Goal: Task Accomplishment & Management: Complete application form

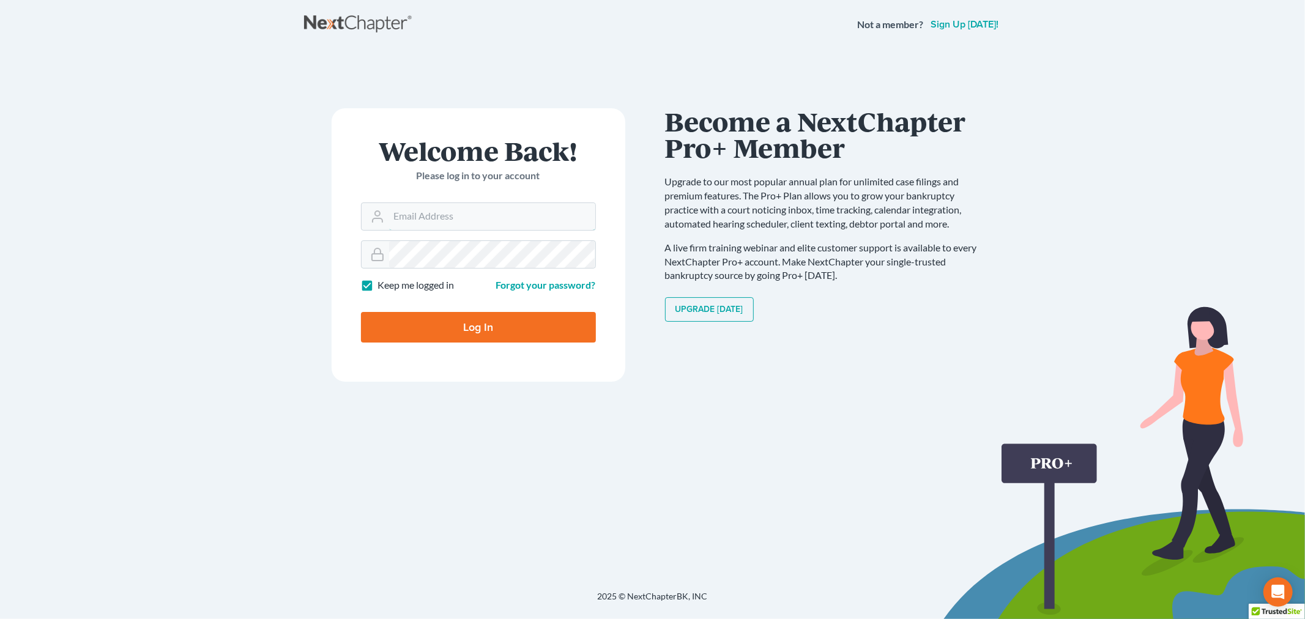
type input "[EMAIL_ADDRESS][DOMAIN_NAME]"
click at [449, 342] on input "Log In" at bounding box center [478, 327] width 235 height 31
type input "Thinking..."
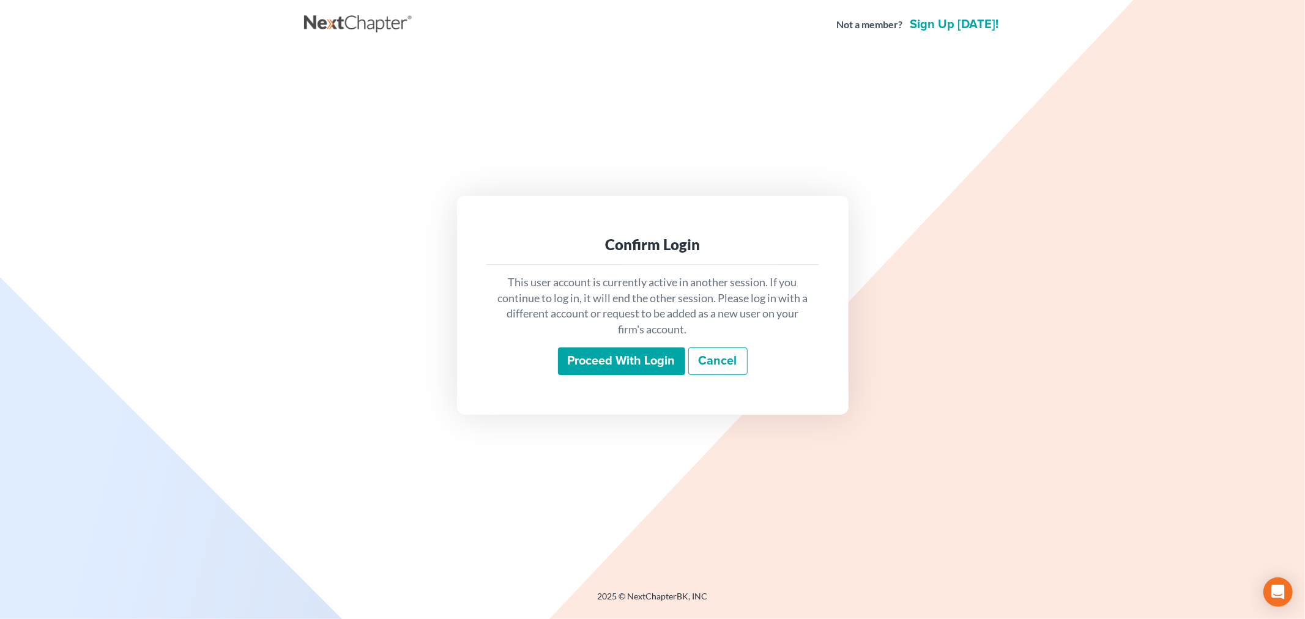
click at [594, 349] on input "Proceed with login" at bounding box center [621, 362] width 127 height 28
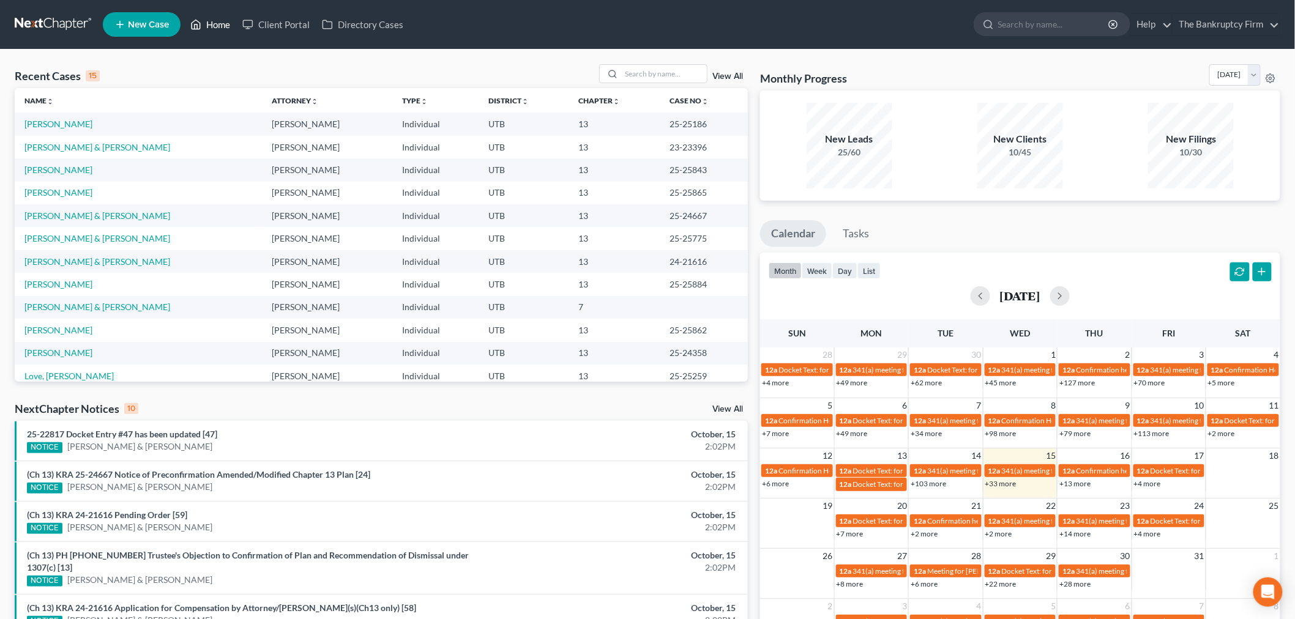
click at [203, 18] on link "Home" at bounding box center [210, 24] width 52 height 22
click at [737, 74] on link "View All" at bounding box center [727, 76] width 31 height 9
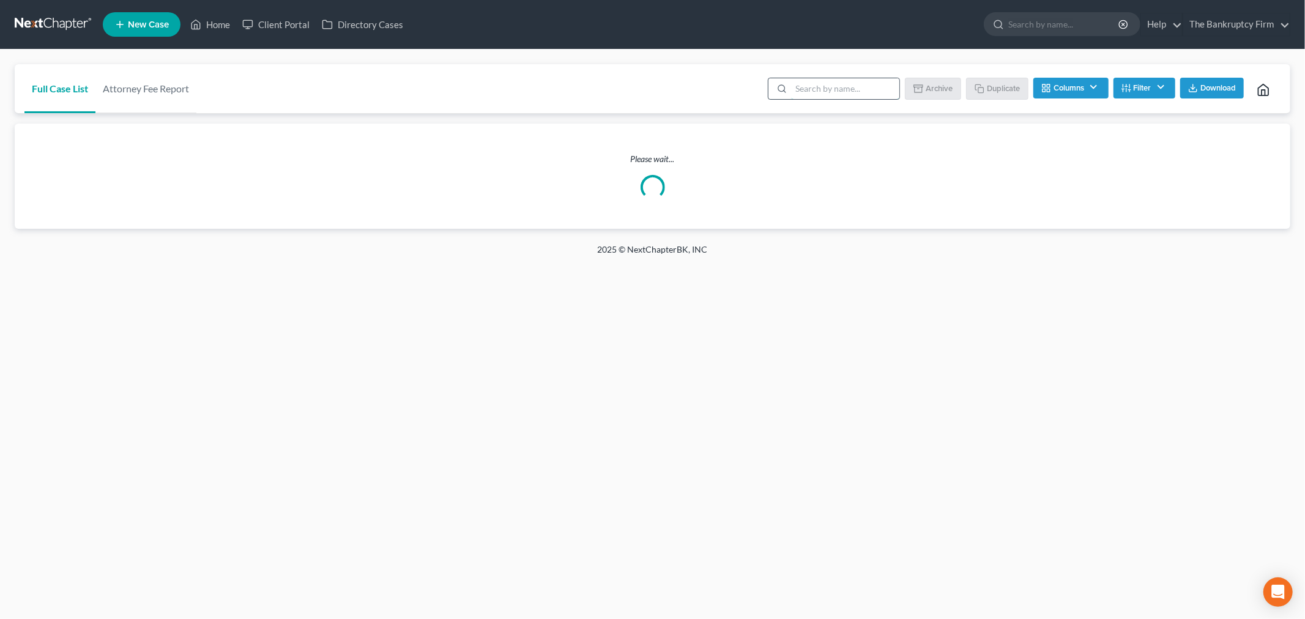
click at [826, 84] on input "search" at bounding box center [845, 88] width 108 height 21
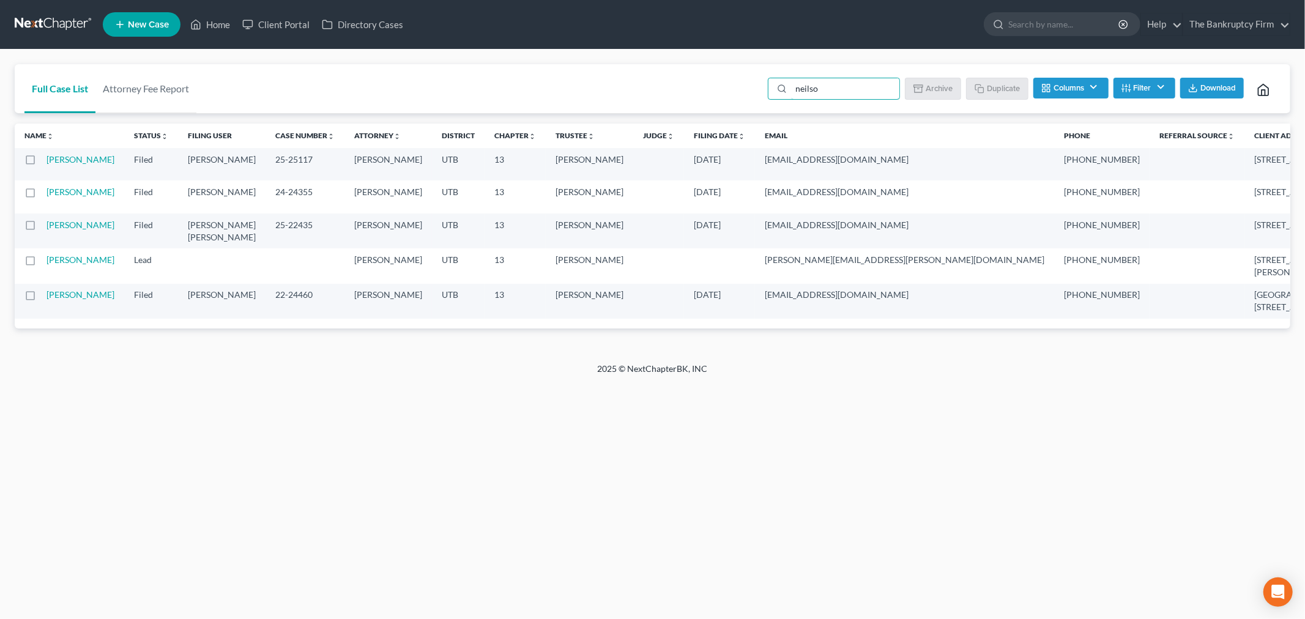
type input "[PERSON_NAME]"
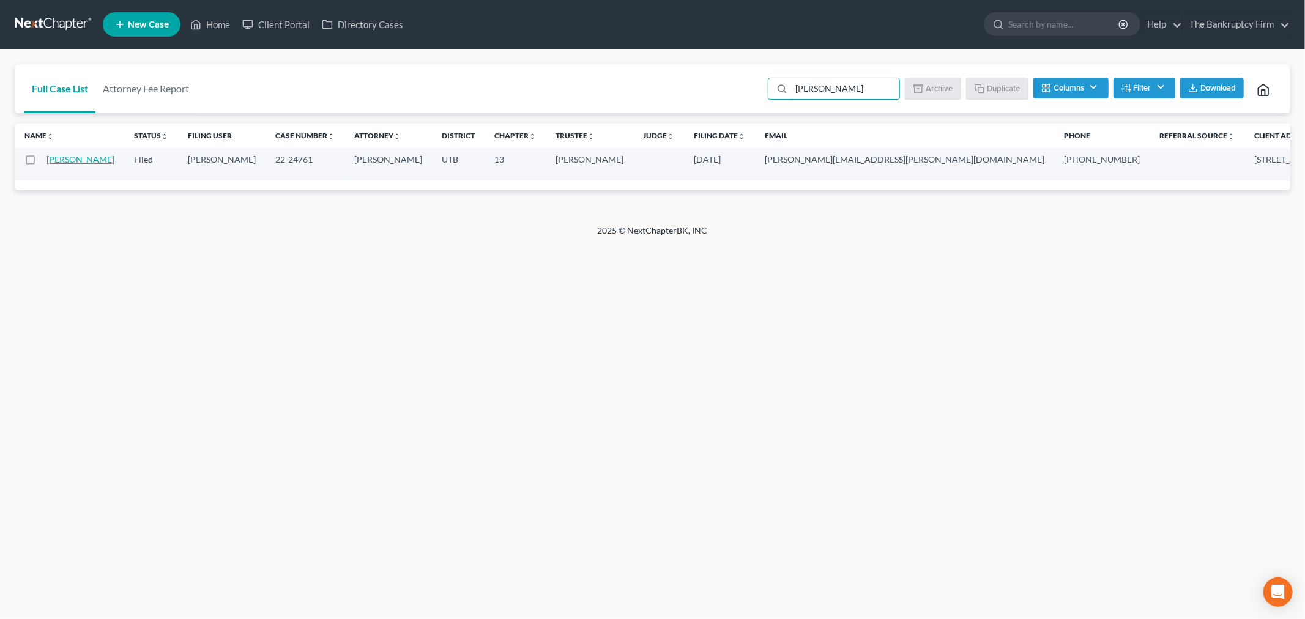
click at [58, 165] on link "[PERSON_NAME]" at bounding box center [81, 159] width 68 height 10
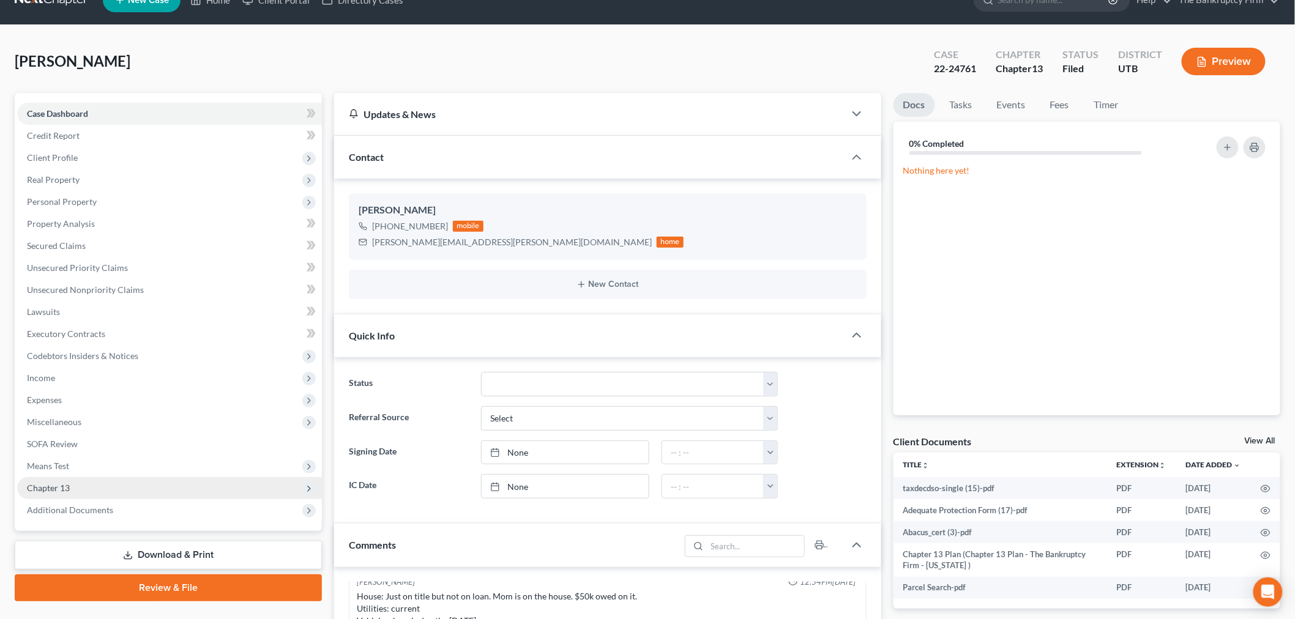
scroll to position [68, 0]
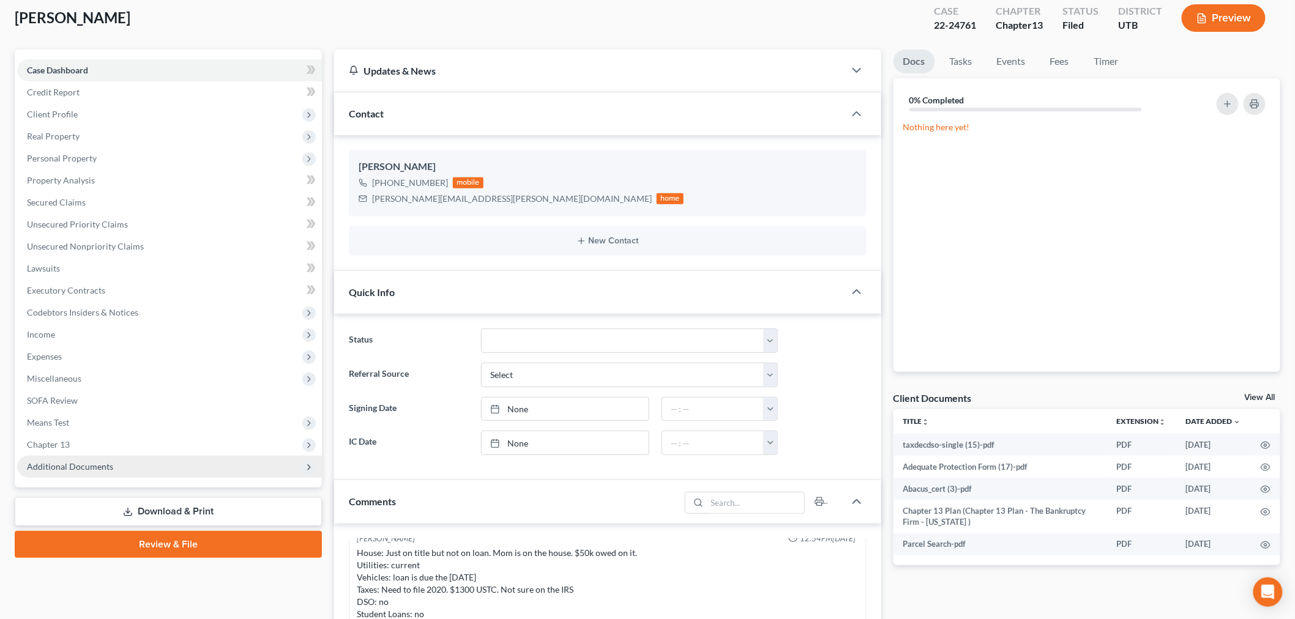
click at [228, 476] on span "Additional Documents" at bounding box center [169, 467] width 305 height 22
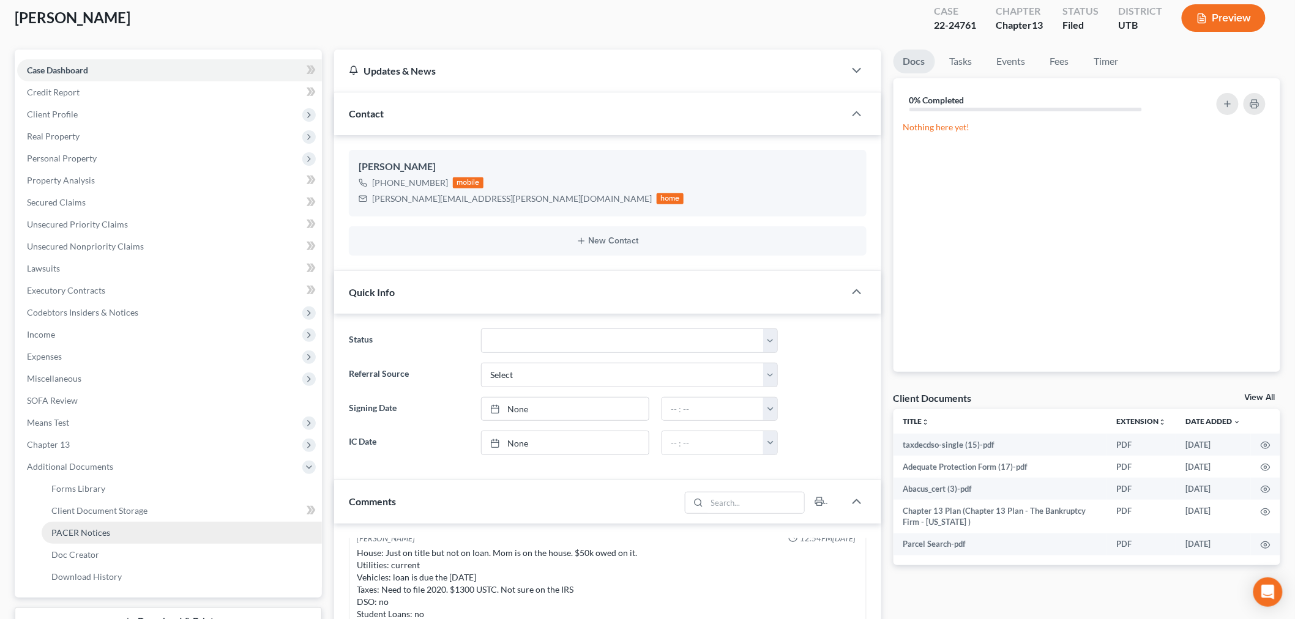
click at [180, 529] on link "PACER Notices" at bounding box center [182, 533] width 280 height 22
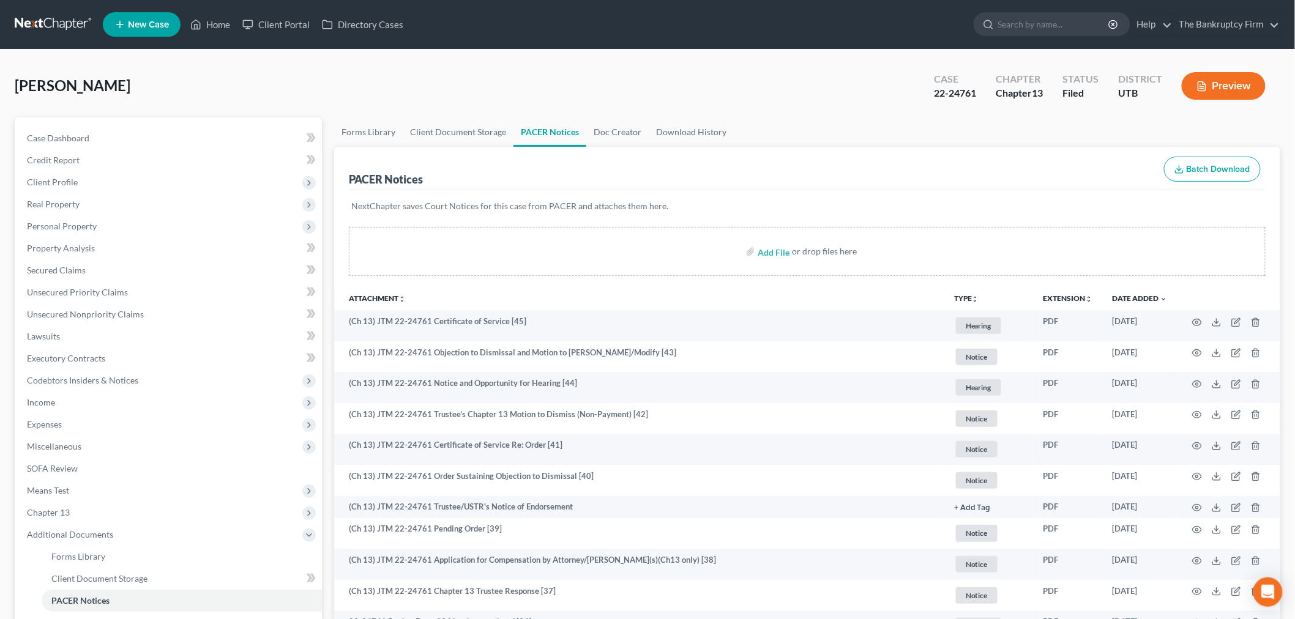
click at [342, 94] on div "[PERSON_NAME] Upgraded Case 22-24761 Chapter Chapter 13 Status Filed District U…" at bounding box center [648, 90] width 1266 height 53
drag, startPoint x: 136, startPoint y: 144, endPoint x: 127, endPoint y: 182, distance: 39.0
click at [135, 145] on link "Case Dashboard" at bounding box center [169, 138] width 305 height 22
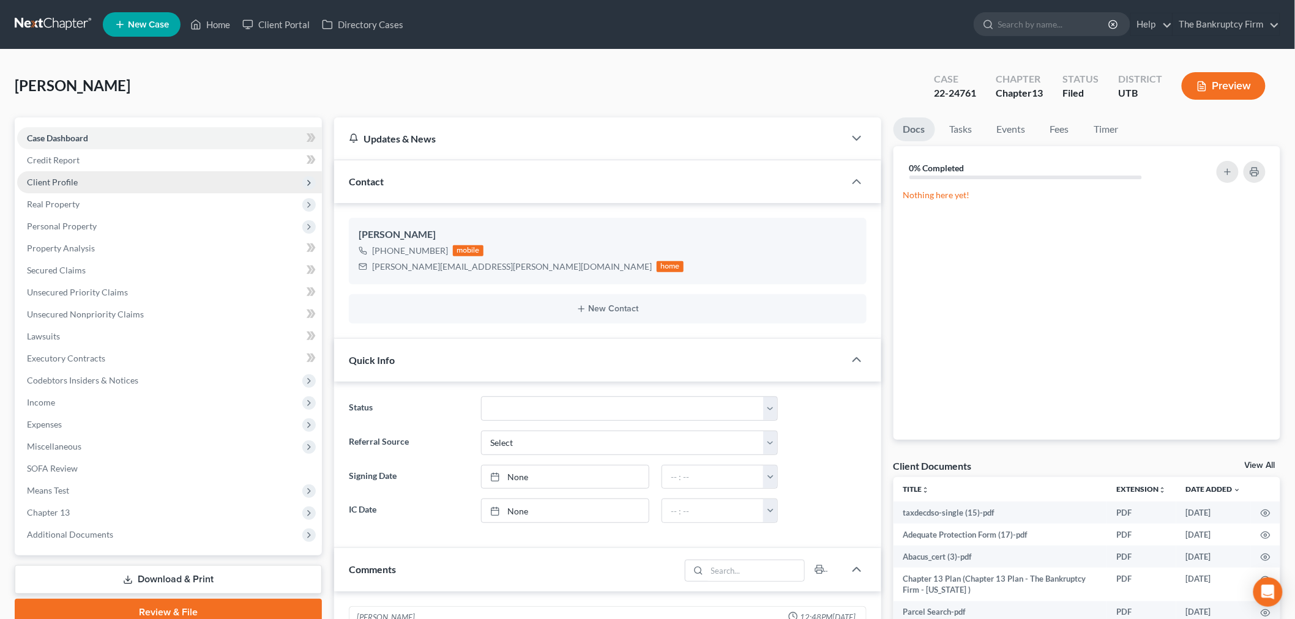
scroll to position [153, 0]
click at [127, 182] on span "Client Profile" at bounding box center [169, 182] width 305 height 22
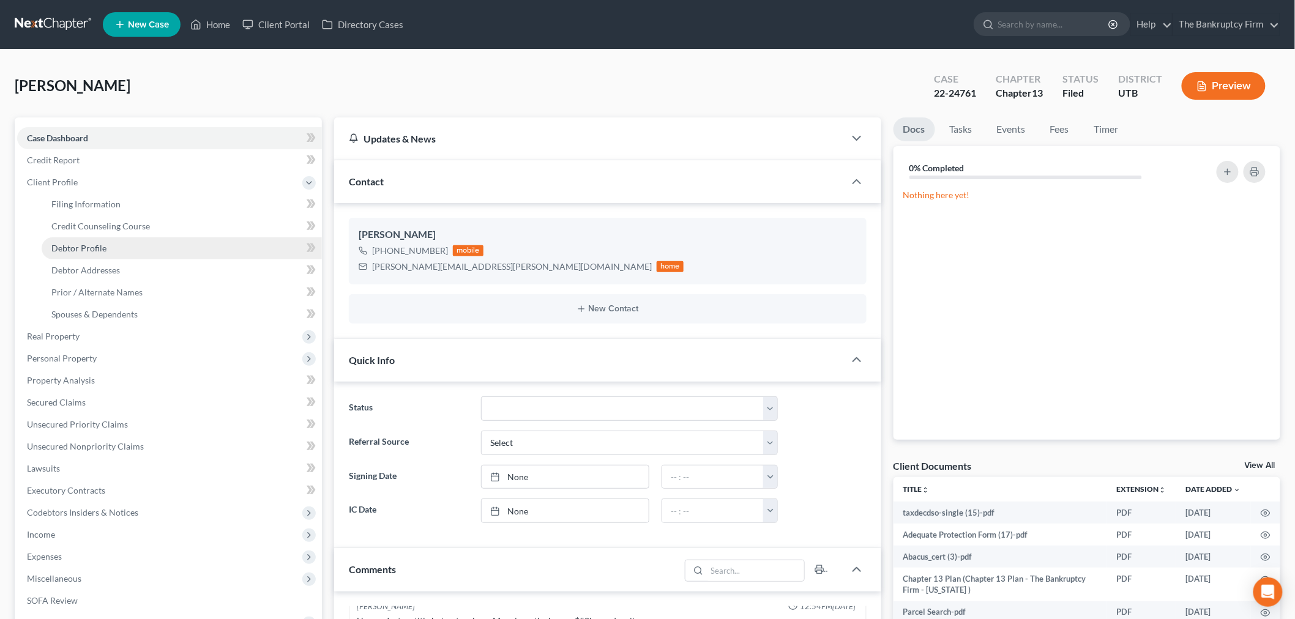
click at [135, 242] on link "Debtor Profile" at bounding box center [182, 248] width 280 height 22
select select "0"
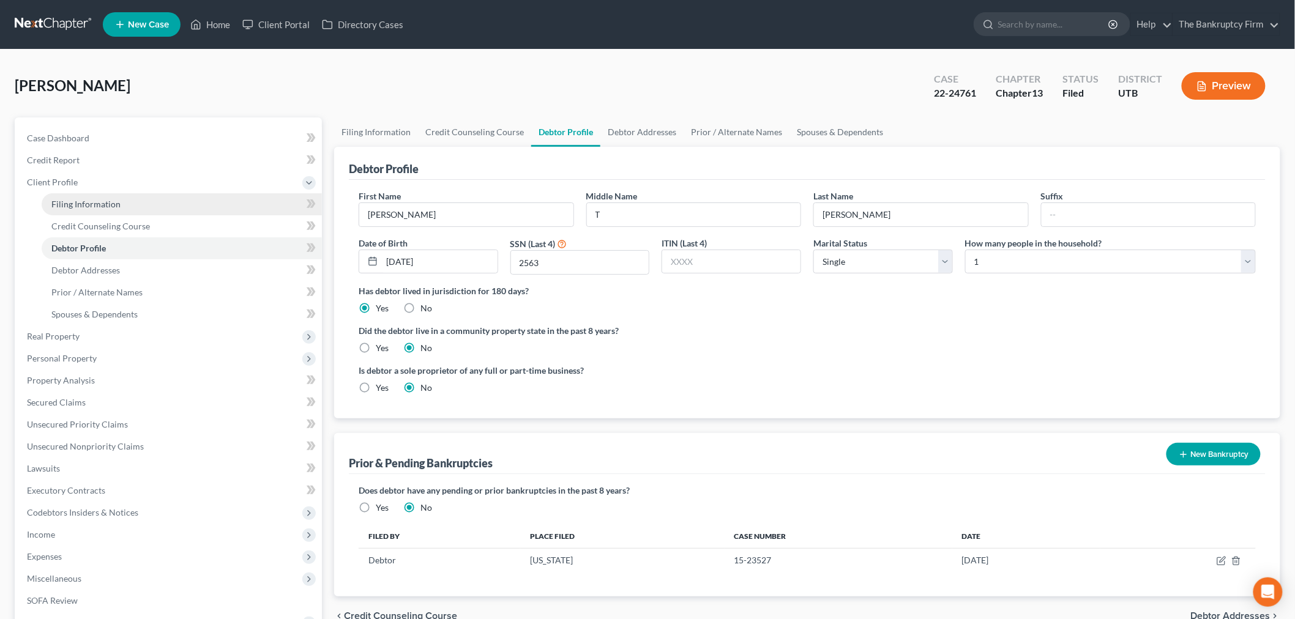
radio input "true"
click at [441, 267] on input "[DATE]" at bounding box center [440, 261] width 116 height 23
click at [528, 171] on div "Debtor Profile" at bounding box center [807, 163] width 917 height 33
drag, startPoint x: 339, startPoint y: 167, endPoint x: 439, endPoint y: 172, distance: 99.9
click at [439, 172] on div "Debtor Profile First Name [PERSON_NAME] Middle Name T Last Name [PERSON_NAME] D…" at bounding box center [807, 283] width 946 height 272
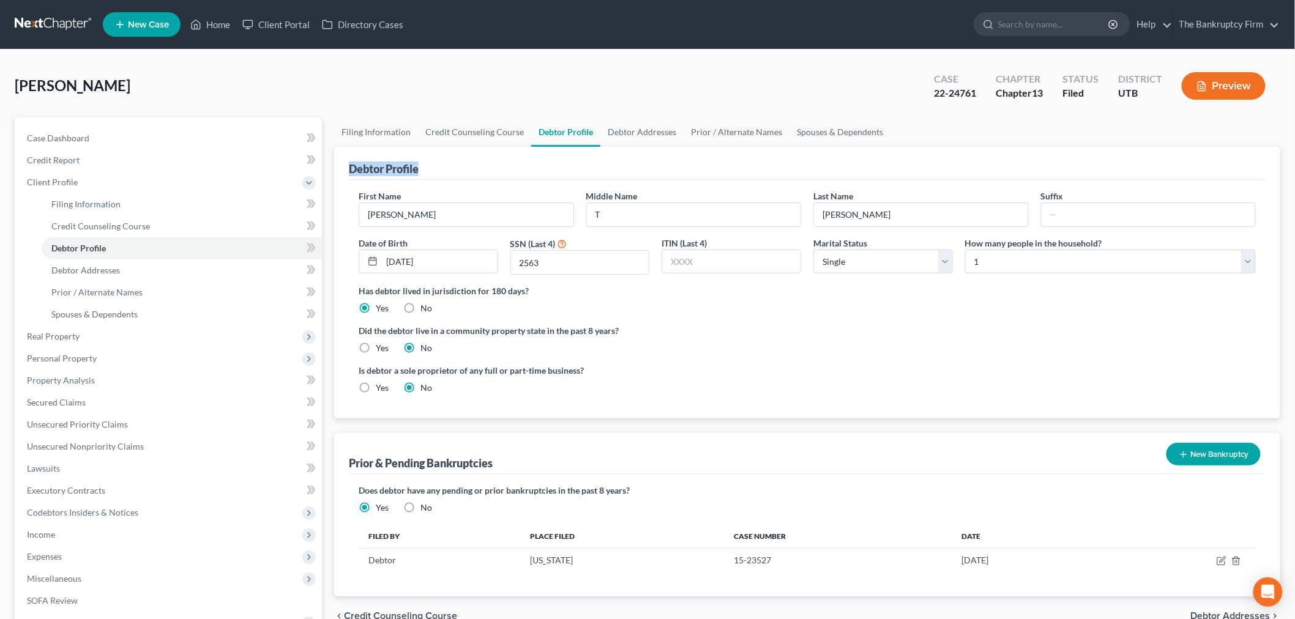
click at [447, 170] on div "Debtor Profile" at bounding box center [807, 163] width 917 height 33
drag, startPoint x: 438, startPoint y: 168, endPoint x: 346, endPoint y: 165, distance: 91.9
click at [346, 165] on div "Debtor Profile First Name [PERSON_NAME] Middle Name T Last Name [PERSON_NAME] D…" at bounding box center [807, 283] width 946 height 272
click at [353, 160] on div "Debtor Profile" at bounding box center [807, 163] width 917 height 33
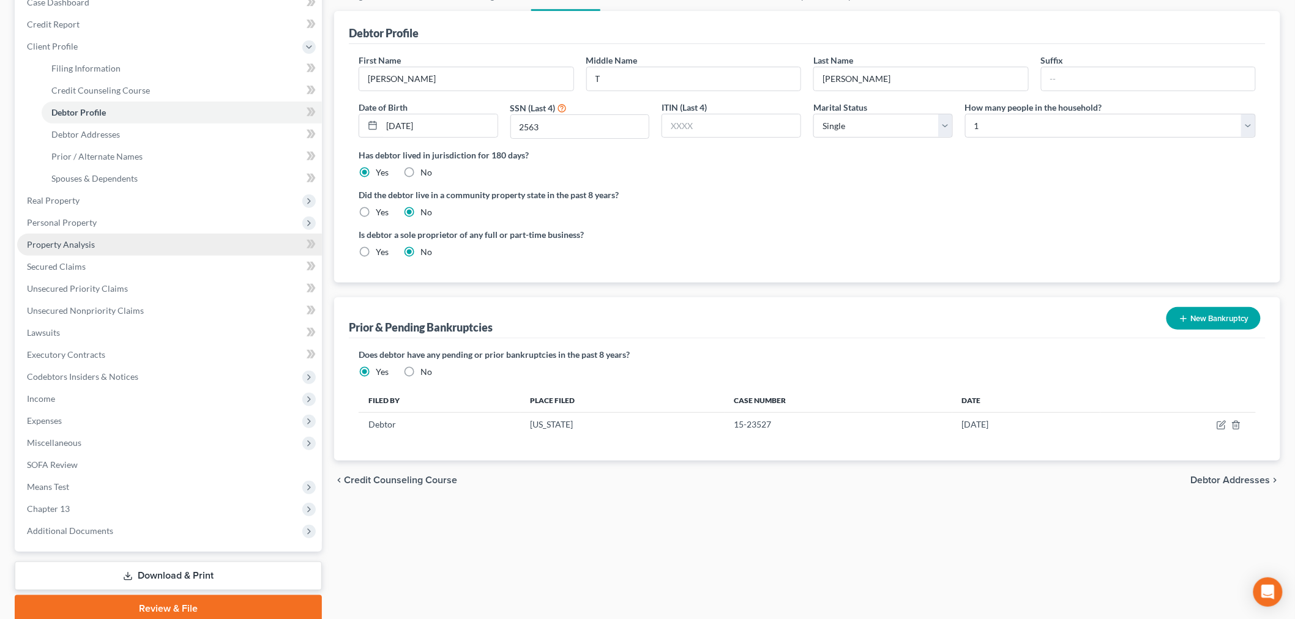
click at [160, 248] on link "Property Analysis" at bounding box center [169, 245] width 305 height 22
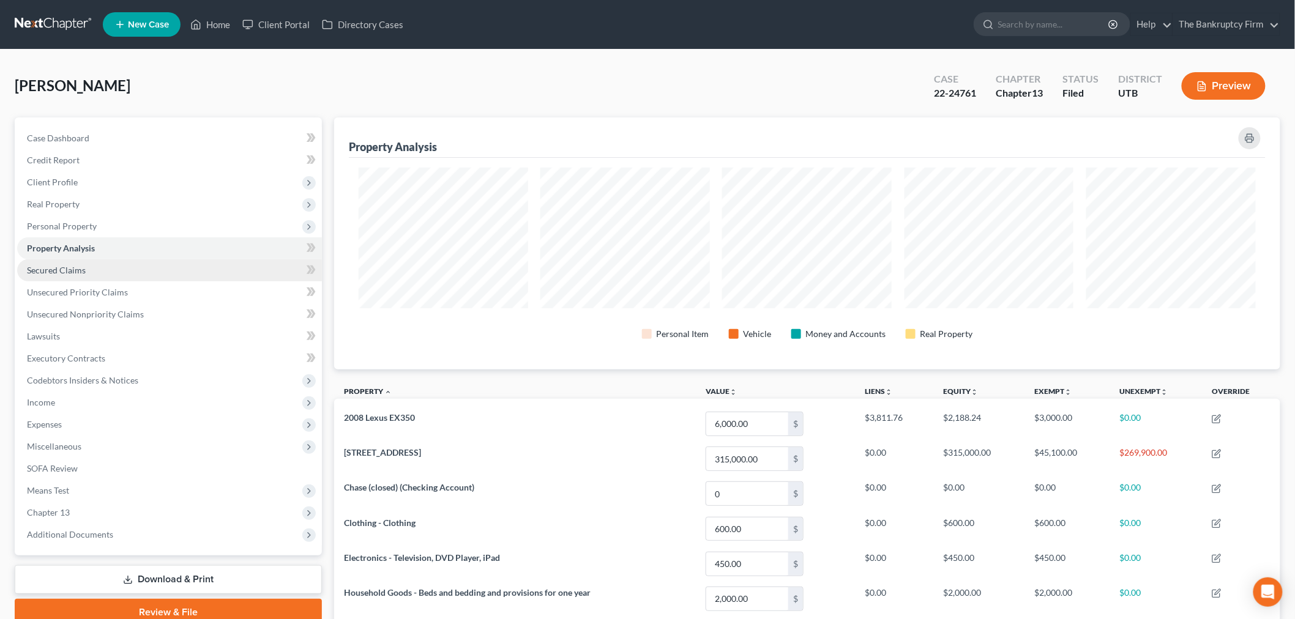
click at [146, 267] on link "Secured Claims" at bounding box center [169, 270] width 305 height 22
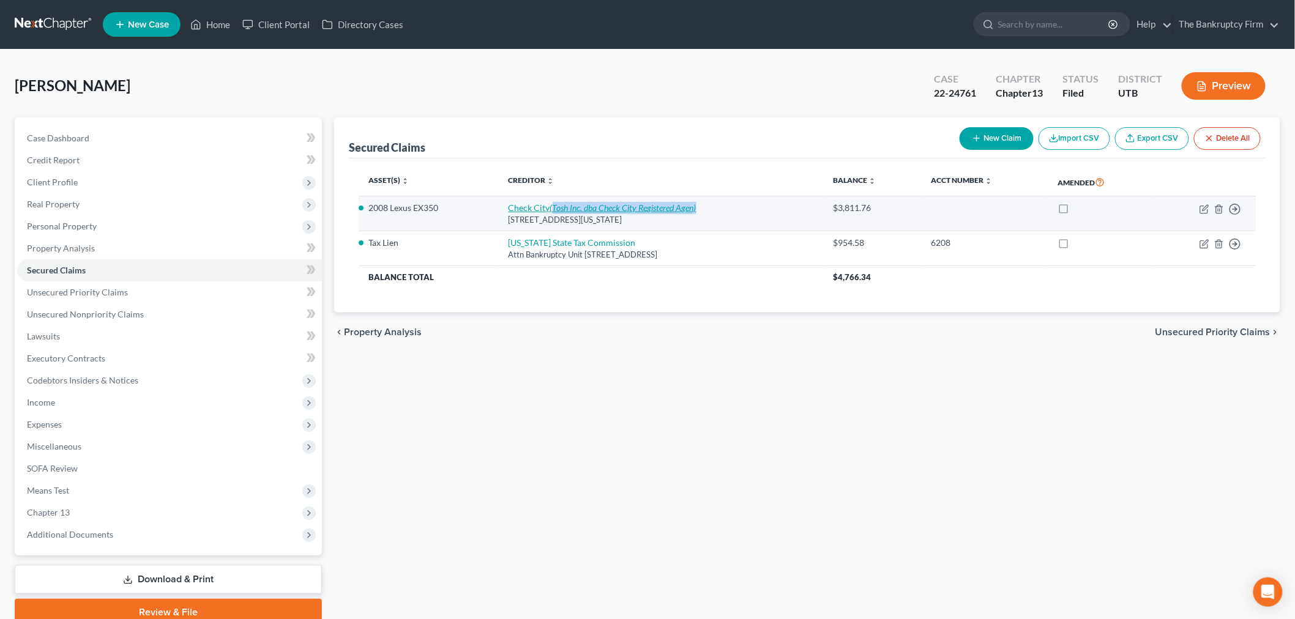
drag, startPoint x: 693, startPoint y: 211, endPoint x: 536, endPoint y: 208, distance: 156.7
click at [536, 208] on td "Check City (Tosh Inc. dba Check City Registered Agen) [STREET_ADDRESS][US_STATE]" at bounding box center [661, 213] width 325 height 35
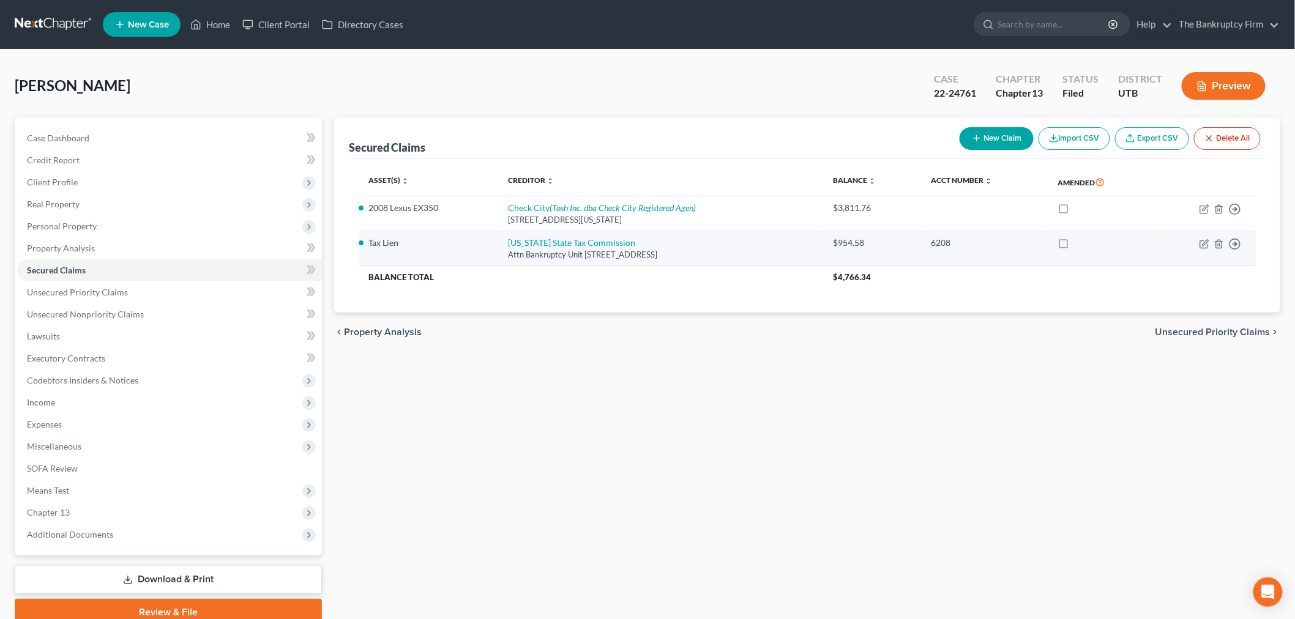
click at [622, 242] on td "[US_STATE] State Tax Commission Attn Bankruptcy Unit [STREET_ADDRESS]" at bounding box center [661, 248] width 325 height 35
drag, startPoint x: 613, startPoint y: 241, endPoint x: 488, endPoint y: 241, distance: 124.9
click at [499, 241] on td "[US_STATE] State Tax Commission Attn Bankruptcy Unit [STREET_ADDRESS]" at bounding box center [661, 248] width 325 height 35
click at [467, 239] on li "Tax Lien" at bounding box center [428, 243] width 121 height 12
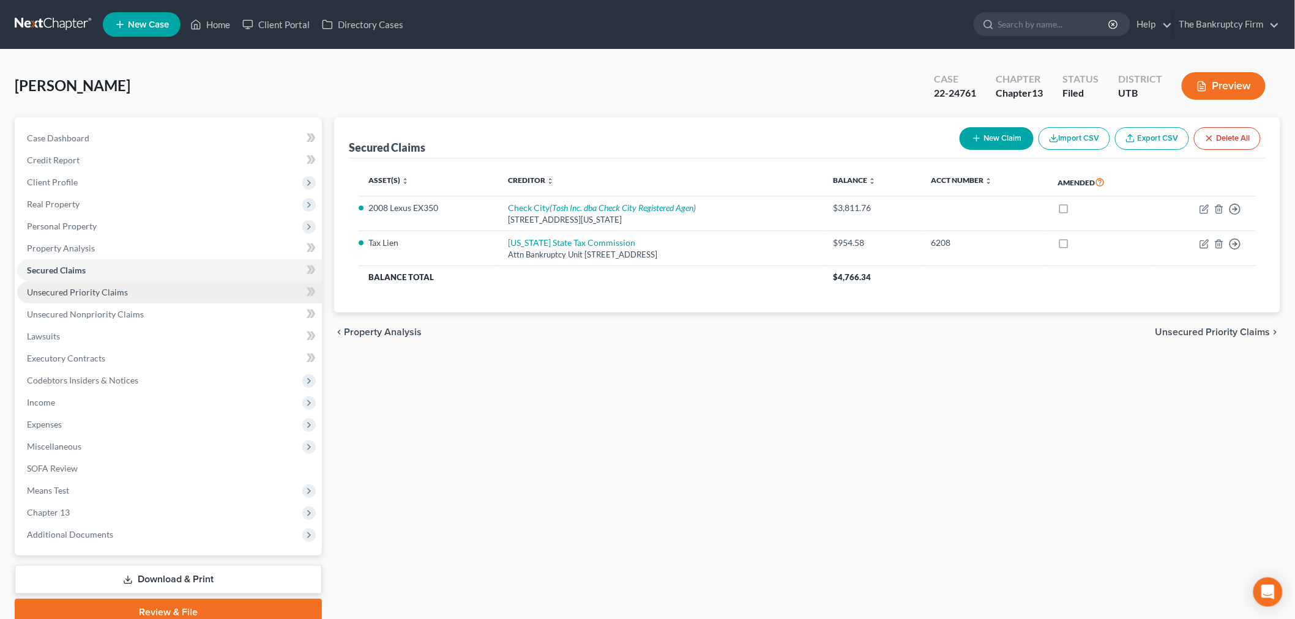
click at [208, 297] on link "Unsecured Priority Claims" at bounding box center [169, 293] width 305 height 22
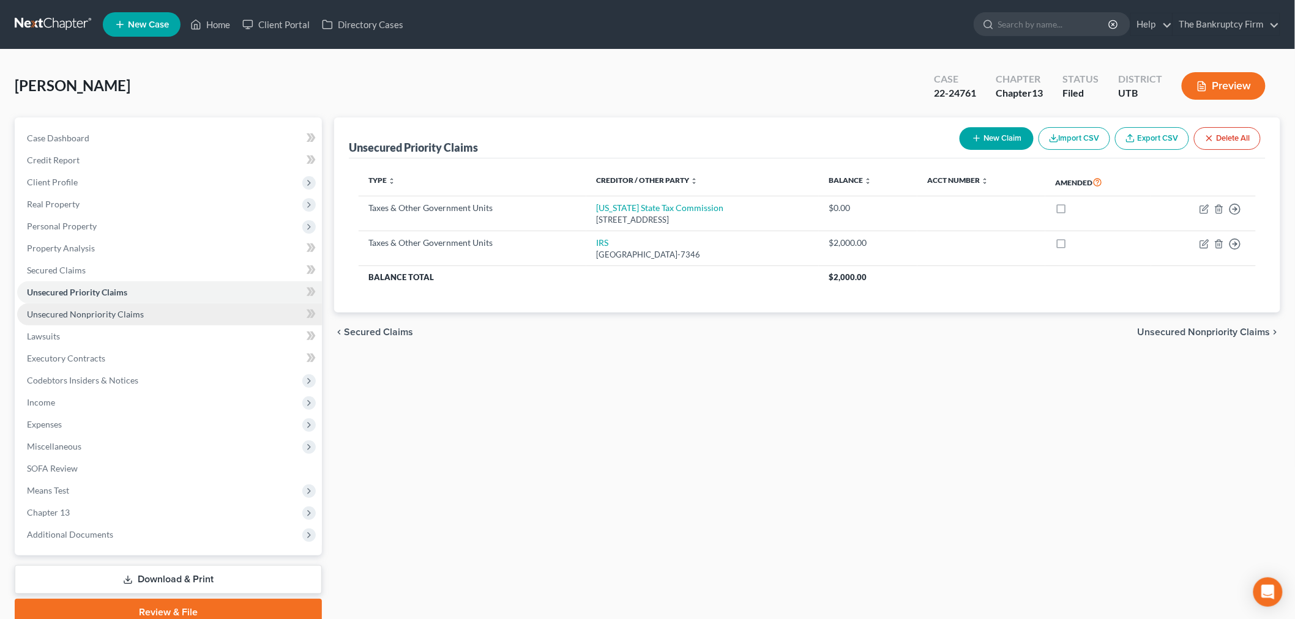
click at [239, 315] on link "Unsecured Nonpriority Claims" at bounding box center [169, 315] width 305 height 22
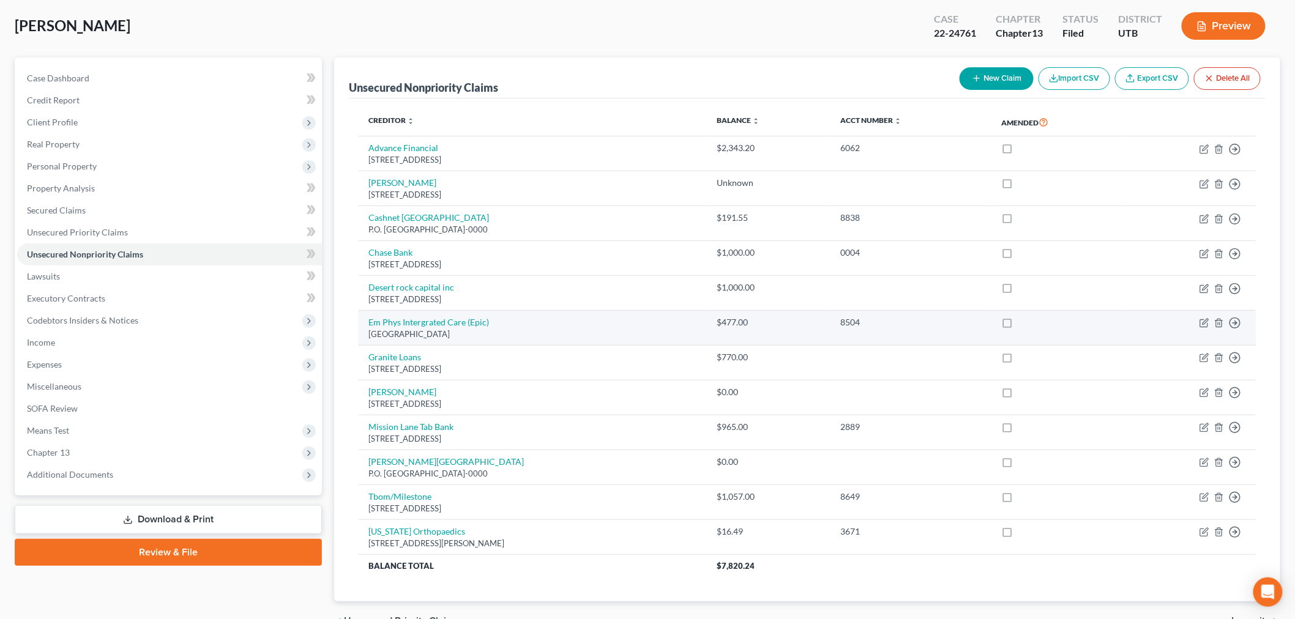
scroll to position [129, 0]
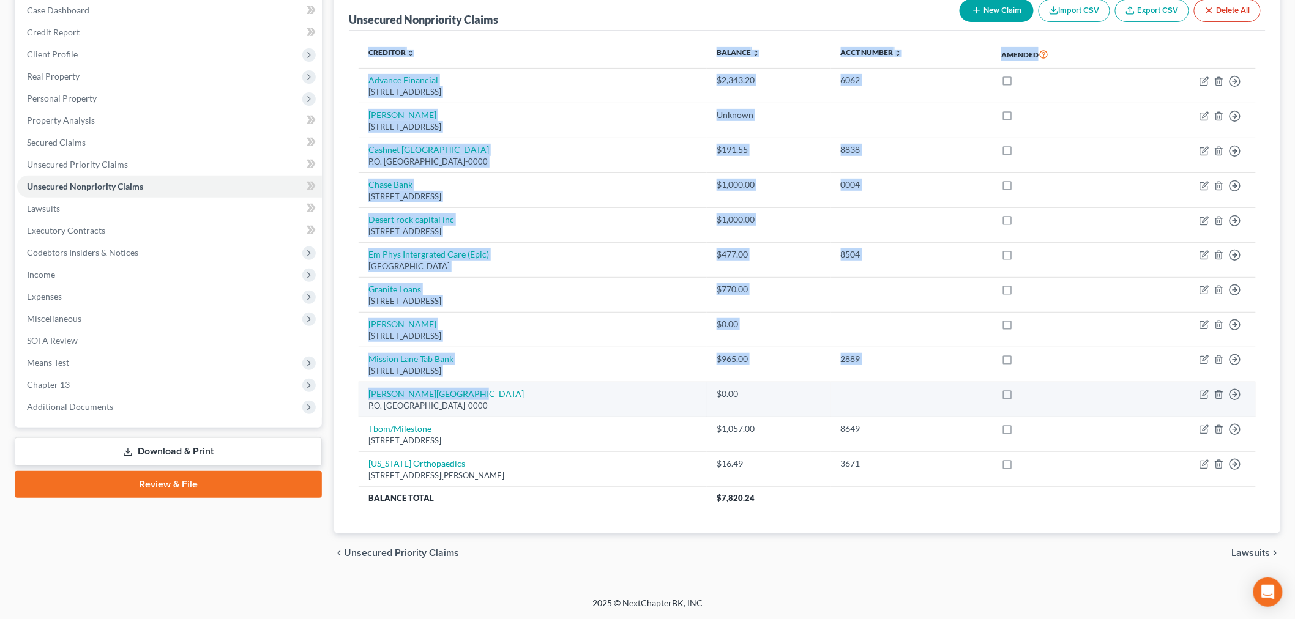
drag, startPoint x: 355, startPoint y: 395, endPoint x: 461, endPoint y: 396, distance: 106.5
click at [461, 396] on div "Creditor expand_more expand_less unfold_more Balance expand_more expand_less un…" at bounding box center [807, 282] width 917 height 503
click at [567, 520] on div "Creditor expand_more expand_less unfold_more Balance expand_more expand_less un…" at bounding box center [807, 282] width 917 height 503
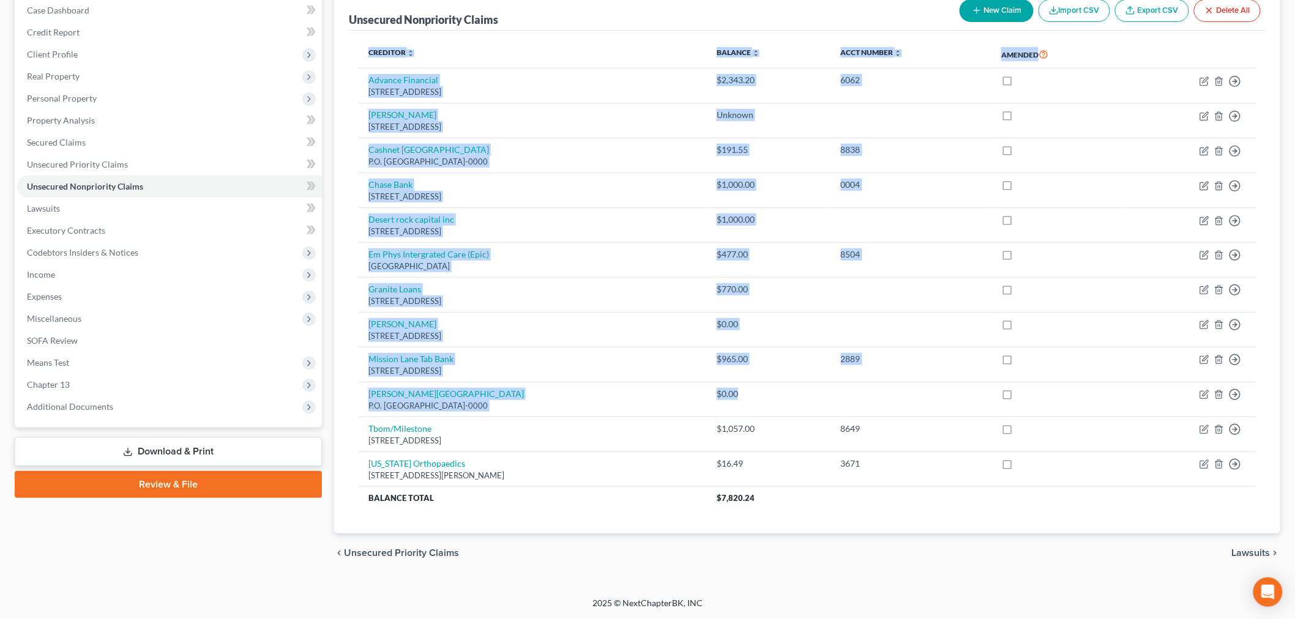
drag, startPoint x: 819, startPoint y: 403, endPoint x: 355, endPoint y: 395, distance: 464.0
click at [355, 395] on div "Creditor expand_more expand_less unfold_more Balance expand_more expand_less un…" at bounding box center [807, 282] width 917 height 503
click at [356, 395] on div "Creditor expand_more expand_less unfold_more Balance expand_more expand_less un…" at bounding box center [807, 282] width 917 height 503
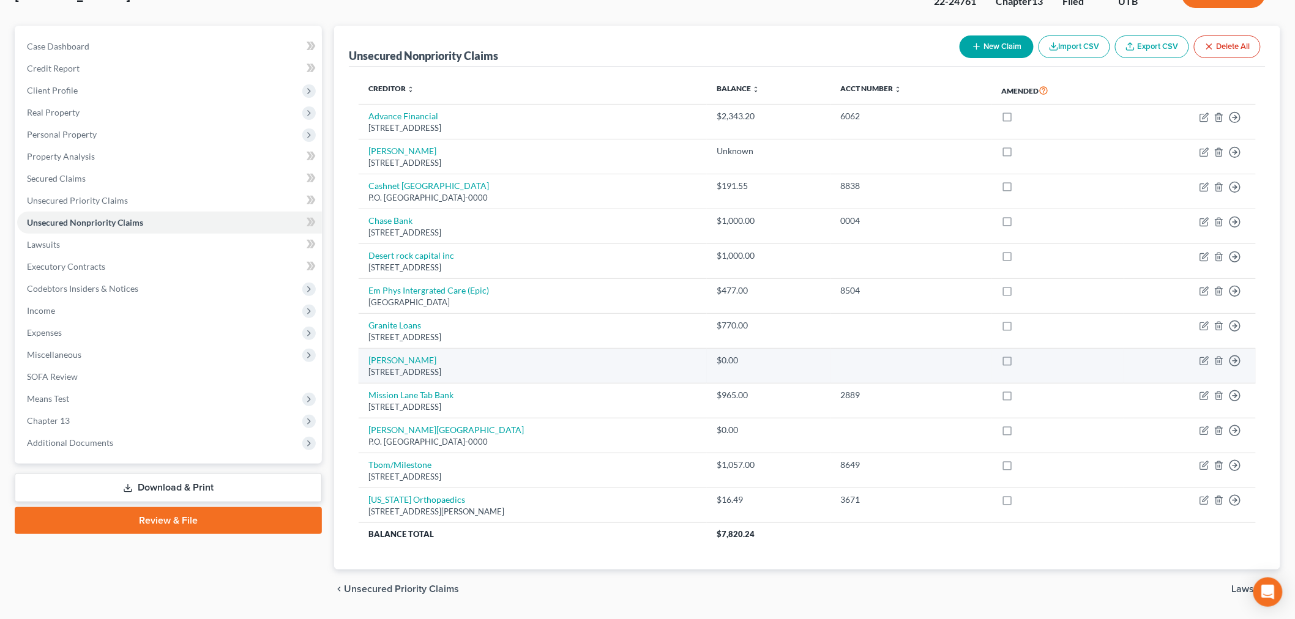
scroll to position [60, 0]
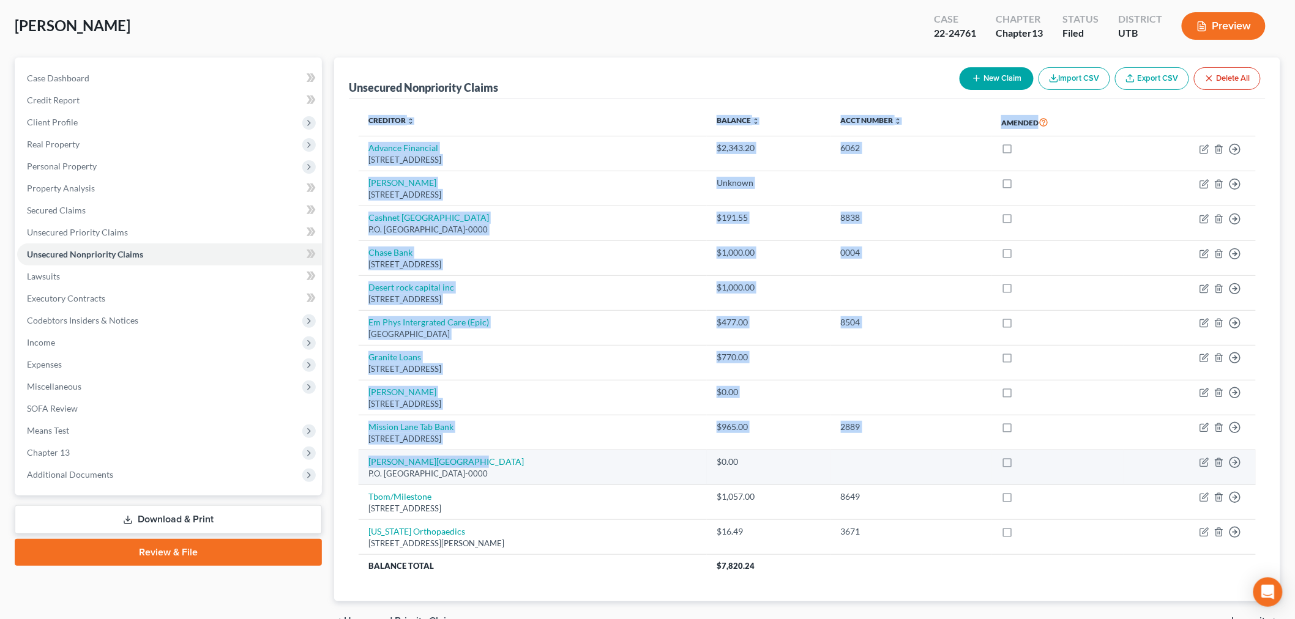
drag, startPoint x: 345, startPoint y: 454, endPoint x: 469, endPoint y: 467, distance: 124.9
click at [469, 467] on div "Unsecured Nonpriority Claims New Claim Import CSV Export CSV Delete All Credito…" at bounding box center [807, 330] width 946 height 544
click at [338, 450] on div "Unsecured Nonpriority Claims New Claim Import CSV Export CSV Delete All Credito…" at bounding box center [807, 330] width 946 height 544
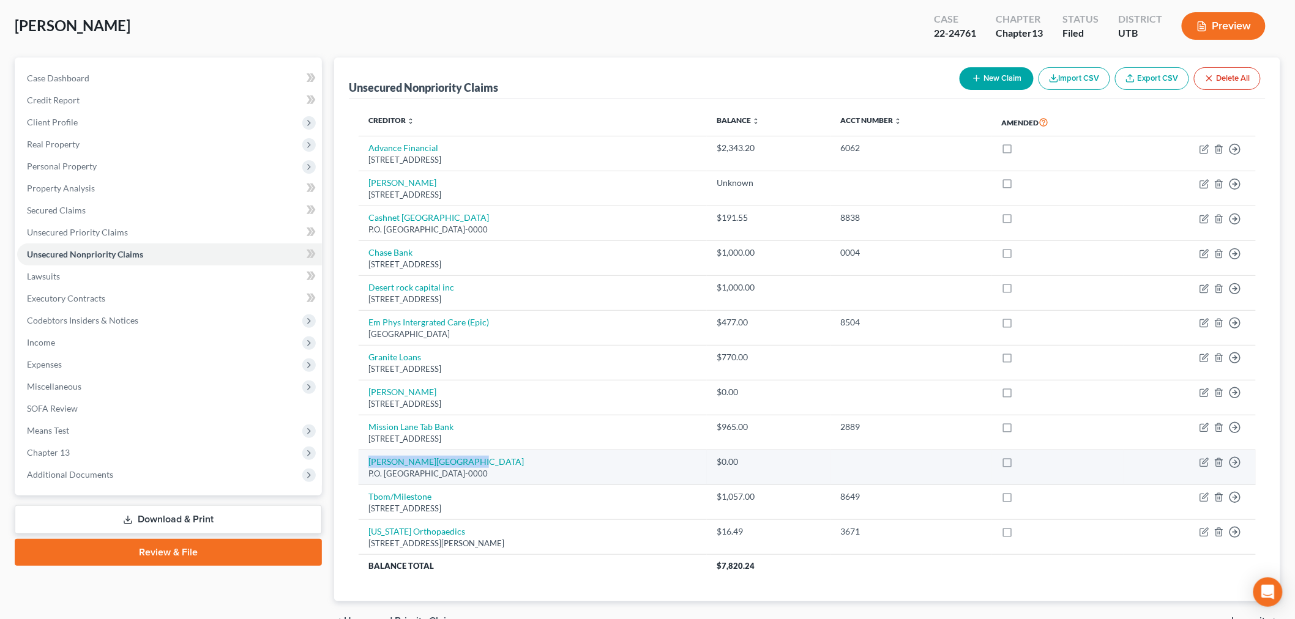
drag, startPoint x: 472, startPoint y: 461, endPoint x: 367, endPoint y: 466, distance: 104.8
click at [367, 466] on td "[PERSON_NAME][GEOGRAPHIC_DATA] P.O. [GEOGRAPHIC_DATA]-0000" at bounding box center [533, 467] width 348 height 35
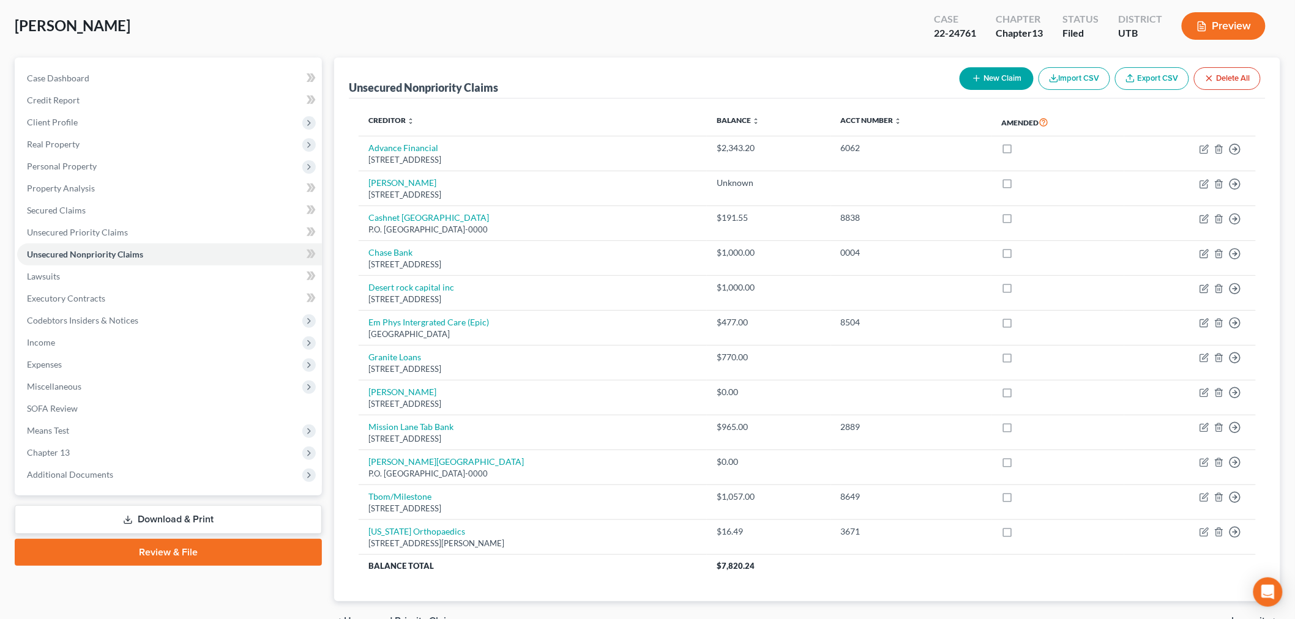
click at [349, 460] on div "Creditor expand_more expand_less unfold_more Balance expand_more expand_less un…" at bounding box center [807, 350] width 917 height 503
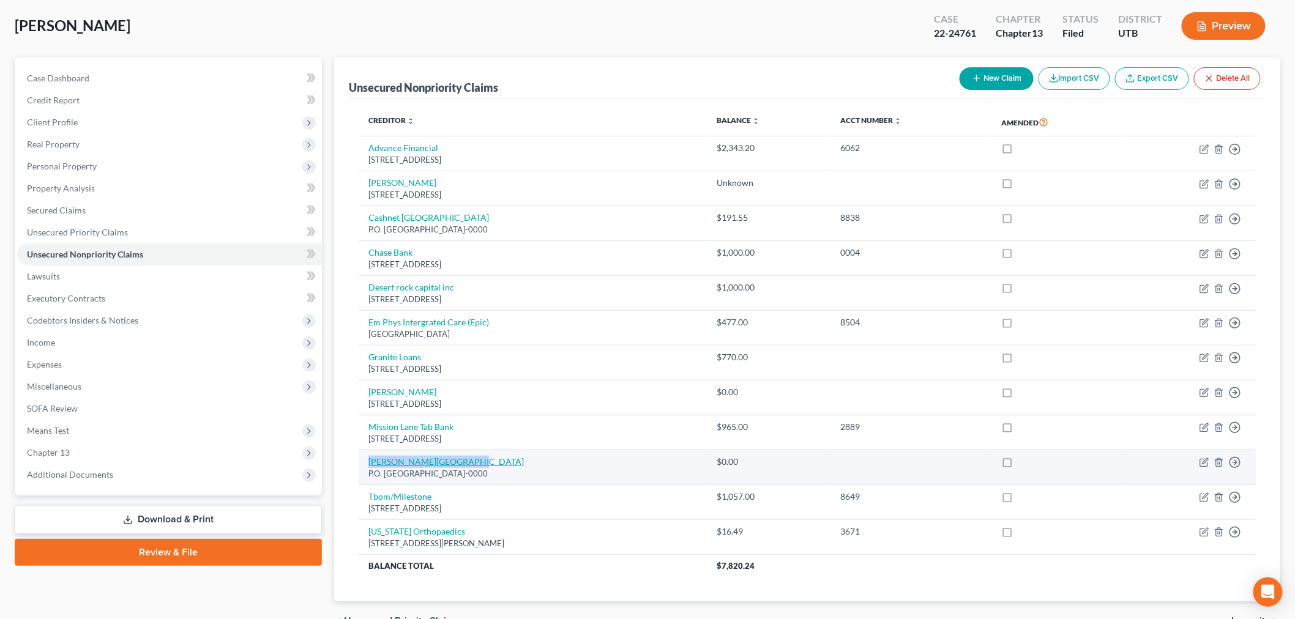
drag, startPoint x: 476, startPoint y: 461, endPoint x: 369, endPoint y: 462, distance: 107.1
click at [369, 462] on td "[PERSON_NAME][GEOGRAPHIC_DATA] P.O. [GEOGRAPHIC_DATA]-0000" at bounding box center [533, 467] width 348 height 35
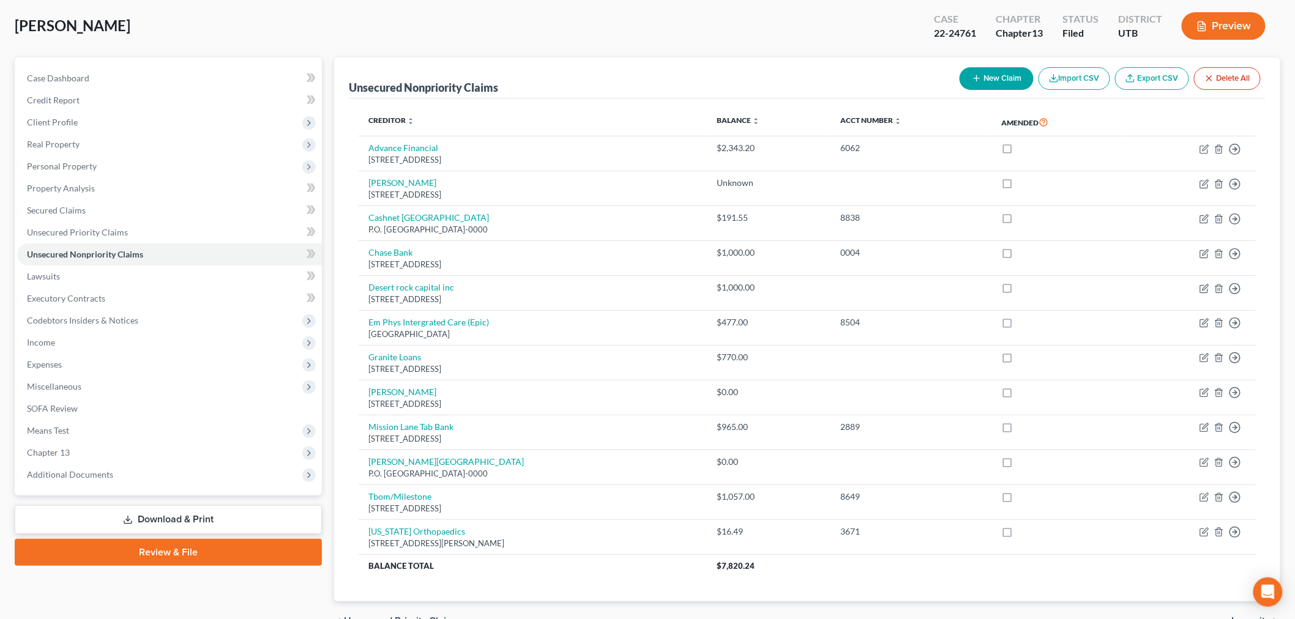
click at [338, 446] on div "Unsecured Nonpriority Claims New Claim Import CSV Export CSV Delete All Credito…" at bounding box center [807, 330] width 946 height 544
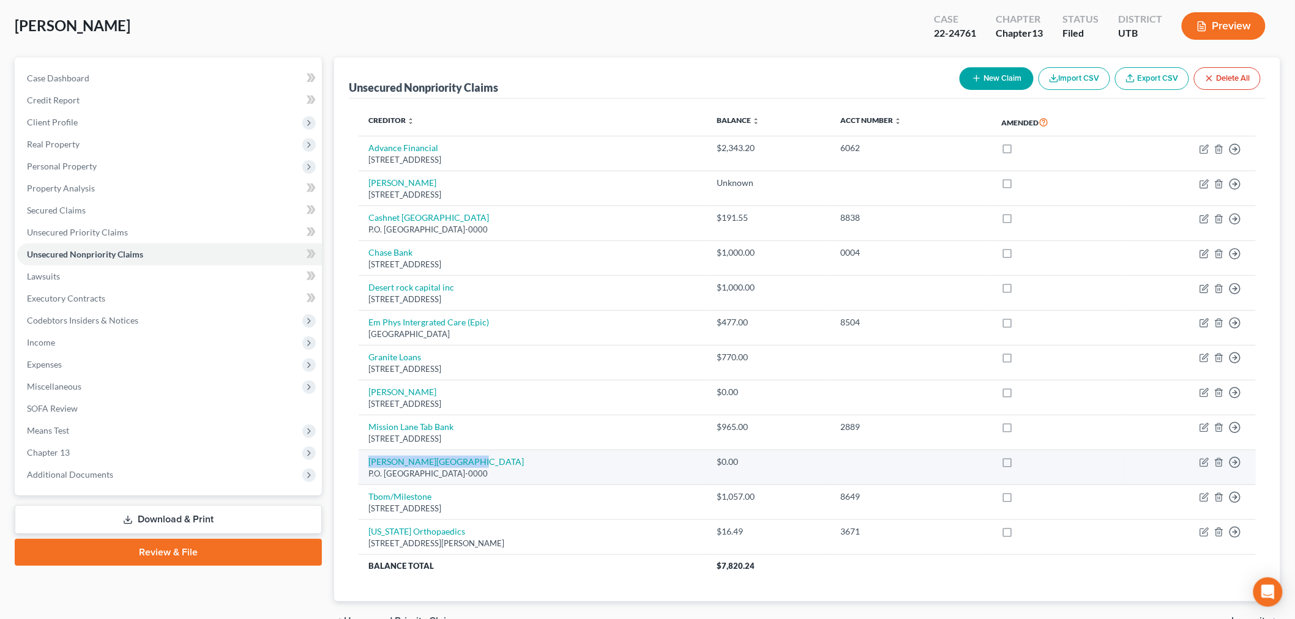
drag, startPoint x: 466, startPoint y: 462, endPoint x: 363, endPoint y: 463, distance: 102.8
click at [363, 463] on td "[PERSON_NAME][GEOGRAPHIC_DATA] P.O. [GEOGRAPHIC_DATA]-0000" at bounding box center [533, 467] width 348 height 35
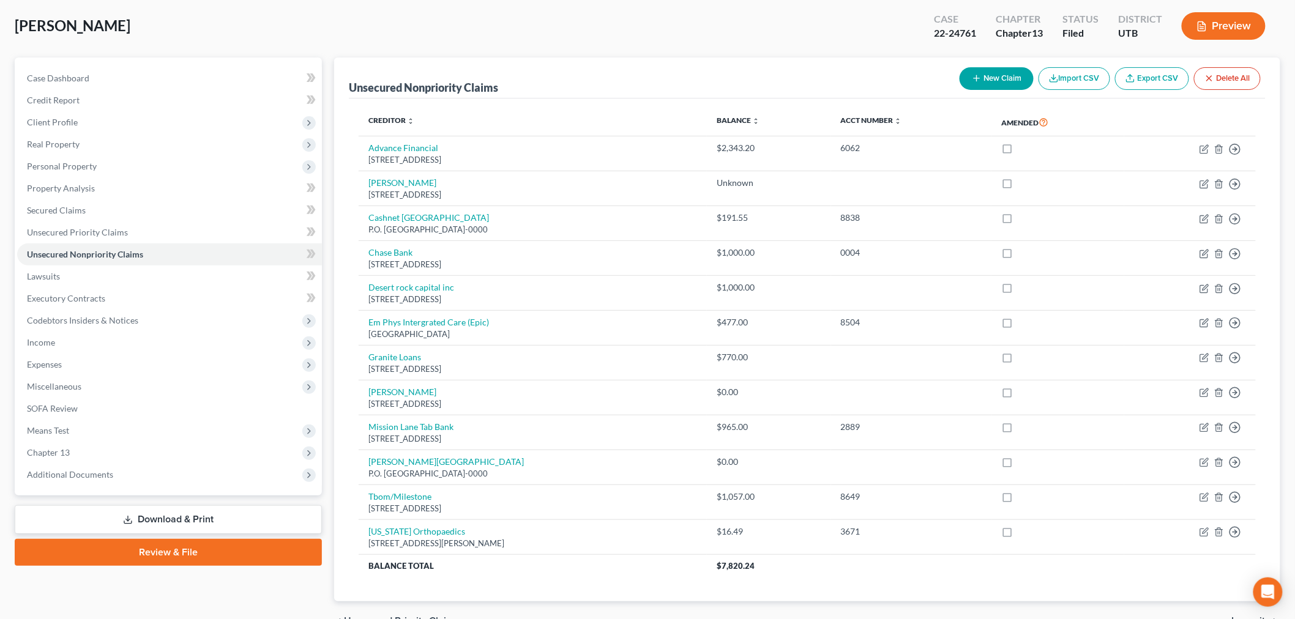
click at [352, 454] on div "Creditor expand_more expand_less unfold_more Balance expand_more expand_less un…" at bounding box center [807, 350] width 917 height 503
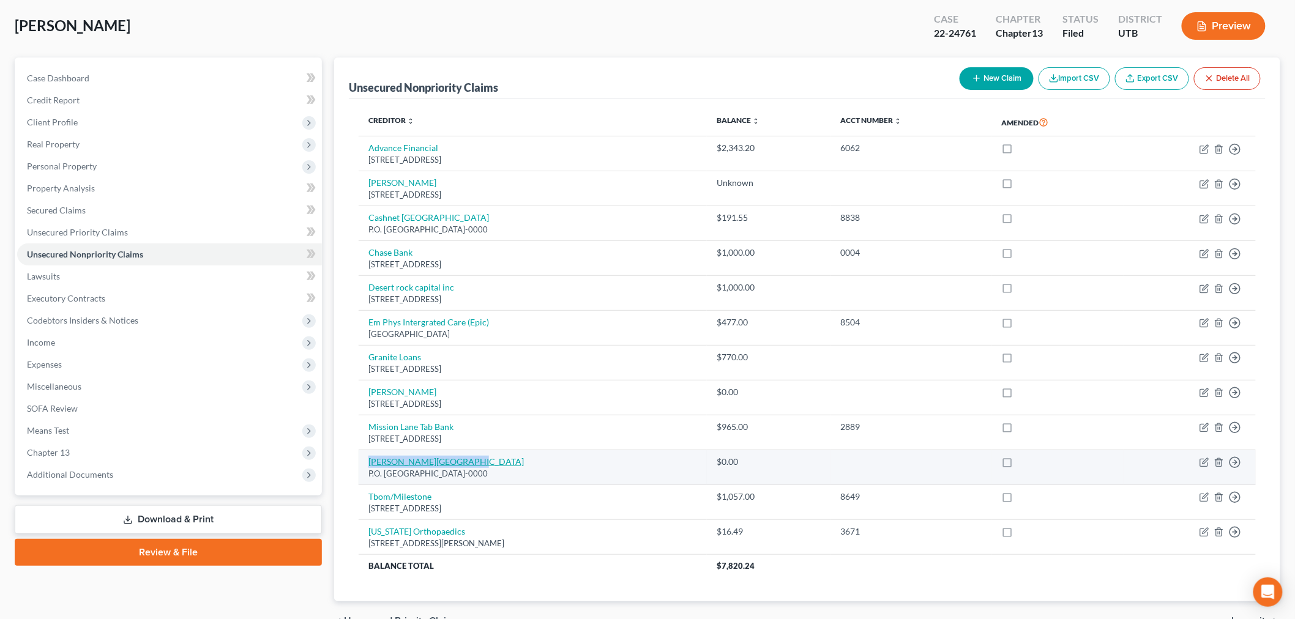
drag, startPoint x: 472, startPoint y: 461, endPoint x: 371, endPoint y: 465, distance: 101.7
click at [371, 465] on td "[PERSON_NAME][GEOGRAPHIC_DATA] P.O. [GEOGRAPHIC_DATA]-0000" at bounding box center [533, 467] width 348 height 35
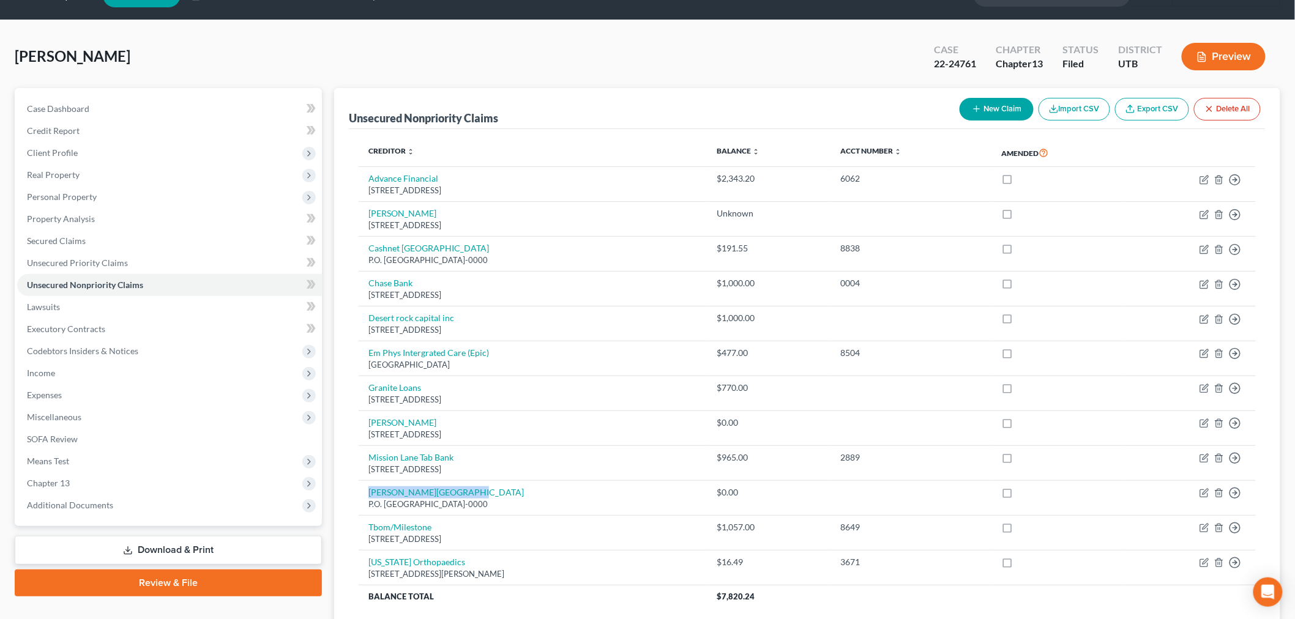
scroll to position [0, 0]
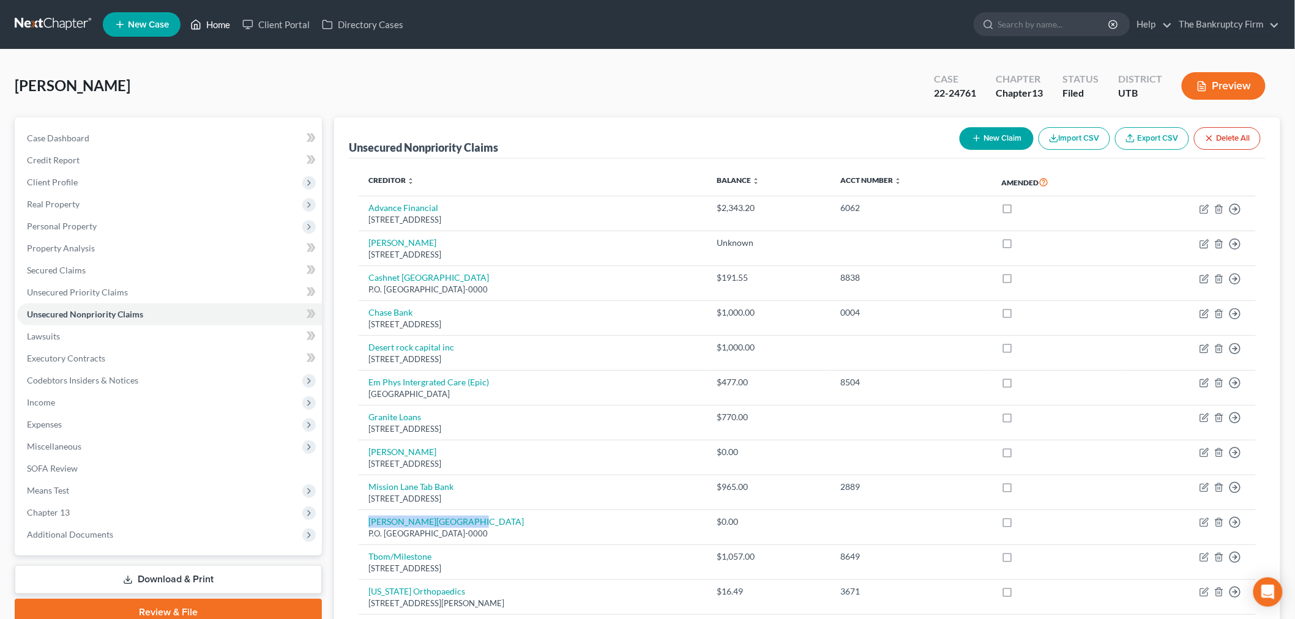
click at [196, 22] on icon at bounding box center [195, 24] width 11 height 15
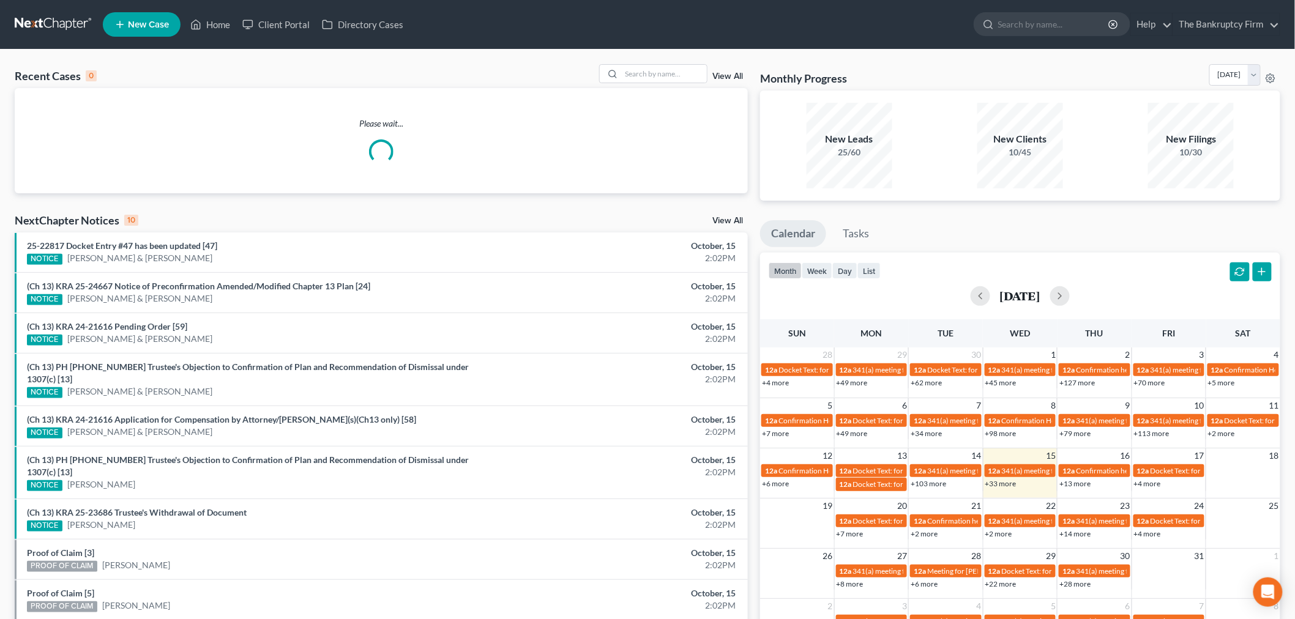
click at [736, 75] on link "View All" at bounding box center [727, 76] width 31 height 9
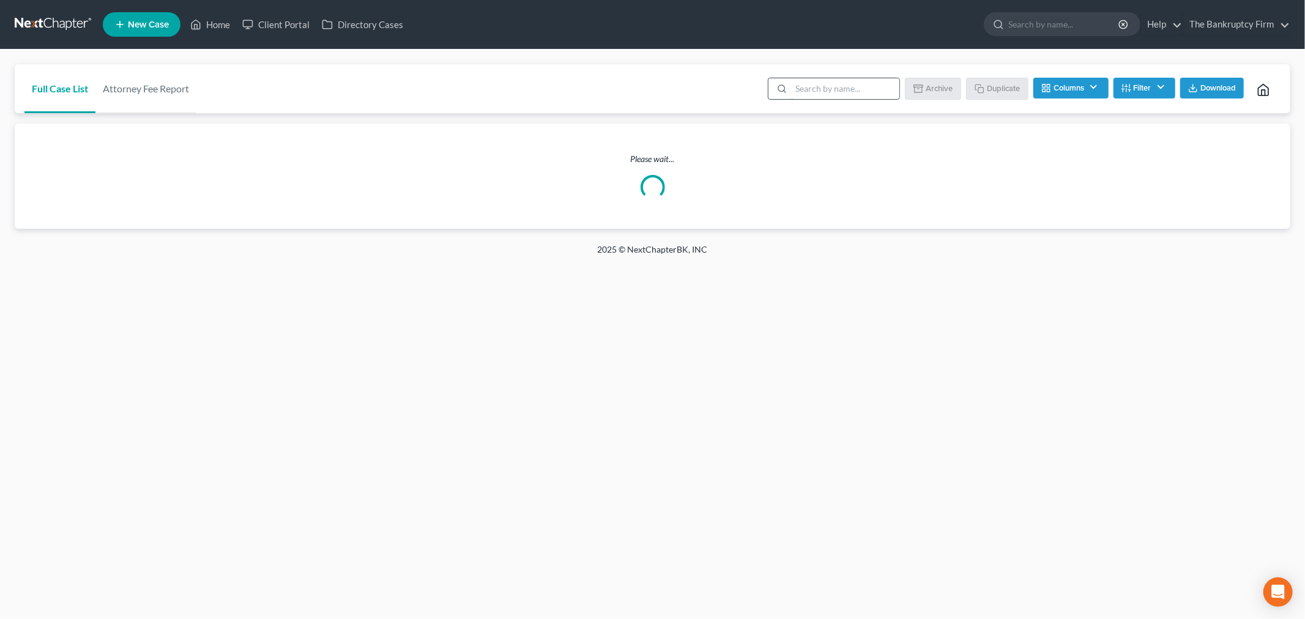
click at [831, 91] on input "search" at bounding box center [845, 88] width 108 height 21
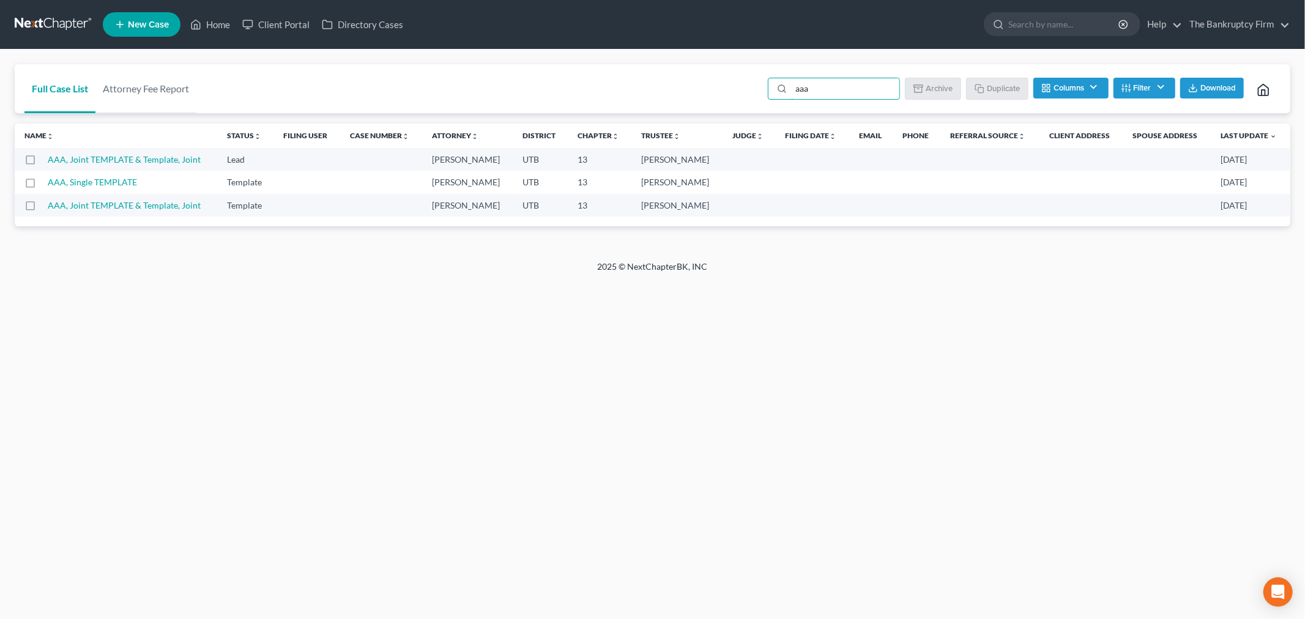
click at [42, 185] on label at bounding box center [42, 185] width 0 height 0
type input "aaa"
click at [47, 184] on input "checkbox" at bounding box center [51, 180] width 8 height 8
click at [989, 86] on button "Duplicate" at bounding box center [998, 88] width 61 height 21
checkbox input "false"
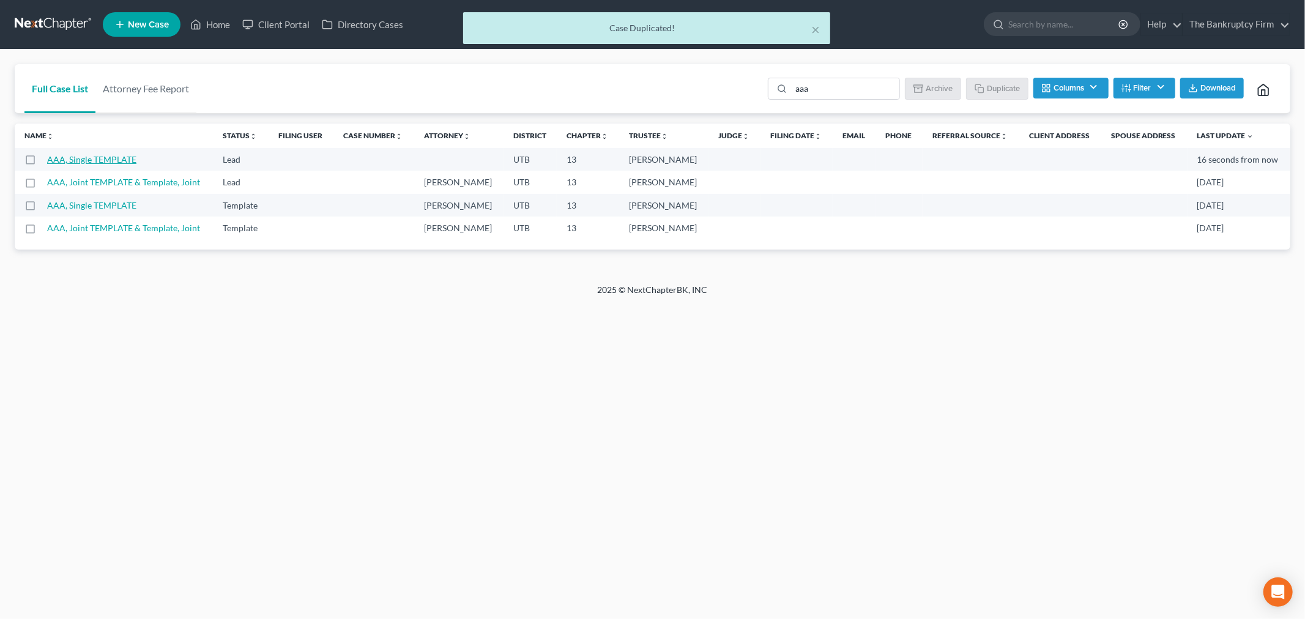
click at [127, 157] on link "AAA, Single TEMPLATE" at bounding box center [91, 159] width 89 height 10
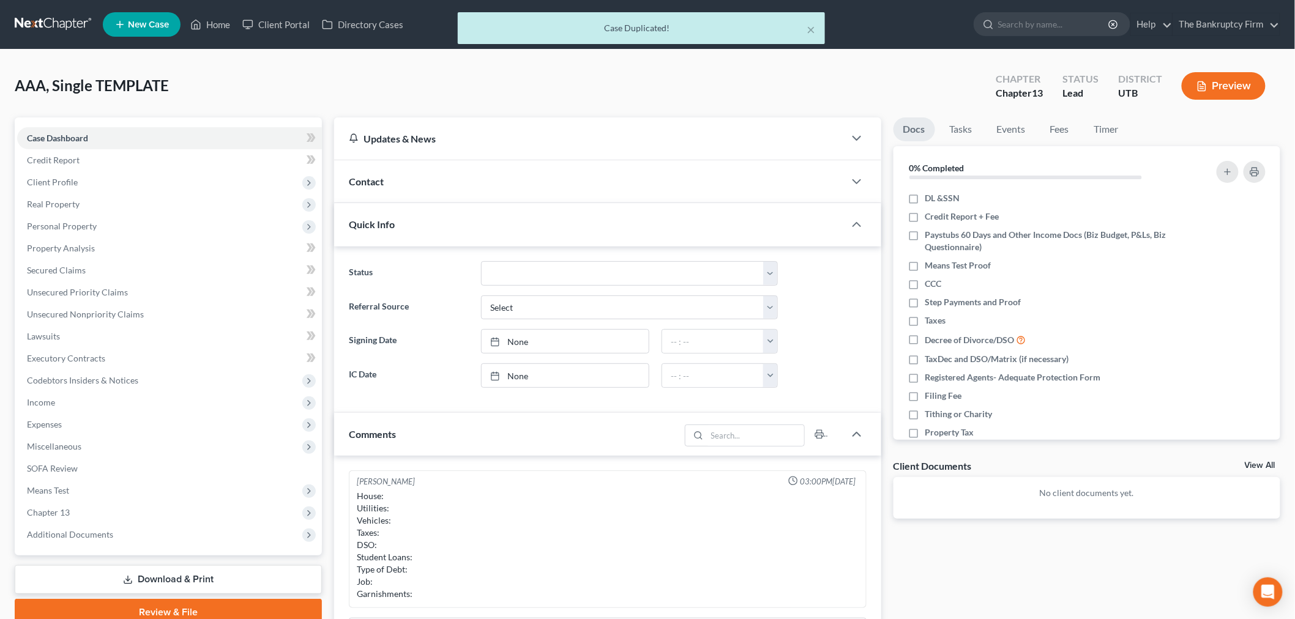
click at [429, 182] on div "Contact" at bounding box center [589, 181] width 510 height 42
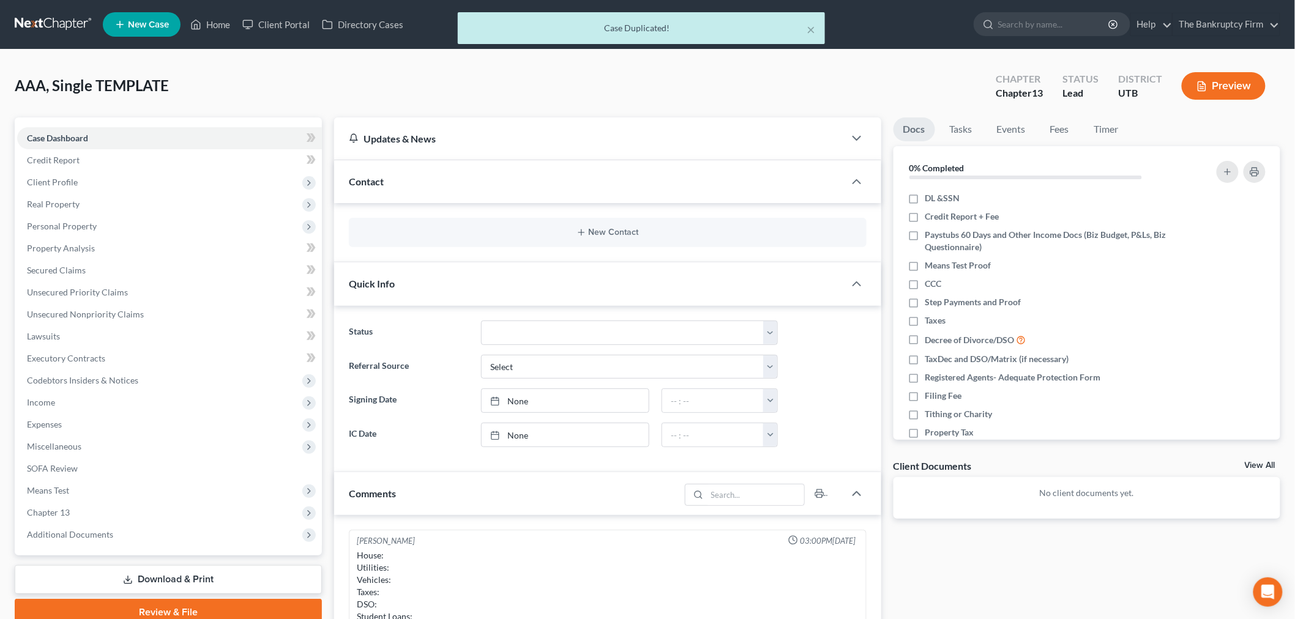
click at [466, 241] on div "New Contact" at bounding box center [608, 232] width 518 height 29
click at [467, 234] on button "New Contact" at bounding box center [608, 233] width 498 height 10
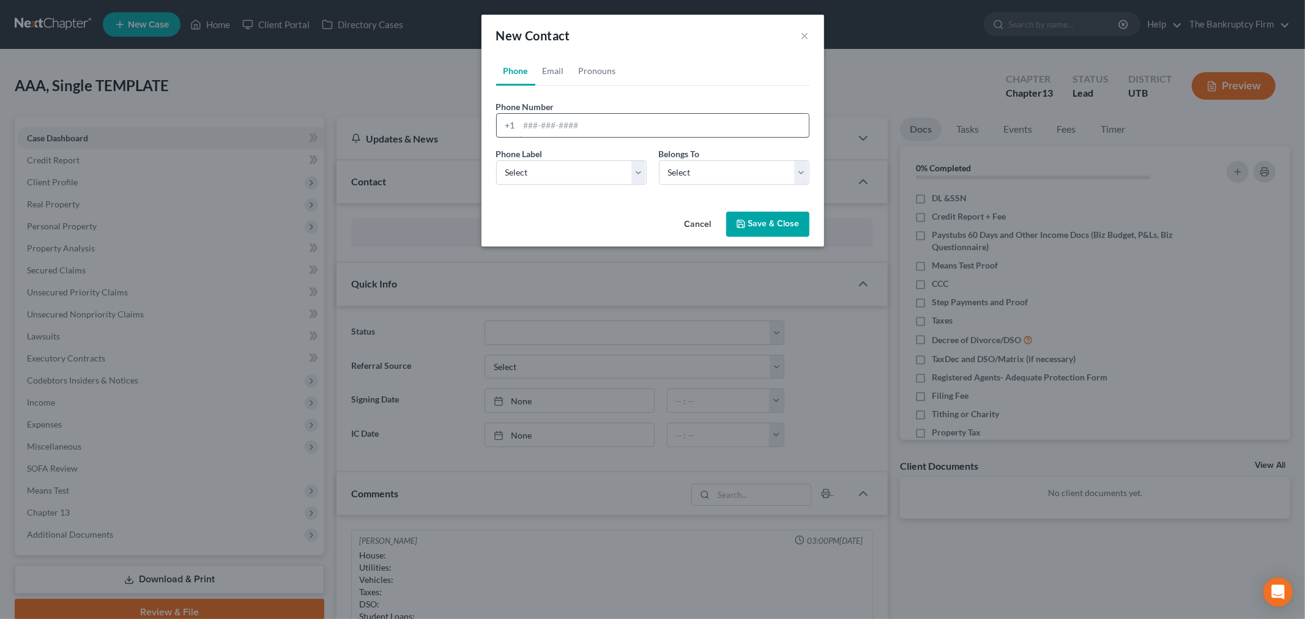
click at [637, 125] on input "tel" at bounding box center [664, 125] width 289 height 23
click at [540, 123] on input "3854539678" at bounding box center [664, 125] width 289 height 23
click at [555, 125] on input "385-4539678" at bounding box center [664, 125] width 289 height 23
click at [624, 127] on input "[PHONE_NUMBER]" at bounding box center [664, 125] width 289 height 23
type input "[PHONE_NUMBER]"
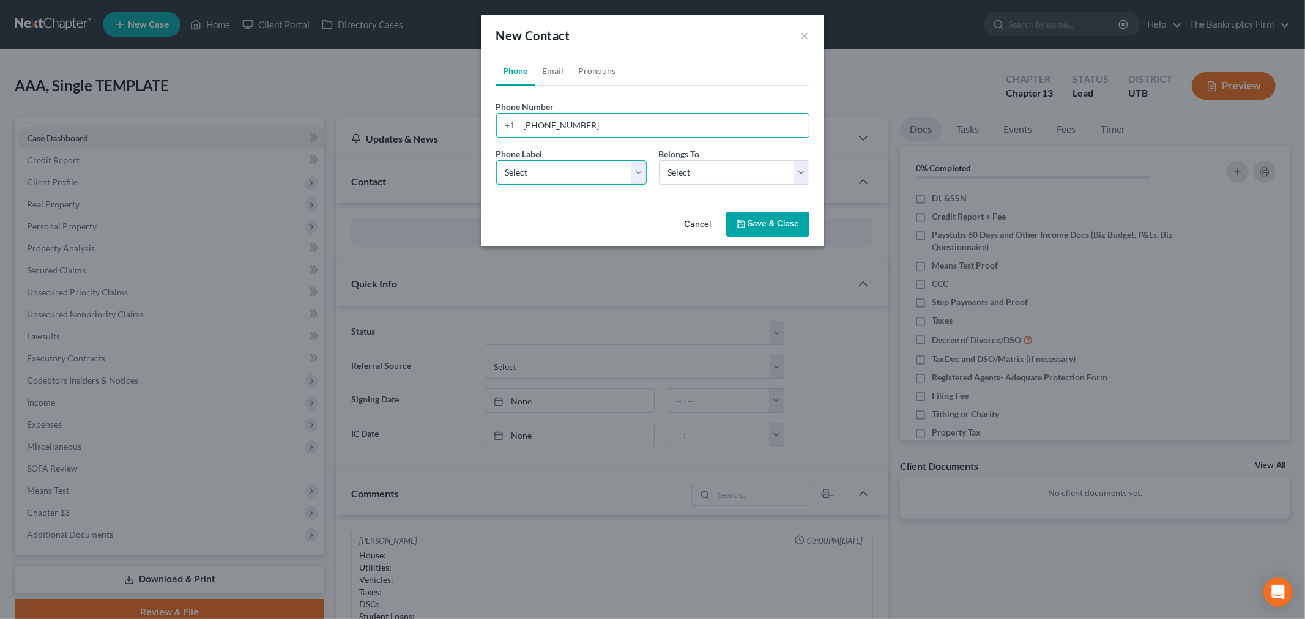
drag, startPoint x: 595, startPoint y: 175, endPoint x: 601, endPoint y: 184, distance: 10.7
click at [595, 175] on select "Select Mobile Home Work Other" at bounding box center [571, 172] width 151 height 24
select select "0"
click at [496, 160] on select "Select Mobile Home Work Other" at bounding box center [571, 172] width 151 height 24
drag, startPoint x: 701, startPoint y: 173, endPoint x: 701, endPoint y: 179, distance: 6.8
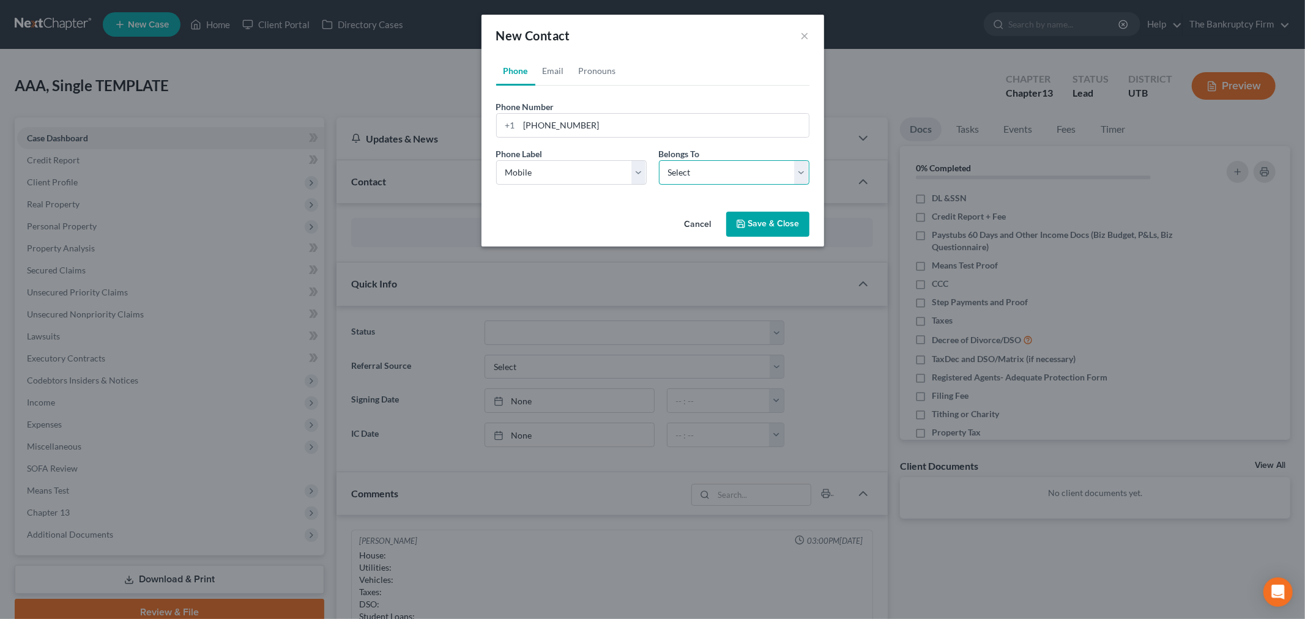
click at [701, 173] on select "Select Client Other" at bounding box center [734, 172] width 151 height 24
select select "0"
click at [659, 160] on select "Select Client Other" at bounding box center [734, 172] width 151 height 24
select select "0"
click at [555, 69] on link "Email" at bounding box center [554, 70] width 36 height 29
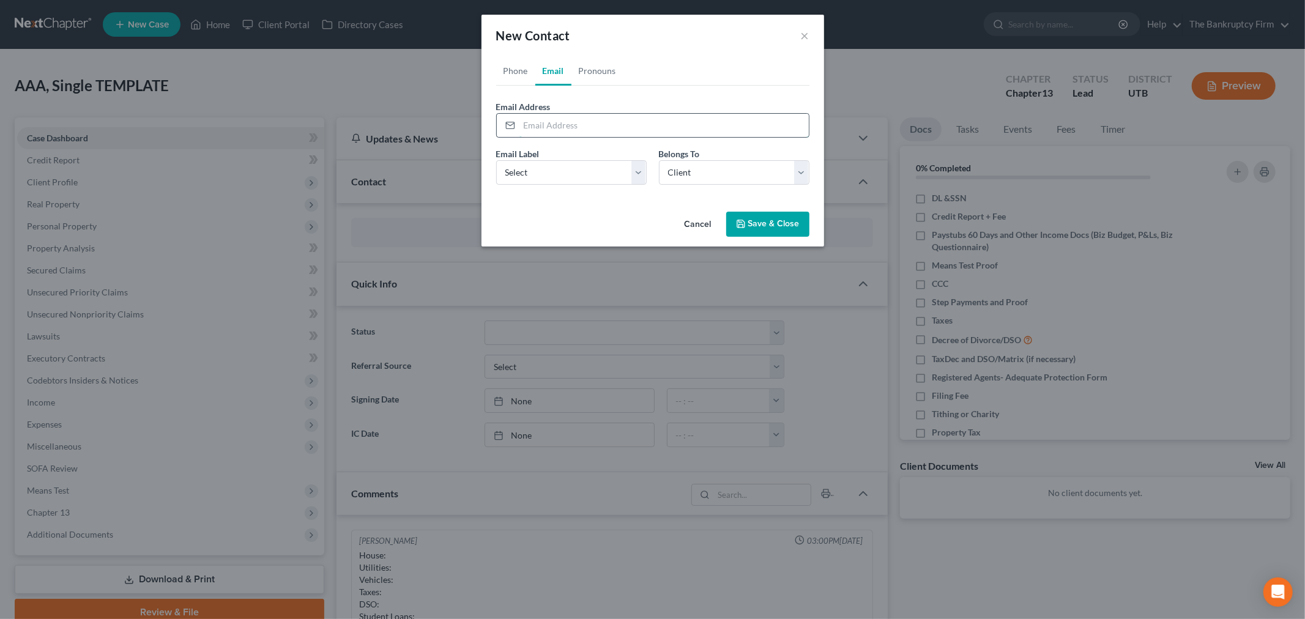
click at [543, 131] on input "email" at bounding box center [664, 125] width 289 height 23
type input "[EMAIL_ADDRESS][DOMAIN_NAME]"
click at [590, 176] on select "Select Home Work Other" at bounding box center [571, 172] width 151 height 24
select select "0"
click at [496, 160] on select "Select Home Work Other" at bounding box center [571, 172] width 151 height 24
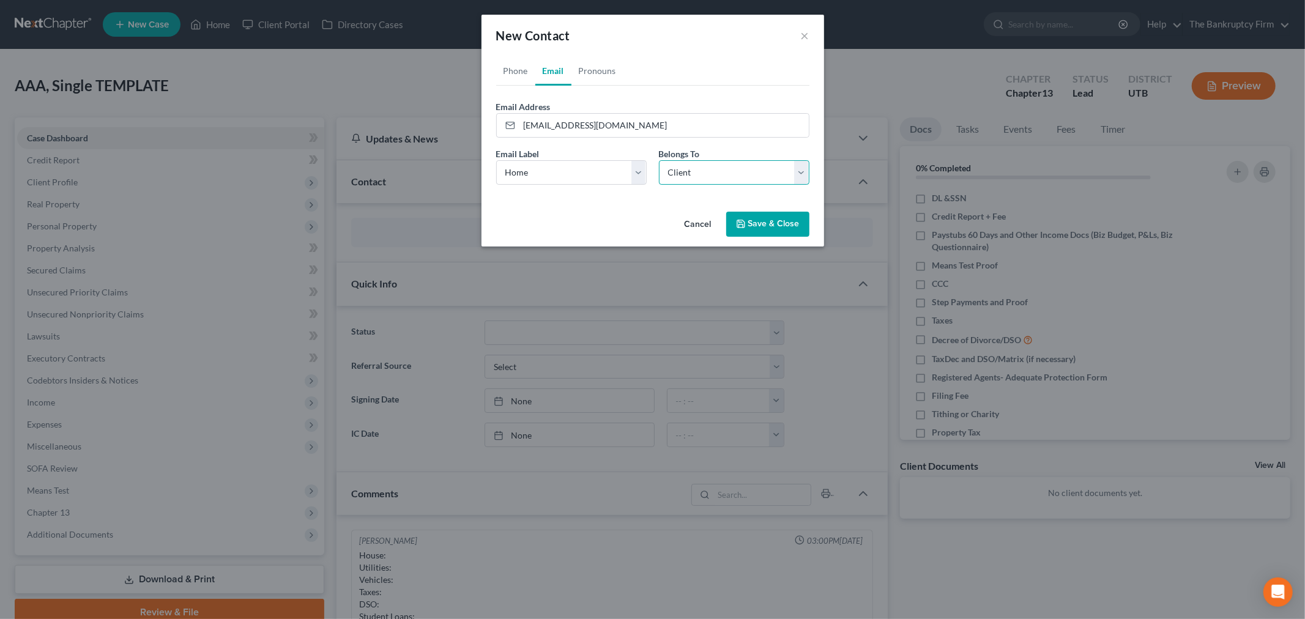
drag, startPoint x: 750, startPoint y: 165, endPoint x: 749, endPoint y: 171, distance: 6.2
click at [750, 165] on select "Select Client Other" at bounding box center [734, 172] width 151 height 24
click at [659, 160] on select "Select Client Other" at bounding box center [734, 172] width 151 height 24
click at [762, 225] on button "Save & Close" at bounding box center [767, 225] width 83 height 26
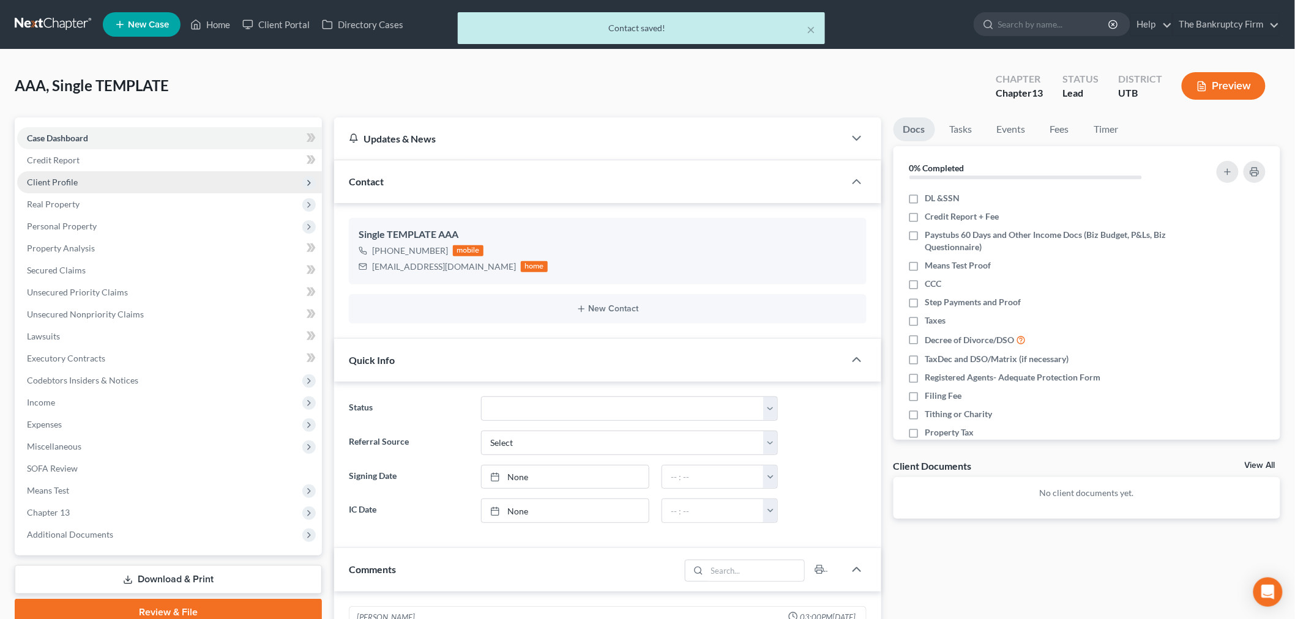
click at [148, 179] on span "Client Profile" at bounding box center [169, 182] width 305 height 22
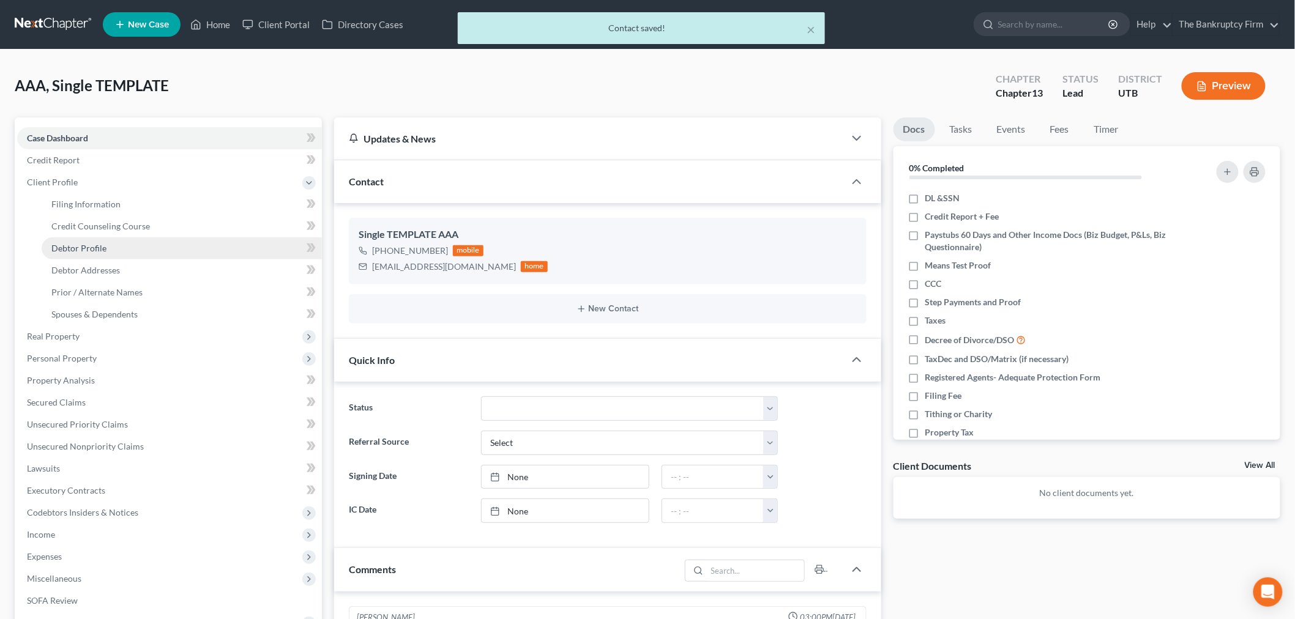
click at [115, 247] on link "Debtor Profile" at bounding box center [182, 248] width 280 height 22
select select "1"
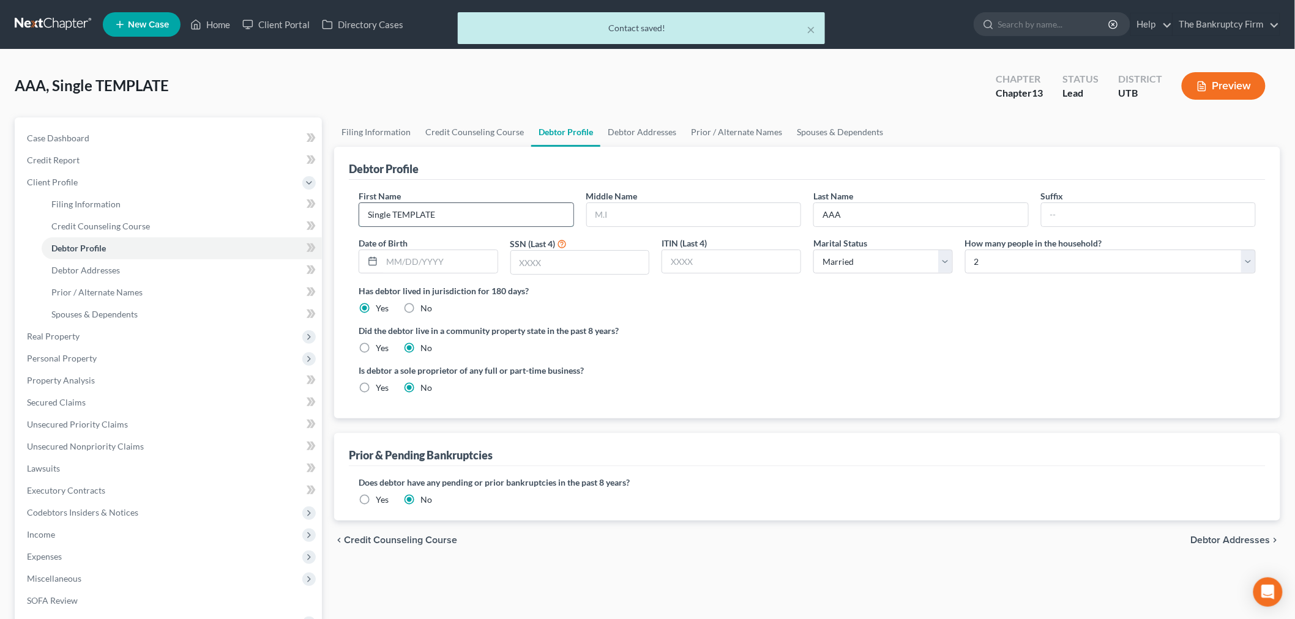
click at [462, 210] on input "Single TEMPLATE" at bounding box center [466, 214] width 214 height 23
drag, startPoint x: 447, startPoint y: 203, endPoint x: 453, endPoint y: 197, distance: 8.2
click at [450, 199] on div "First Name Single TEMPLATEE" at bounding box center [467, 208] width 228 height 37
click at [453, 197] on div "First Name Single TEMPLATEE" at bounding box center [467, 208] width 228 height 37
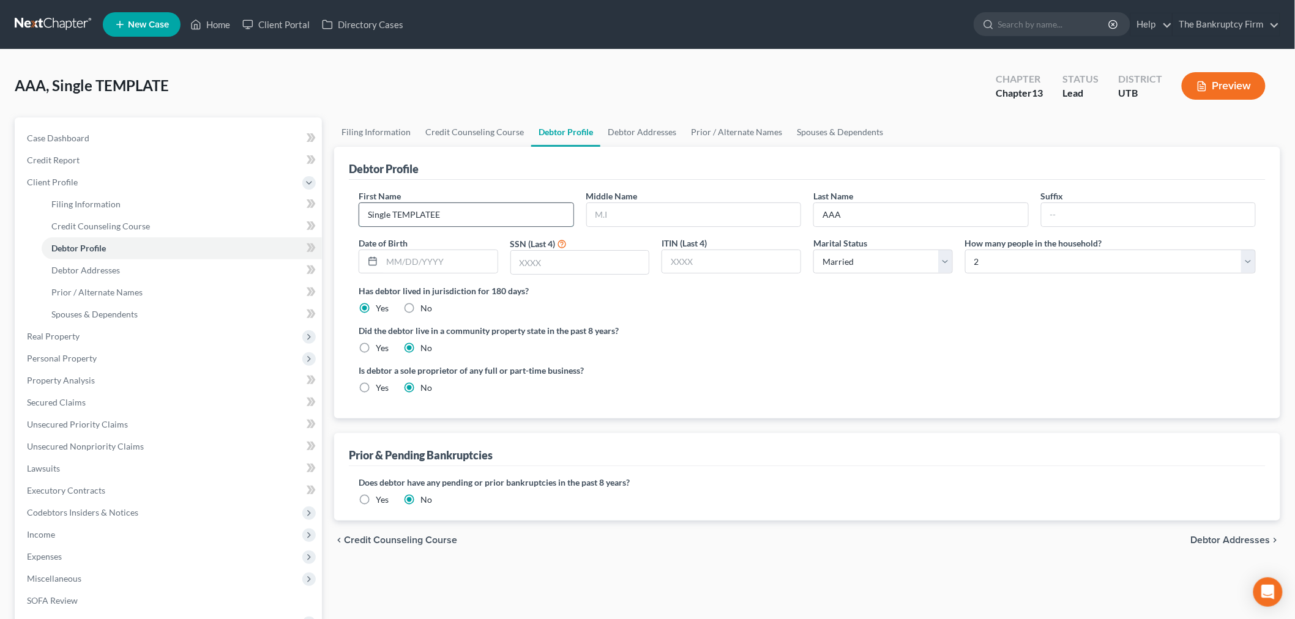
click at [443, 215] on input "Single TEMPLATEE" at bounding box center [466, 214] width 214 height 23
click at [443, 212] on input "Single TEMPLATEE" at bounding box center [466, 214] width 214 height 23
drag, startPoint x: 443, startPoint y: 212, endPoint x: 371, endPoint y: 200, distance: 72.5
click at [371, 200] on div "First Name Single TEMPLATEE" at bounding box center [467, 208] width 228 height 37
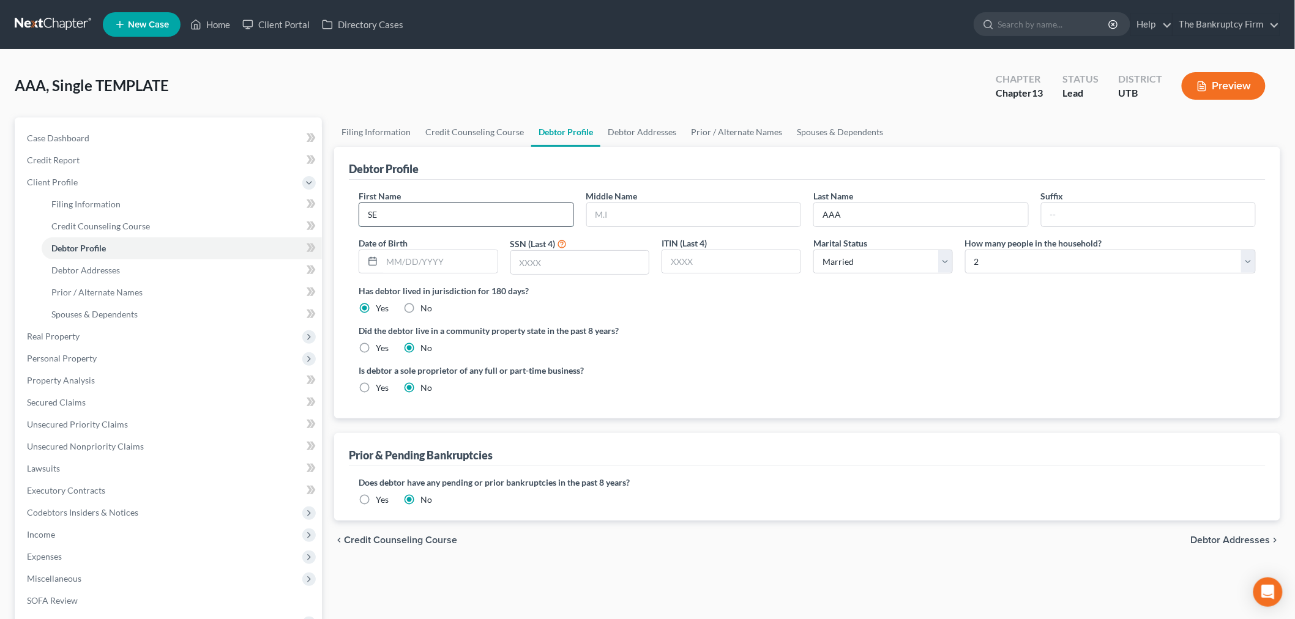
type input "S"
type input "[PERSON_NAME]"
type input "S"
type input "[PERSON_NAME]"
click at [672, 351] on div "Did the debtor live in a community property state in the past 8 years? Yes No" at bounding box center [807, 339] width 897 height 30
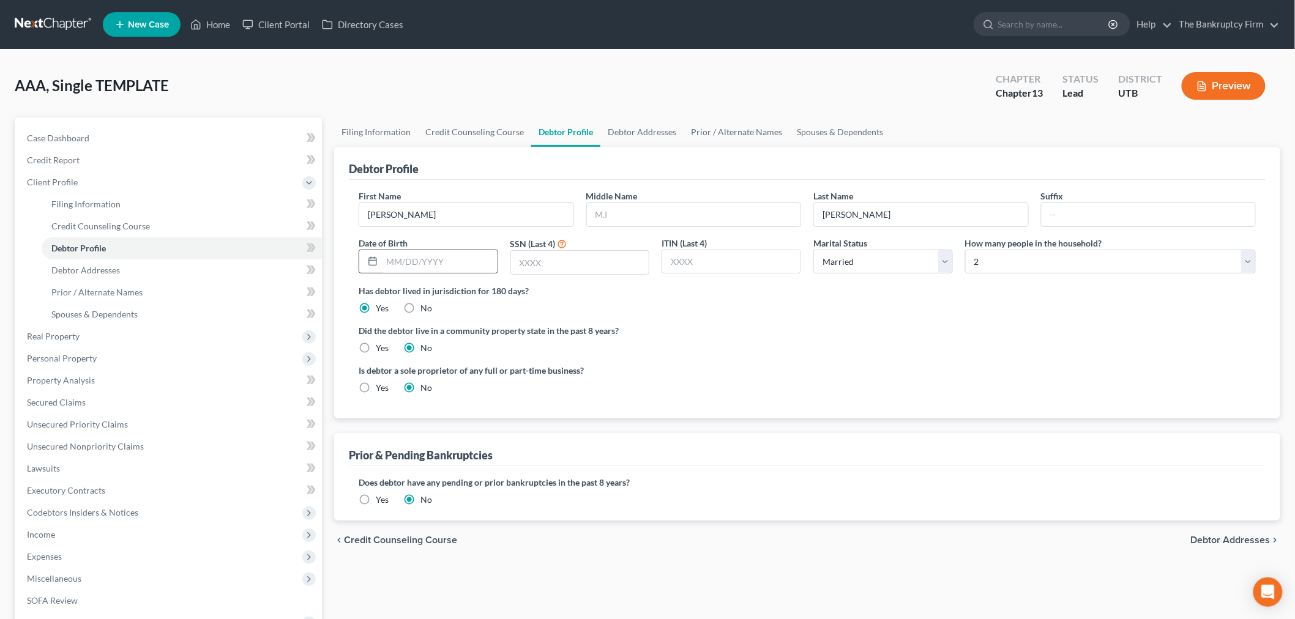
click at [462, 250] on div at bounding box center [429, 262] width 140 height 24
click at [460, 252] on input "text" at bounding box center [440, 261] width 116 height 23
click at [625, 379] on div "Is debtor a sole proprietor of any full or part-time business? Yes No" at bounding box center [580, 379] width 455 height 30
click at [468, 262] on input "[DATE]" at bounding box center [440, 261] width 116 height 23
type input "[DATE]"
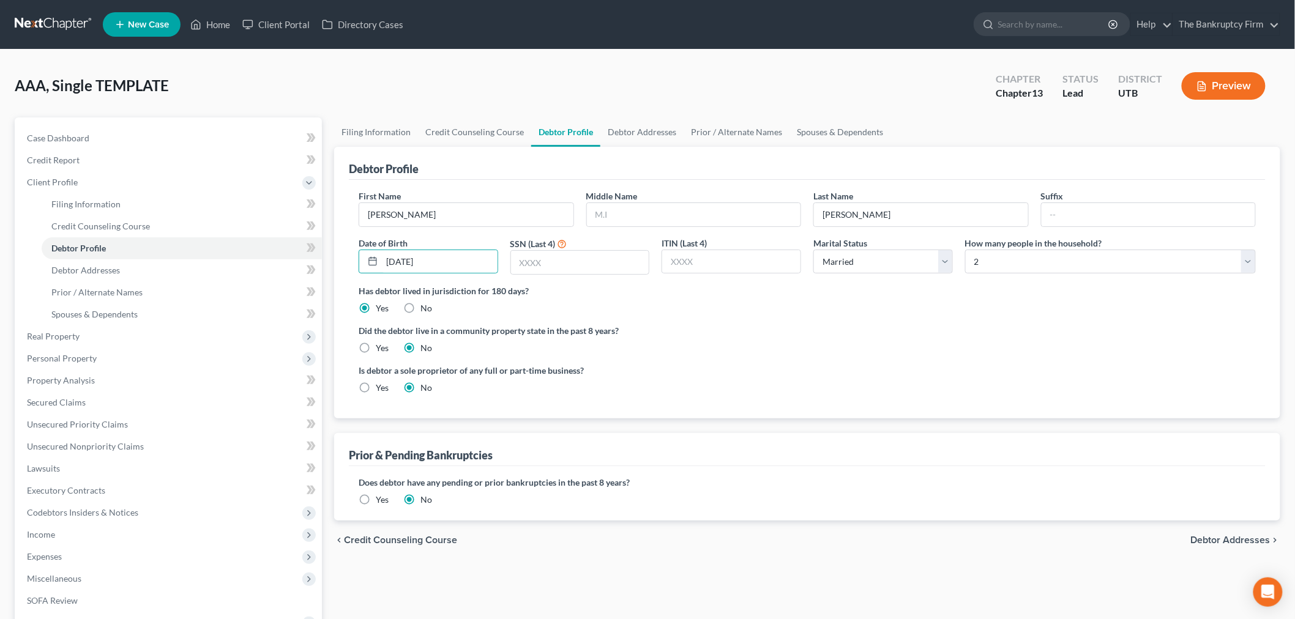
click at [826, 408] on div "First Name [PERSON_NAME] Middle Name Last Name [PERSON_NAME] Date of Birth [DEM…" at bounding box center [807, 299] width 917 height 239
click at [529, 246] on label "SSN (Last 4)" at bounding box center [532, 243] width 45 height 13
click at [534, 251] on input "text" at bounding box center [580, 262] width 138 height 23
type input "1841"
click at [743, 327] on label "Did the debtor live in a community property state in the past 8 years?" at bounding box center [807, 330] width 897 height 13
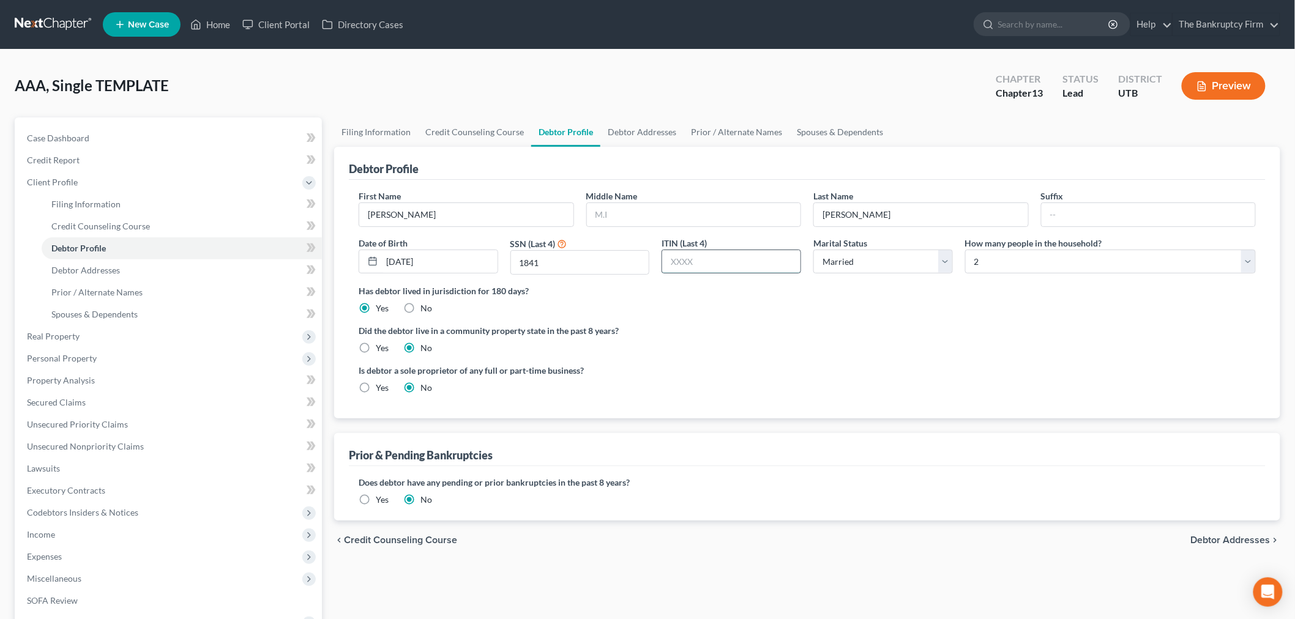
click at [752, 266] on input "text" at bounding box center [731, 261] width 138 height 23
drag, startPoint x: 668, startPoint y: 300, endPoint x: 683, endPoint y: 297, distance: 15.0
click at [668, 300] on div "Has debtor lived in jurisdiction for 180 days? Yes No Debtor must reside in jur…" at bounding box center [807, 300] width 897 height 30
click at [835, 273] on select "Select Single Married Separated Divorced Widowed" at bounding box center [883, 262] width 140 height 24
select select "0"
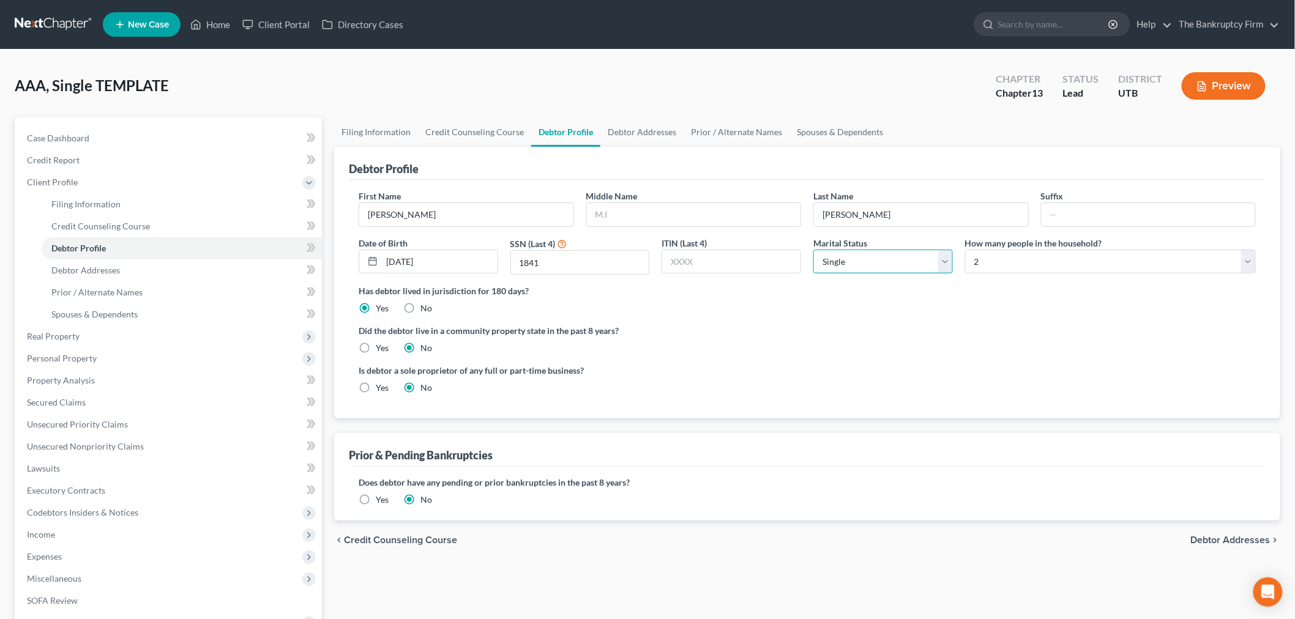
click at [813, 250] on select "Select Single Married Separated Divorced Widowed" at bounding box center [883, 262] width 140 height 24
click at [972, 286] on label "Has debtor lived in jurisdiction for 180 days?" at bounding box center [807, 291] width 897 height 13
drag, startPoint x: 994, startPoint y: 257, endPoint x: 996, endPoint y: 272, distance: 15.5
click at [994, 257] on select "Select 1 2 3 4 5 6 7 8 9 10 11 12 13 14 15 16 17 18 19 20" at bounding box center [1110, 262] width 291 height 24
drag, startPoint x: 920, startPoint y: 288, endPoint x: 933, endPoint y: 284, distance: 13.5
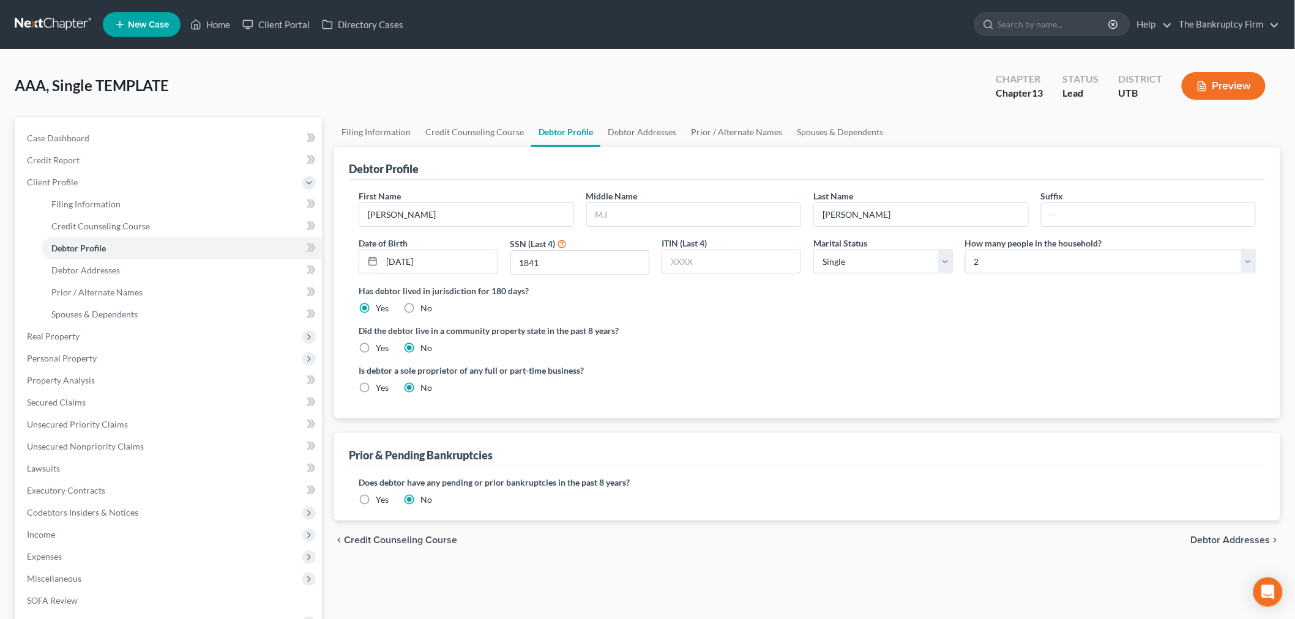
click at [920, 288] on label "Has debtor lived in jurisdiction for 180 days?" at bounding box center [807, 291] width 897 height 13
click at [1009, 271] on select "Select 1 2 3 4 5 6 7 8 9 10 11 12 13 14 15 16 17 18 19 20" at bounding box center [1110, 262] width 291 height 24
select select "4"
click at [965, 250] on select "Select 1 2 3 4 5 6 7 8 9 10 11 12 13 14 15 16 17 18 19 20" at bounding box center [1110, 262] width 291 height 24
click at [644, 132] on link "Debtor Addresses" at bounding box center [641, 132] width 83 height 29
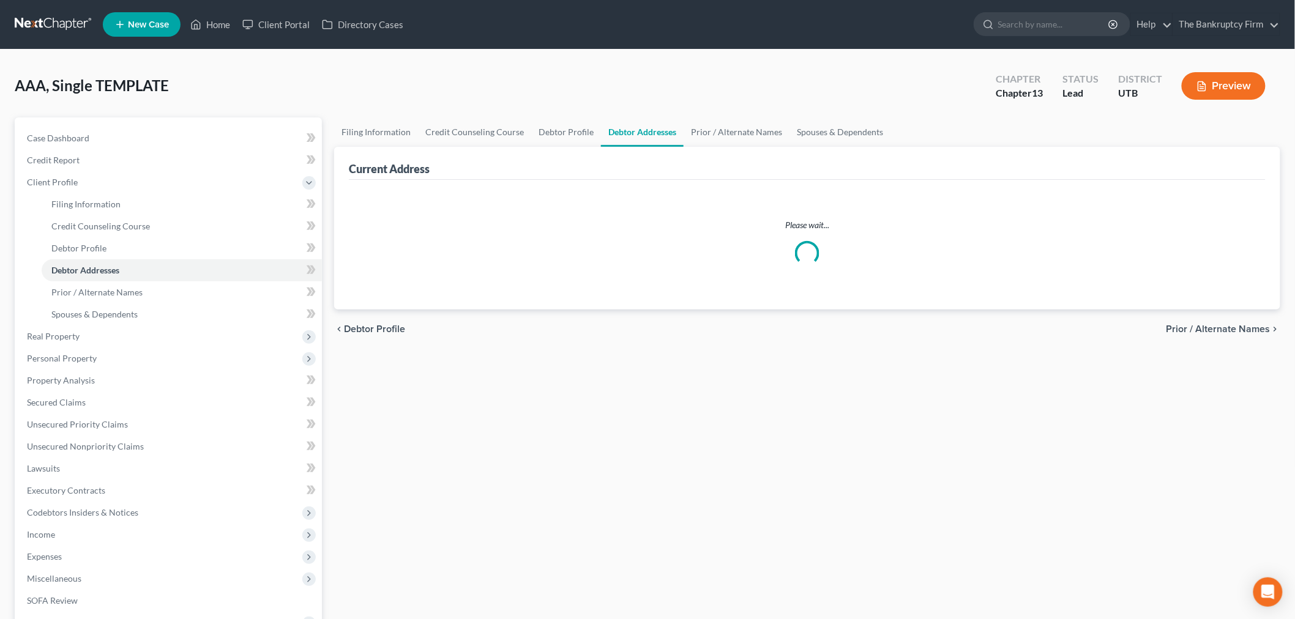
select select "0"
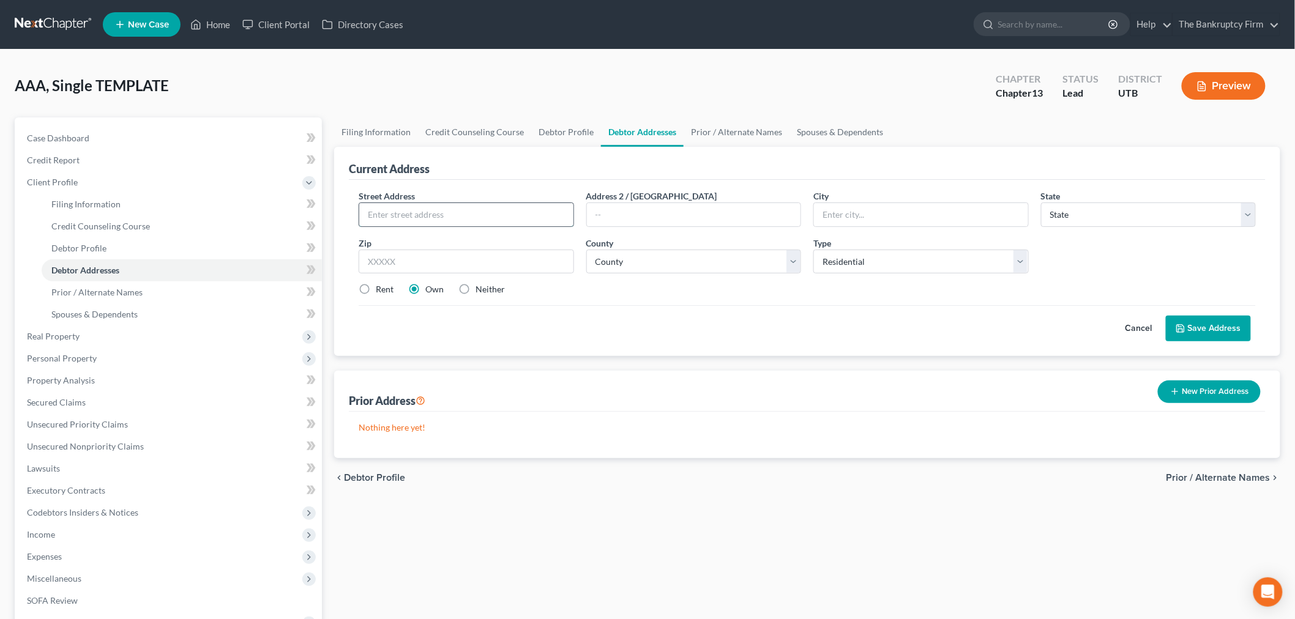
click at [503, 210] on input "text" at bounding box center [466, 214] width 214 height 23
type input "649 S140 W"
click at [443, 250] on input "text" at bounding box center [466, 262] width 215 height 24
type input "84404"
drag, startPoint x: 745, startPoint y: 345, endPoint x: 715, endPoint y: 340, distance: 30.9
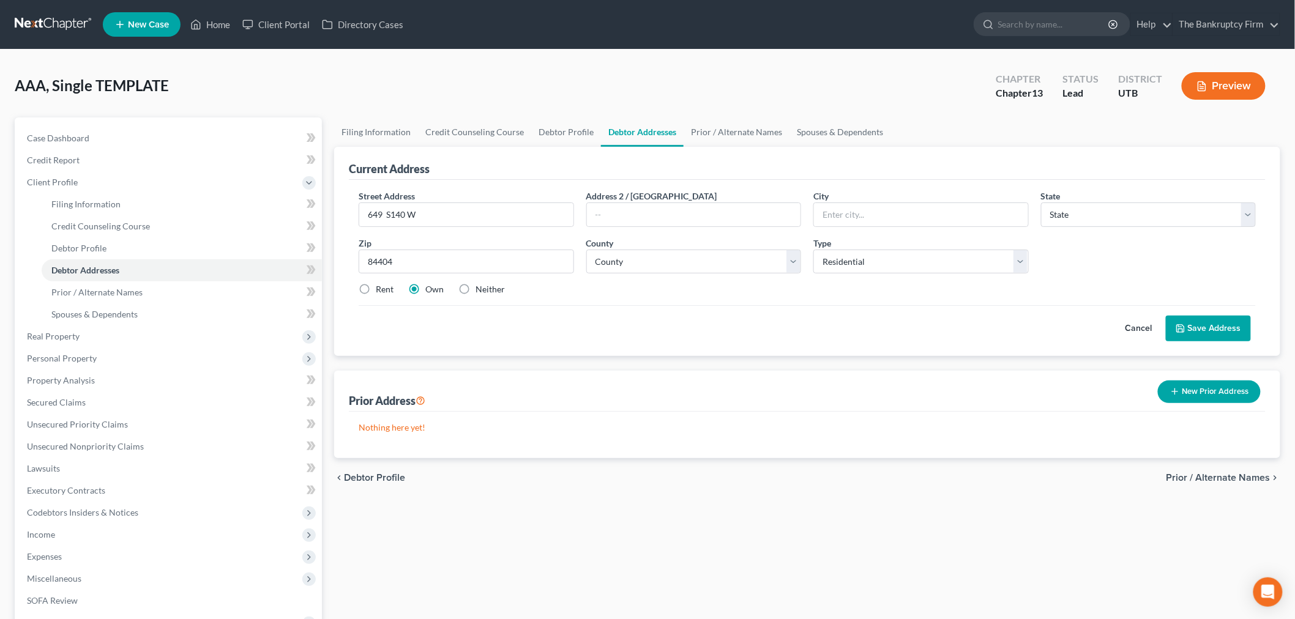
click at [747, 345] on div "Street Address * 649 S140 W Address 2 / [GEOGRAPHIC_DATA] * State * State [US_S…" at bounding box center [807, 268] width 917 height 176
type input "[PERSON_NAME]"
select select "46"
click at [392, 213] on input "649 S140 W" at bounding box center [466, 214] width 214 height 23
click at [488, 215] on input "649 S 140 W" at bounding box center [466, 214] width 214 height 23
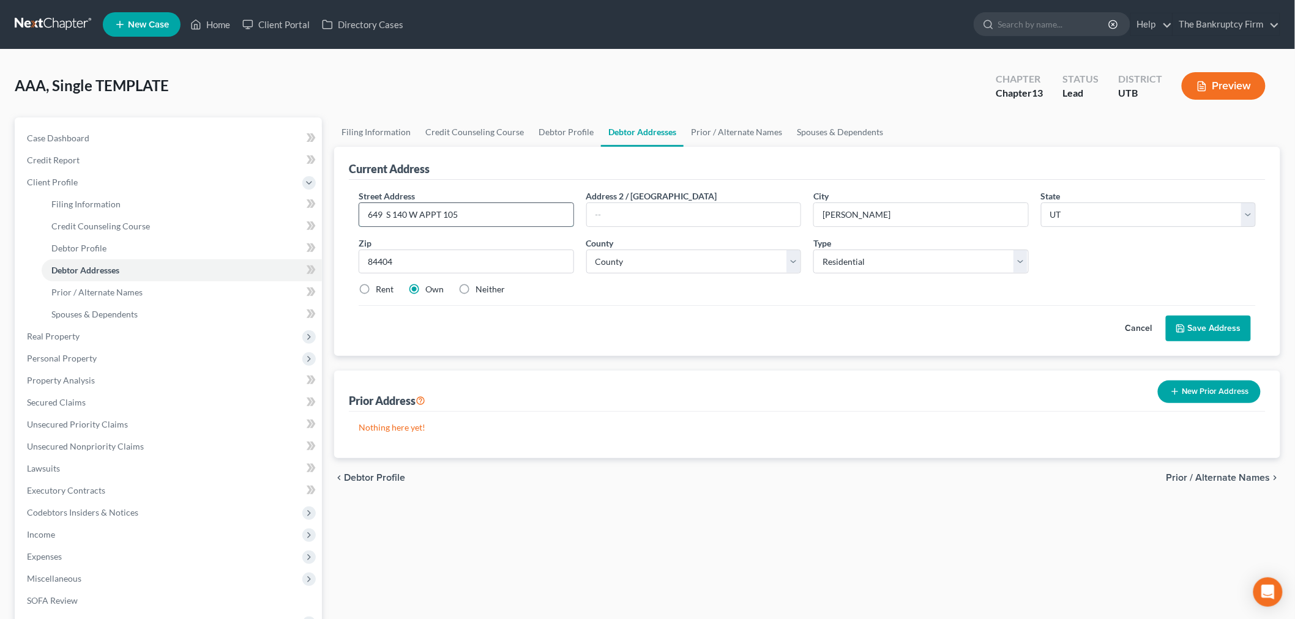
click at [405, 212] on input "649 S 140 W APPT 105" at bounding box center [466, 214] width 214 height 23
click at [409, 215] on input "649 S 140 W APPT 105" at bounding box center [466, 214] width 214 height 23
click at [367, 211] on input "649 S 140 W APPT 105" at bounding box center [466, 214] width 214 height 23
click at [497, 206] on input "1649 S 140 W APPT 105" at bounding box center [466, 214] width 214 height 23
drag, startPoint x: 410, startPoint y: 212, endPoint x: 424, endPoint y: 211, distance: 13.5
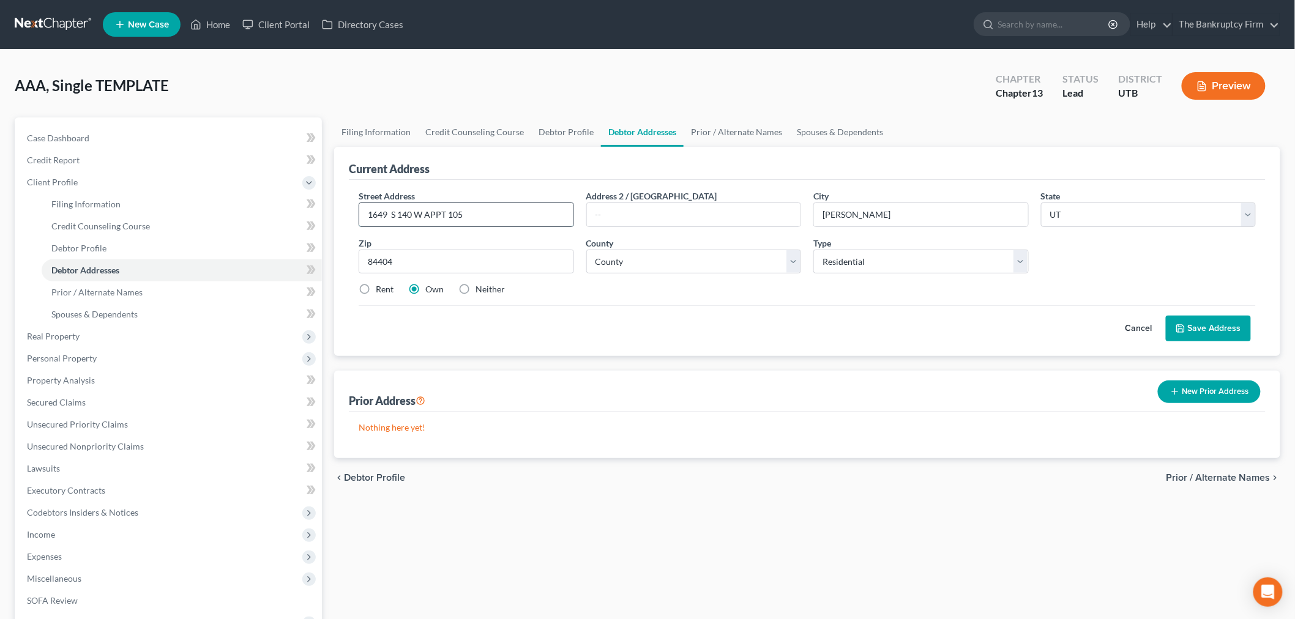
click at [400, 211] on input "1649 S 140 W APPT 105" at bounding box center [466, 214] width 214 height 23
click at [488, 212] on input "1649 S 140 W APPT 105" at bounding box center [466, 214] width 214 height 23
type input "1649 S 140 W APPT 105"
click at [907, 258] on select "Select Residential Mailing Rental Business" at bounding box center [920, 262] width 215 height 24
click at [656, 305] on div "Cancel Save Address" at bounding box center [807, 323] width 897 height 36
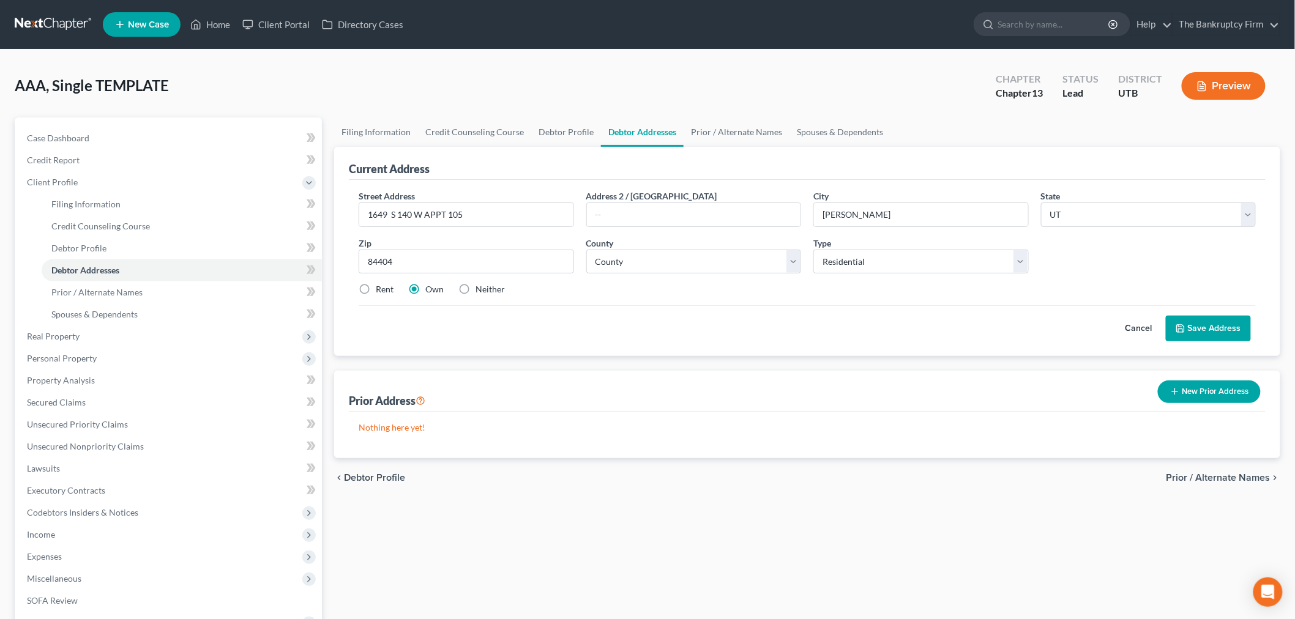
click at [376, 286] on label "Rent" at bounding box center [385, 289] width 18 height 12
click at [376, 305] on div "Cancel Save Address" at bounding box center [807, 323] width 897 height 36
click at [376, 284] on label "Rent" at bounding box center [385, 289] width 18 height 12
click at [381, 284] on input "Rent" at bounding box center [385, 287] width 8 height 8
radio input "true"
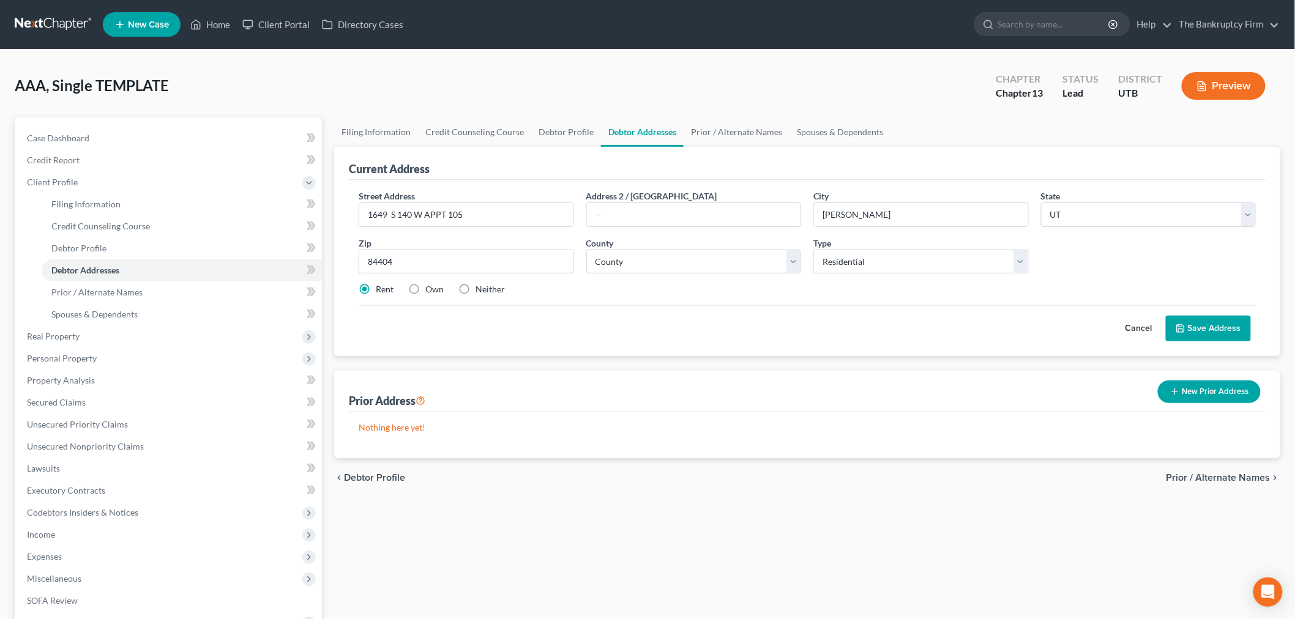
click at [797, 323] on div "Cancel Save Address" at bounding box center [807, 323] width 897 height 36
click at [1208, 318] on button "Save Address" at bounding box center [1208, 329] width 85 height 26
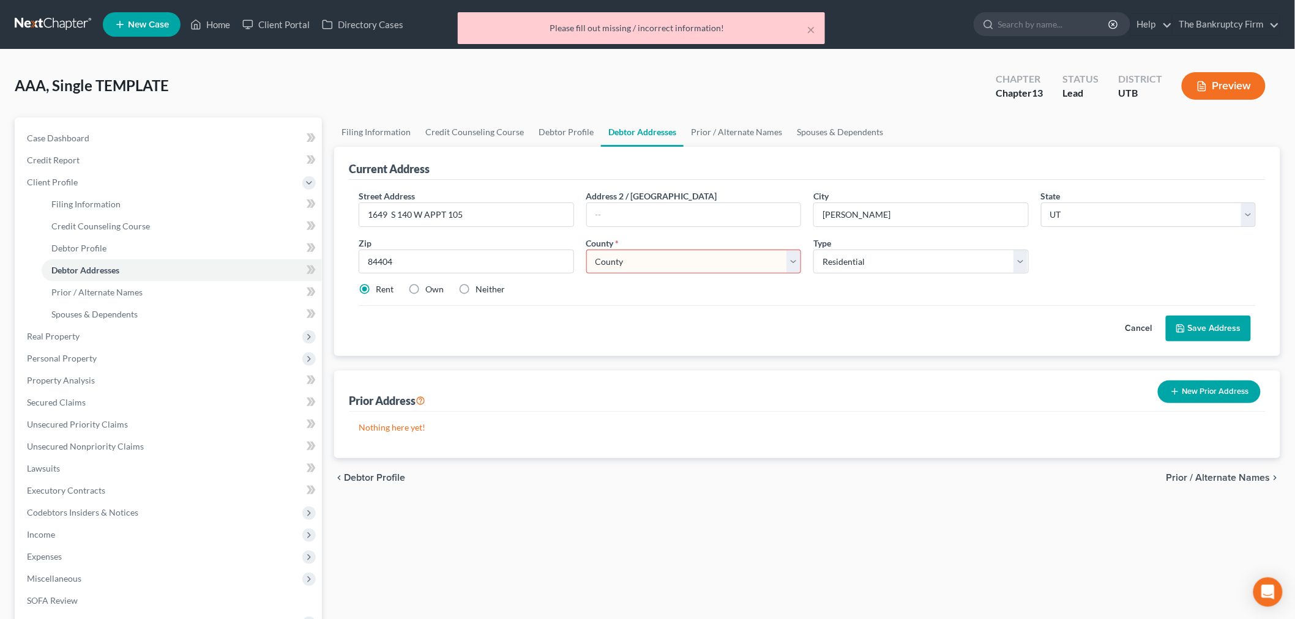
click at [618, 261] on select "County [GEOGRAPHIC_DATA] [GEOGRAPHIC_DATA] [GEOGRAPHIC_DATA] [GEOGRAPHIC_DATA] …" at bounding box center [693, 262] width 215 height 24
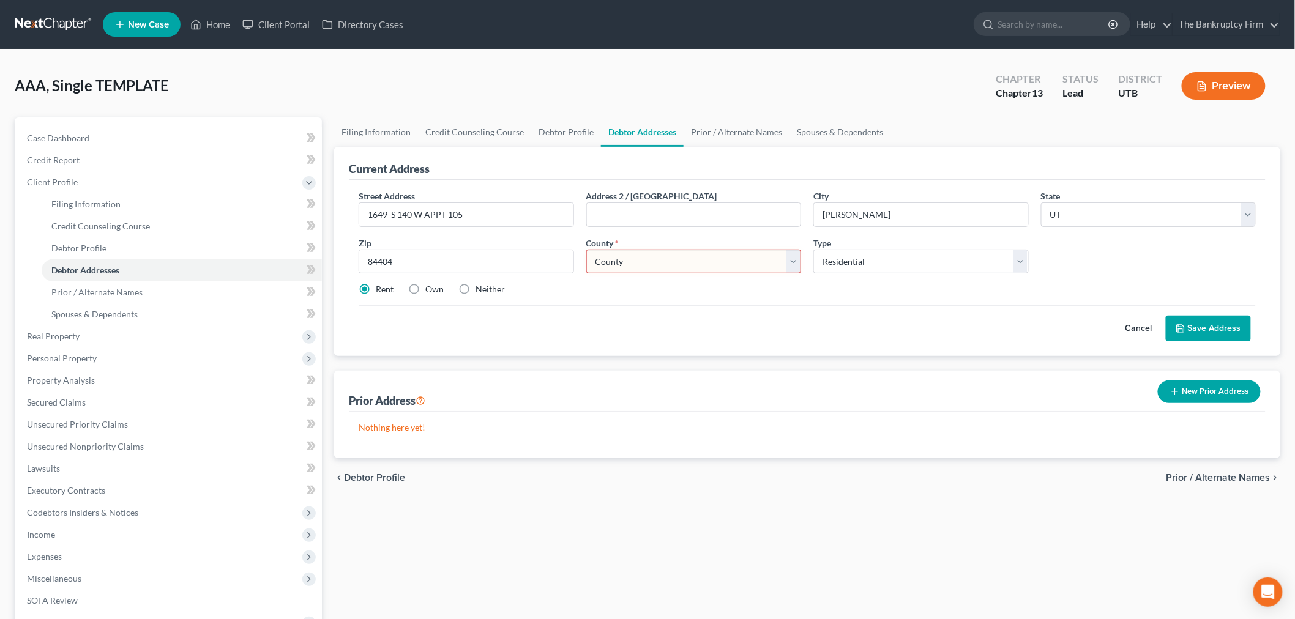
select select "28"
click at [586, 250] on select "County [GEOGRAPHIC_DATA] [GEOGRAPHIC_DATA] [GEOGRAPHIC_DATA] [GEOGRAPHIC_DATA] …" at bounding box center [693, 262] width 215 height 24
drag, startPoint x: 727, startPoint y: 465, endPoint x: 797, endPoint y: 436, distance: 76.3
click at [728, 465] on div "chevron_left Debtor Profile Prior / Alternate Names chevron_right" at bounding box center [807, 477] width 946 height 39
click at [1221, 321] on button "Save Address" at bounding box center [1208, 329] width 85 height 26
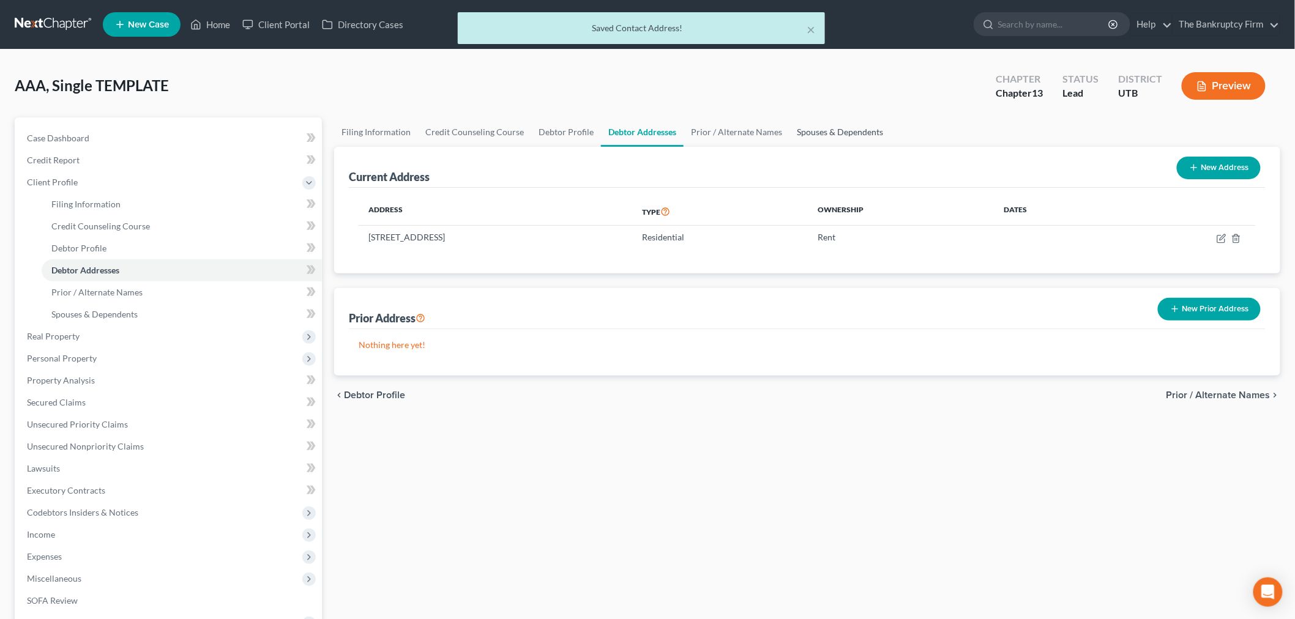
click at [831, 136] on link "Spouses & Dependents" at bounding box center [840, 132] width 101 height 29
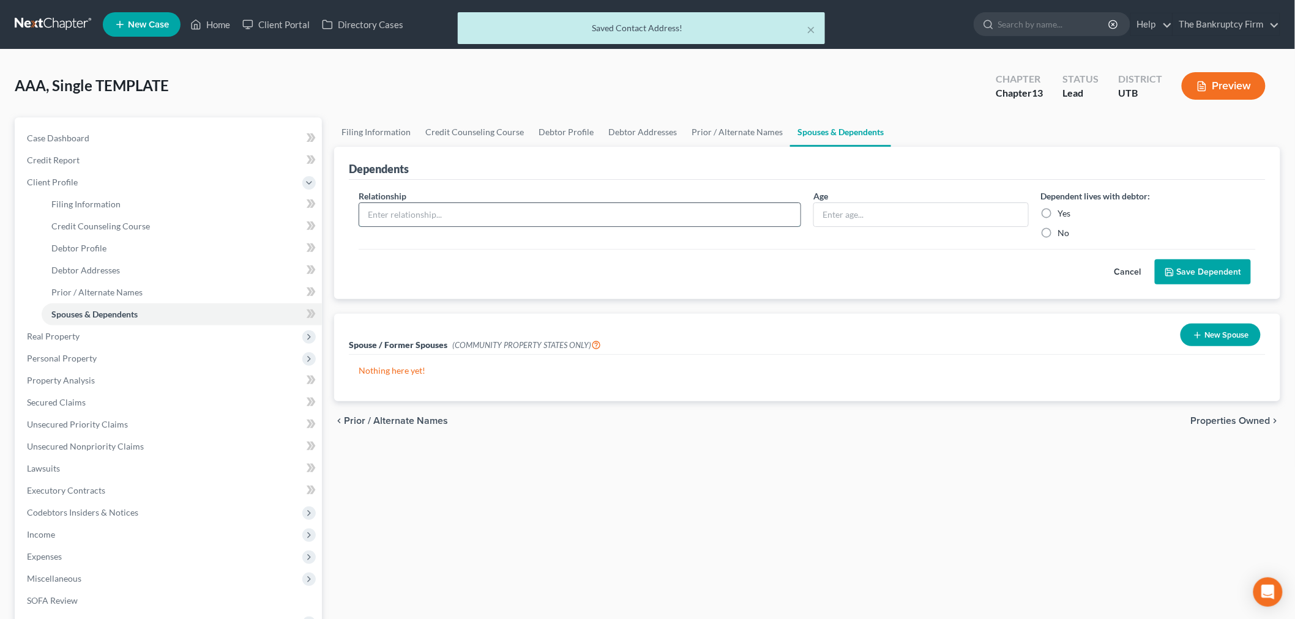
click at [707, 223] on input "text" at bounding box center [579, 214] width 441 height 23
drag, startPoint x: 895, startPoint y: 262, endPoint x: 825, endPoint y: 237, distance: 74.5
click at [895, 262] on div "Cancel Save Dependent" at bounding box center [807, 267] width 897 height 36
click at [686, 217] on input "text" at bounding box center [579, 214] width 441 height 23
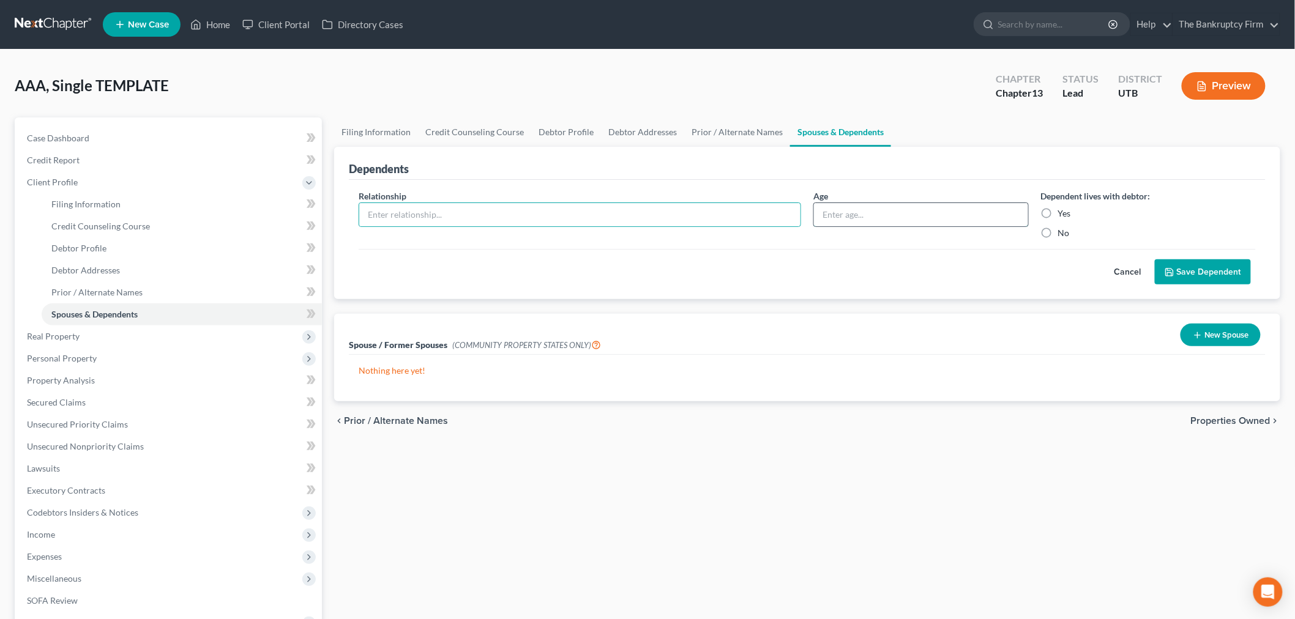
click at [872, 225] on input "text" at bounding box center [921, 214] width 214 height 23
click at [665, 200] on div "Relationship *" at bounding box center [580, 215] width 455 height 50
click at [662, 211] on input "text" at bounding box center [579, 214] width 441 height 23
type input "Daughter"
click at [903, 226] on div at bounding box center [920, 215] width 215 height 24
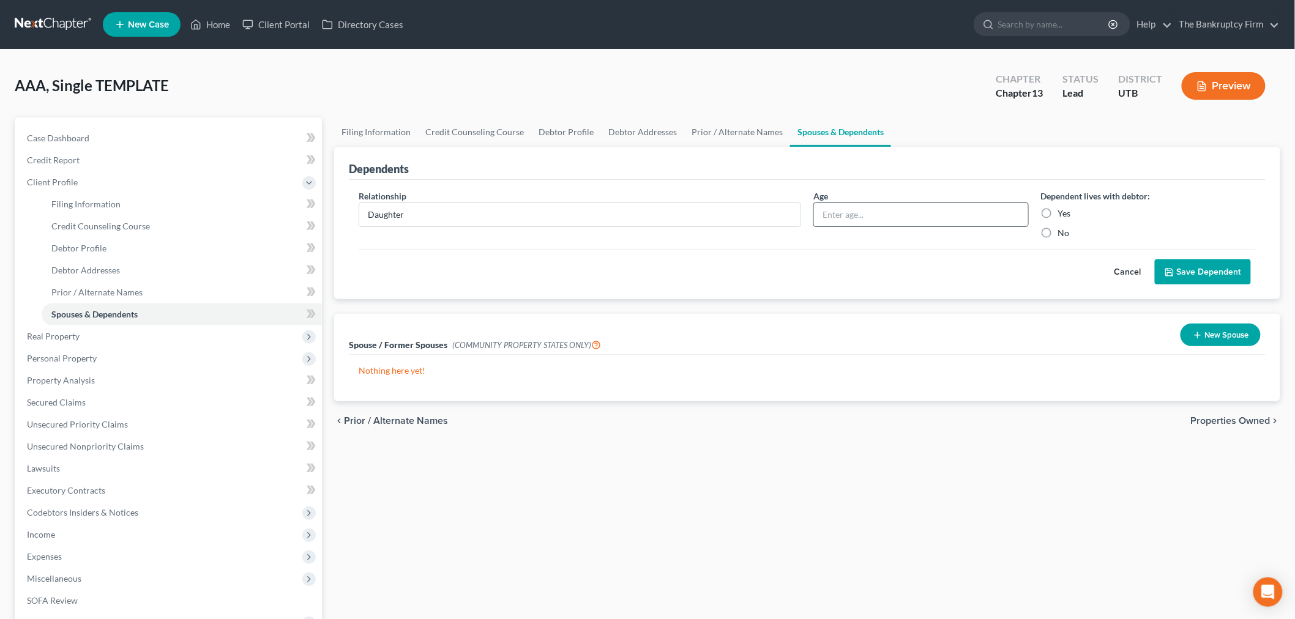
click at [895, 219] on input "text" at bounding box center [921, 214] width 214 height 23
type input "9"
click at [1058, 209] on label "Yes" at bounding box center [1064, 213] width 13 height 12
click at [1063, 209] on input "Yes" at bounding box center [1067, 211] width 8 height 8
radio input "true"
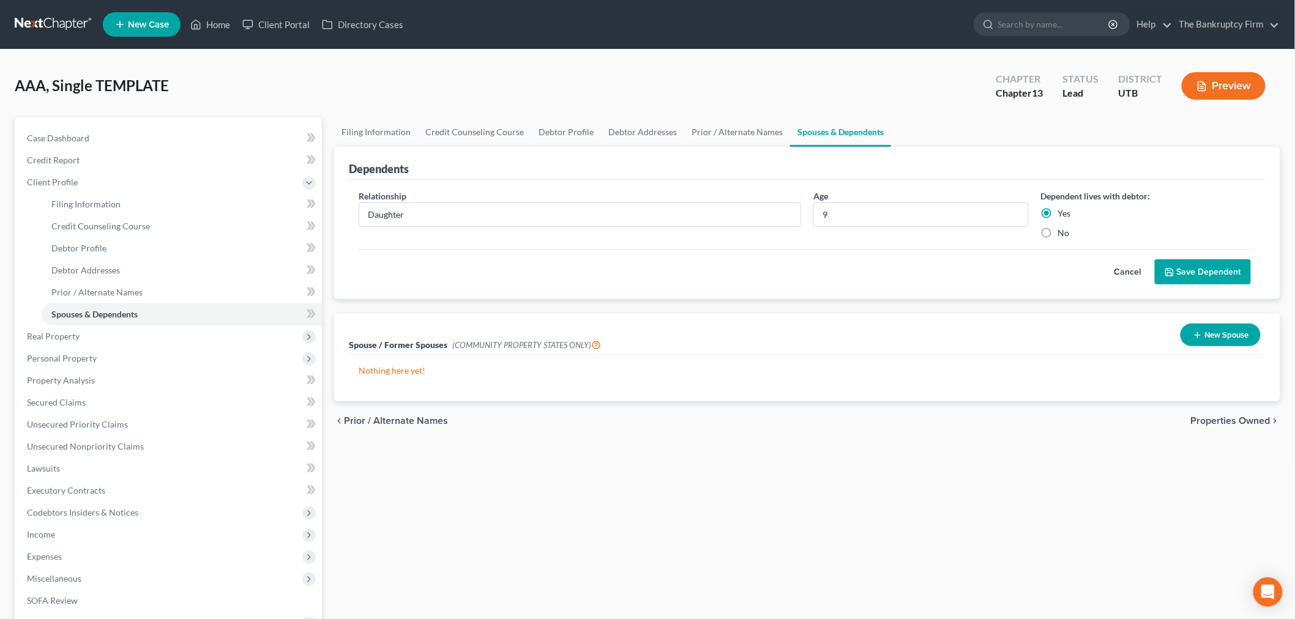
click at [1207, 260] on button "Save Dependent" at bounding box center [1203, 272] width 96 height 26
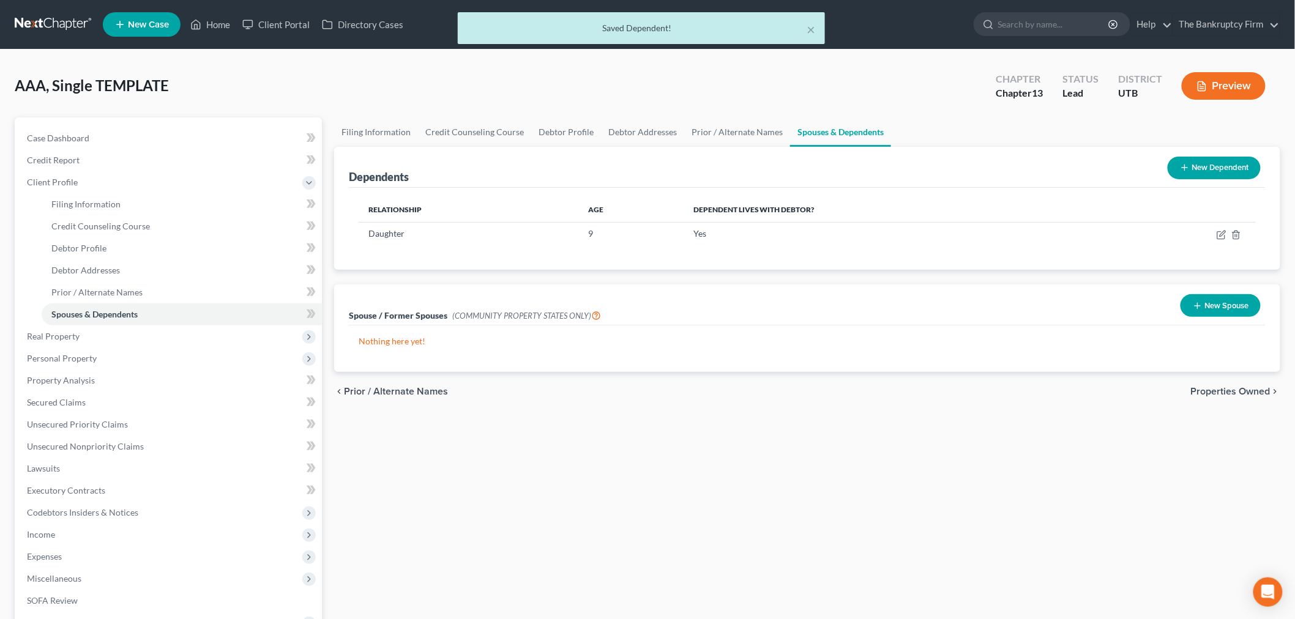
click at [1216, 174] on button "New Dependent" at bounding box center [1214, 168] width 93 height 23
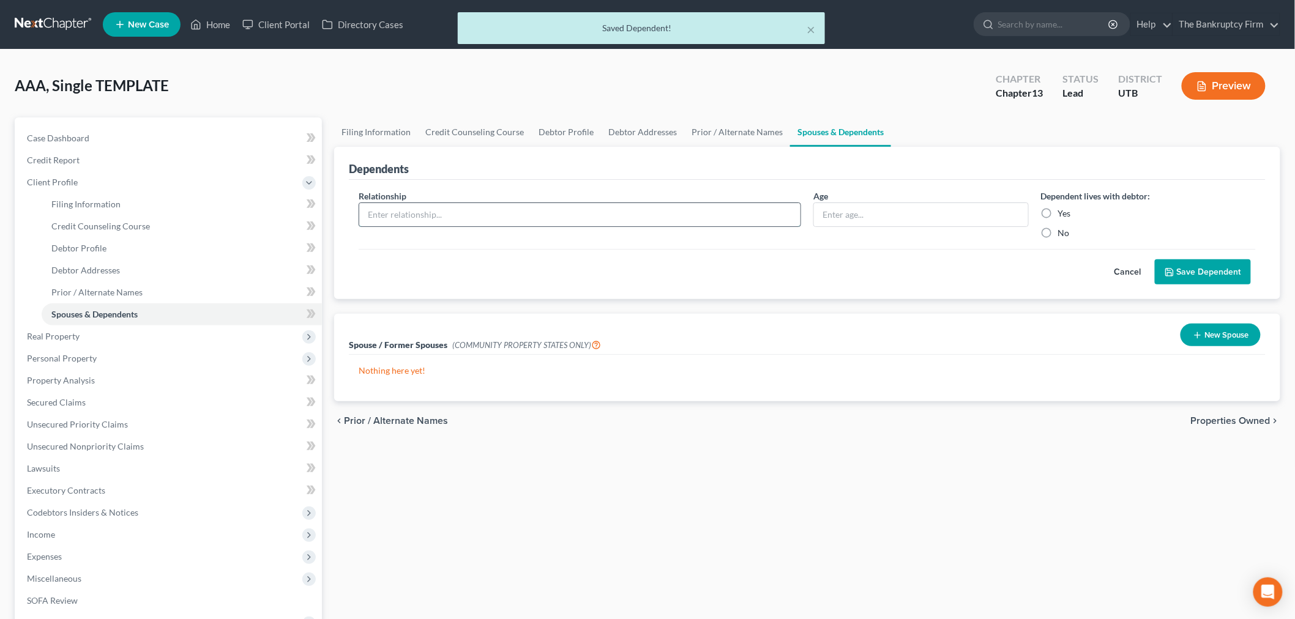
click at [601, 204] on input "text" at bounding box center [579, 214] width 441 height 23
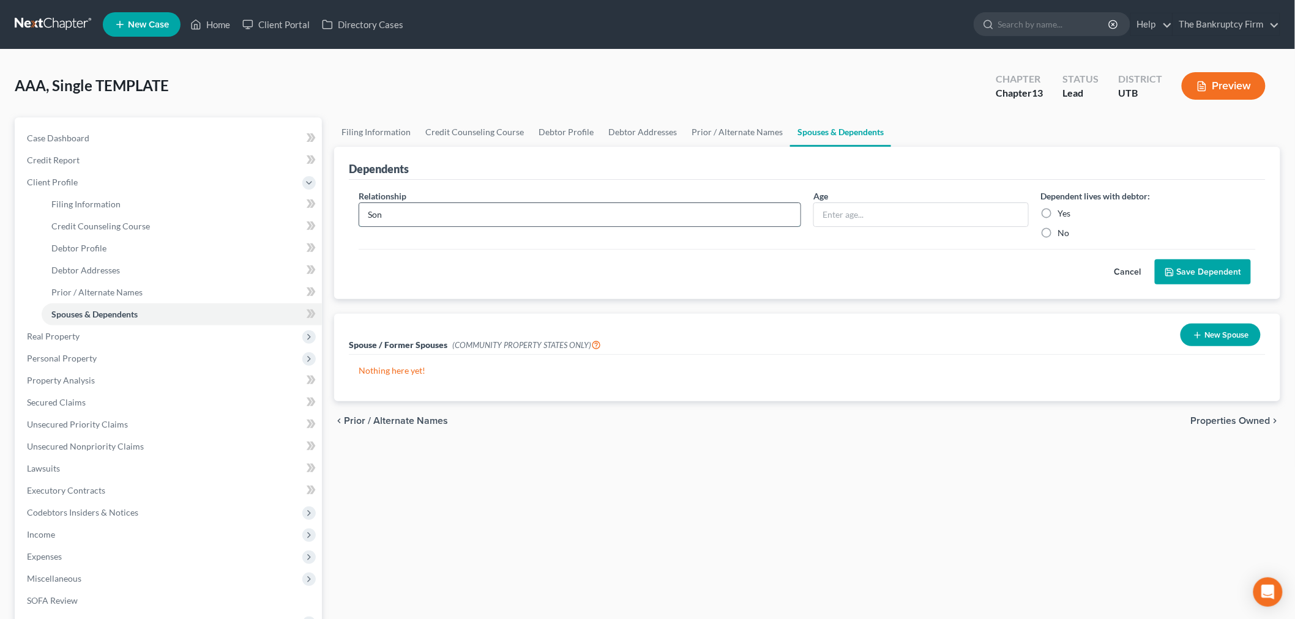
type input "Son"
type input "7"
click at [1058, 211] on label "Yes" at bounding box center [1064, 213] width 13 height 12
click at [1063, 211] on input "Yes" at bounding box center [1067, 211] width 8 height 8
radio input "true"
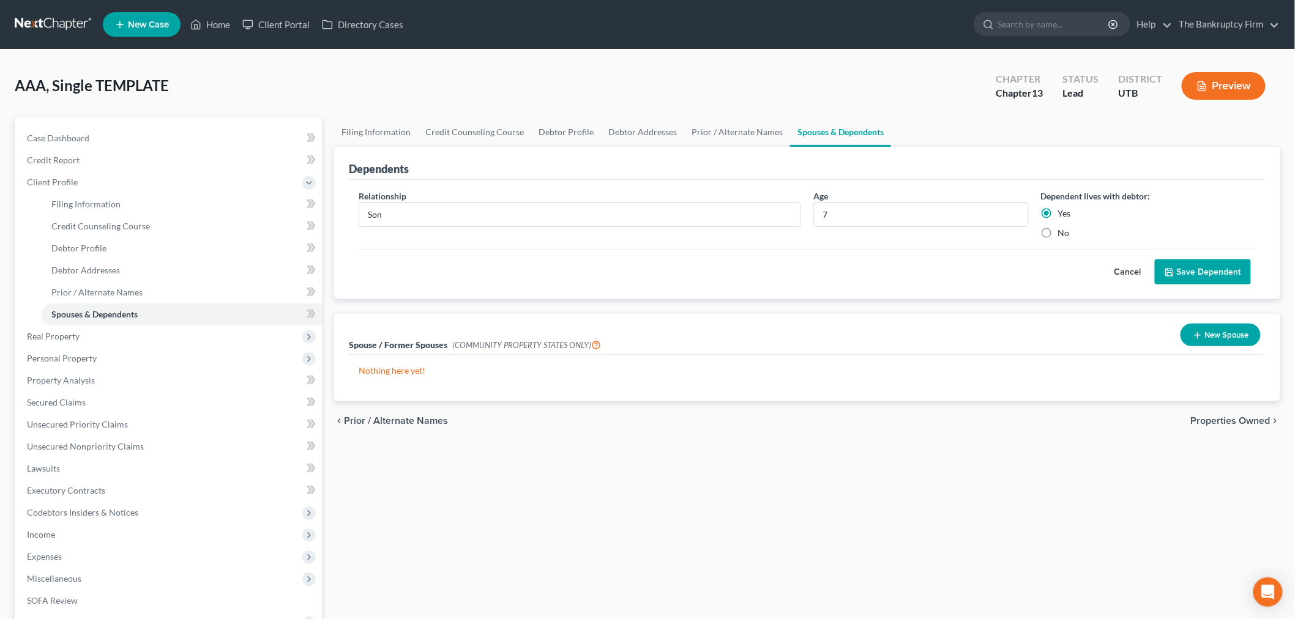
click at [1198, 263] on button "Save Dependent" at bounding box center [1203, 272] width 96 height 26
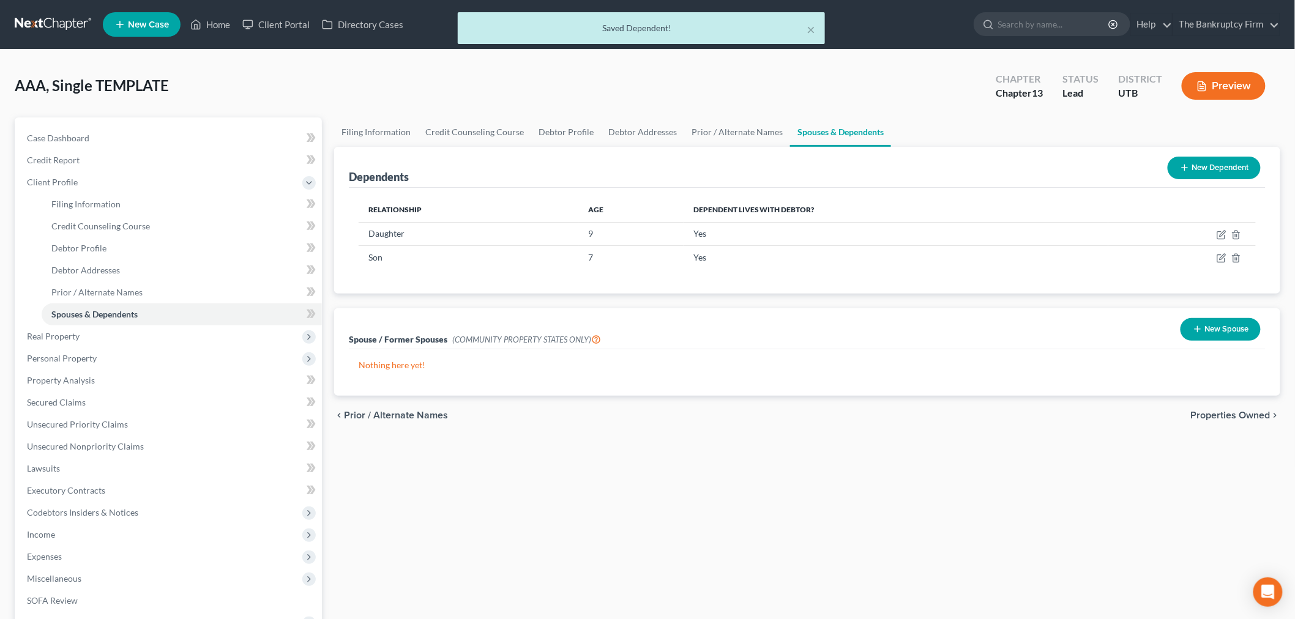
click at [1192, 176] on button "New Dependent" at bounding box center [1214, 168] width 93 height 23
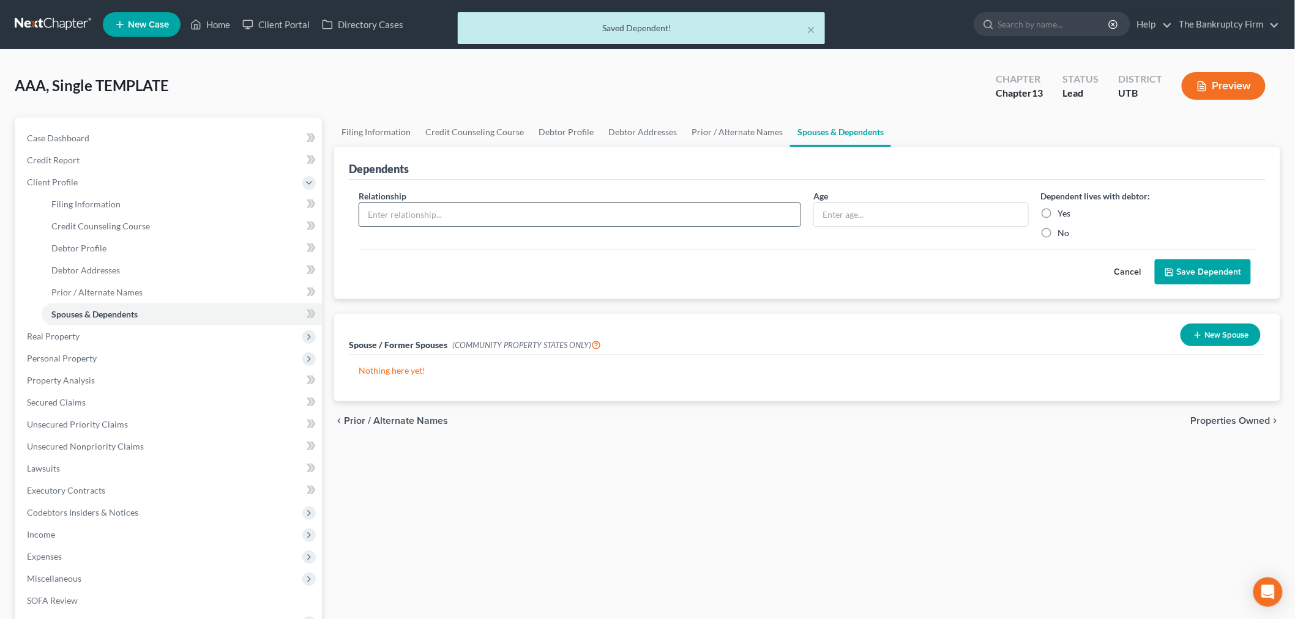
click at [755, 210] on input "text" at bounding box center [579, 214] width 441 height 23
type input "Son"
click at [928, 218] on input "text" at bounding box center [921, 214] width 214 height 23
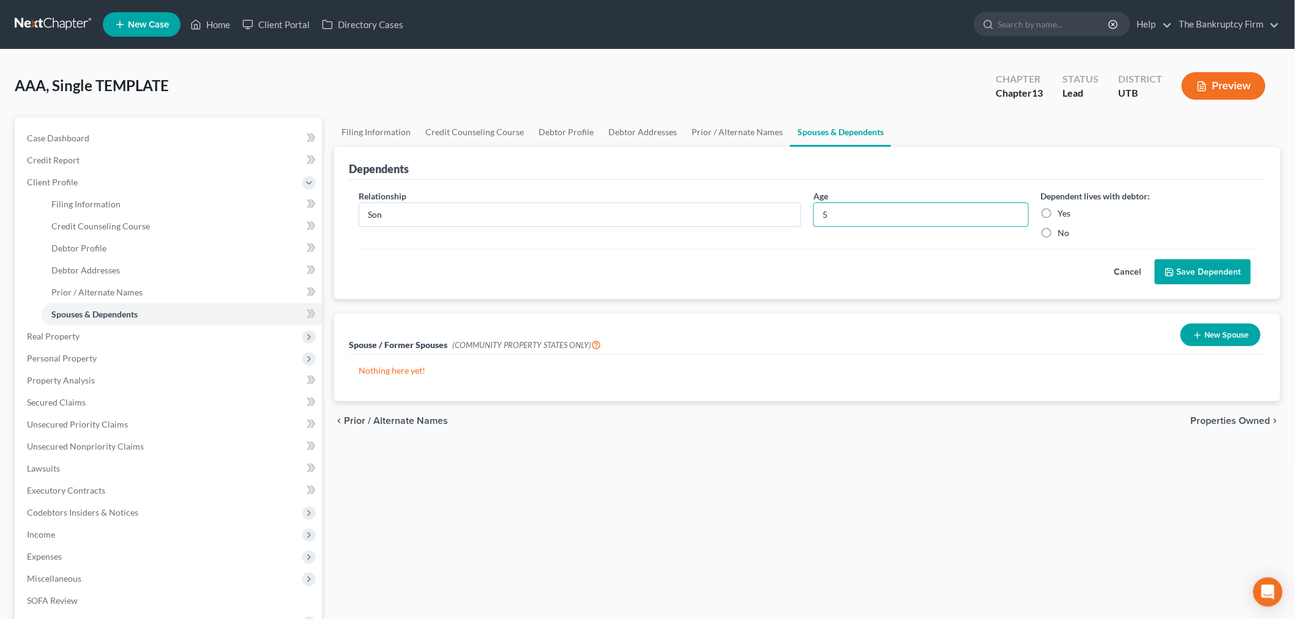
type input "5"
click at [1062, 215] on label "Yes" at bounding box center [1064, 213] width 13 height 12
click at [1063, 215] on input "Yes" at bounding box center [1067, 211] width 8 height 8
radio input "true"
click at [1198, 275] on button "Save Dependent" at bounding box center [1203, 272] width 96 height 26
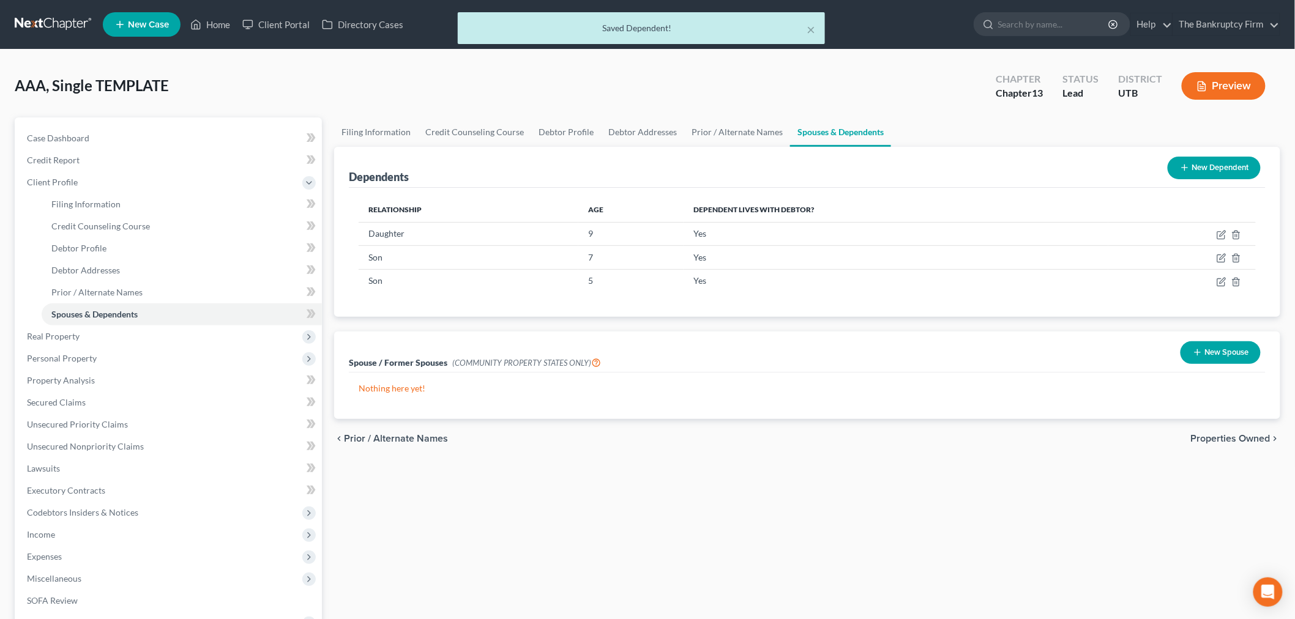
click at [1214, 163] on button "New Dependent" at bounding box center [1214, 168] width 93 height 23
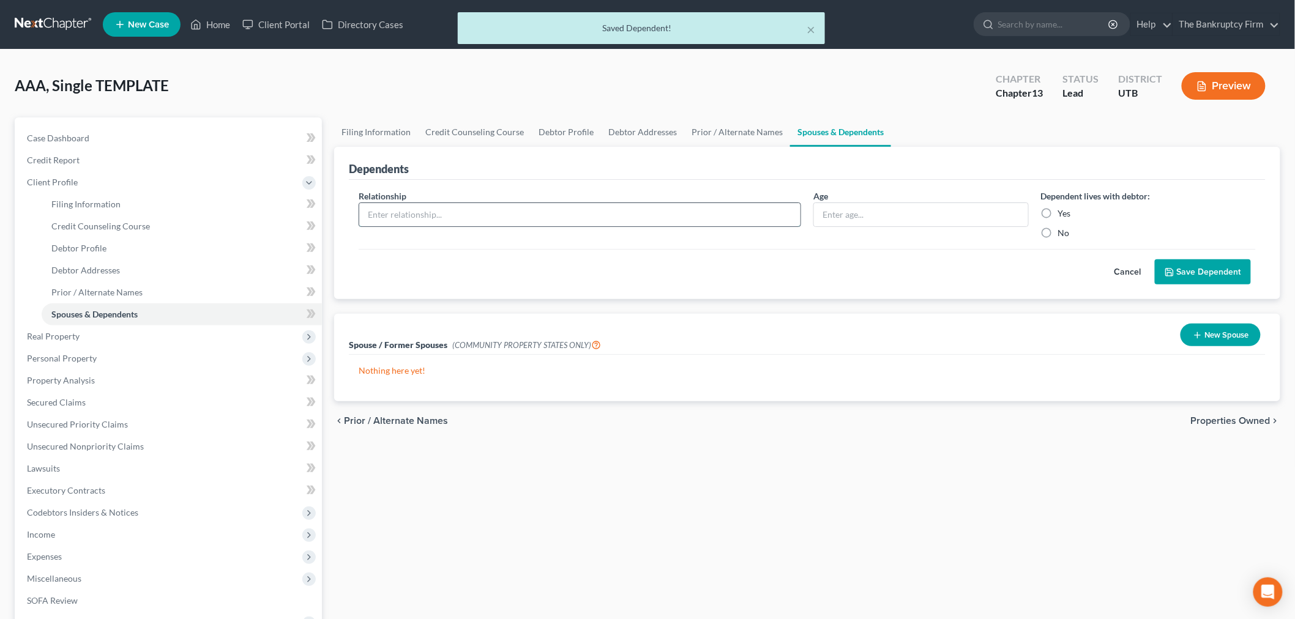
click at [420, 211] on input "text" at bounding box center [579, 214] width 441 height 23
type input "Son"
type input "2"
click at [1058, 209] on label "Yes" at bounding box center [1064, 213] width 13 height 12
click at [1063, 209] on input "Yes" at bounding box center [1067, 211] width 8 height 8
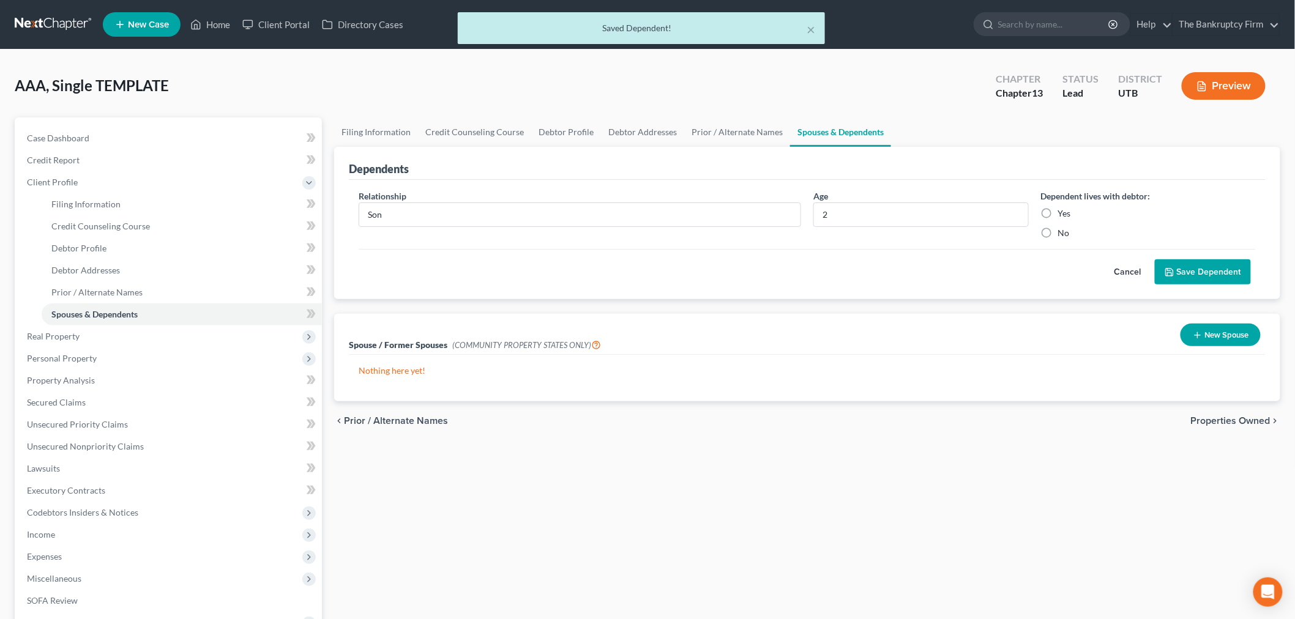
radio input "true"
click at [1250, 279] on button "Save Dependent" at bounding box center [1203, 272] width 96 height 26
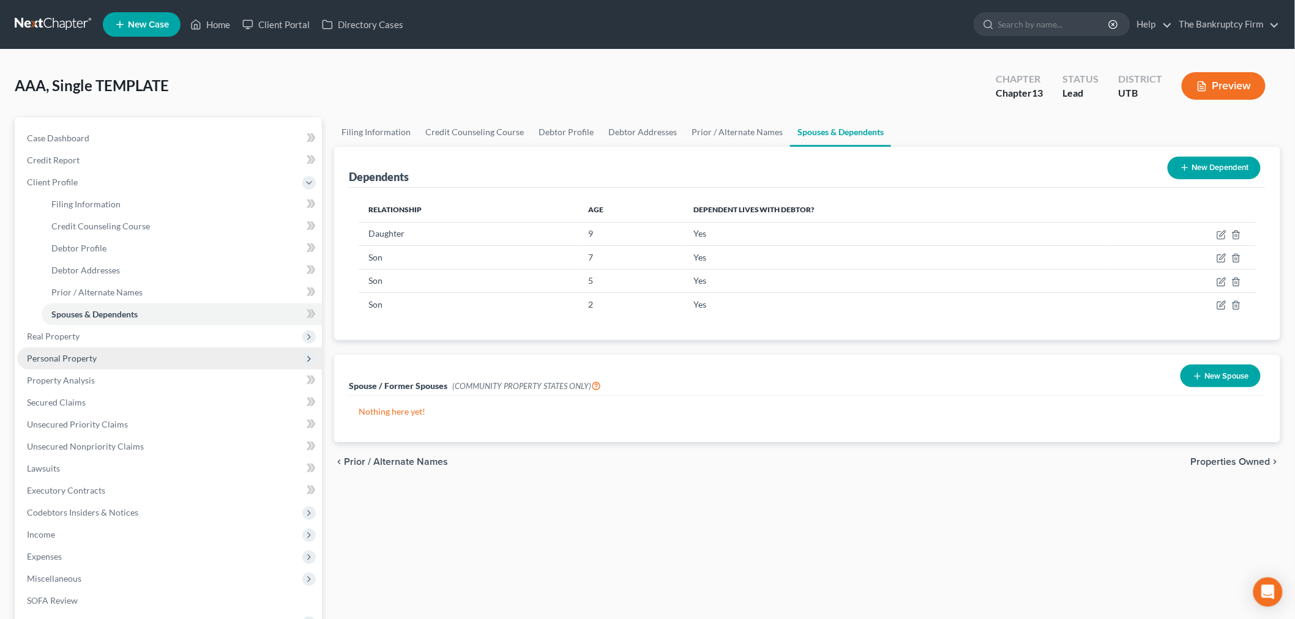
click at [107, 360] on span "Personal Property" at bounding box center [169, 359] width 305 height 22
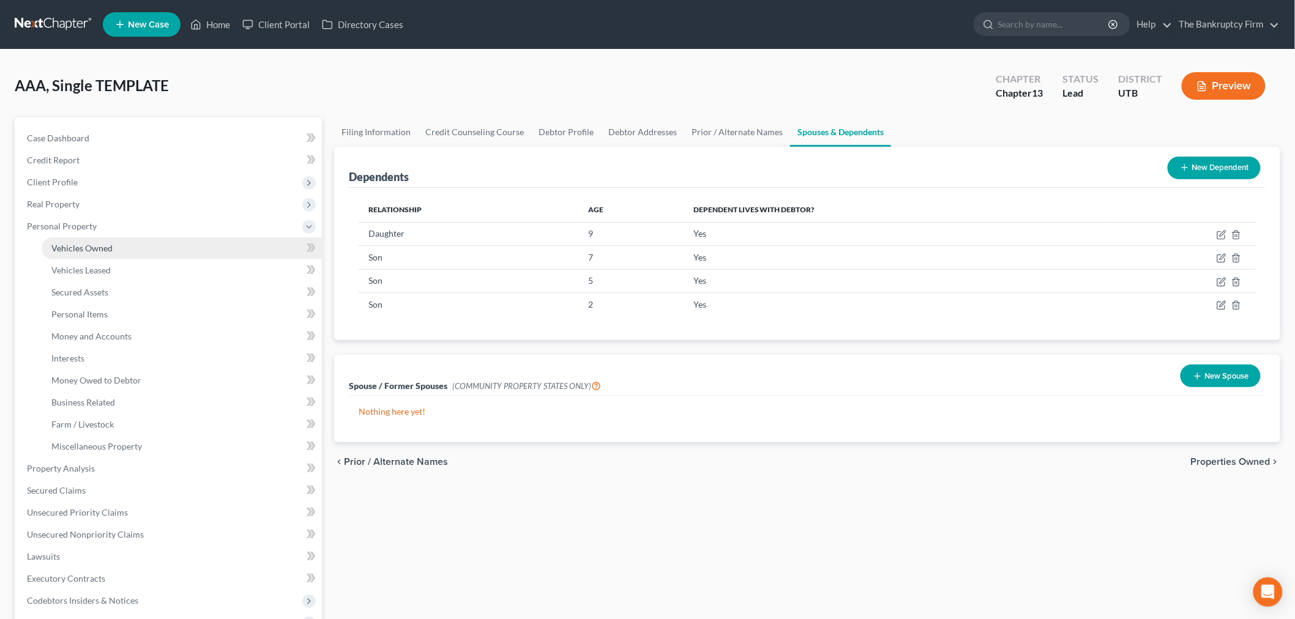
click at [114, 244] on link "Vehicles Owned" at bounding box center [182, 248] width 280 height 22
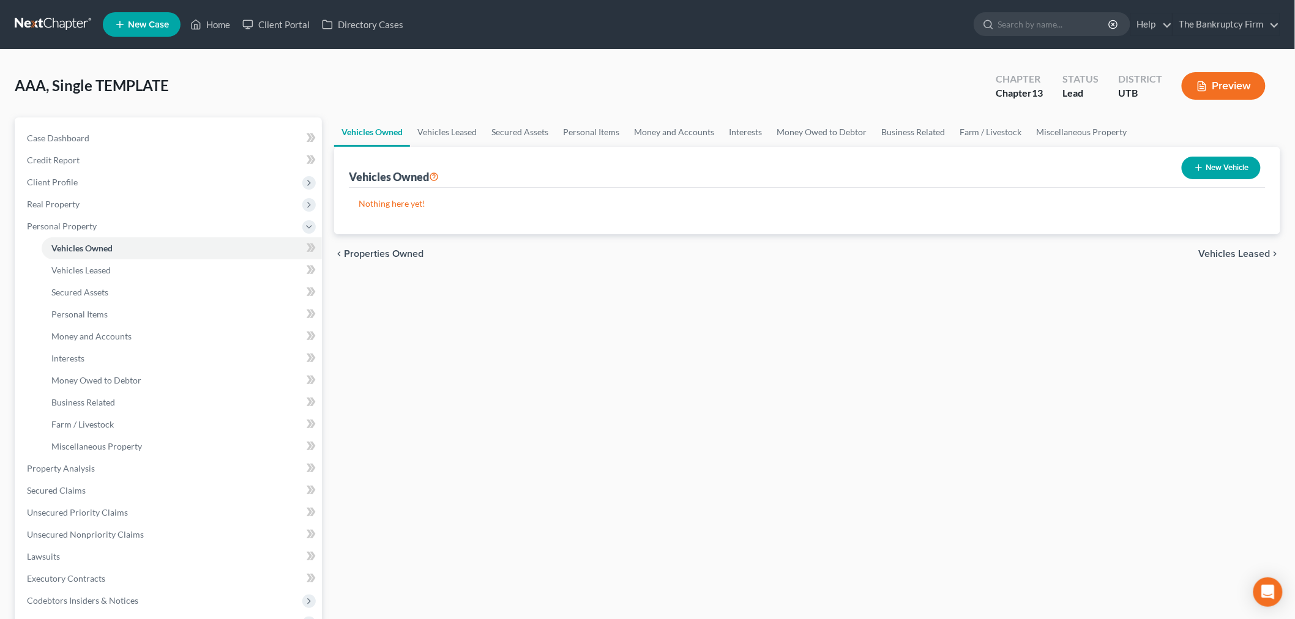
click at [1245, 176] on button "New Vehicle" at bounding box center [1221, 168] width 79 height 23
select select "0"
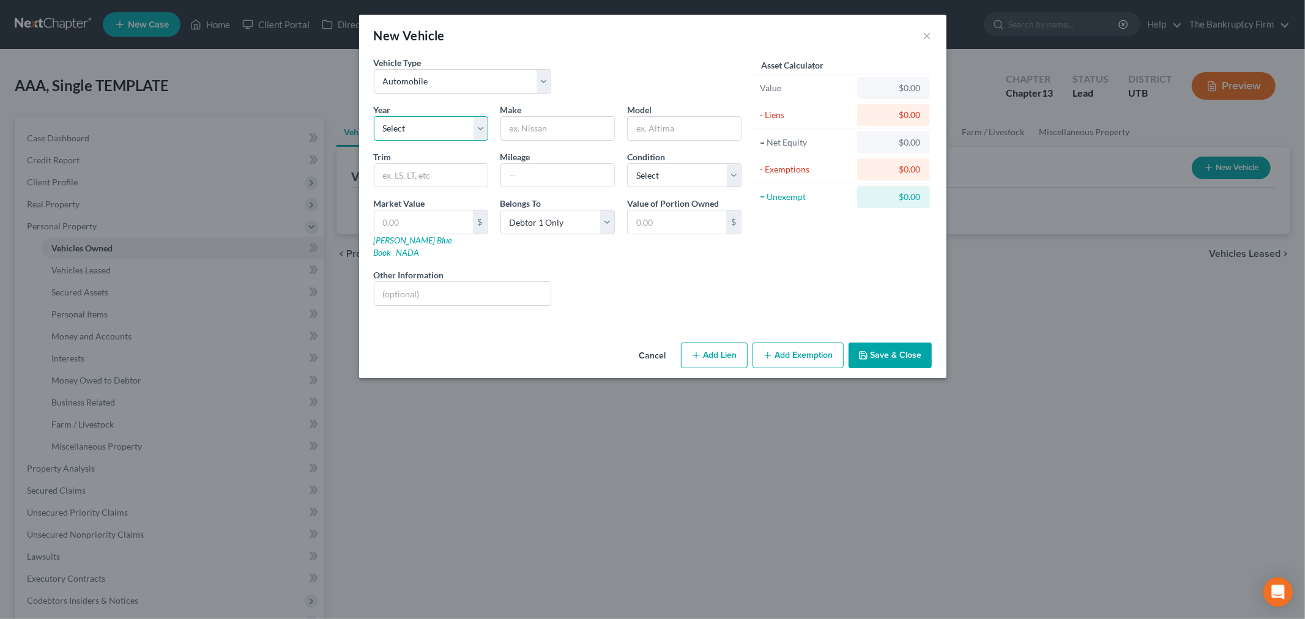
click at [480, 130] on select "Select 2026 2025 2024 2023 2022 2021 2020 2019 2018 2017 2016 2015 2014 2013 20…" at bounding box center [431, 128] width 114 height 24
select select "21"
click at [374, 116] on select "Select 2026 2025 2024 2023 2022 2021 2020 2019 2018 2017 2016 2015 2014 2013 20…" at bounding box center [431, 128] width 114 height 24
click at [570, 135] on input "text" at bounding box center [557, 128] width 113 height 23
type input "Dodge"
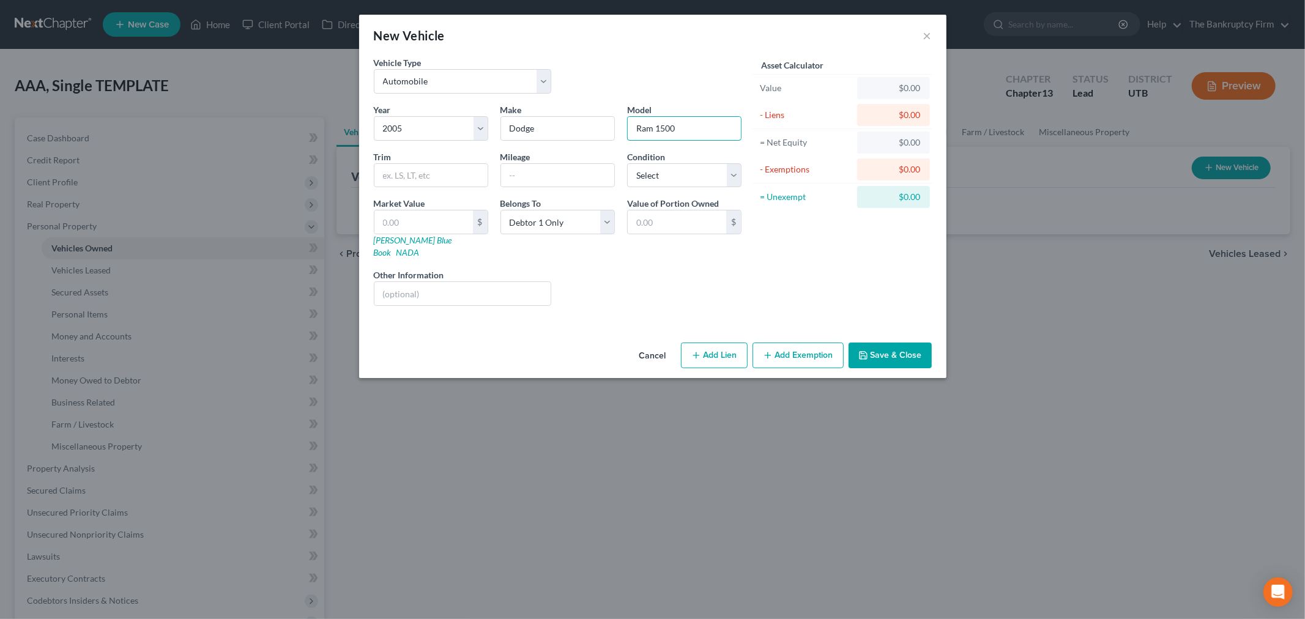
type input "Ram 1500"
click at [632, 273] on div "Liens Select" at bounding box center [653, 287] width 190 height 37
click at [527, 168] on input "text" at bounding box center [557, 175] width 113 height 23
click at [745, 246] on div "Value of Portion Owned $" at bounding box center [684, 228] width 127 height 62
click at [545, 173] on input "text" at bounding box center [557, 175] width 113 height 23
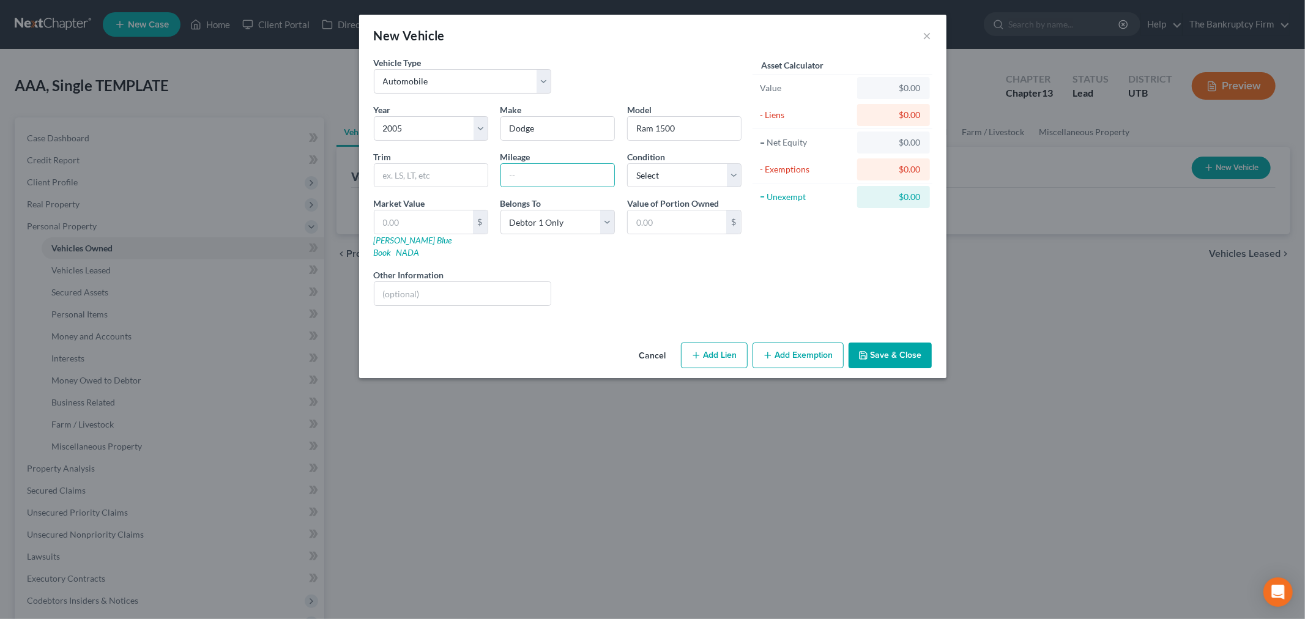
click at [846, 253] on div "Asset Calculator Value $0.00 - Liens $0.00 = Net Equity $0.00 - Exemptions $0.0…" at bounding box center [843, 185] width 190 height 259
click at [543, 178] on input "text" at bounding box center [557, 175] width 113 height 23
click at [748, 299] on div "Asset Calculator Value $0.00 - Liens $0.00 = Net Equity $0.00 - Exemptions $0.0…" at bounding box center [843, 185] width 190 height 259
click at [578, 180] on input "text" at bounding box center [557, 175] width 113 height 23
click at [515, 243] on div "Belongs To * Select Debtor 1 Only Debtor 2 Only Debtor 1 And Debtor 2 Only At L…" at bounding box center [558, 228] width 127 height 62
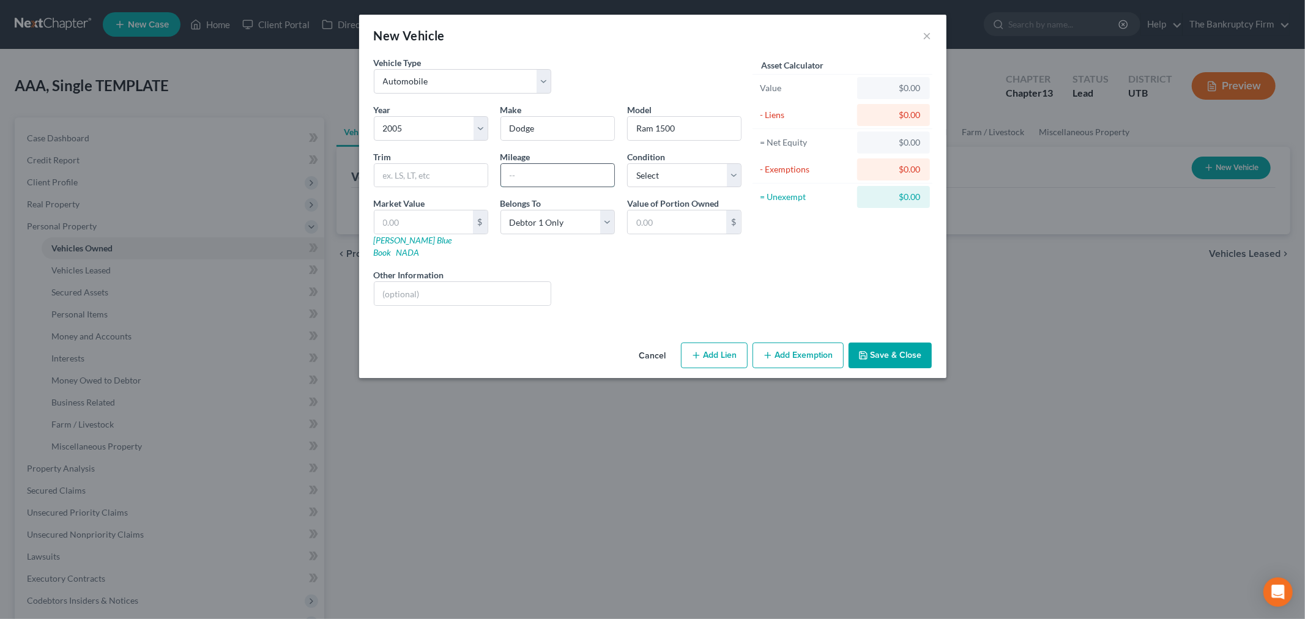
drag, startPoint x: 548, startPoint y: 182, endPoint x: 566, endPoint y: 178, distance: 18.3
click at [548, 182] on input "text" at bounding box center [557, 175] width 113 height 23
click at [719, 271] on div "Liens Select" at bounding box center [653, 287] width 190 height 37
click at [658, 175] on select "Select Excellent Very Good Good Fair Poor" at bounding box center [684, 175] width 114 height 24
click at [645, 178] on select "Select Excellent Very Good Good Fair Poor" at bounding box center [684, 175] width 114 height 24
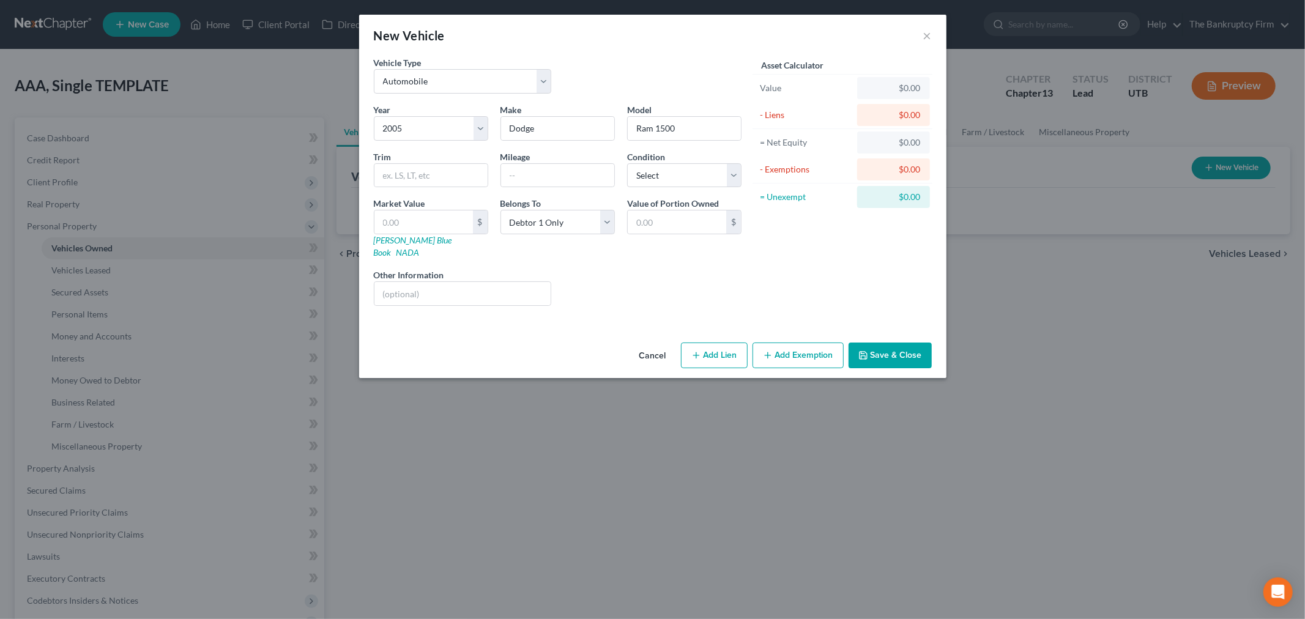
click at [917, 343] on button "Save & Close" at bounding box center [890, 356] width 83 height 26
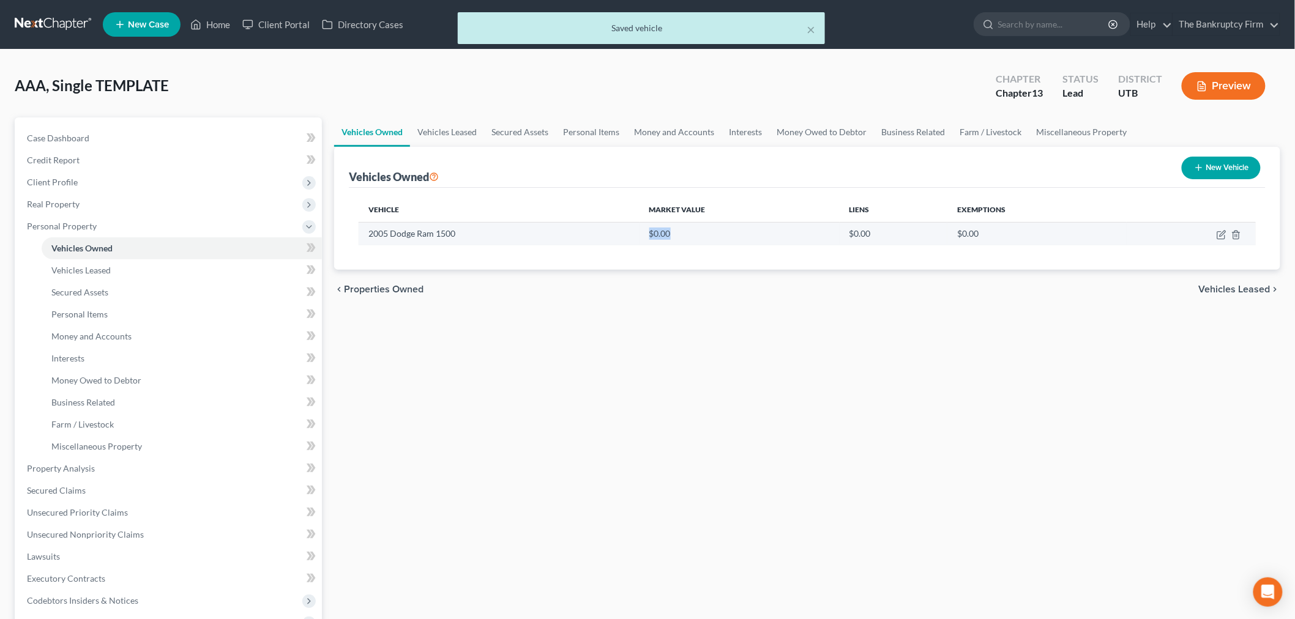
drag, startPoint x: 690, startPoint y: 237, endPoint x: 616, endPoint y: 227, distance: 74.7
click at [616, 227] on tr "2005 Dodge Ram 1500 $0.00 $0.00 $0.00" at bounding box center [807, 233] width 897 height 23
click at [759, 265] on div "Vehicle Market Value Liens Exemptions 2005 Dodge Ram 1500 $0.00 $0.00 $0.00" at bounding box center [807, 229] width 917 height 82
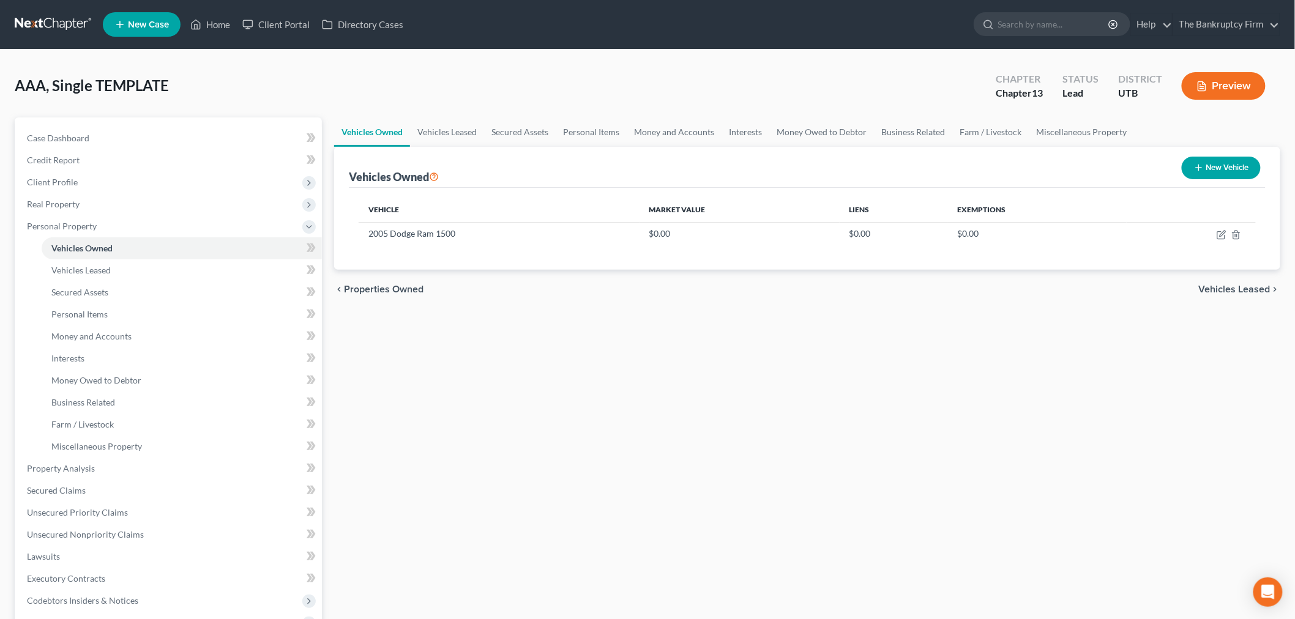
click at [1252, 162] on button "New Vehicle" at bounding box center [1221, 168] width 79 height 23
select select "0"
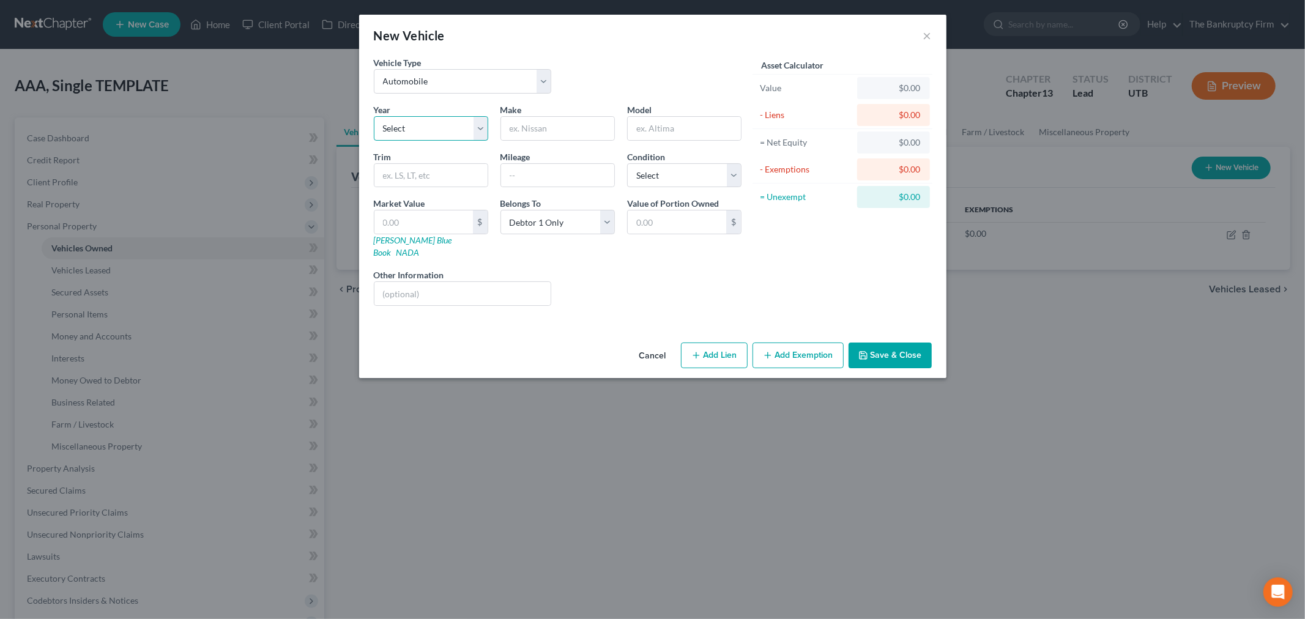
click at [410, 117] on select "Select 2026 2025 2024 2023 2022 2021 2020 2019 2018 2017 2016 2015 2014 2013 20…" at bounding box center [431, 128] width 114 height 24
select select "11"
click at [374, 116] on select "Select 2026 2025 2024 2023 2022 2021 2020 2019 2018 2017 2016 2015 2014 2013 20…" at bounding box center [431, 128] width 114 height 24
click at [580, 137] on input "text" at bounding box center [557, 128] width 113 height 23
type input "Jeep"
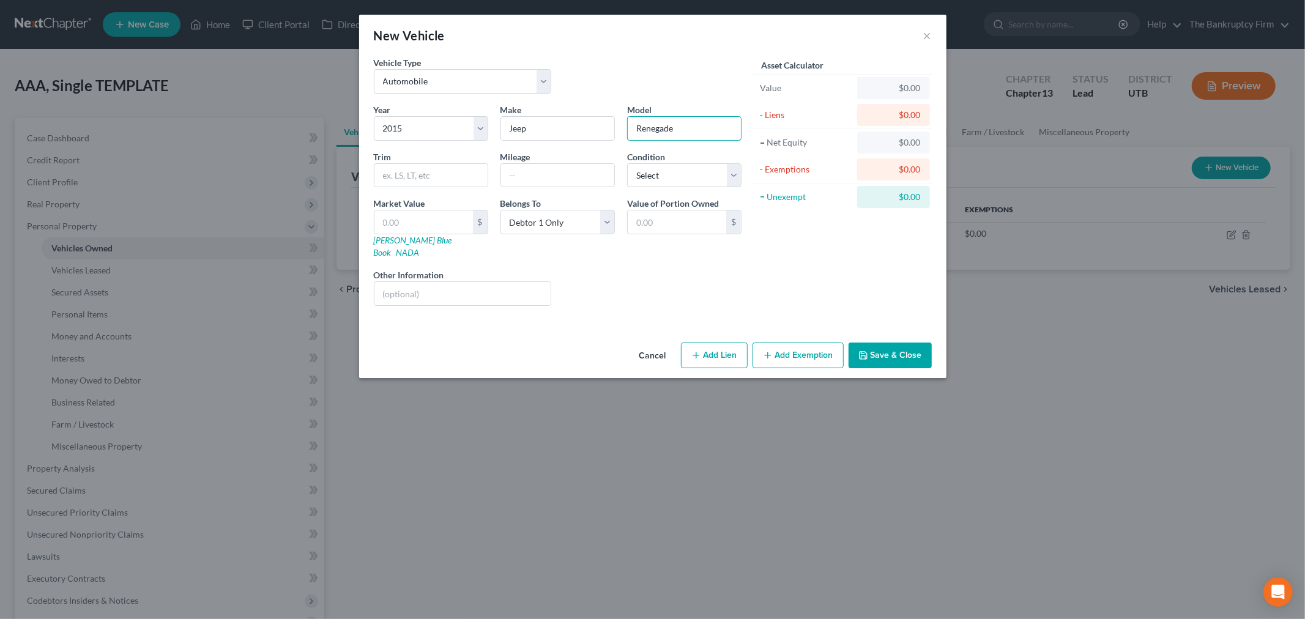
type input "Renegade"
click at [625, 338] on div "Cancel Add Lien Add Lease Add Exemption Save & Close" at bounding box center [653, 358] width 588 height 40
drag, startPoint x: 558, startPoint y: 185, endPoint x: 543, endPoint y: 185, distance: 14.1
click at [558, 185] on input "text" at bounding box center [557, 175] width 113 height 23
type input "125000"
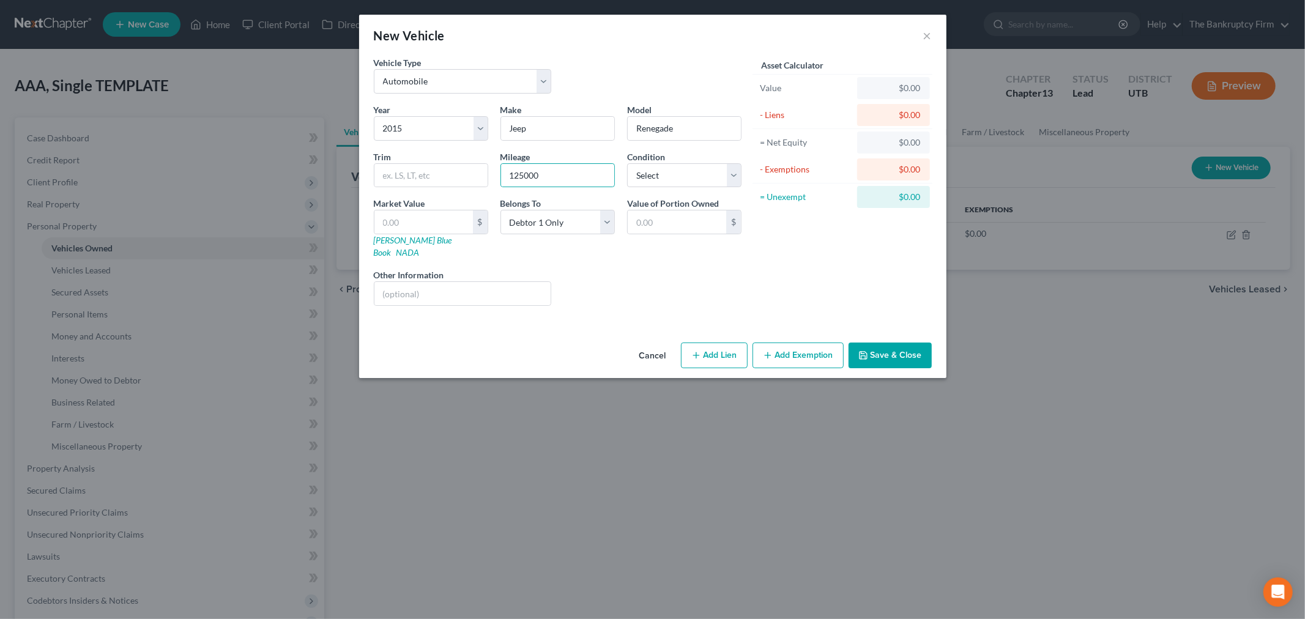
click at [627, 304] on div "Vehicle Type Select Automobile Truck Trailer Watercraft Aircraft Motor Home Atv…" at bounding box center [653, 197] width 588 height 282
drag, startPoint x: 428, startPoint y: 215, endPoint x: 430, endPoint y: 194, distance: 21.5
click at [428, 211] on input "text" at bounding box center [424, 222] width 99 height 23
type input "4"
type input "4.00"
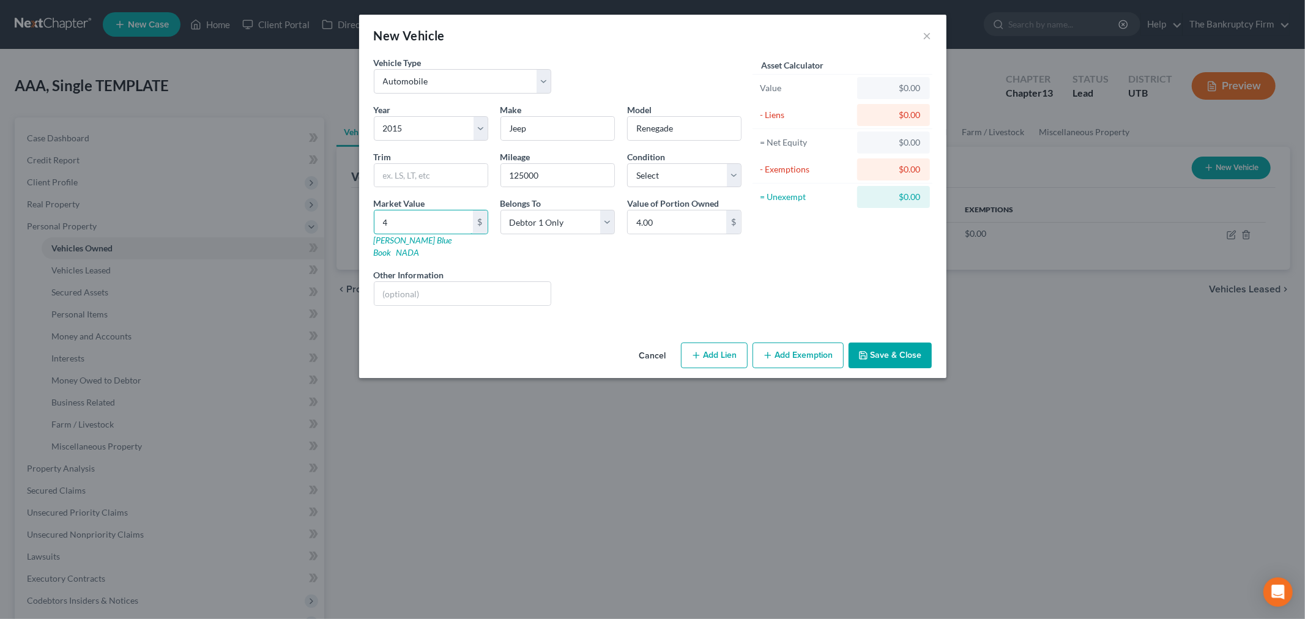
type input "40"
type input "40.00"
type input "400"
type input "400.00"
type input "4000"
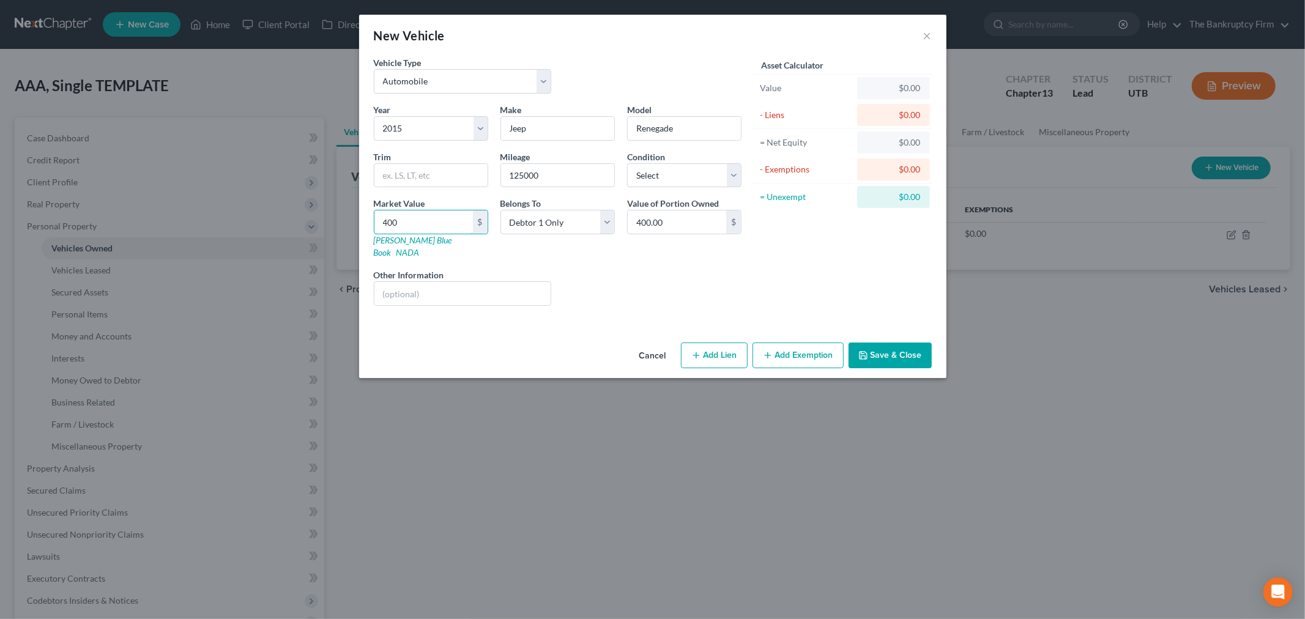
type input "4,000.00"
type input "4,000"
click at [761, 274] on div "Asset Calculator Value $4,000.00 - Liens $0.00 = Net Equity $0.00 - Exemptions …" at bounding box center [843, 185] width 190 height 259
click at [916, 343] on button "Save & Close" at bounding box center [890, 356] width 83 height 26
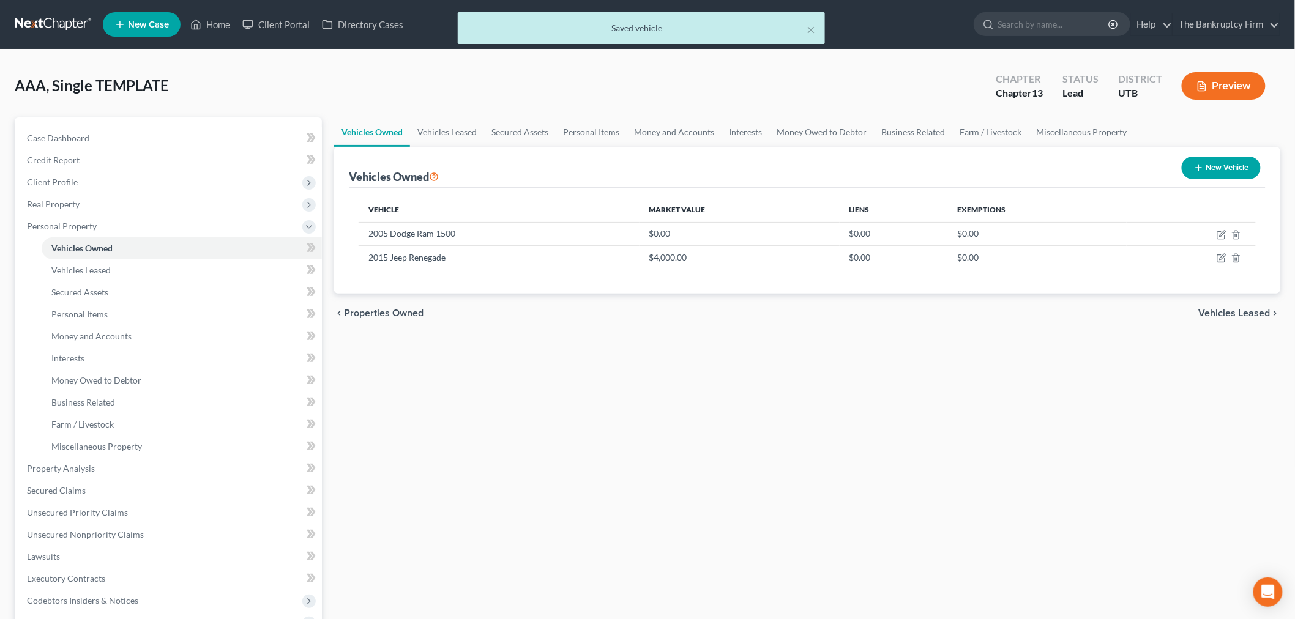
click at [1203, 160] on button "New Vehicle" at bounding box center [1221, 168] width 79 height 23
select select "0"
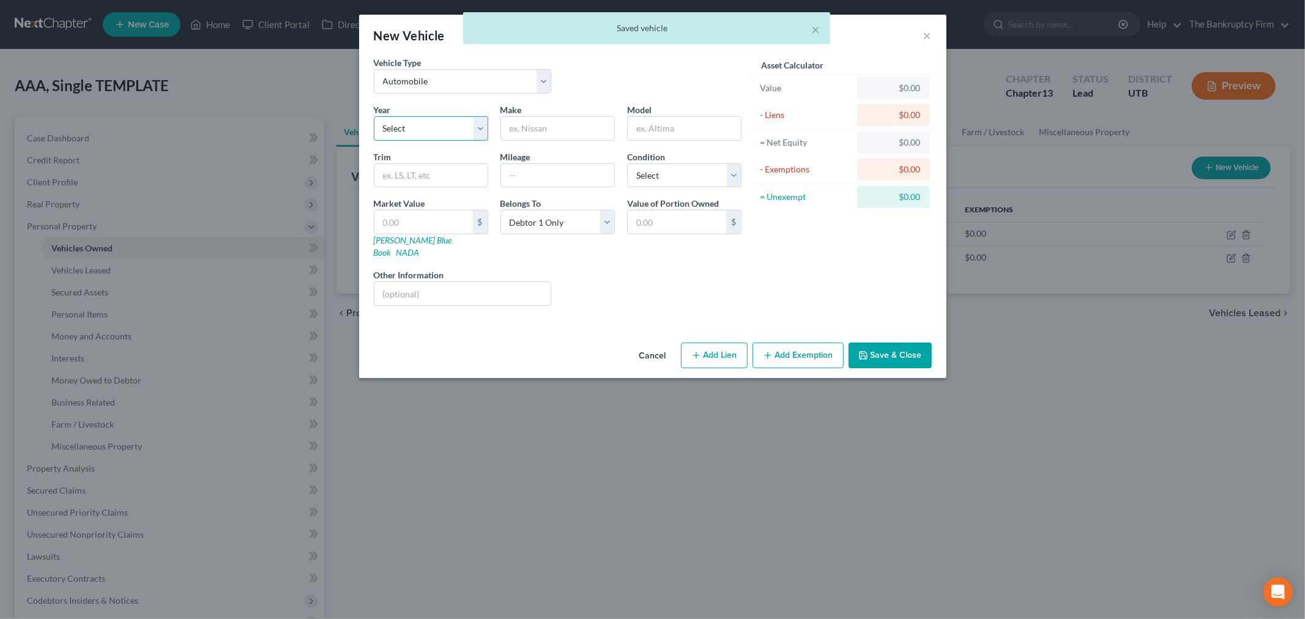
click at [436, 117] on select "Select 2026 2025 2024 2023 2022 2021 2020 2019 2018 2017 2016 2015 2014 2013 20…" at bounding box center [431, 128] width 114 height 24
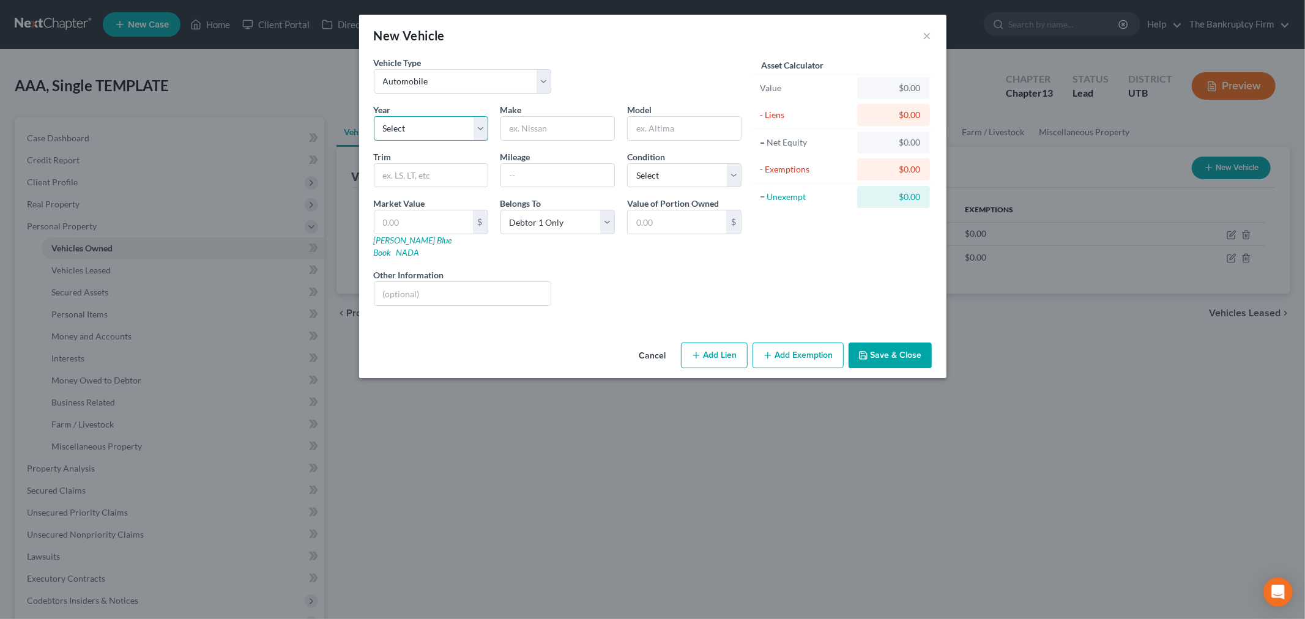
select select "13"
click at [374, 116] on select "Select 2026 2025 2024 2023 2022 2021 2020 2019 2018 2017 2016 2015 2014 2013 20…" at bounding box center [431, 128] width 114 height 24
click at [557, 125] on input "text" at bounding box center [557, 128] width 113 height 23
type input "Toyota"
type input "Corolla"
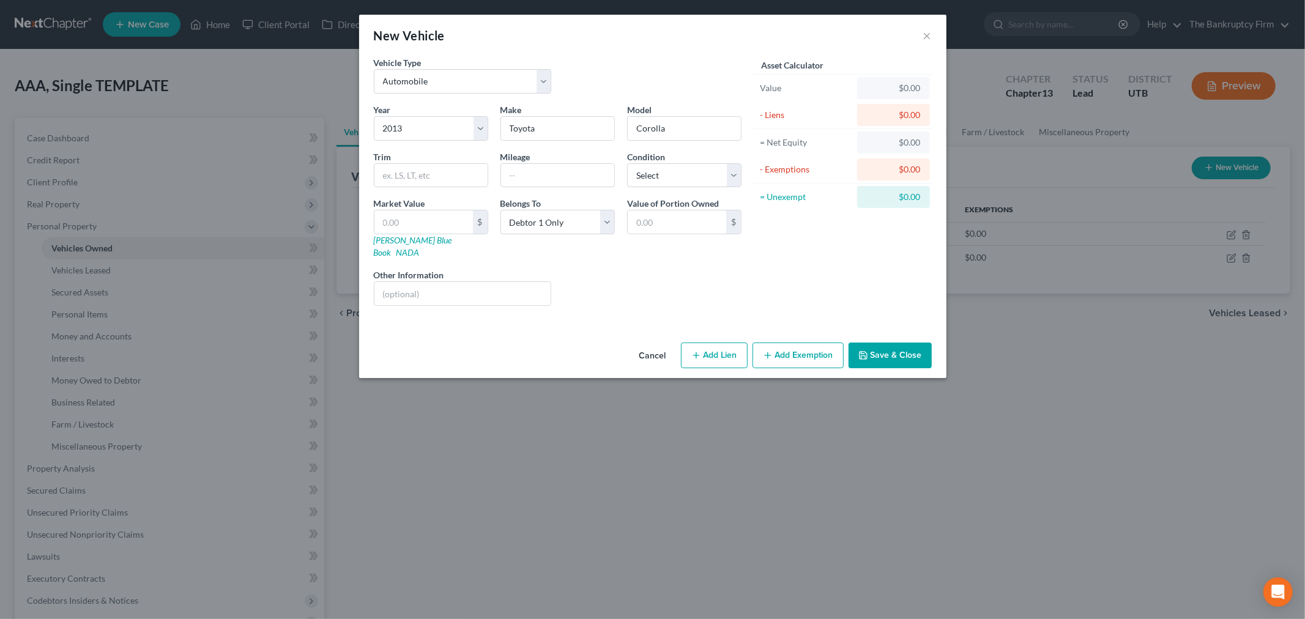
click at [625, 269] on div "Liens Select" at bounding box center [653, 287] width 190 height 37
click at [584, 169] on input "text" at bounding box center [557, 175] width 113 height 23
type input "4"
type input "140000"
click at [451, 217] on input "text" at bounding box center [424, 222] width 99 height 23
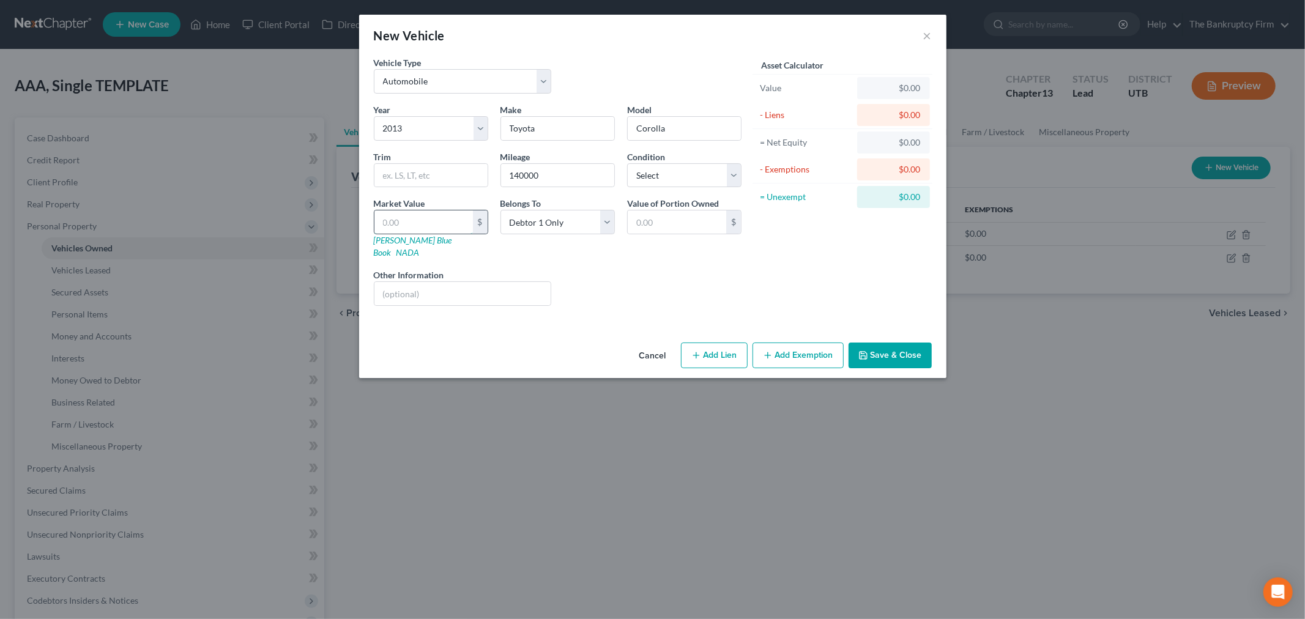
type input "5"
type input "5.00"
type input "55"
type input "55.00"
type input "550"
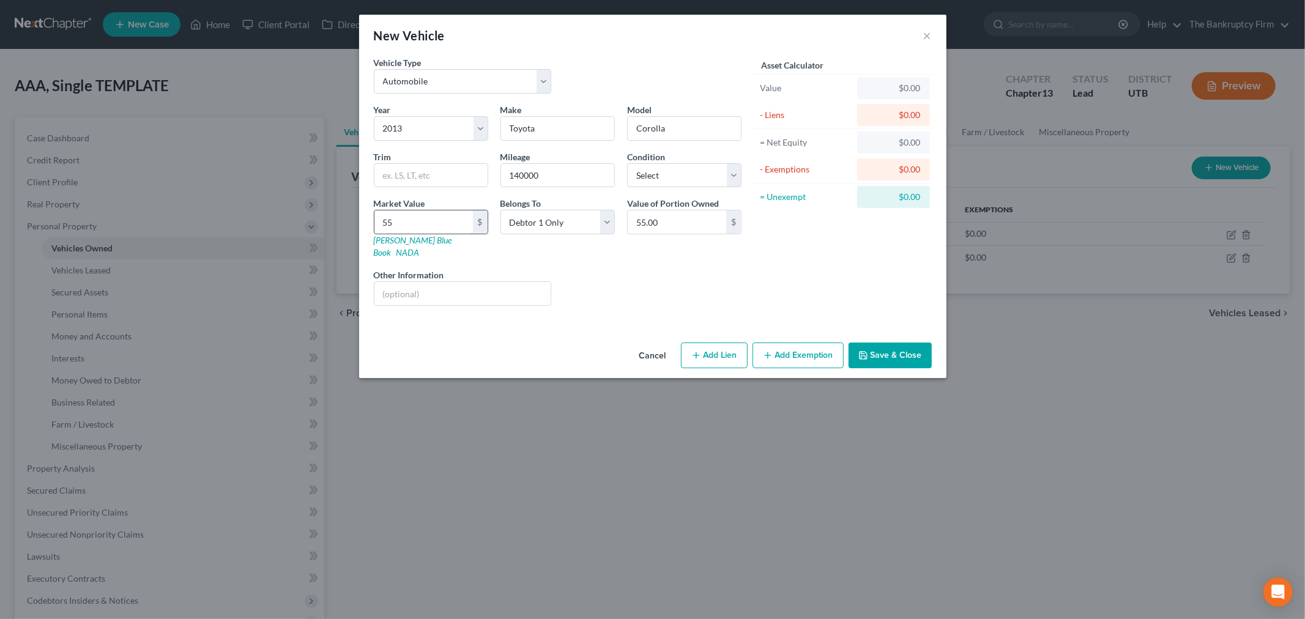
type input "550.00"
type input "5500"
type input "5,500.00"
type input "5,500"
click at [895, 347] on button "Save & Close" at bounding box center [890, 356] width 83 height 26
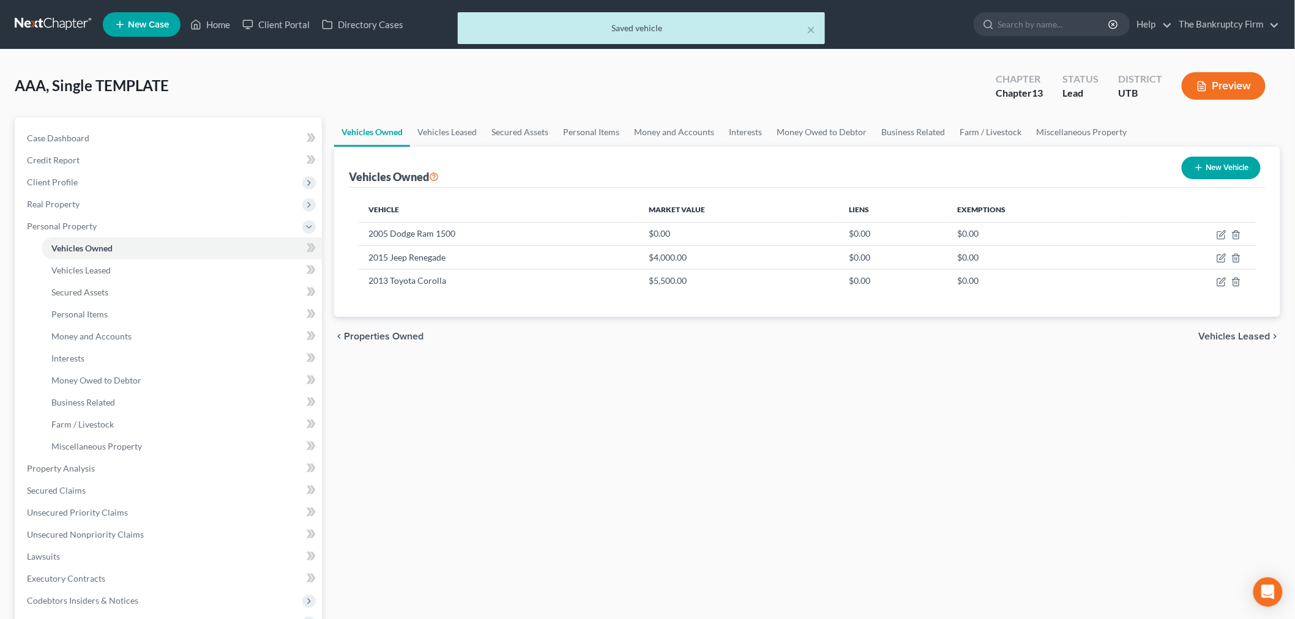
click at [543, 384] on div "Vehicles Owned Vehicles Leased Secured Assets Personal Items Money and Accounts…" at bounding box center [807, 482] width 958 height 729
click at [1222, 234] on icon "button" at bounding box center [1222, 235] width 10 height 10
select select "0"
select select "21"
select select "0"
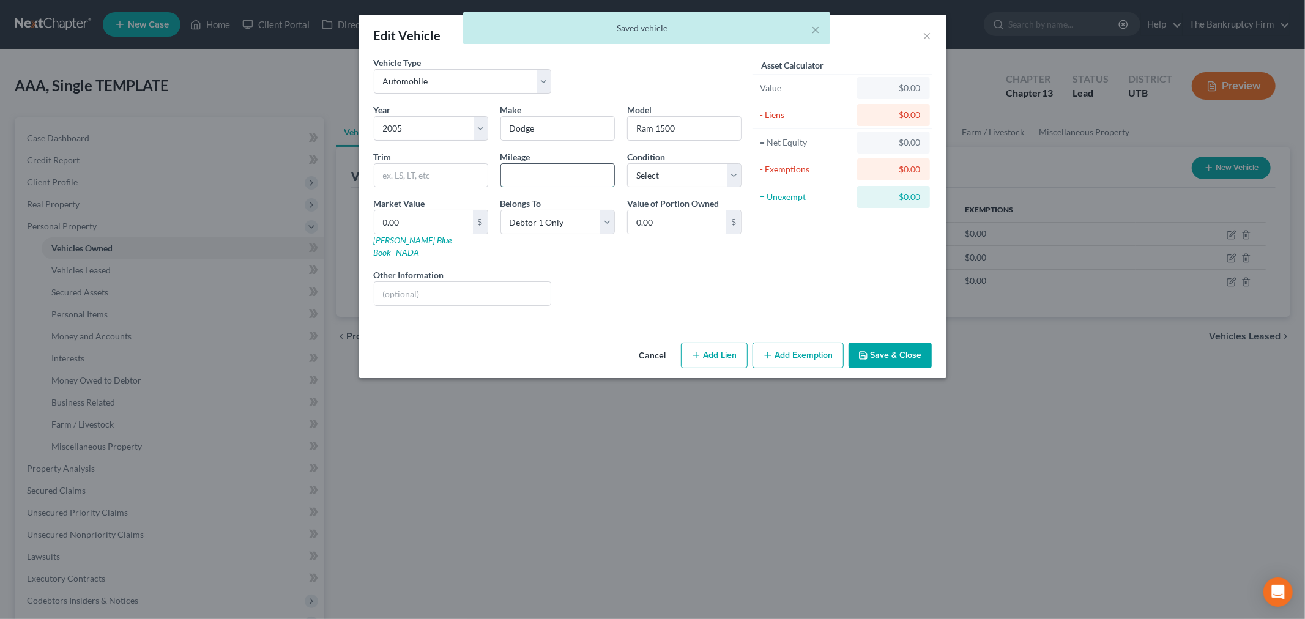
click at [573, 172] on input "text" at bounding box center [557, 175] width 113 height 23
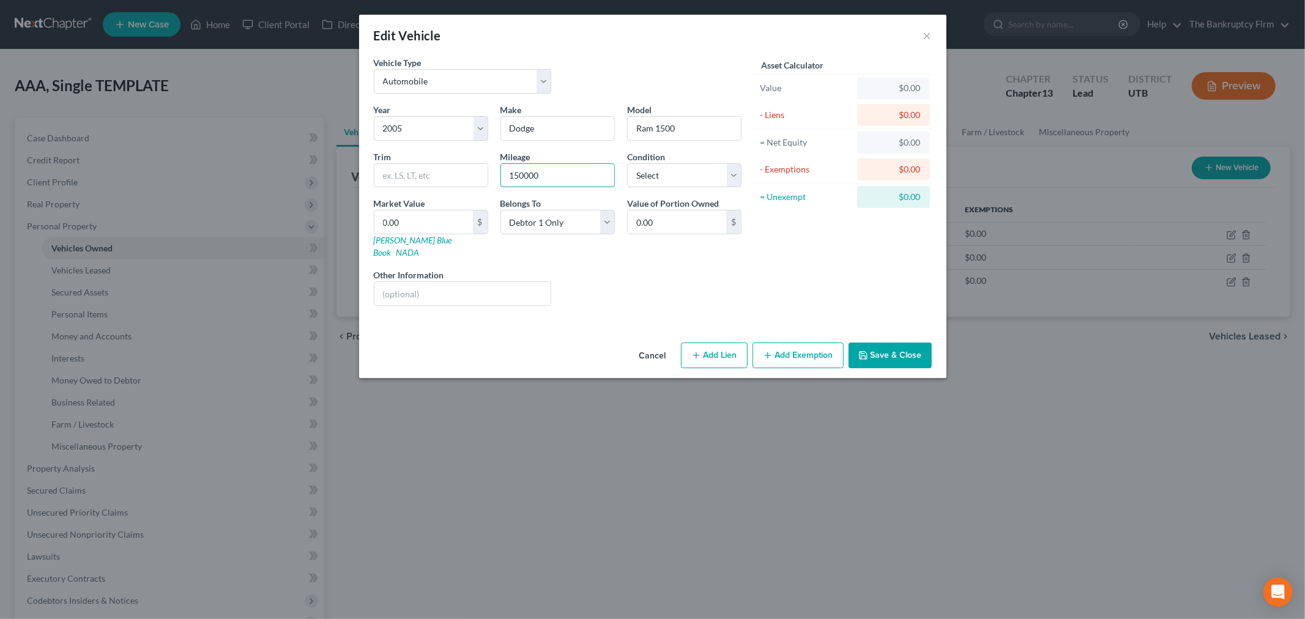
type input "150000"
click at [619, 284] on div "Liens Select" at bounding box center [653, 287] width 190 height 37
click at [435, 215] on input "0.00" at bounding box center [424, 222] width 99 height 23
type input "6"
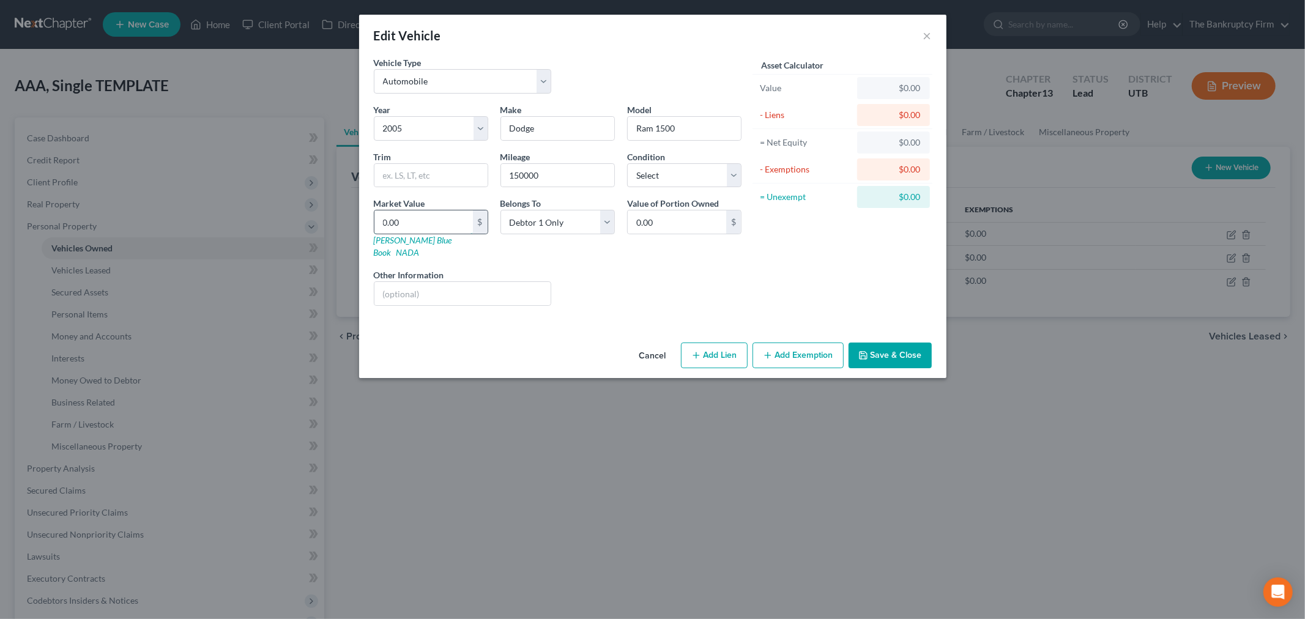
type input "6.00"
type input "62"
type input "62.00"
type input "622"
type input "622.00"
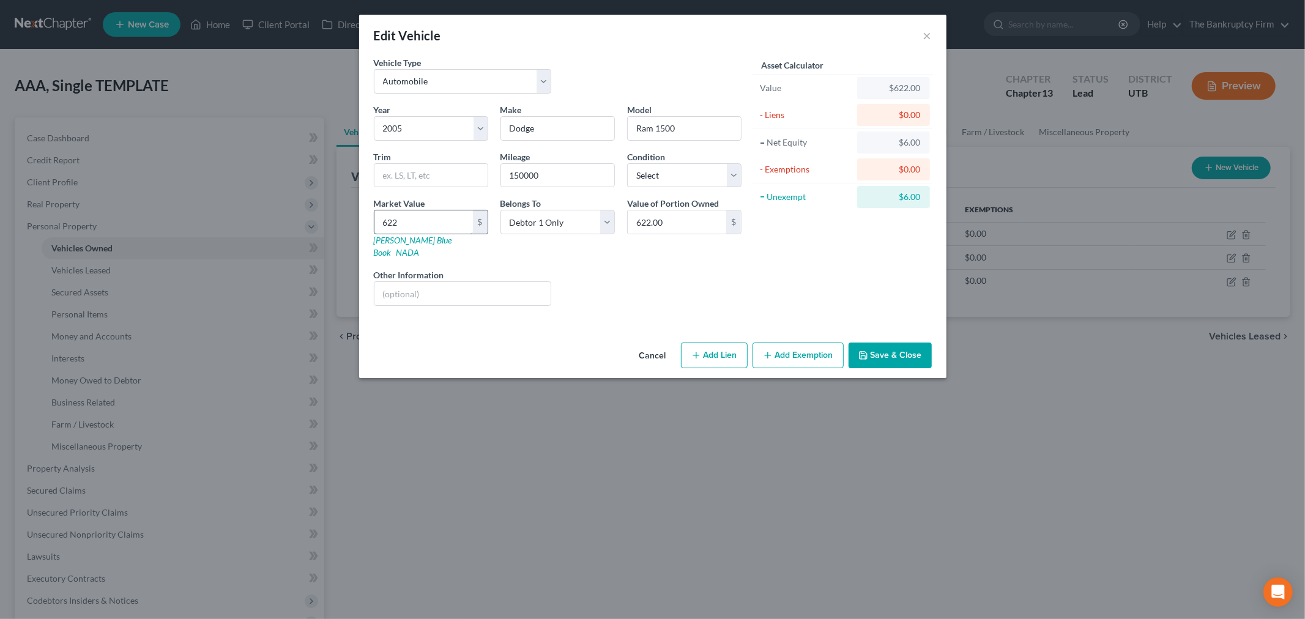
type input "6225"
type input "6,225.00"
type input "6,22"
type input "622.00"
type input "62"
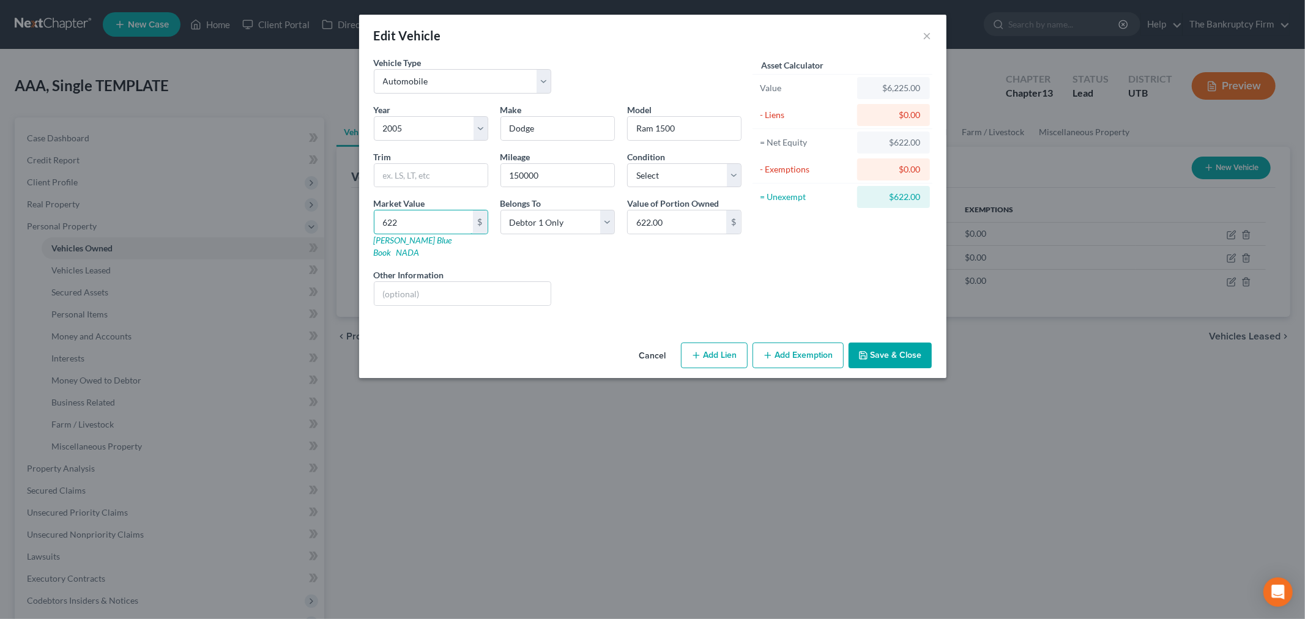
type input "62.00"
type input "6"
type input "6.00"
type input "60"
type input "60.00"
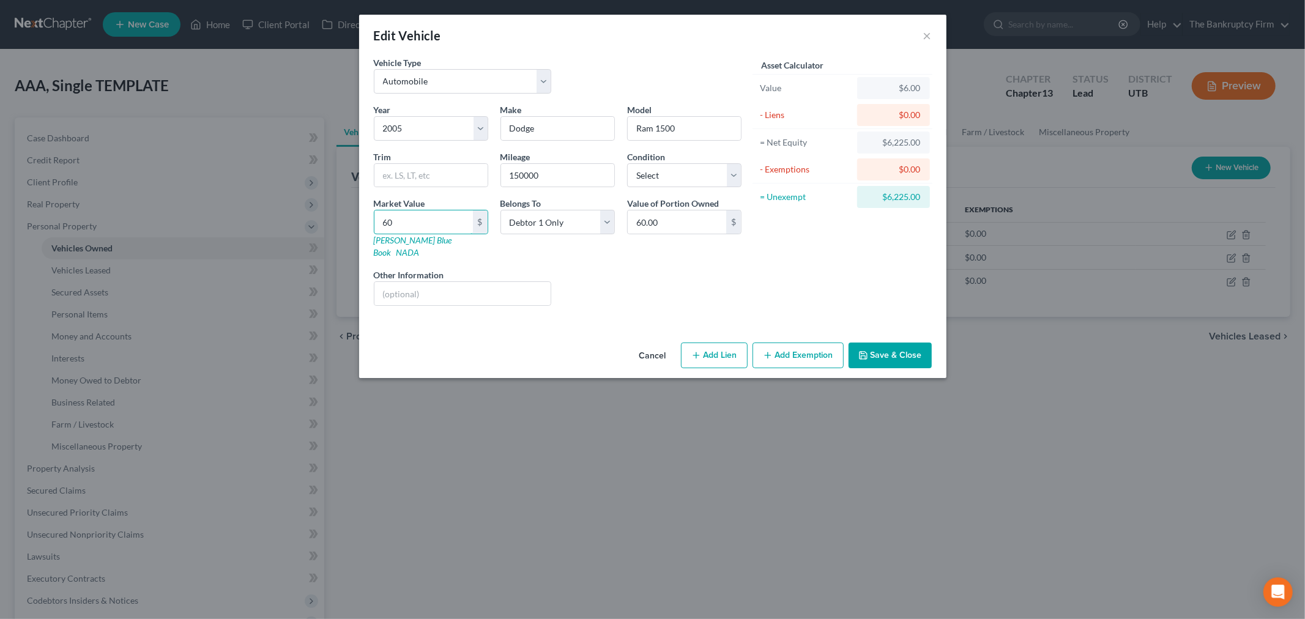
type input "600"
type input "600.00"
type input "6000"
type input "6,000.00"
type input "4"
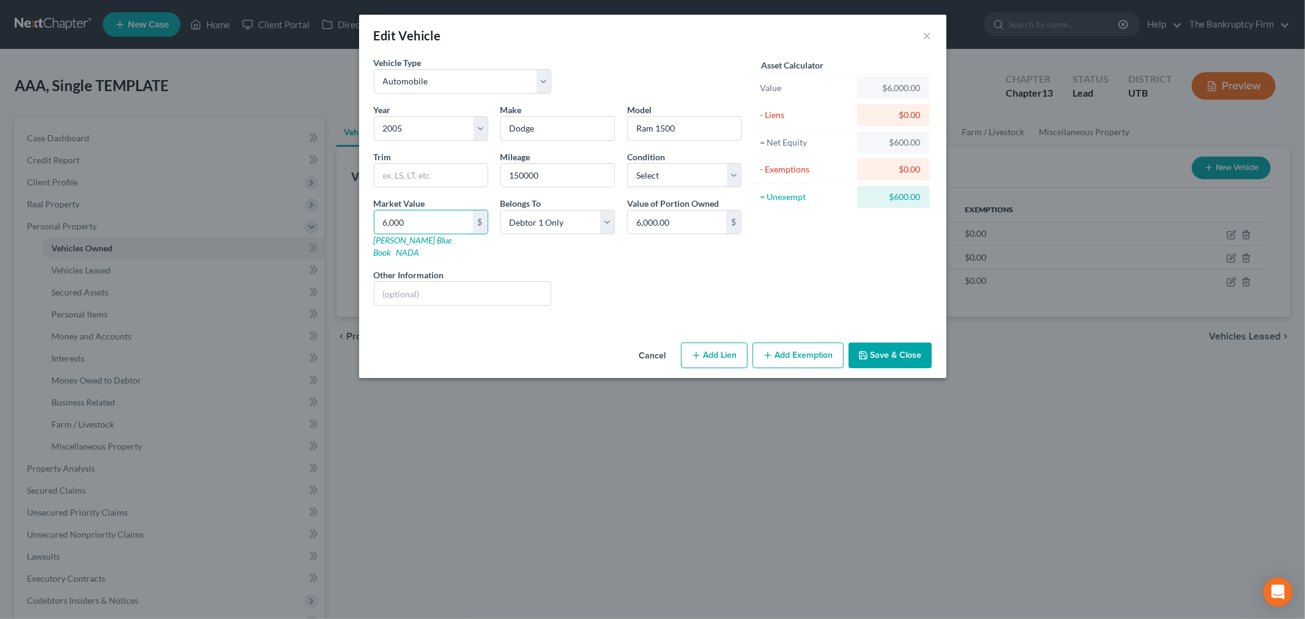
type input "4.00"
type input "40"
type input "40.00"
type input "400"
type input "400.00"
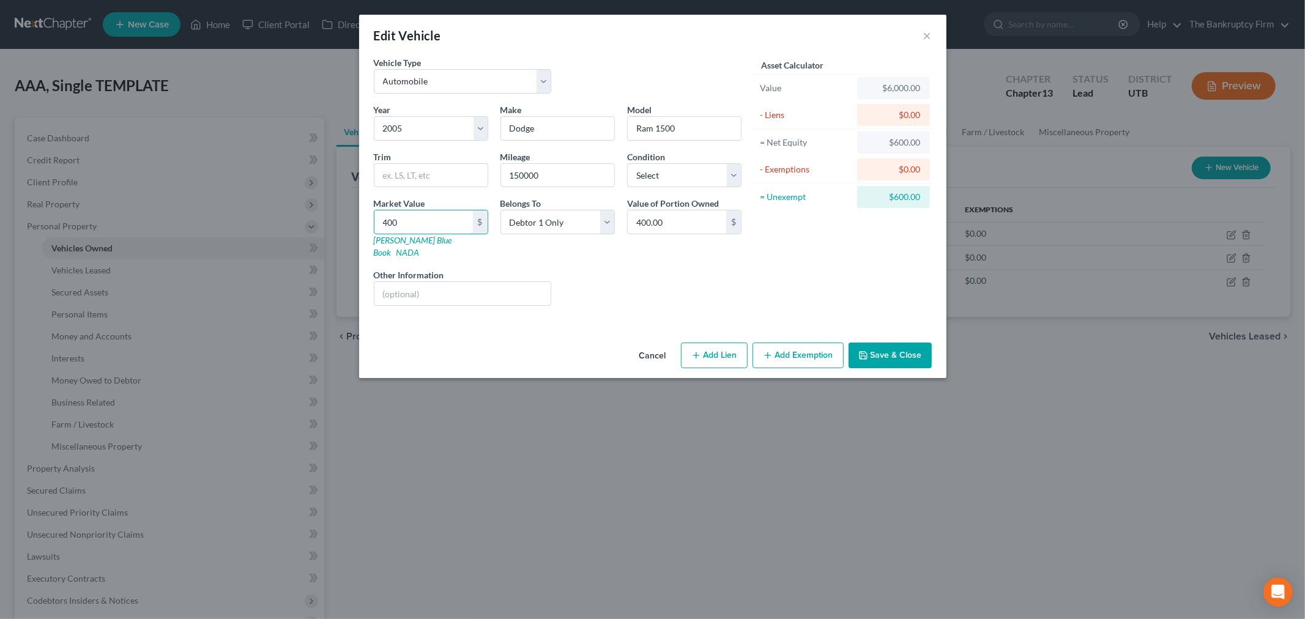
type input "4000"
type input "4,000.00"
type input "4,000"
click at [682, 304] on div "Vehicle Type Select Automobile Truck Trailer Watercraft Aircraft Motor Home Atv…" at bounding box center [653, 197] width 588 height 282
click at [867, 343] on button "Save & Close" at bounding box center [890, 356] width 83 height 26
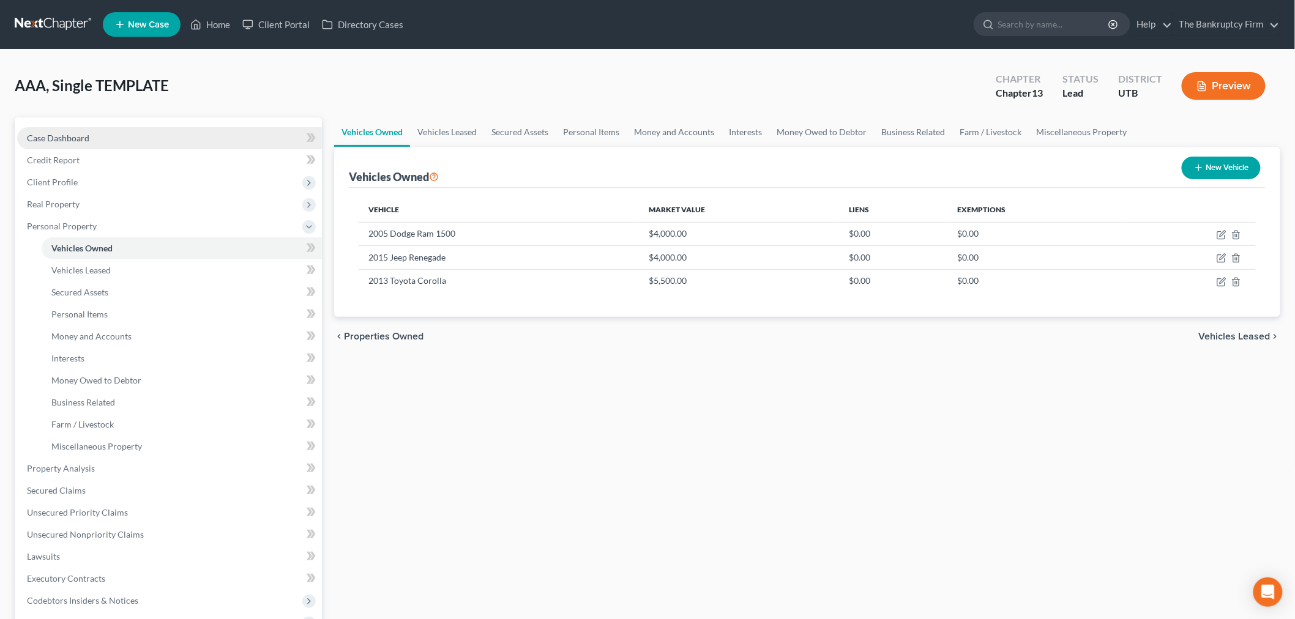
click at [164, 130] on link "Case Dashboard" at bounding box center [169, 138] width 305 height 22
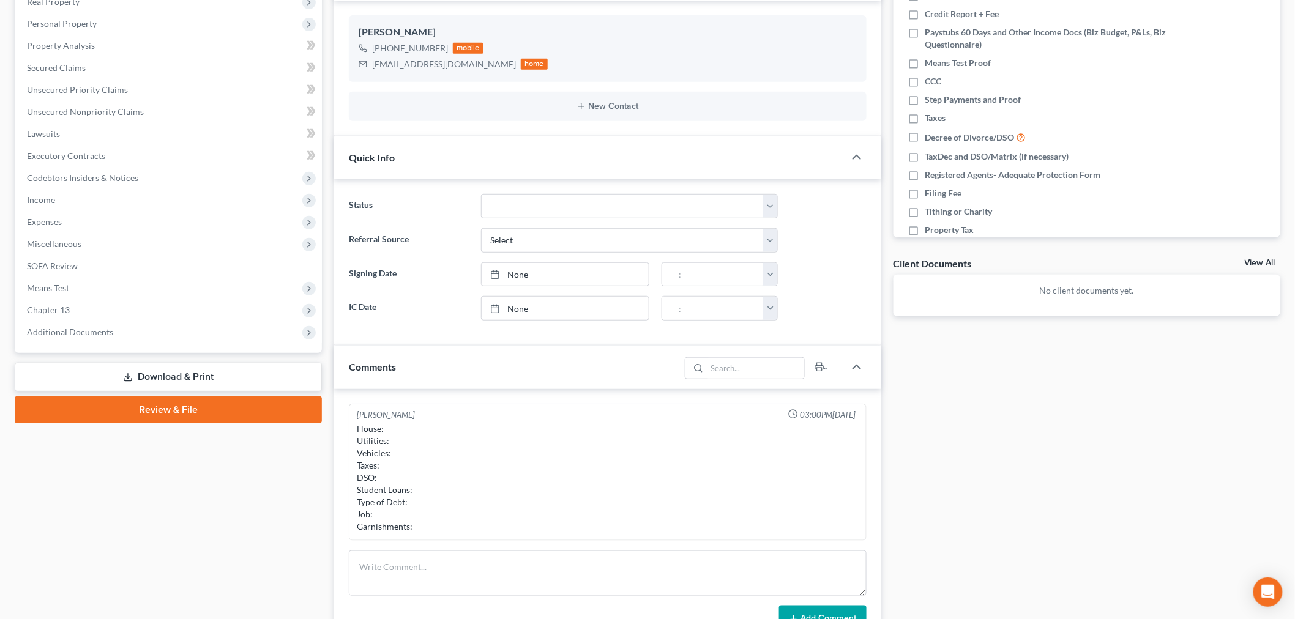
scroll to position [340, 0]
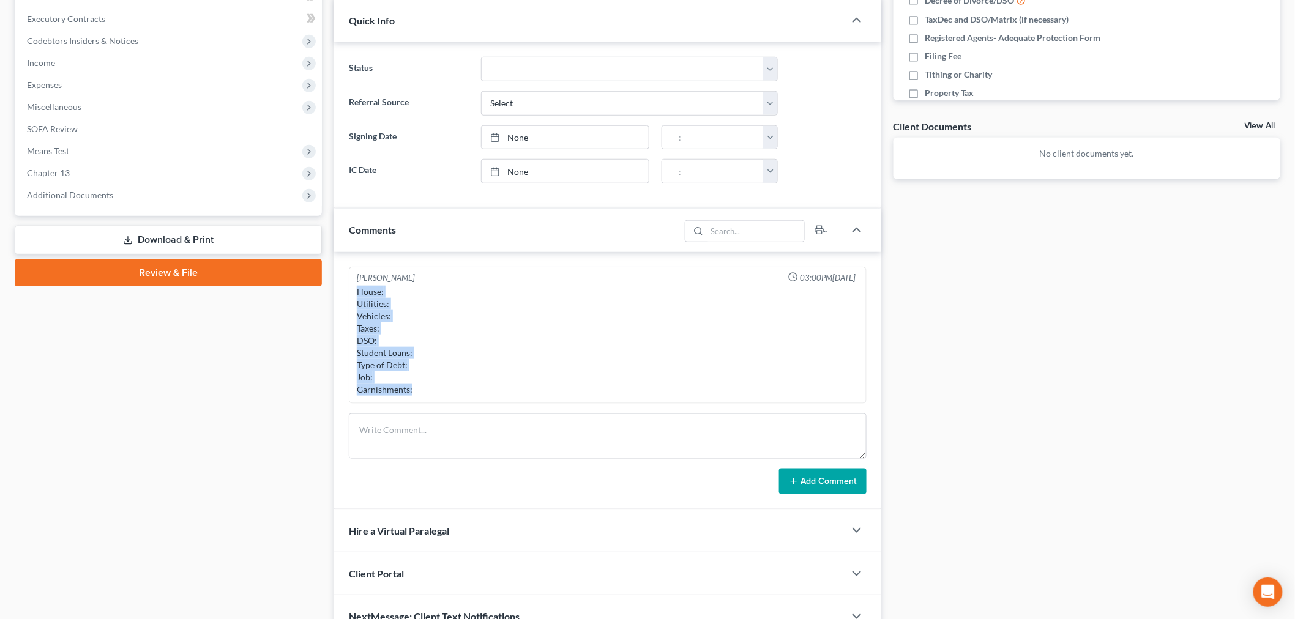
drag, startPoint x: 356, startPoint y: 290, endPoint x: 476, endPoint y: 398, distance: 162.1
click at [478, 400] on div "[PERSON_NAME] 03:00PM[DATE] House: Utilities: Vehicles: Taxes: DSO: Student Loa…" at bounding box center [608, 336] width 518 height 138
copy div "House: Utilities: Vehicles: Taxes: DSO: Student Loans: Type of Debt: Job: Garni…"
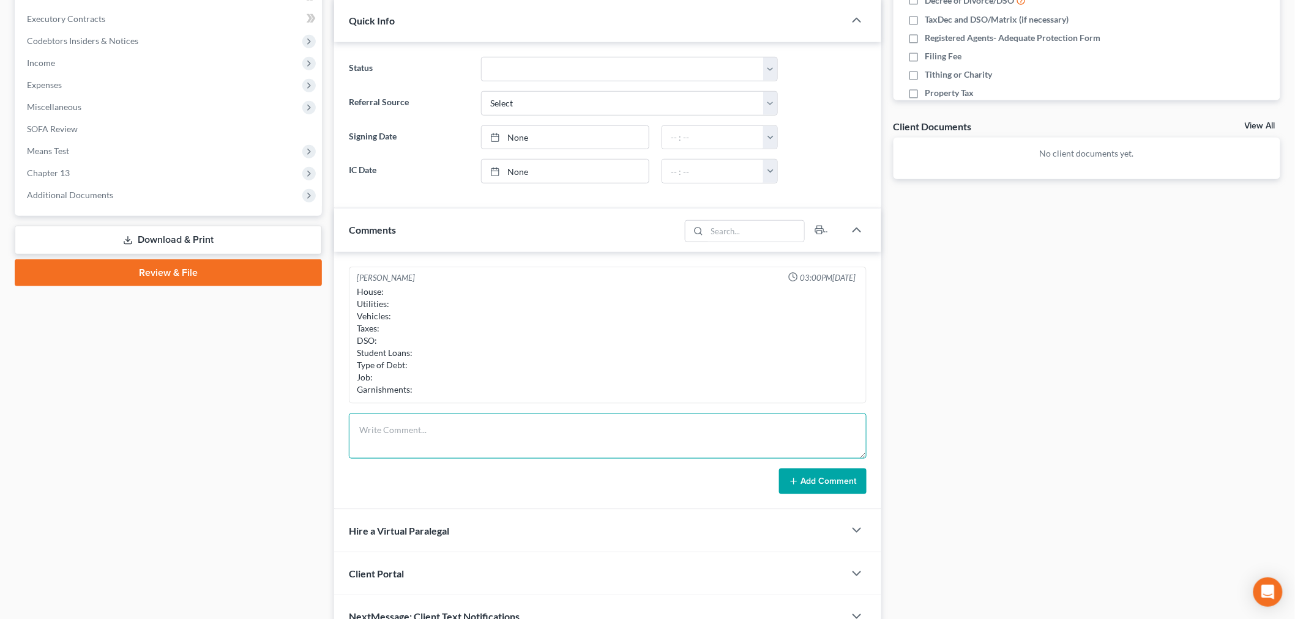
click at [443, 441] on textarea at bounding box center [608, 436] width 518 height 45
paste textarea "House: Utilities: Vehicles: Taxes: DSO: Student Loans: Type of Debt: Job: Garni…"
drag, startPoint x: 866, startPoint y: 453, endPoint x: 864, endPoint y: 461, distance: 8.2
click at [864, 461] on form "House: Utilities: Vehicles: Taxes: DSO: Student Loans: Type of Debt: Job: Garni…" at bounding box center [608, 454] width 518 height 81
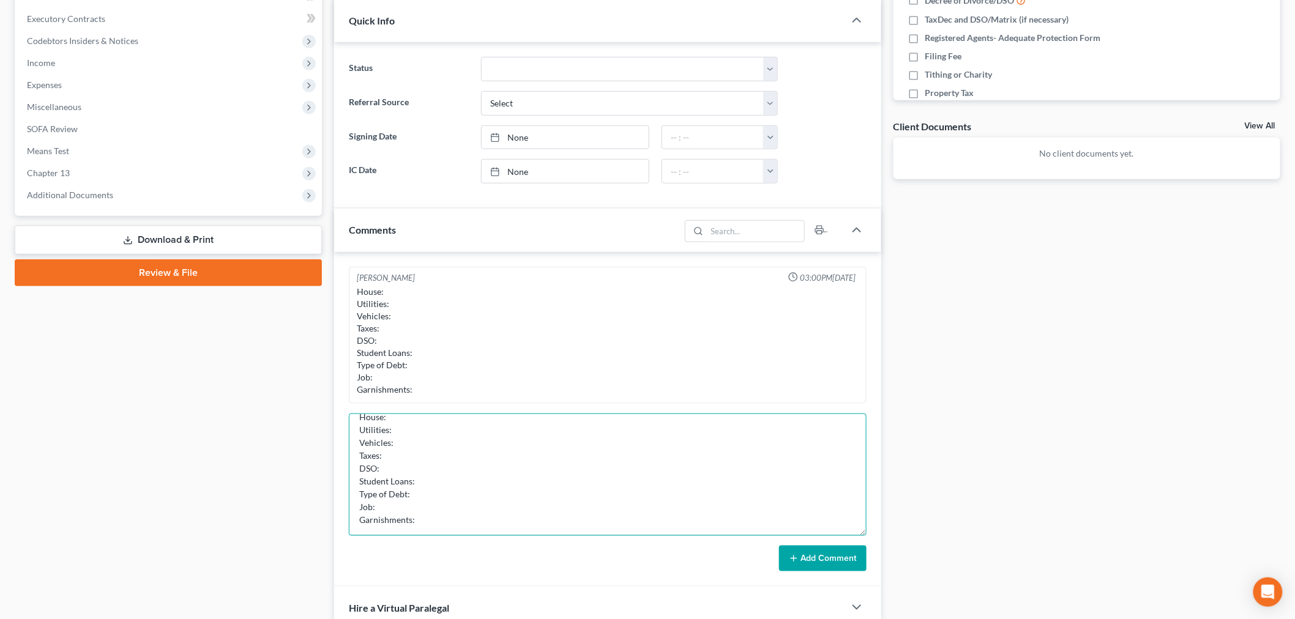
drag, startPoint x: 864, startPoint y: 457, endPoint x: 870, endPoint y: 531, distance: 74.3
click at [870, 534] on div "[PERSON_NAME] 03:00PM[DATE] House: Utilities: Vehicles: Taxes: DSO: Student Loa…" at bounding box center [607, 419] width 547 height 335
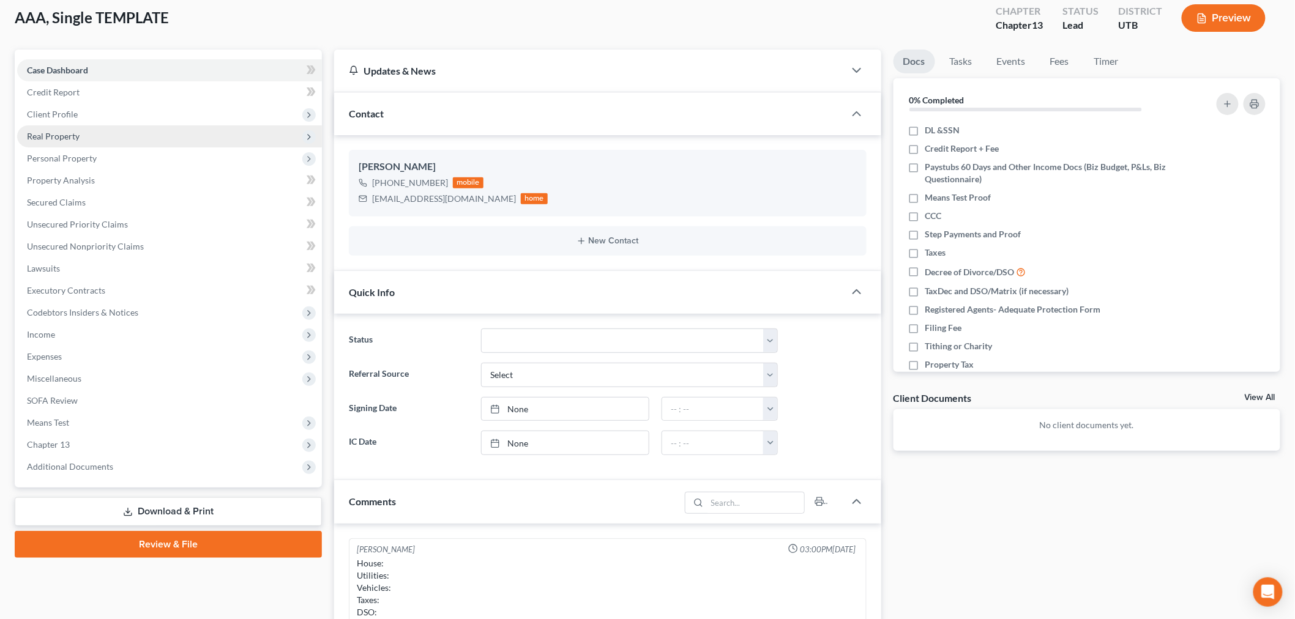
type textarea "House: Utilities: Vehicles: Taxes: DSO: Student Loans: Type of Debt: Job: Garni…"
click at [99, 130] on span "Real Property" at bounding box center [169, 136] width 305 height 22
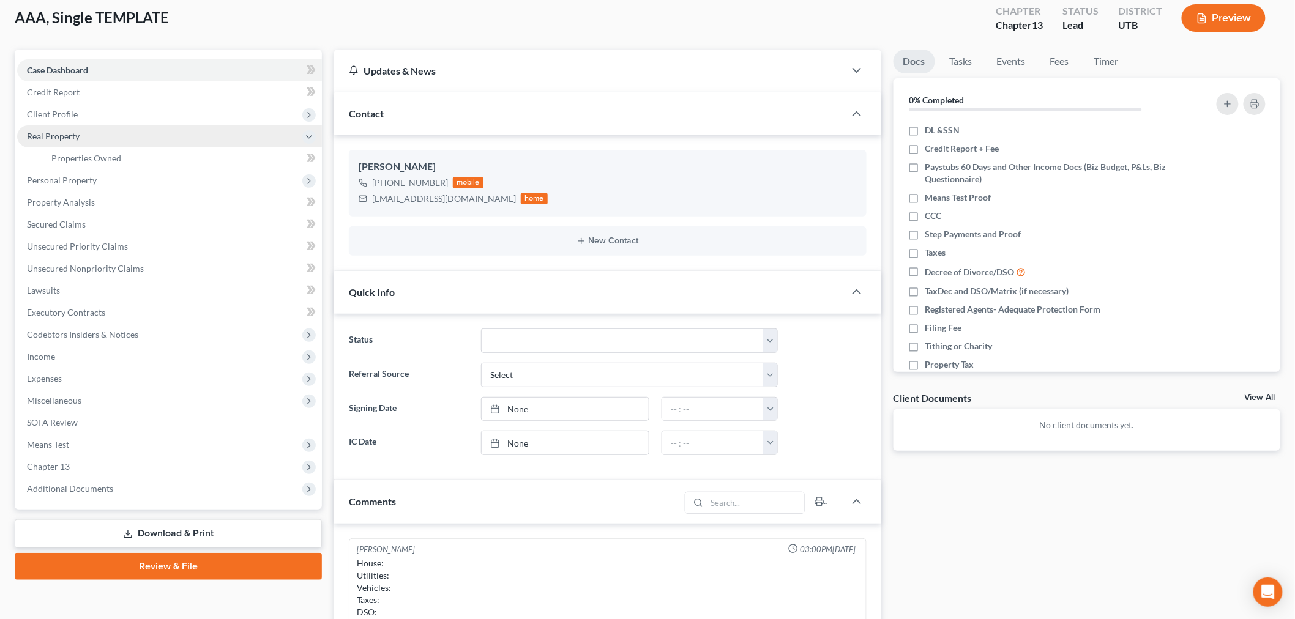
click at [106, 133] on span "Real Property" at bounding box center [169, 136] width 305 height 22
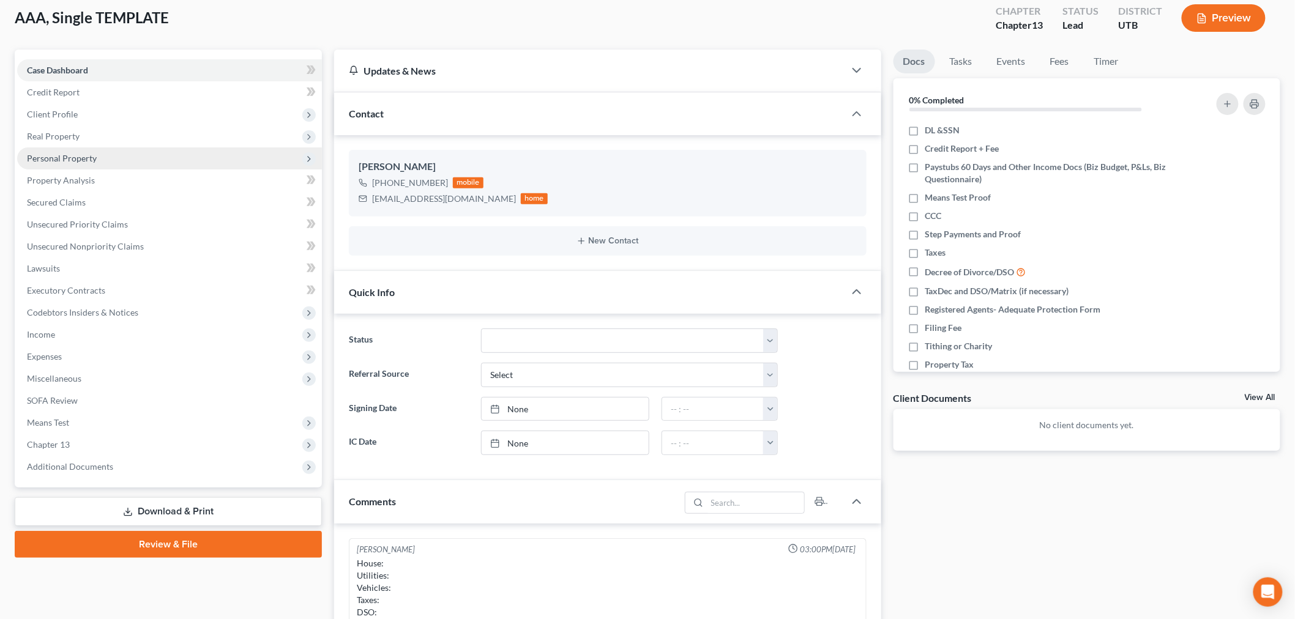
click at [108, 161] on span "Personal Property" at bounding box center [169, 158] width 305 height 22
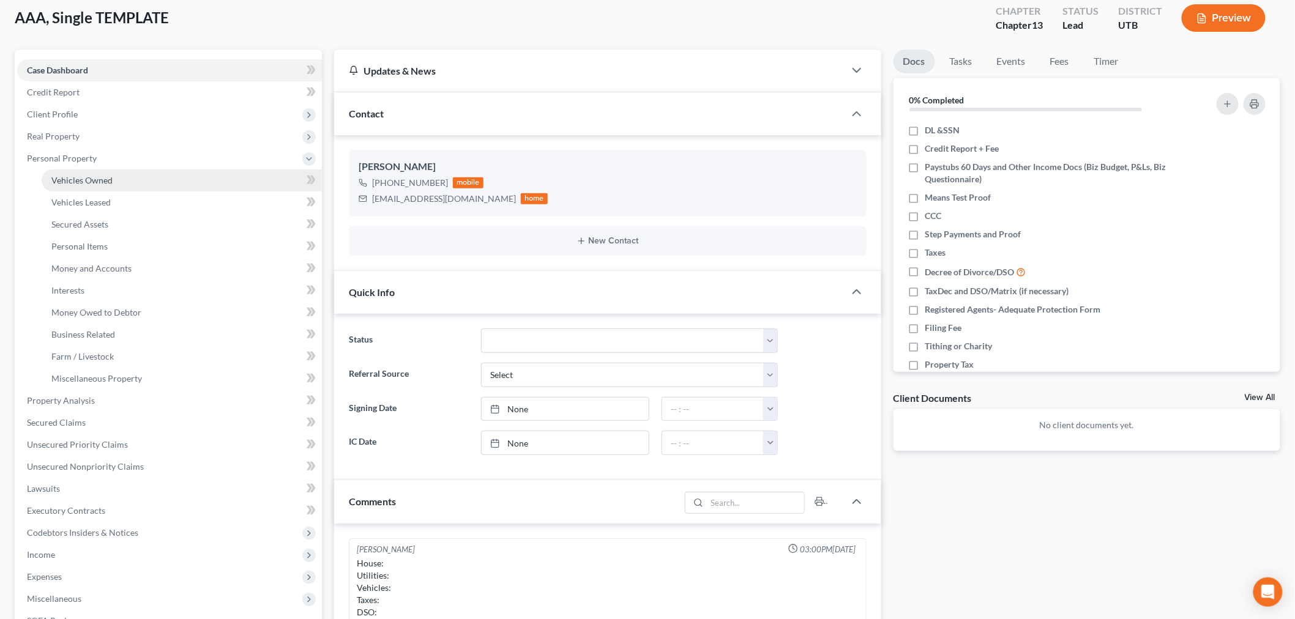
click at [110, 175] on span "Vehicles Owned" at bounding box center [81, 180] width 61 height 10
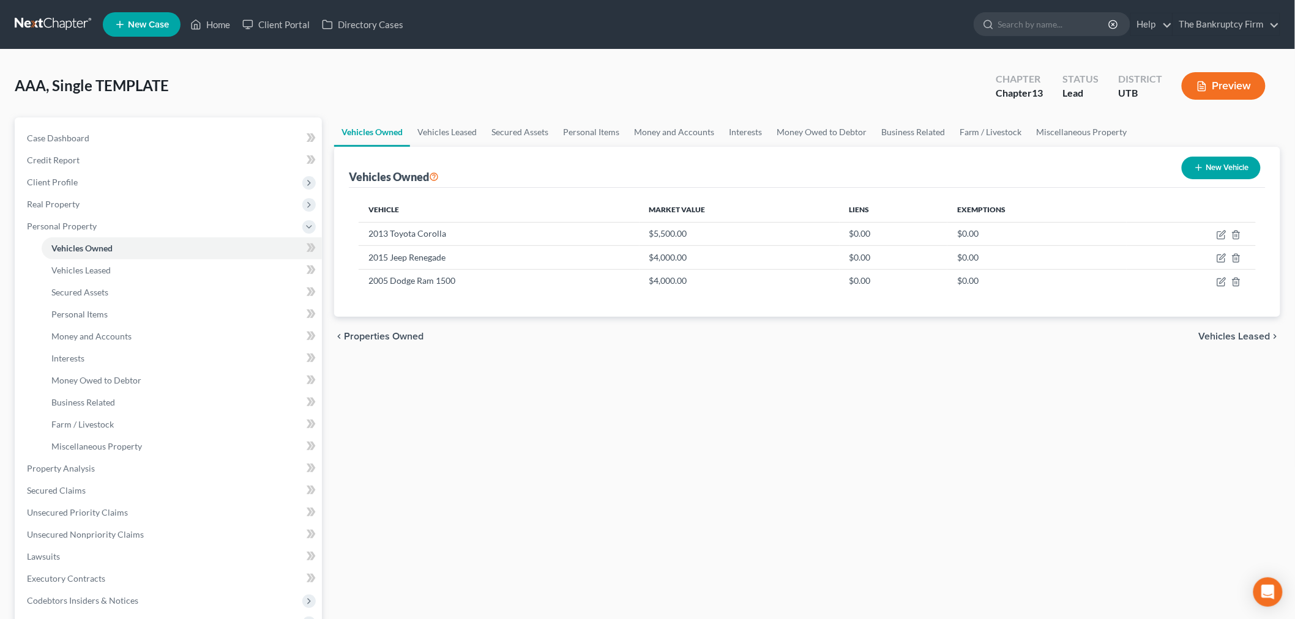
click at [1184, 168] on button "New Vehicle" at bounding box center [1221, 168] width 79 height 23
select select "0"
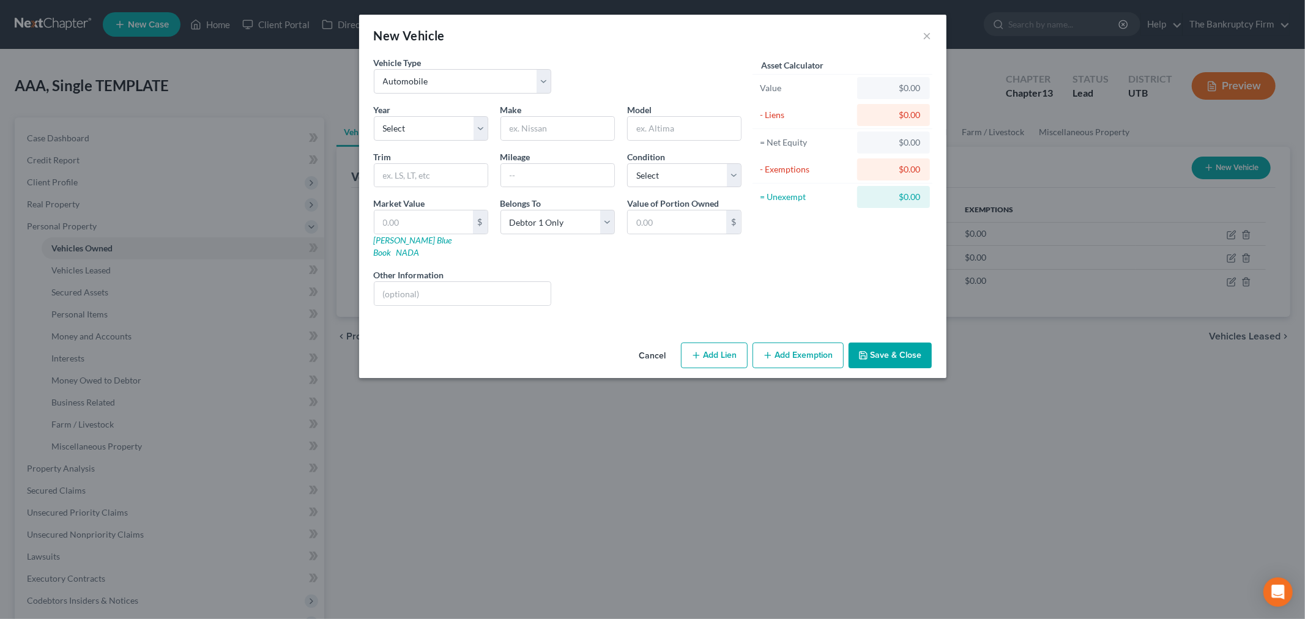
click at [450, 143] on div "Year Select 2026 2025 2024 2023 2022 2021 2020 2019 2018 2017 2016 2015 2014 20…" at bounding box center [558, 209] width 380 height 212
click at [450, 135] on select "Select 2026 2025 2024 2023 2022 2021 2020 2019 2018 2017 2016 2015 2014 2013 20…" at bounding box center [431, 128] width 114 height 24
click at [535, 131] on input "text" at bounding box center [557, 128] width 113 height 23
type input "Honda"
type input "Accord"
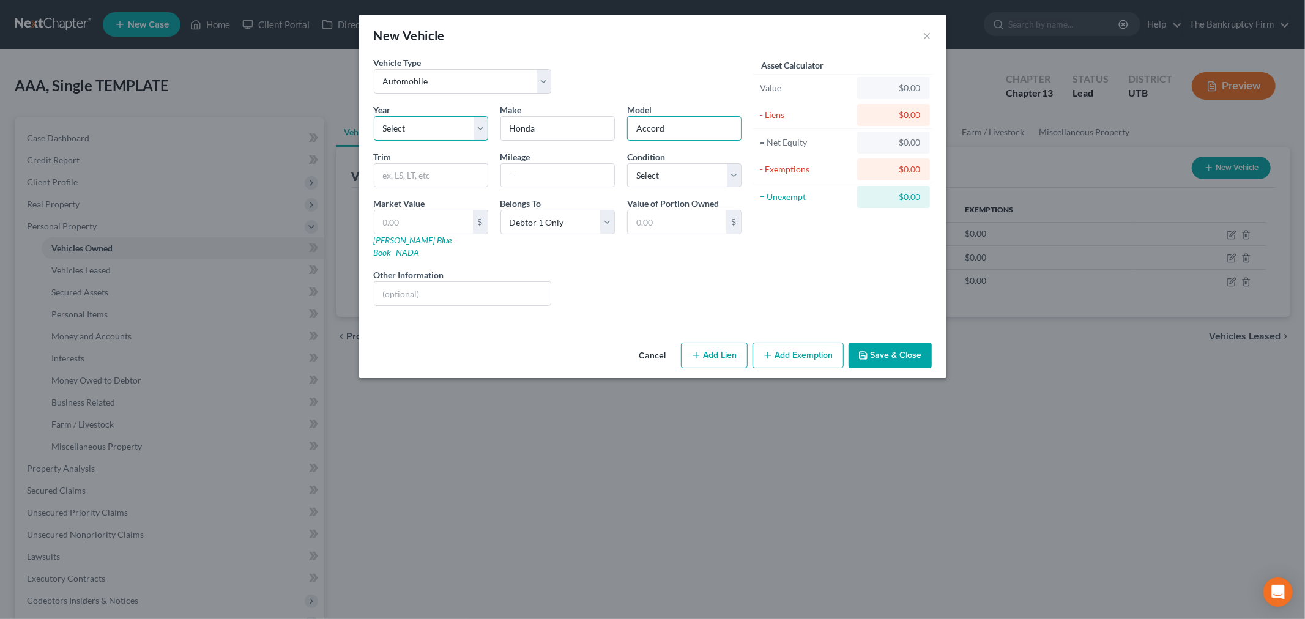
click at [458, 118] on select "Select 2026 2025 2024 2023 2022 2021 2020 2019 2018 2017 2016 2015 2014 2013 20…" at bounding box center [431, 128] width 114 height 24
click at [374, 116] on select "Select 2026 2025 2024 2023 2022 2021 2020 2019 2018 2017 2016 2015 2014 2013 20…" at bounding box center [431, 128] width 114 height 24
click at [603, 283] on div "Liens Select" at bounding box center [653, 287] width 190 height 37
click at [533, 174] on input "text" at bounding box center [557, 175] width 113 height 23
click at [411, 133] on select "Select 2026 2025 2024 2023 2022 2021 2020 2019 2018 2017 2016 2015 2014 2013 20…" at bounding box center [431, 128] width 114 height 24
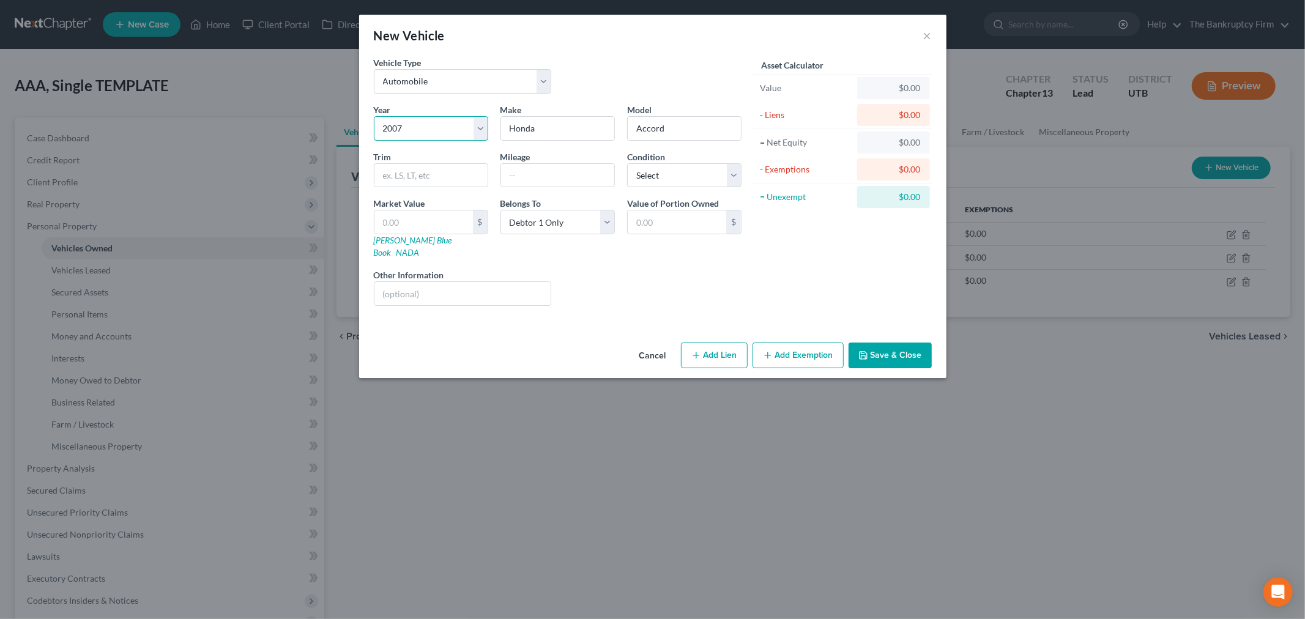
select select "16"
click at [374, 116] on select "Select 2026 2025 2024 2023 2022 2021 2020 2019 2018 2017 2016 2015 2014 2013 20…" at bounding box center [431, 128] width 114 height 24
click at [420, 217] on input "text" at bounding box center [424, 222] width 99 height 23
type input "4"
type input "4.00"
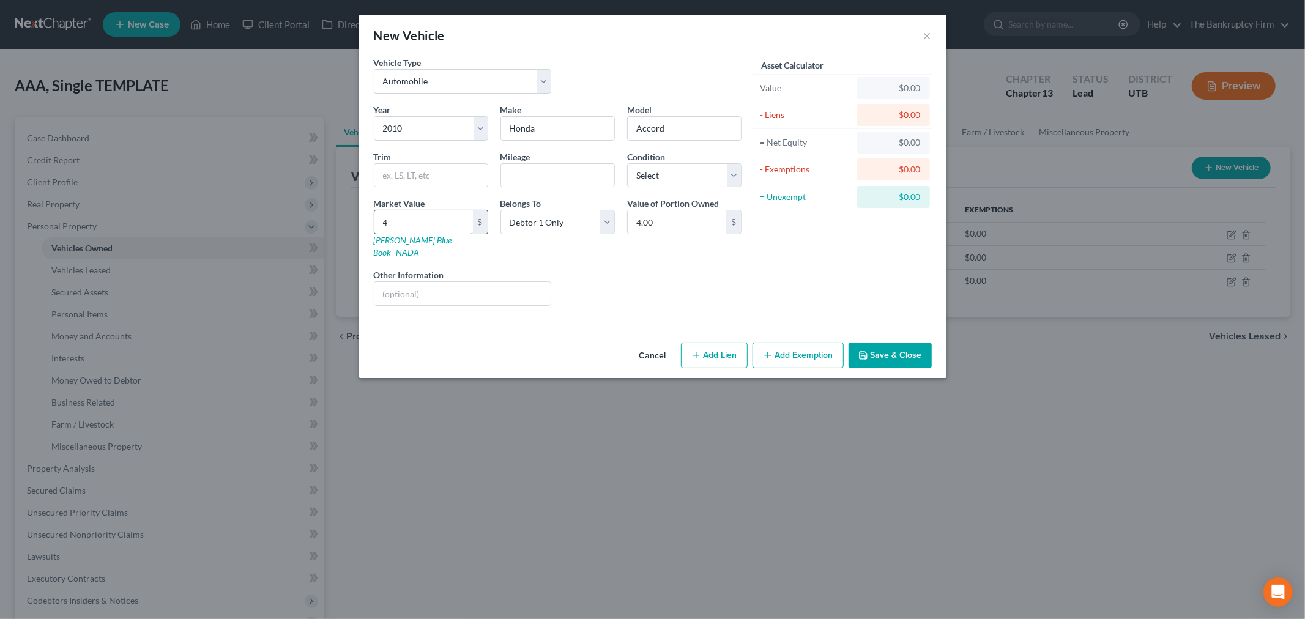
type input "40"
type input "40.00"
type input "400"
type input "400.00"
type input "4000"
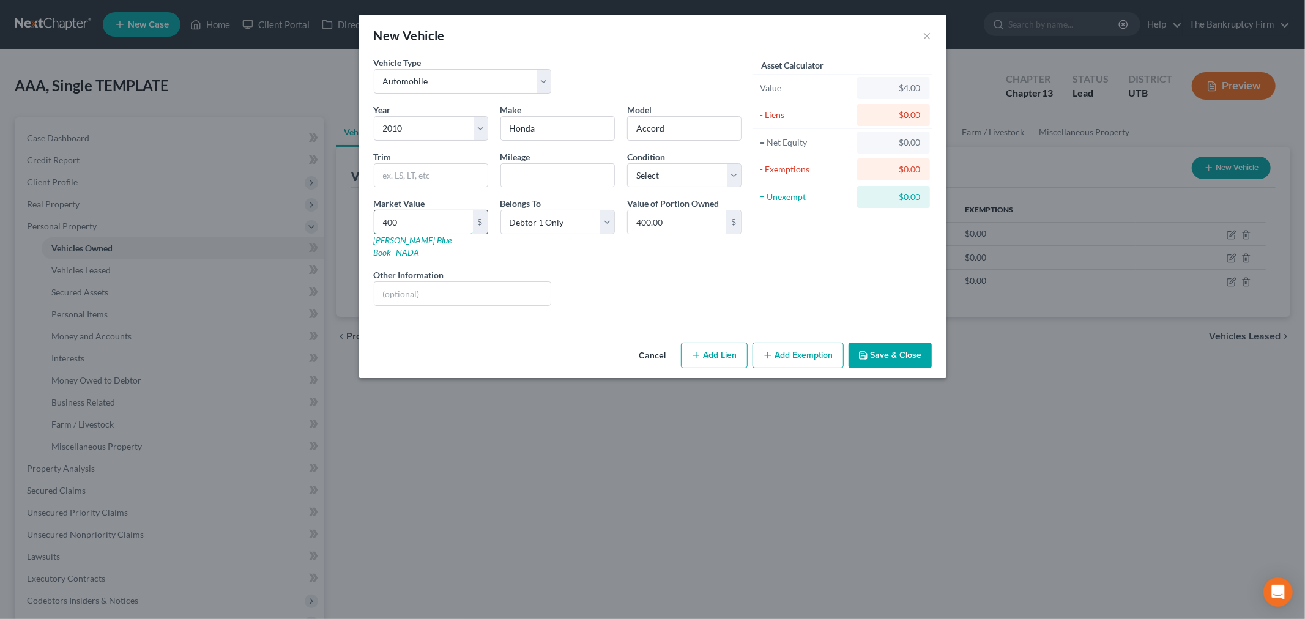
type input "4,000.00"
type input "4,0000"
type input "40,000.00"
type input "40,00"
type input "4,000.00"
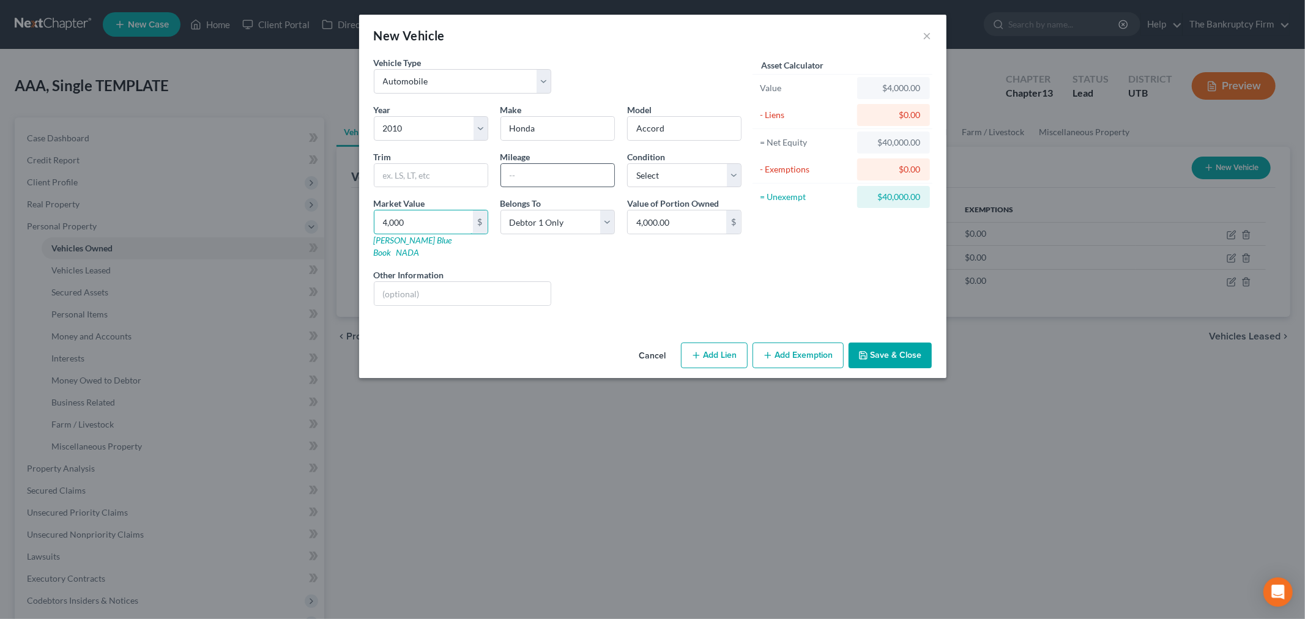
type input "4,000"
click at [529, 166] on input "text" at bounding box center [557, 175] width 113 height 23
type input "7"
type input "100000"
click at [755, 256] on div "Asset Calculator Value $4,000.00 - Liens $0.00 = Net Equity $40,000.00 - Exempt…" at bounding box center [843, 185] width 190 height 259
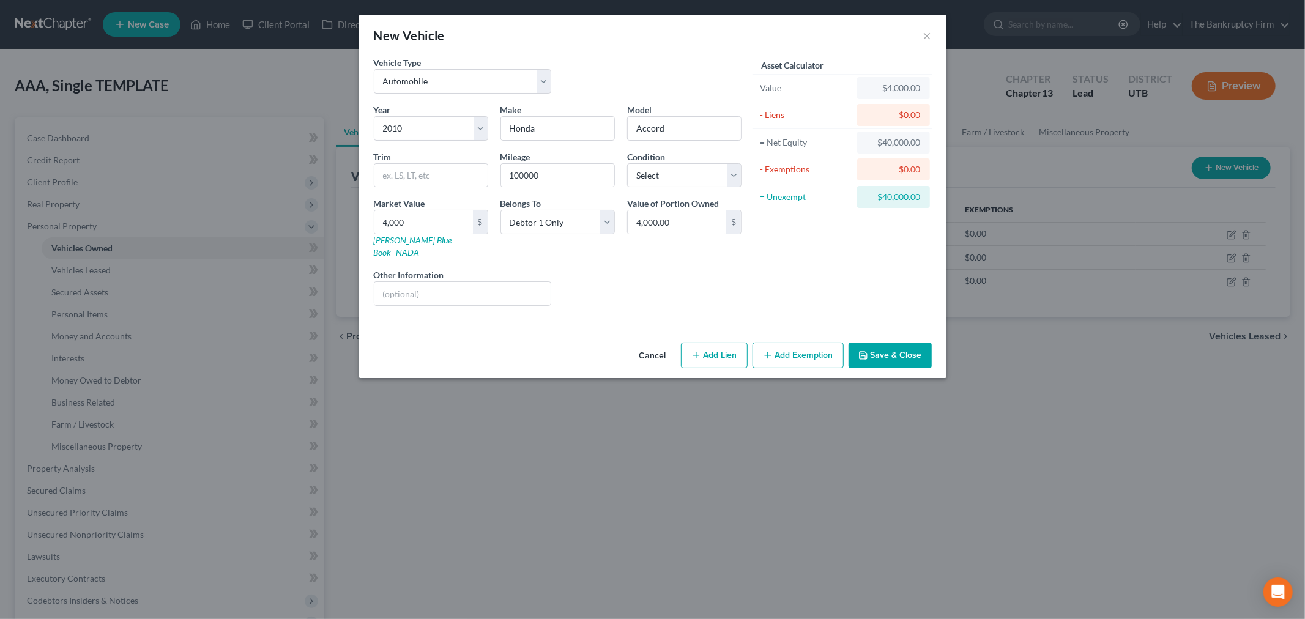
click at [892, 343] on button "Save & Close" at bounding box center [890, 356] width 83 height 26
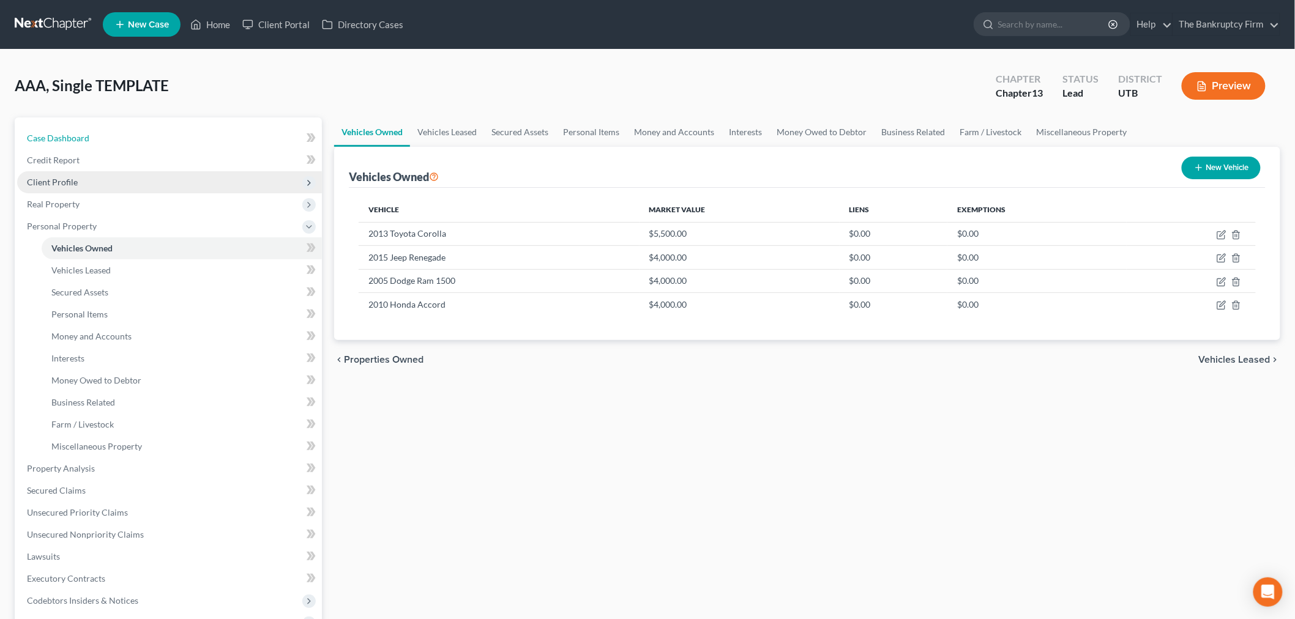
drag, startPoint x: 165, startPoint y: 146, endPoint x: 228, endPoint y: 179, distance: 71.5
click at [165, 146] on link "Case Dashboard" at bounding box center [169, 138] width 305 height 22
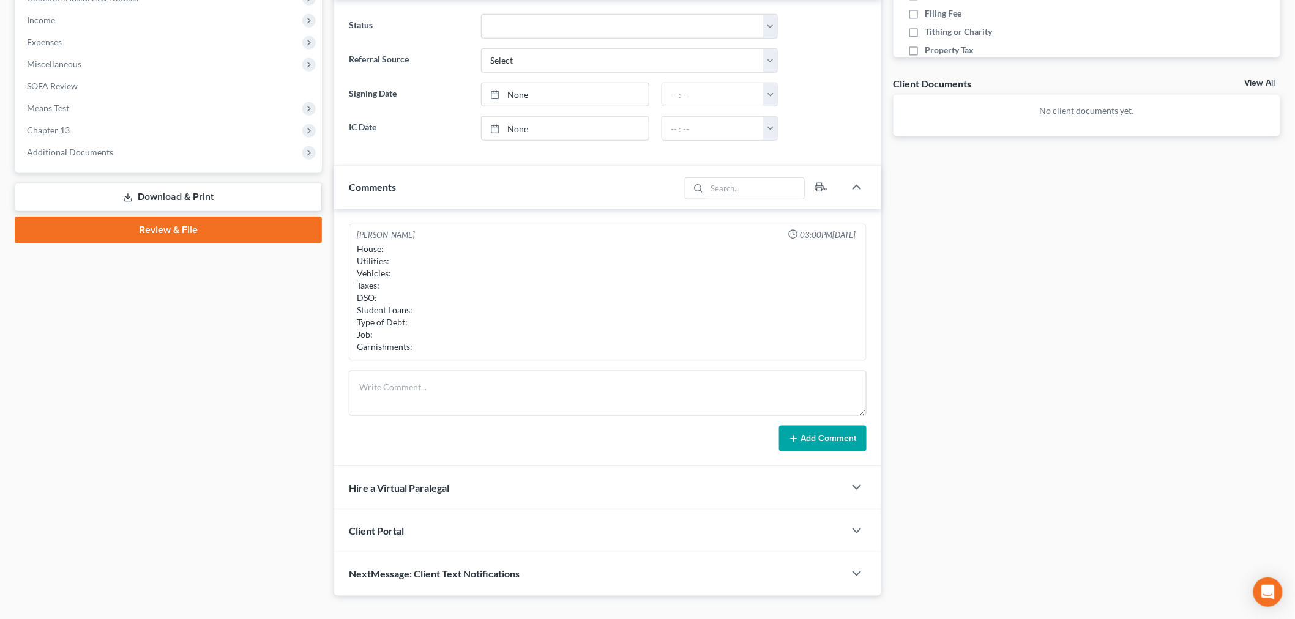
scroll to position [406, 0]
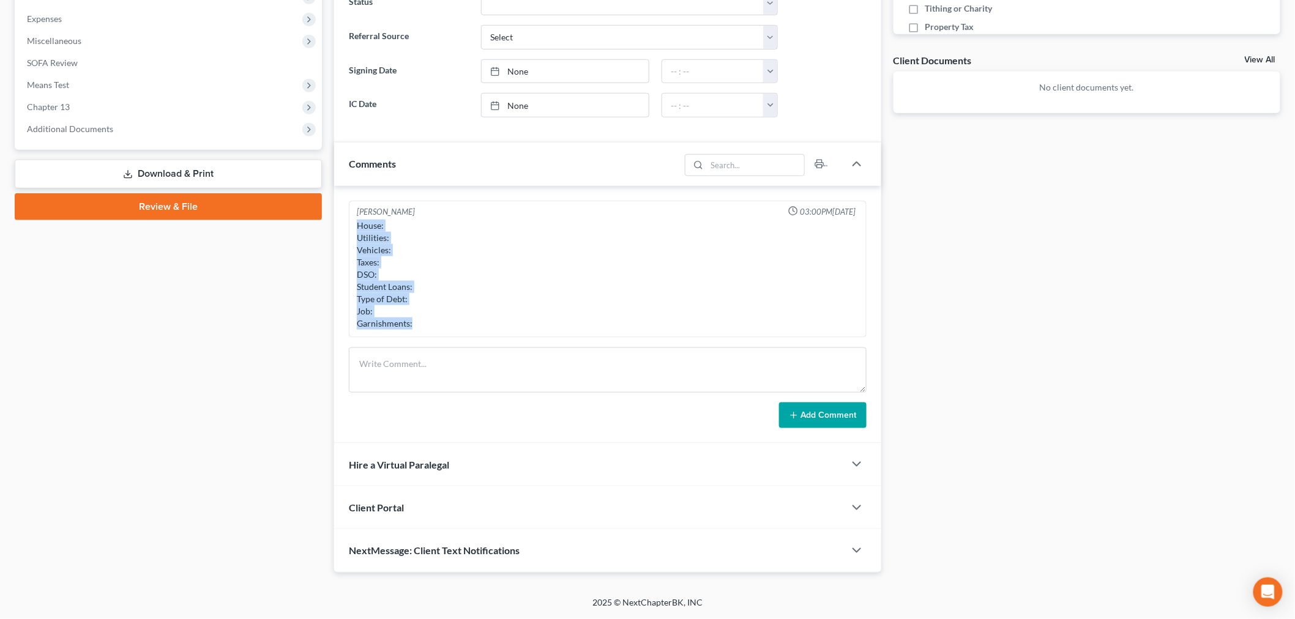
drag, startPoint x: 357, startPoint y: 225, endPoint x: 451, endPoint y: 327, distance: 138.6
click at [451, 327] on div "House: Utilities: Vehicles: Taxes: DSO: Student Loans: Type of Debt: Job: Garni…" at bounding box center [608, 275] width 502 height 110
copy div "House: Utilities: Vehicles: Taxes: DSO: Student Loans: Type of Debt: Job: Garni…"
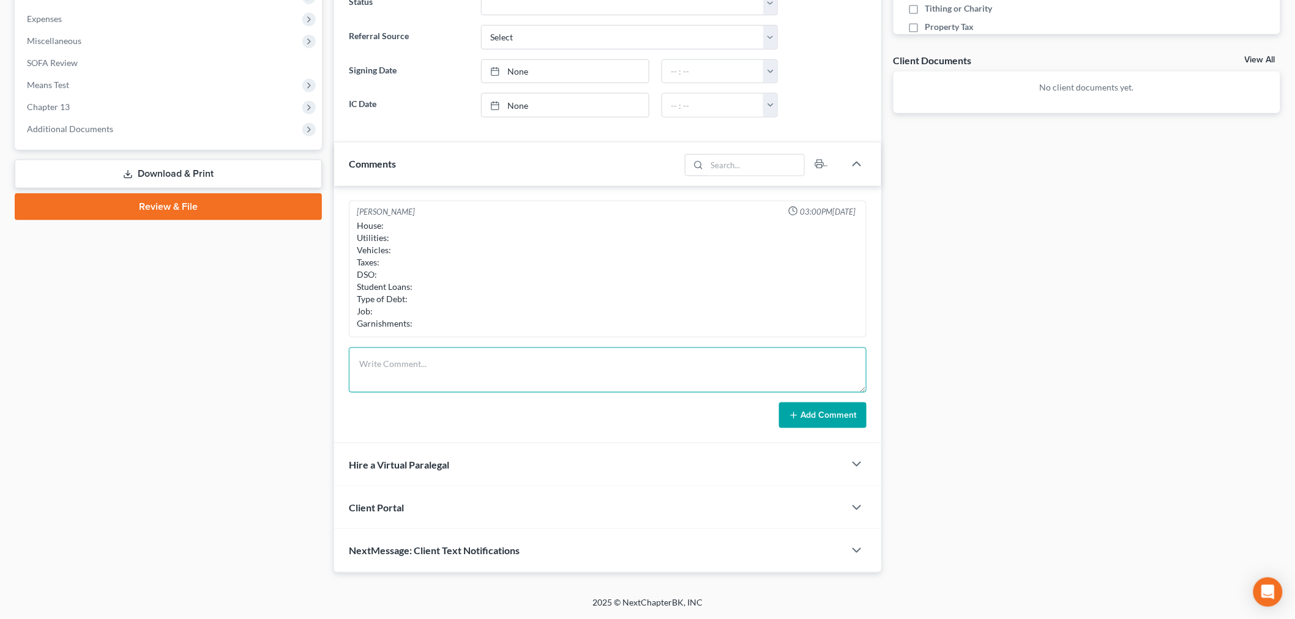
click at [466, 378] on textarea at bounding box center [608, 370] width 518 height 45
paste textarea "House: Utilities: Vehicles: Taxes: DSO: Student Loans: Type of Debt: Job: Garni…"
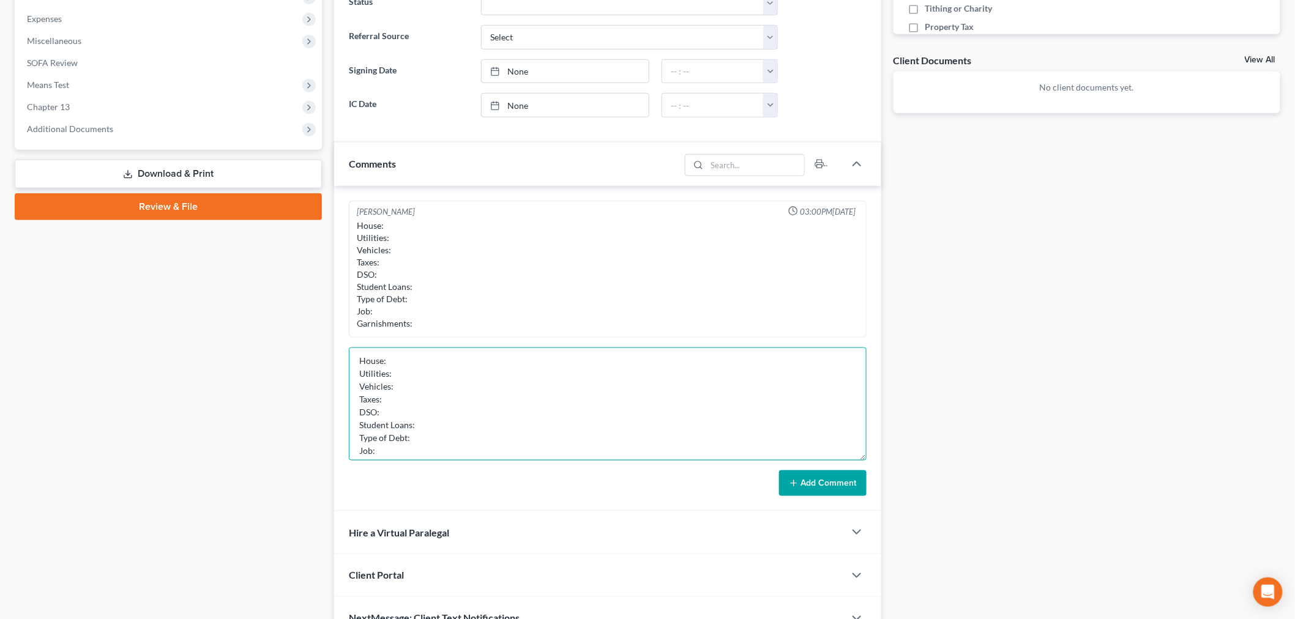
scroll to position [0, 0]
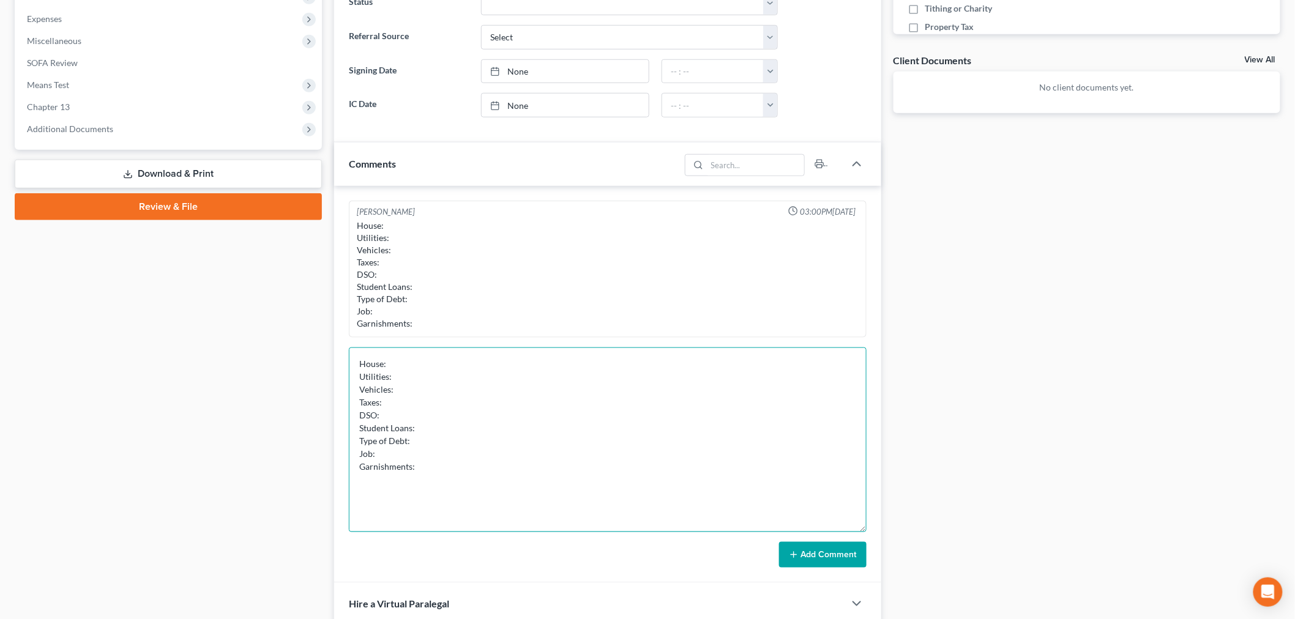
drag, startPoint x: 863, startPoint y: 388, endPoint x: 876, endPoint y: 528, distance: 140.2
click at [876, 528] on div "[PERSON_NAME] 03:00PM[DATE] House: Utilities: Vehicles: Taxes: DSO: Student Loa…" at bounding box center [607, 384] width 547 height 397
click at [608, 365] on textarea "House: Utilities: Vehicles: Taxes: DSO: Student Loans: Type of Debt: Job: Garni…" at bounding box center [608, 440] width 518 height 185
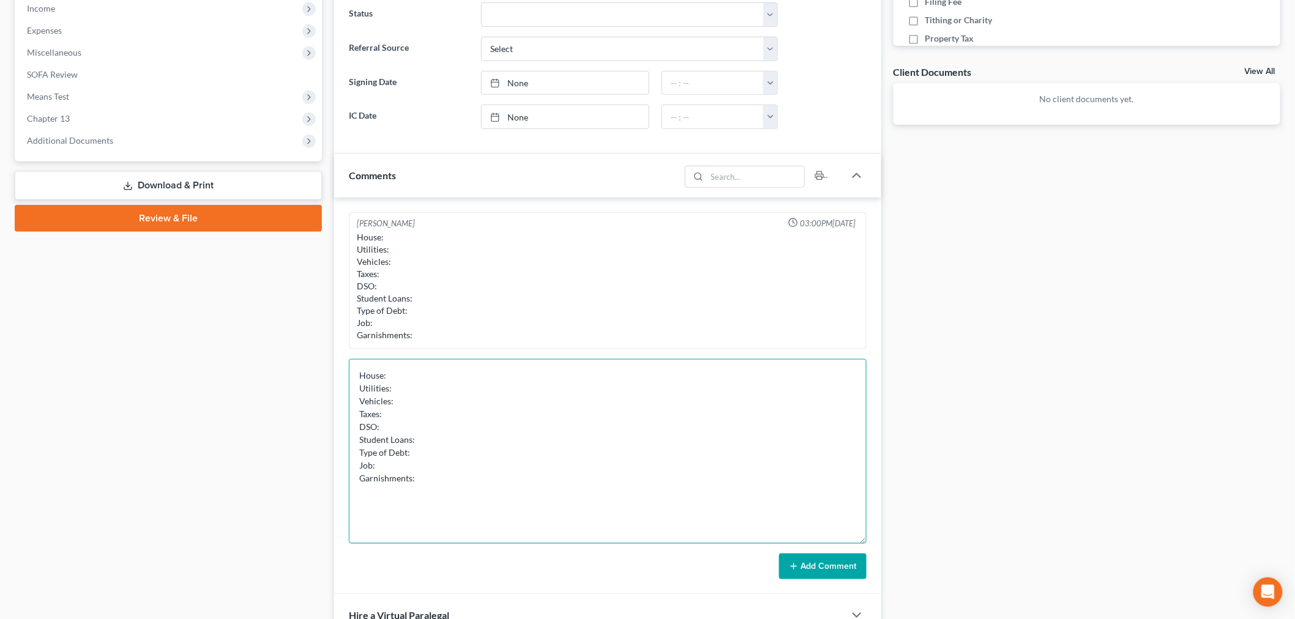
scroll to position [408, 0]
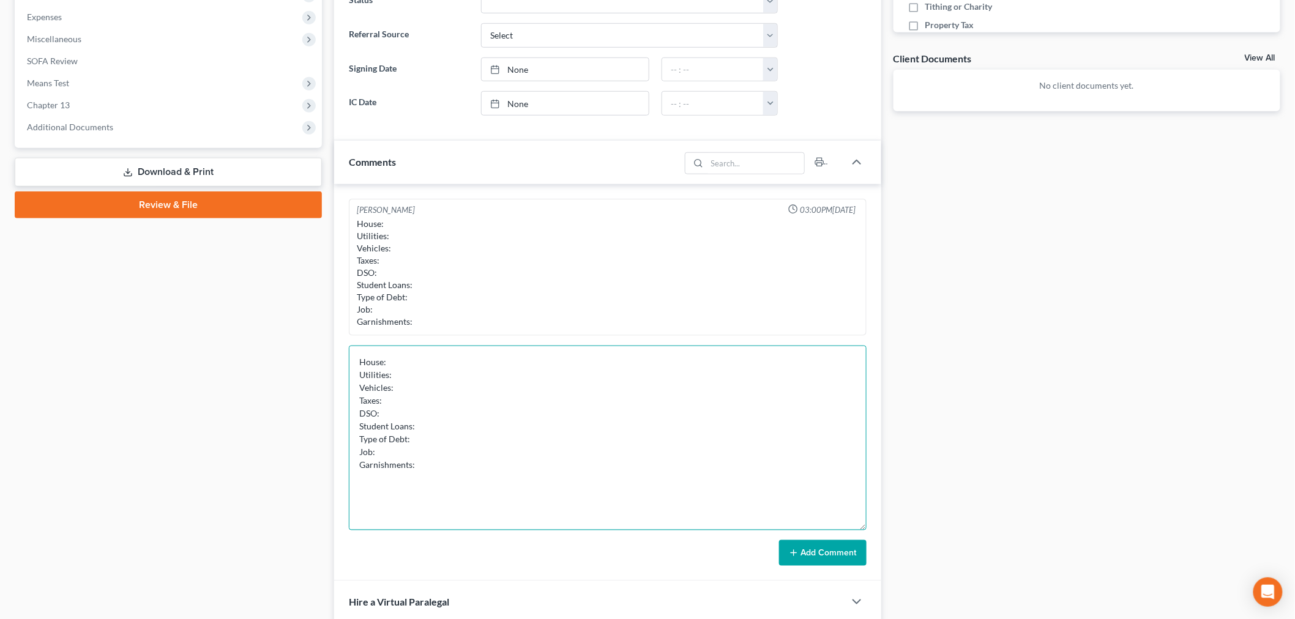
drag, startPoint x: 493, startPoint y: 390, endPoint x: 491, endPoint y: 382, distance: 8.8
click at [493, 387] on textarea "House: Utilities: Vehicles: Taxes: DSO: Student Loans: Type of Debt: Job: Garni…" at bounding box center [608, 438] width 518 height 185
click at [483, 370] on textarea "House: Utilities: Vehicles: Taxes: DSO: Student Loans: Type of Debt: Job: Garni…" at bounding box center [608, 438] width 518 height 185
click at [482, 359] on textarea "House: Utilities: Vehicles: Taxes: DSO: Student Loans: Type of Debt: Job: Garni…" at bounding box center [608, 438] width 518 height 185
click at [490, 368] on textarea "House: Utilities: Vehicles: Taxes: DSO: Student Loans: Type of Debt: Job: Garni…" at bounding box center [608, 438] width 518 height 185
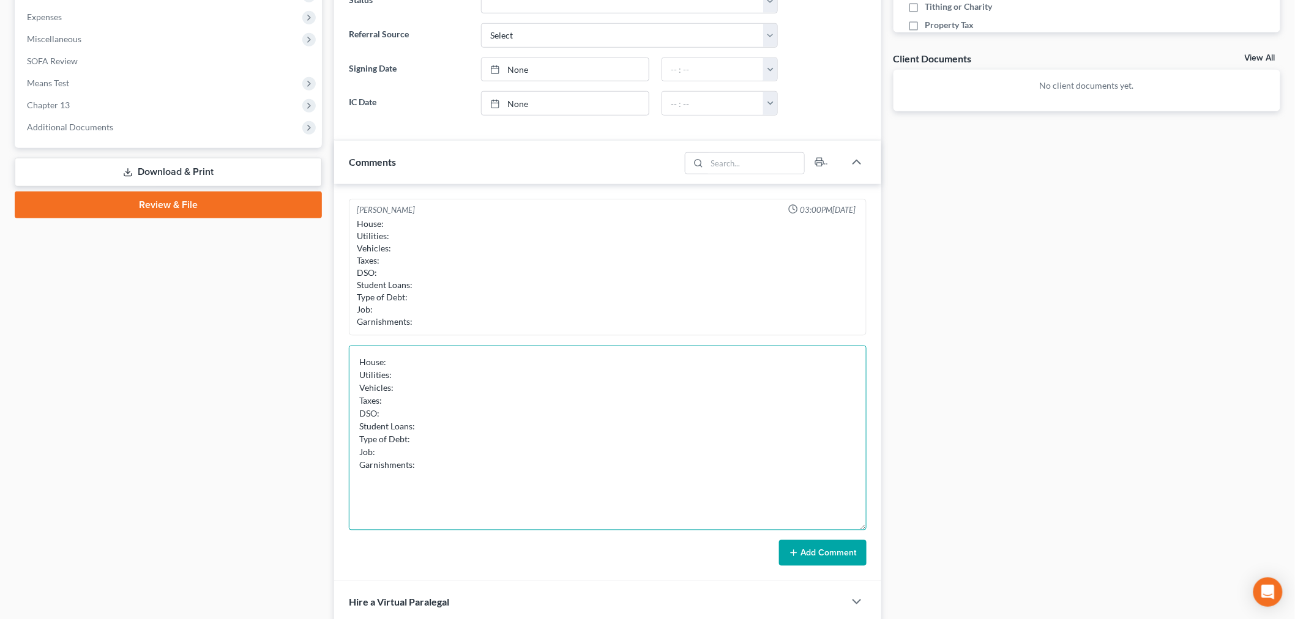
click at [498, 380] on textarea "House: Utilities: Vehicles: Taxes: DSO: Student Loans: Type of Debt: Job: Garni…" at bounding box center [608, 438] width 518 height 185
click at [510, 392] on textarea "House: Utilities: Vehicles: Taxes: DSO: Student Loans: Type of Debt: Job: Garni…" at bounding box center [608, 438] width 518 height 185
click at [519, 406] on textarea "House: Utilities: Vehicles: Taxes: DSO: Student Loans: Type of Debt: Job: Garni…" at bounding box center [608, 438] width 518 height 185
click at [524, 414] on textarea "House: Utilities: Vehicles: Taxes: DSO: Student Loans: Type of Debt: Job: Garni…" at bounding box center [608, 438] width 518 height 185
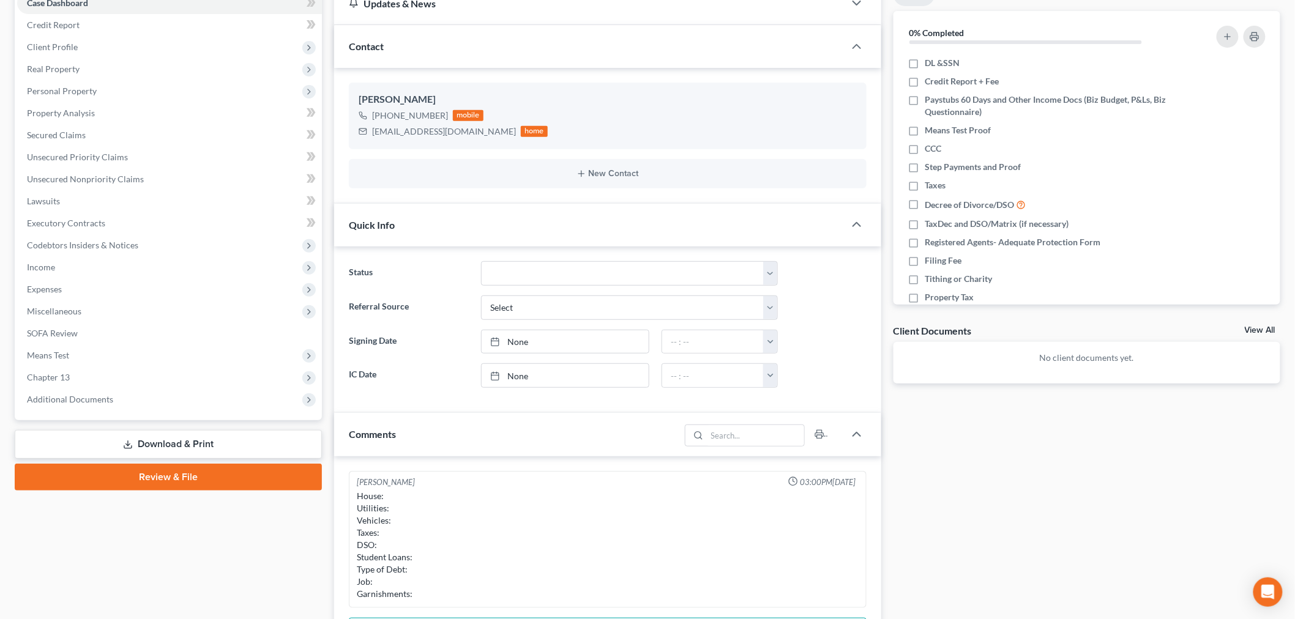
scroll to position [0, 0]
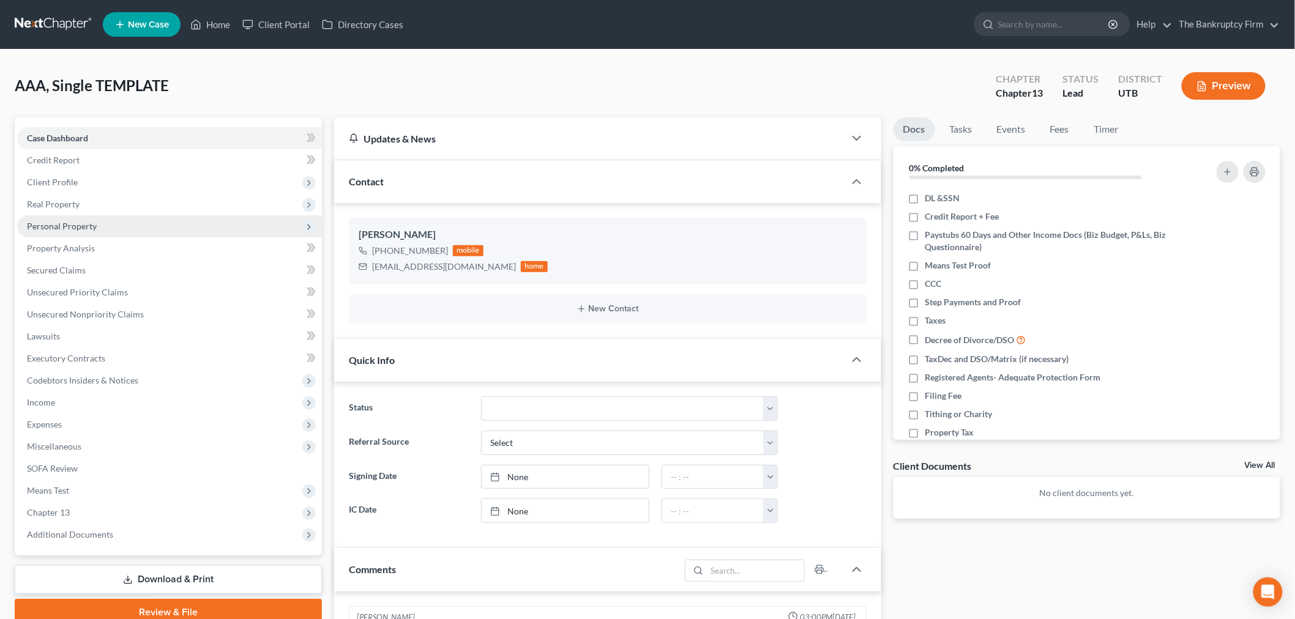
type textarea "House: Utilities: Vehicles: Taxes: DSO: Student Loans: Type of Debt: Job: Garni…"
click at [118, 231] on span "Personal Property" at bounding box center [169, 226] width 305 height 22
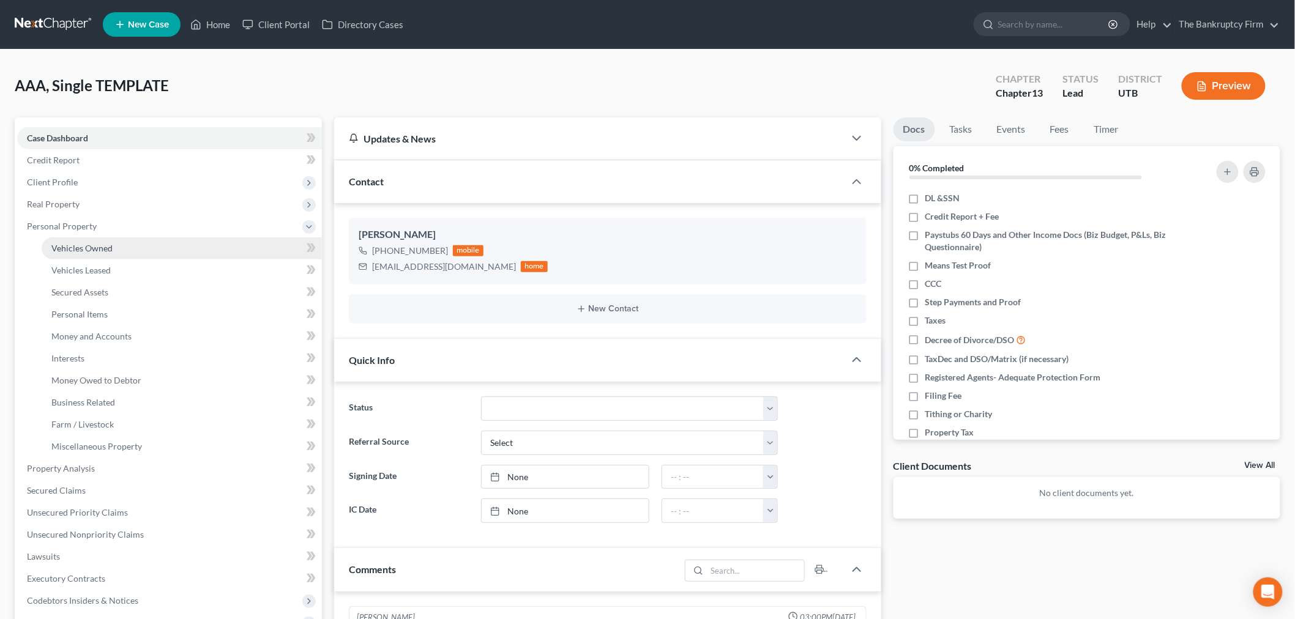
click at [123, 245] on link "Vehicles Owned" at bounding box center [182, 248] width 280 height 22
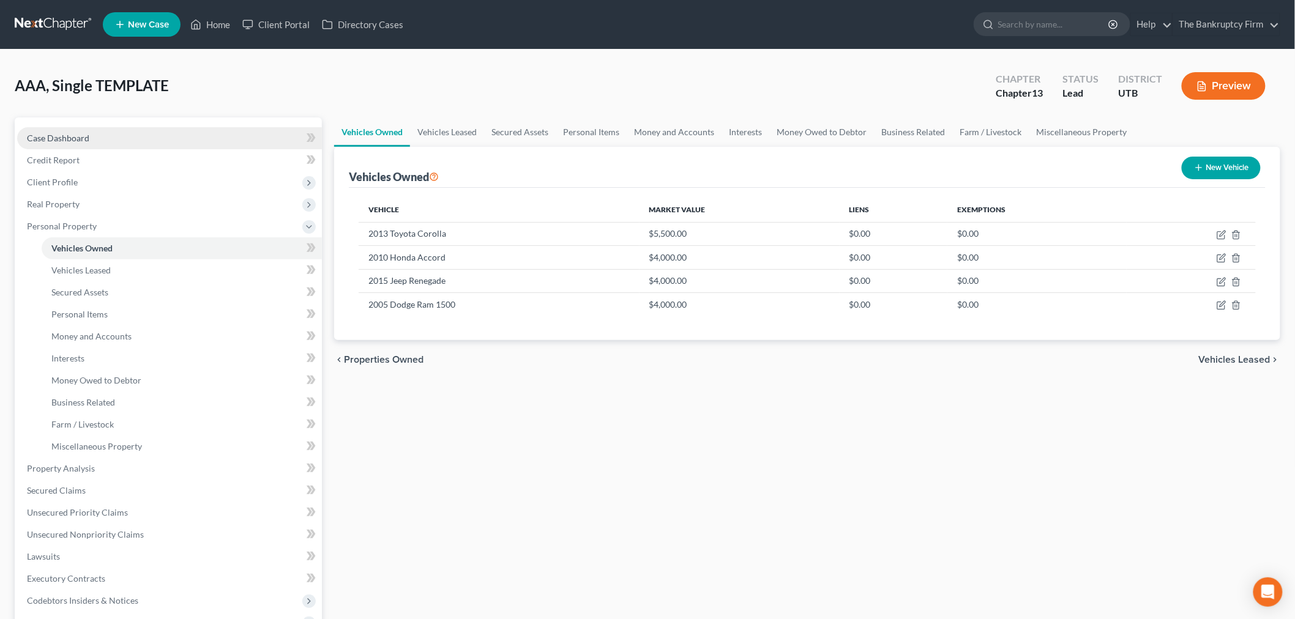
click at [223, 137] on link "Case Dashboard" at bounding box center [169, 138] width 305 height 22
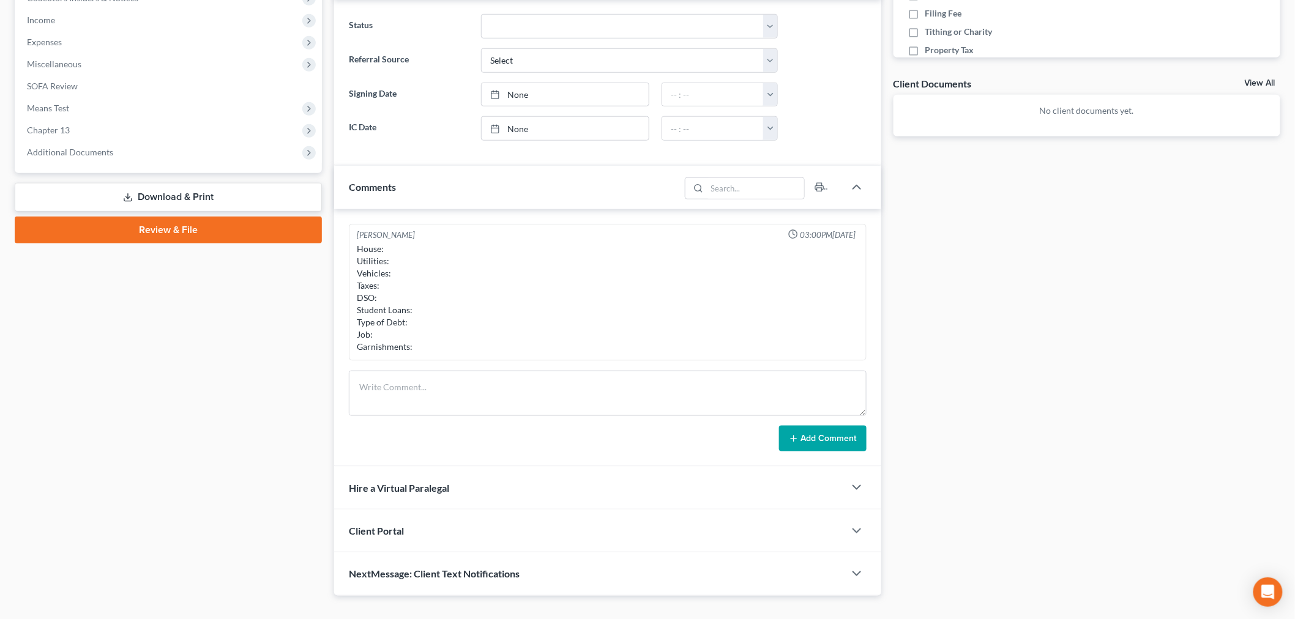
scroll to position [406, 0]
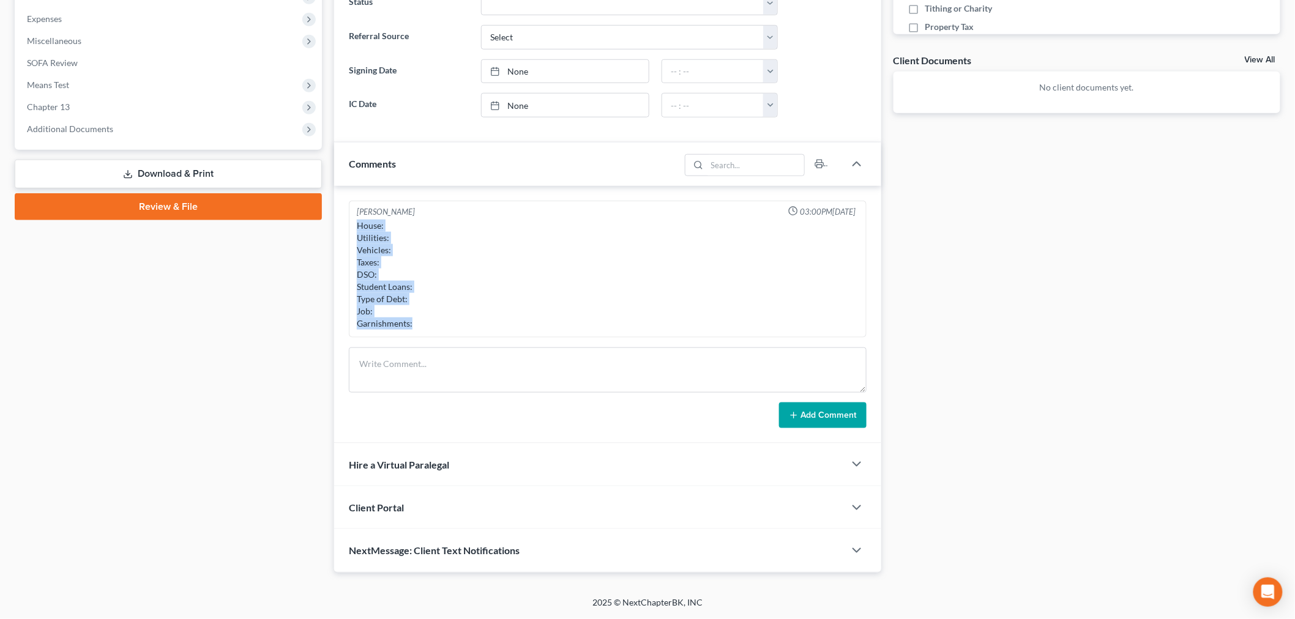
drag, startPoint x: 357, startPoint y: 221, endPoint x: 447, endPoint y: 340, distance: 149.5
click at [447, 340] on div "[PERSON_NAME] 03:00PM[DATE] House: Utilities: Vehicles: Taxes: DSO: Student Loa…" at bounding box center [607, 315] width 547 height 258
copy div "House: Utilities: Vehicles: Taxes: DSO: Student Loans: Type of Debt: Job: Garni…"
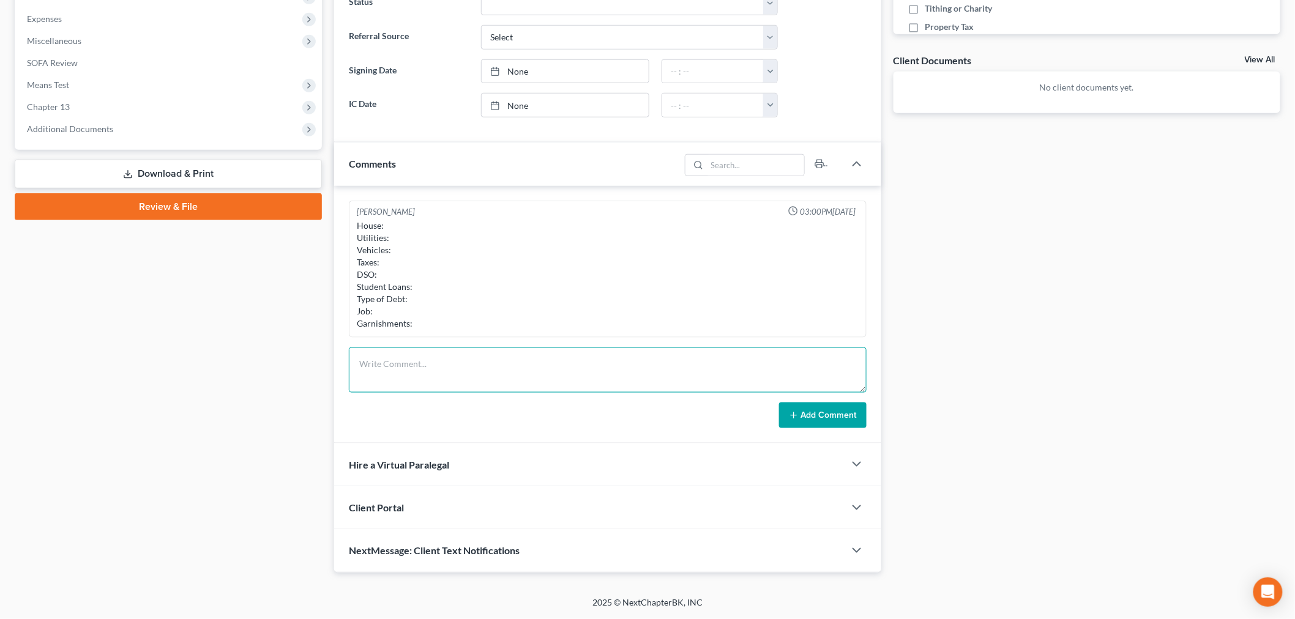
click at [423, 362] on textarea at bounding box center [608, 370] width 518 height 45
paste textarea "House: Utilities: Vehicles: Taxes: DSO: Student Loans: Type of Debt: Job: Garni…"
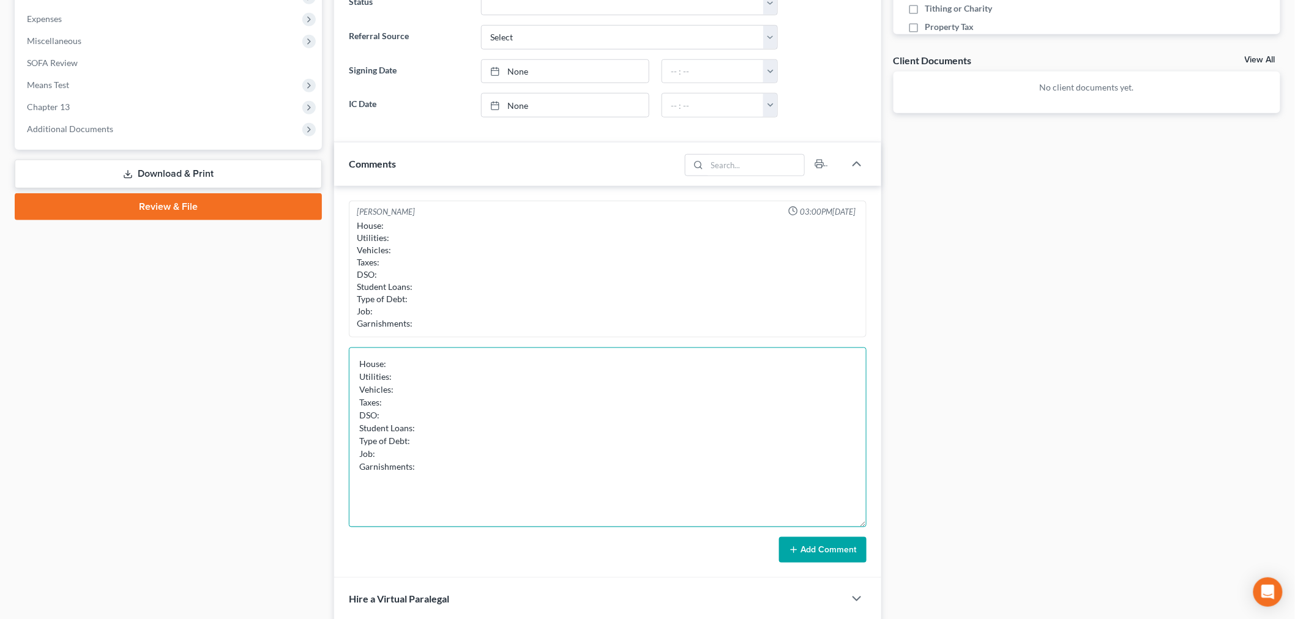
drag, startPoint x: 864, startPoint y: 389, endPoint x: 872, endPoint y: 529, distance: 141.0
click at [872, 547] on div "[PERSON_NAME] 03:00PM[DATE] House: Utilities: Vehicles: Taxes: DSO: Student Loa…" at bounding box center [607, 382] width 547 height 392
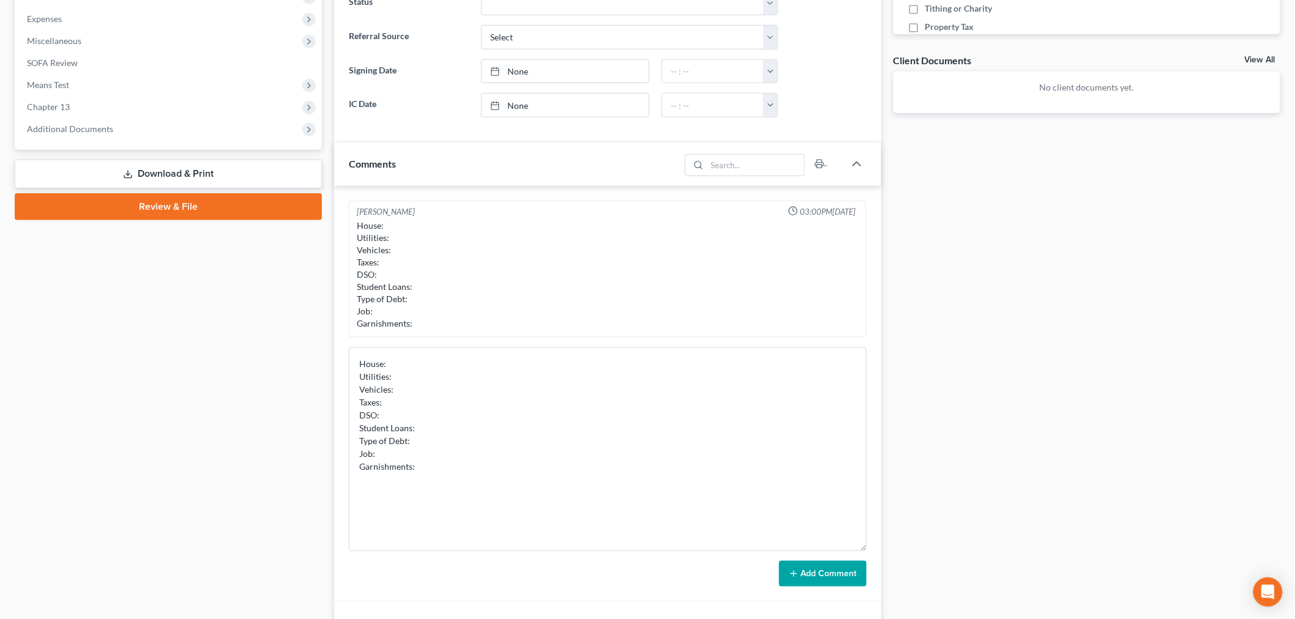
click at [617, 343] on div "[PERSON_NAME] 03:00PM[DATE] House: Utilities: Vehicles: Taxes: DSO: Student Loa…" at bounding box center [607, 394] width 547 height 416
click at [610, 356] on textarea "House: Utilities: Vehicles: Taxes: DSO: Student Loans: Type of Debt: Job: Garni…" at bounding box center [608, 450] width 518 height 204
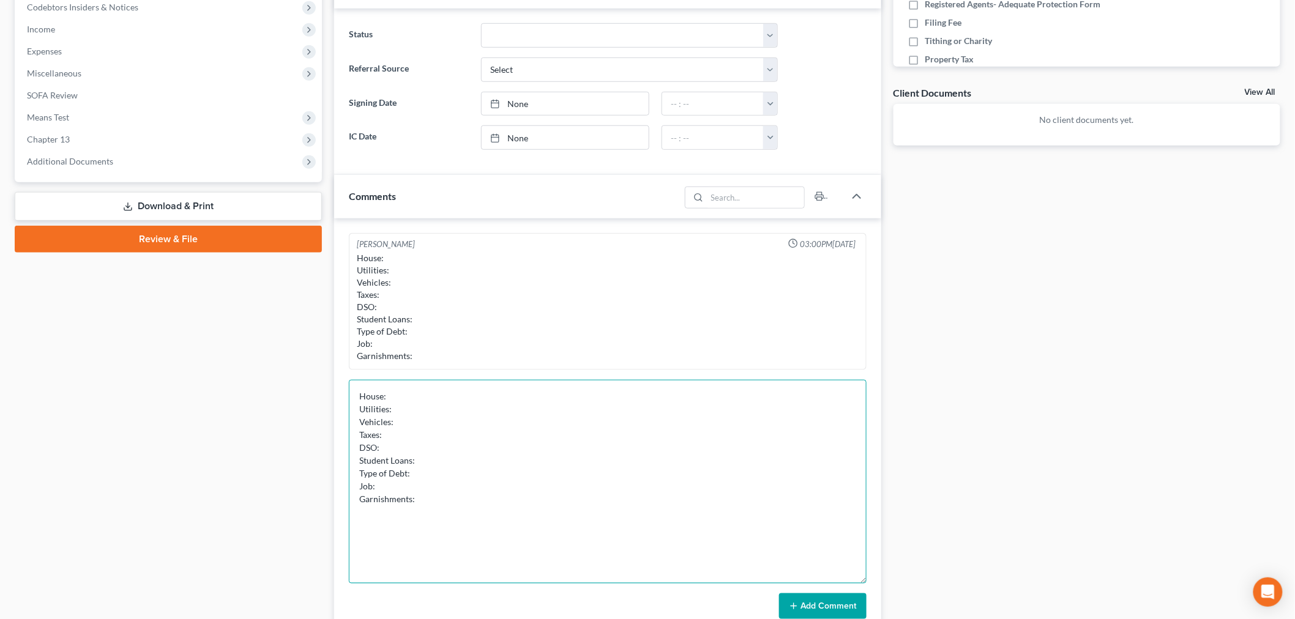
scroll to position [270, 0]
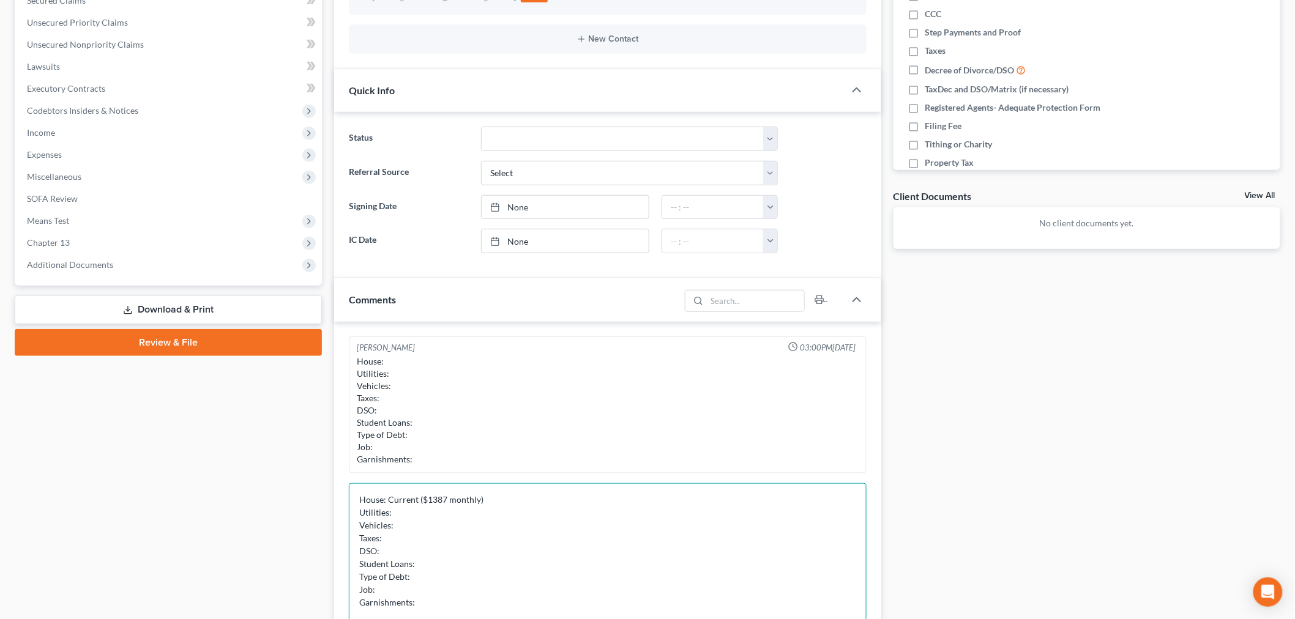
click at [457, 515] on textarea "House: Current ($1387 monthly) Utilities: Vehicles: Taxes: DSO: Student Loans: …" at bounding box center [608, 585] width 518 height 204
drag, startPoint x: 425, startPoint y: 540, endPoint x: 424, endPoint y: 534, distance: 6.2
click at [425, 540] on textarea "House: Current ($1387 monthly) Utilities: Current Vehicles: Taxes: DSO: Student…" at bounding box center [608, 585] width 518 height 204
click at [430, 528] on textarea "House: Current ($1387 monthly) Utilities: Current Vehicles: Taxes: DSO: Student…" at bounding box center [608, 585] width 518 height 204
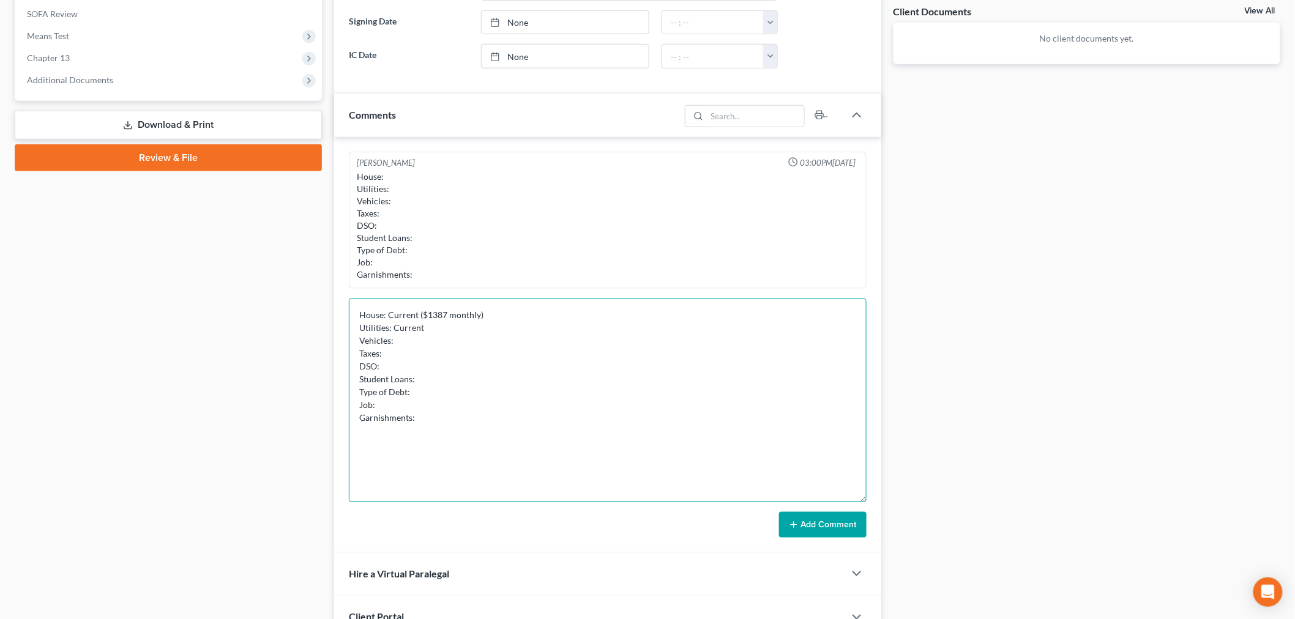
scroll to position [474, 0]
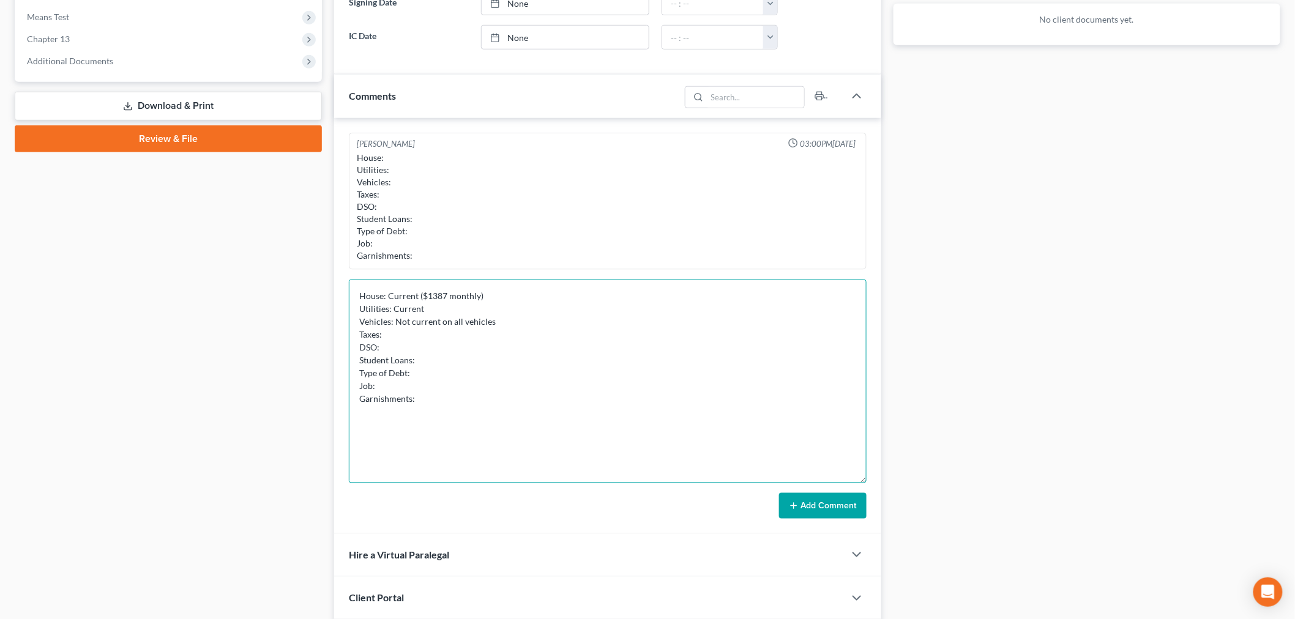
click at [447, 337] on textarea "House: Current ($1387 monthly) Utilities: Current Vehicles: Not current on all …" at bounding box center [608, 382] width 518 height 204
click at [518, 320] on textarea "House: Current ($1387 monthly) Utilities: Current Vehicles: Not current on all …" at bounding box center [608, 382] width 518 height 204
click at [592, 331] on textarea "House: Current ($1387 monthly) Utilities: Current Vehicles: Not current on all …" at bounding box center [608, 382] width 518 height 204
click at [597, 326] on textarea "House: Current ($1387 monthly) Utilities: Current Vehicles: Not current on all …" at bounding box center [608, 382] width 518 height 204
click at [477, 346] on textarea "House: Current ($1387 monthly) Utilities: Current Vehicles: Not current on all …" at bounding box center [608, 382] width 518 height 204
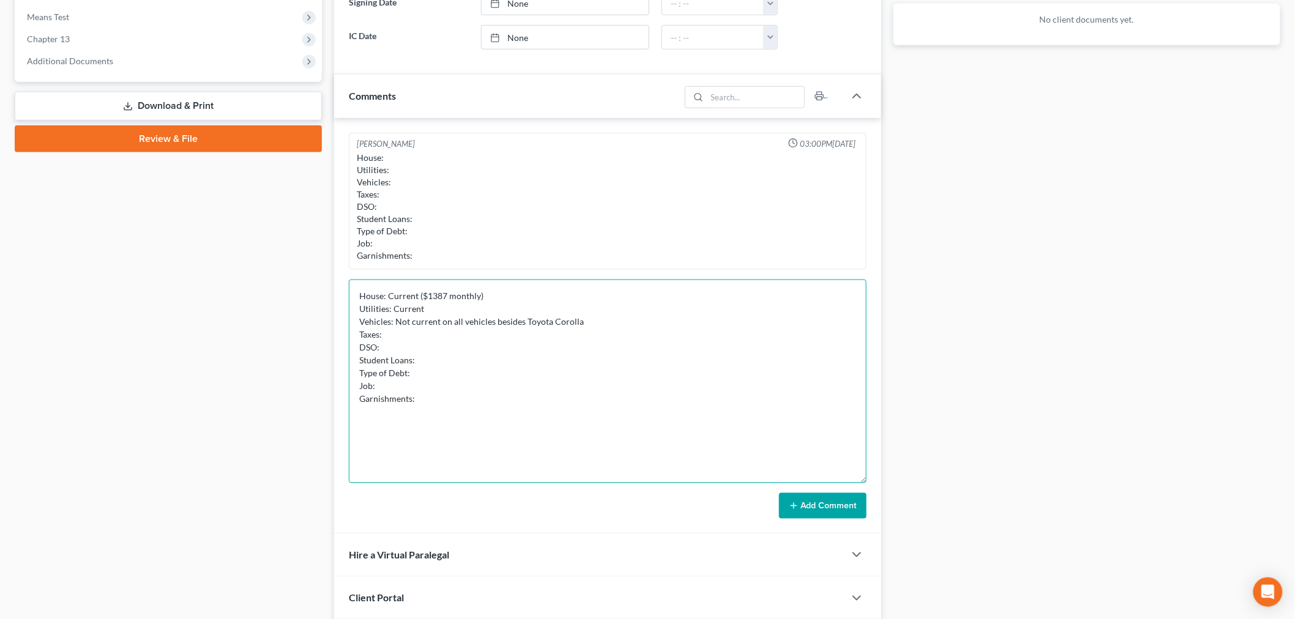
click at [595, 319] on textarea "House: Current ($1387 monthly) Utilities: Current Vehicles: Not current on all …" at bounding box center [608, 382] width 518 height 204
click at [542, 344] on textarea "House: Current ($1387 monthly) Utilities: Current Vehicles: Not current on all …" at bounding box center [608, 382] width 518 height 204
click at [442, 329] on textarea "House: Current ($1387 monthly) Utilities: Current Vehicles: Not current on all …" at bounding box center [608, 382] width 518 height 204
click at [390, 347] on textarea "House: Current ($1387 monthly) Utilities: Current Vehicles: Not current on all …" at bounding box center [608, 382] width 518 height 204
click at [442, 350] on textarea "House: Current ($1387 monthly) Utilities: Current Vehicles: Not current on all …" at bounding box center [608, 382] width 518 height 204
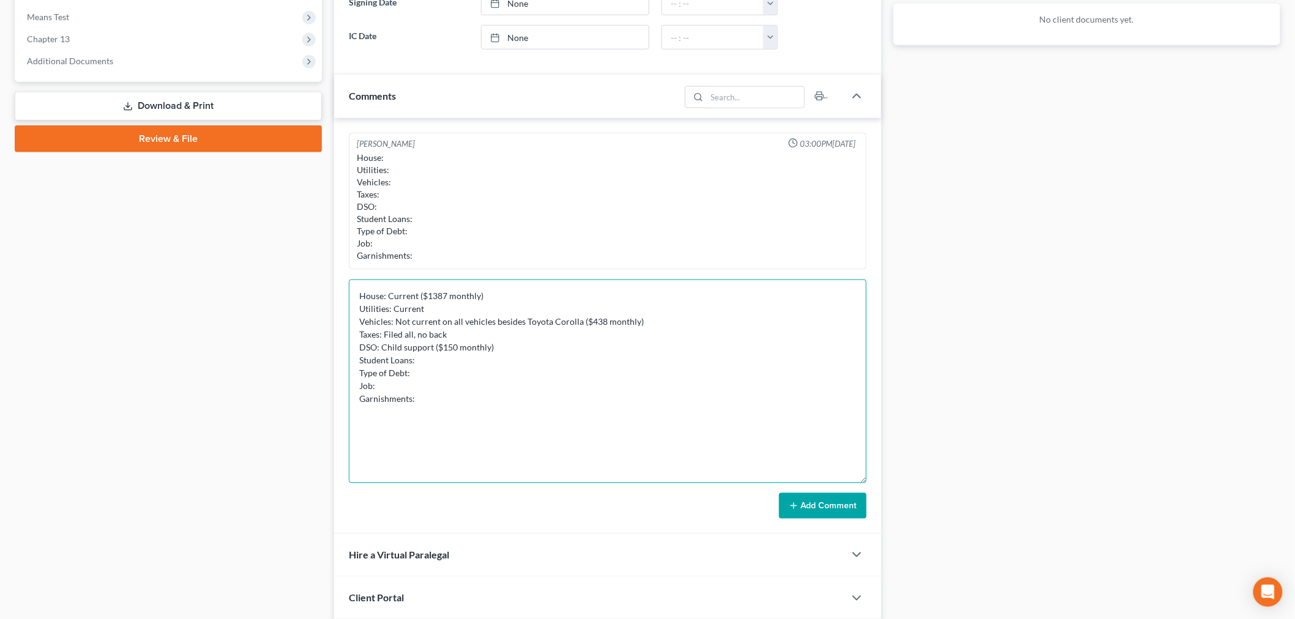
drag, startPoint x: 475, startPoint y: 362, endPoint x: 499, endPoint y: 370, distance: 25.6
click at [499, 369] on textarea "House: Current ($1387 monthly) Utilities: Current Vehicles: Not current on all …" at bounding box center [608, 382] width 518 height 204
click at [499, 366] on textarea "House: Current ($1387 monthly) Utilities: Current Vehicles: Not current on all …" at bounding box center [608, 382] width 518 height 204
click at [484, 359] on textarea "House: Current ($1387 monthly) Utilities: Current Vehicles: Not current on all …" at bounding box center [608, 382] width 518 height 204
click at [431, 371] on textarea "House: Current ($1387 monthly) Utilities: Current Vehicles: Not current on all …" at bounding box center [608, 382] width 518 height 204
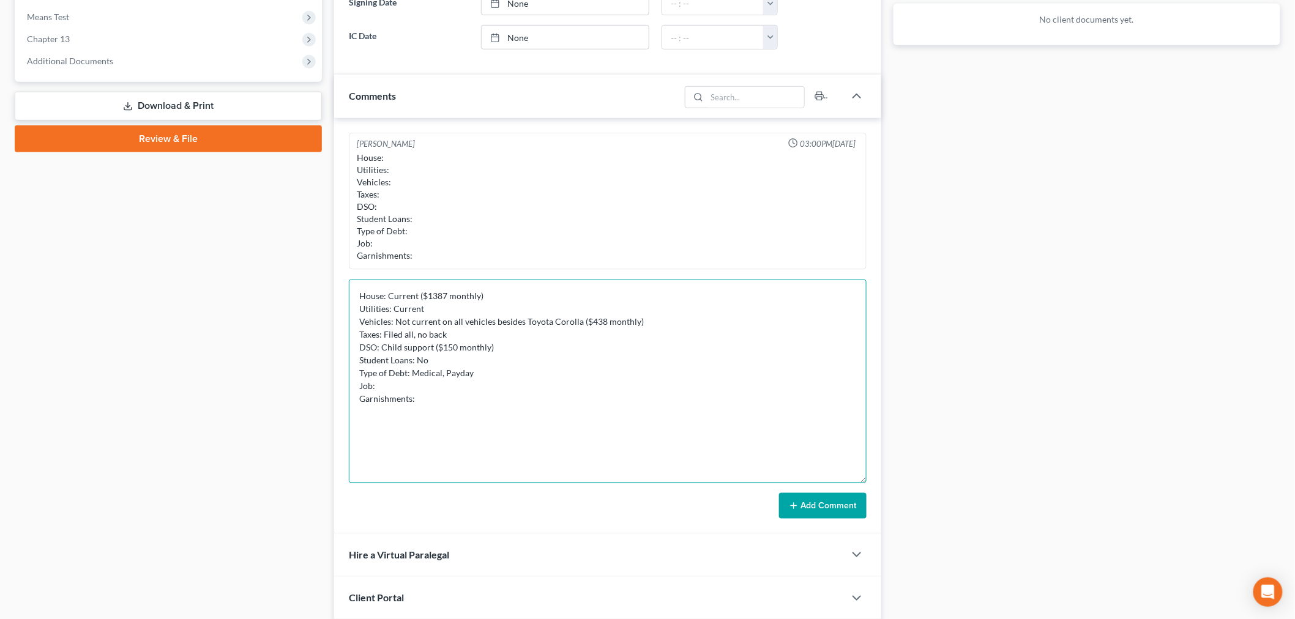
click at [404, 380] on textarea "House: Current ($1387 monthly) Utilities: Current Vehicles: Not current on all …" at bounding box center [608, 382] width 518 height 204
click at [485, 387] on textarea "House: Current ($1387 monthly) Utilities: Current Vehicles: Not current on all …" at bounding box center [608, 382] width 518 height 204
click at [469, 390] on textarea "House: Current ($1387 monthly) Utilities: Current Vehicles: Not current on all …" at bounding box center [608, 382] width 518 height 204
click at [472, 400] on textarea "House: Current ($1387 monthly) Utilities: Current Vehicles: Not current on all …" at bounding box center [608, 382] width 518 height 204
click at [548, 396] on textarea "House: Current ($1387 monthly) Utilities: Current Vehicles: Not current on all …" at bounding box center [608, 382] width 518 height 204
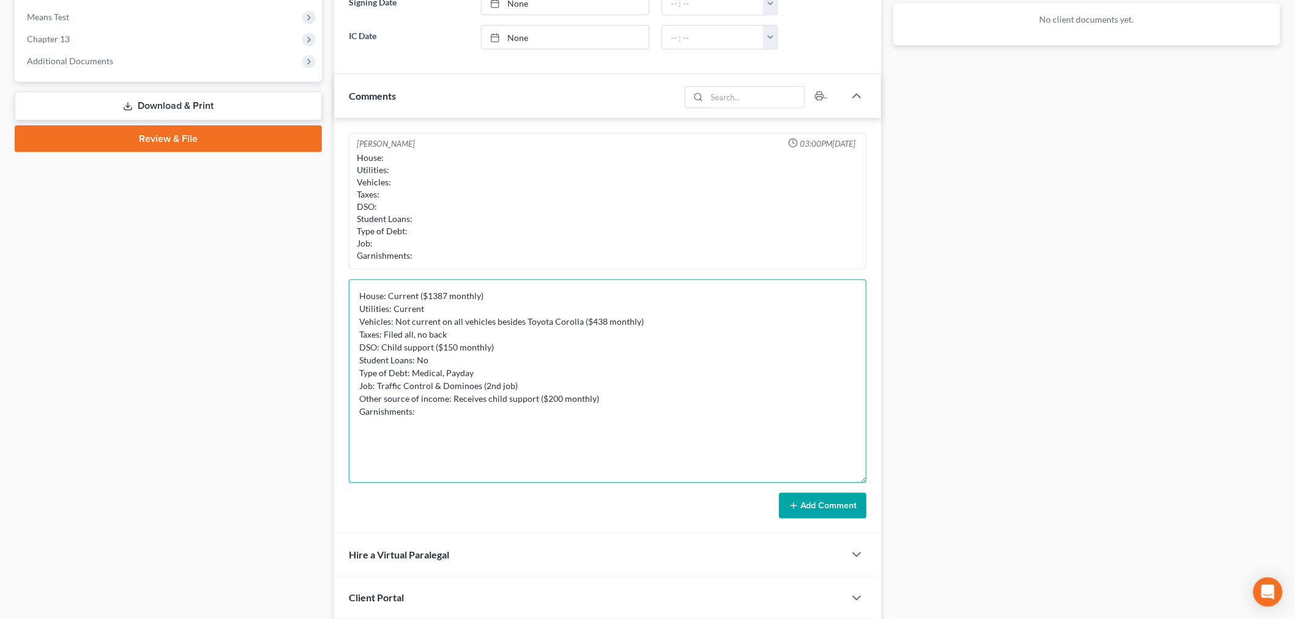
click at [603, 414] on textarea "House: Current ($1387 monthly) Utilities: Current Vehicles: Not current on all …" at bounding box center [608, 382] width 518 height 204
type textarea "House: Current ($1387 monthly) Utilities: Current Vehicles: Not current on all …"
click at [842, 488] on form "House: Current ($1387 monthly) Utilities: Current Vehicles: Not current on all …" at bounding box center [608, 399] width 518 height 239
click at [837, 498] on button "Add Comment" at bounding box center [823, 506] width 88 height 26
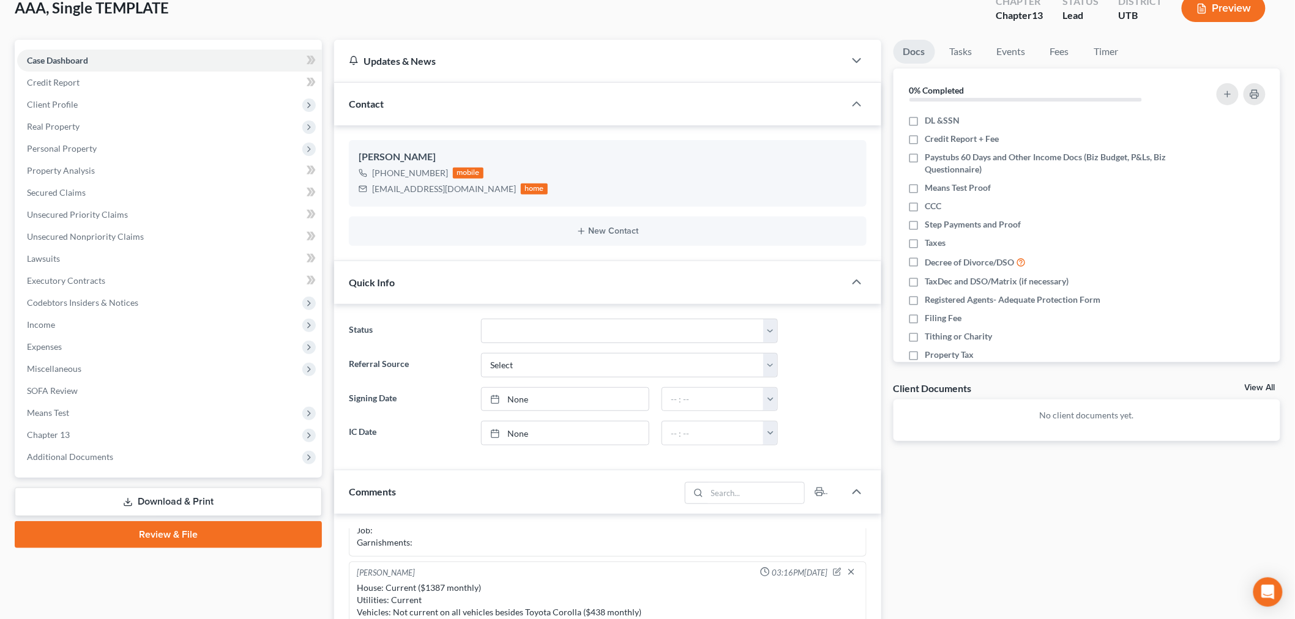
scroll to position [0, 0]
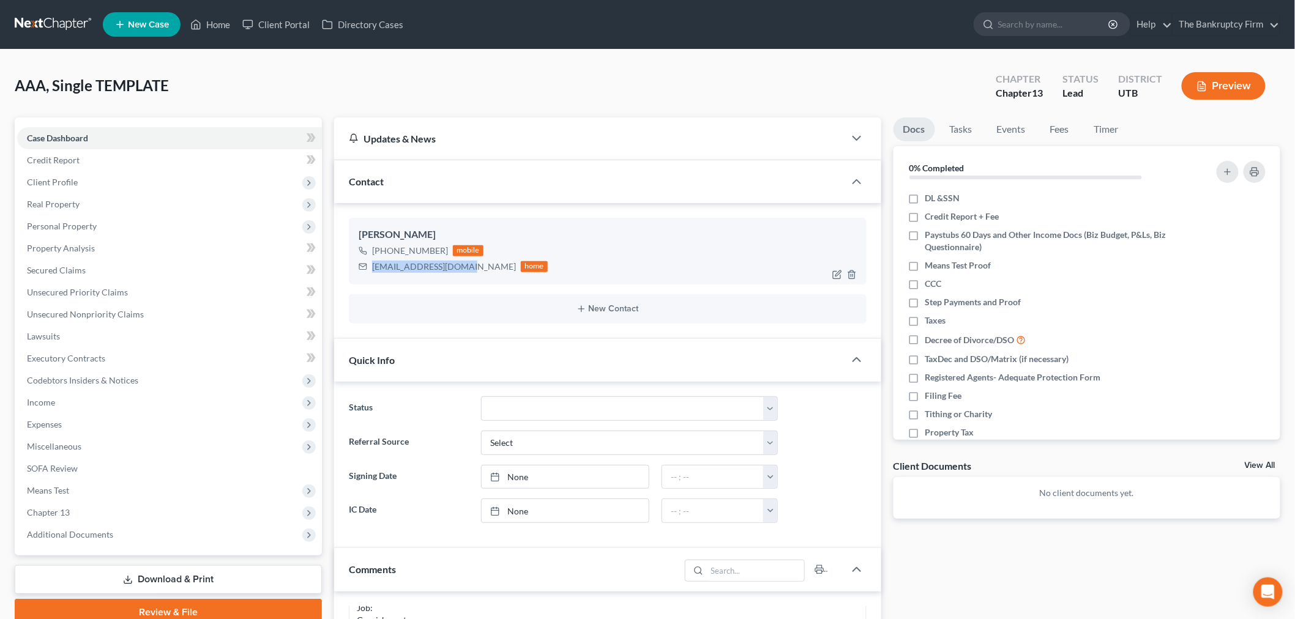
drag, startPoint x: 371, startPoint y: 264, endPoint x: 461, endPoint y: 266, distance: 90.0
click at [461, 266] on div "[EMAIL_ADDRESS][DOMAIN_NAME]" at bounding box center [444, 267] width 144 height 12
copy div "[EMAIL_ADDRESS][DOMAIN_NAME]"
drag, startPoint x: 384, startPoint y: 248, endPoint x: 442, endPoint y: 253, distance: 58.4
click at [442, 253] on div "[PHONE_NUMBER]" at bounding box center [410, 251] width 76 height 12
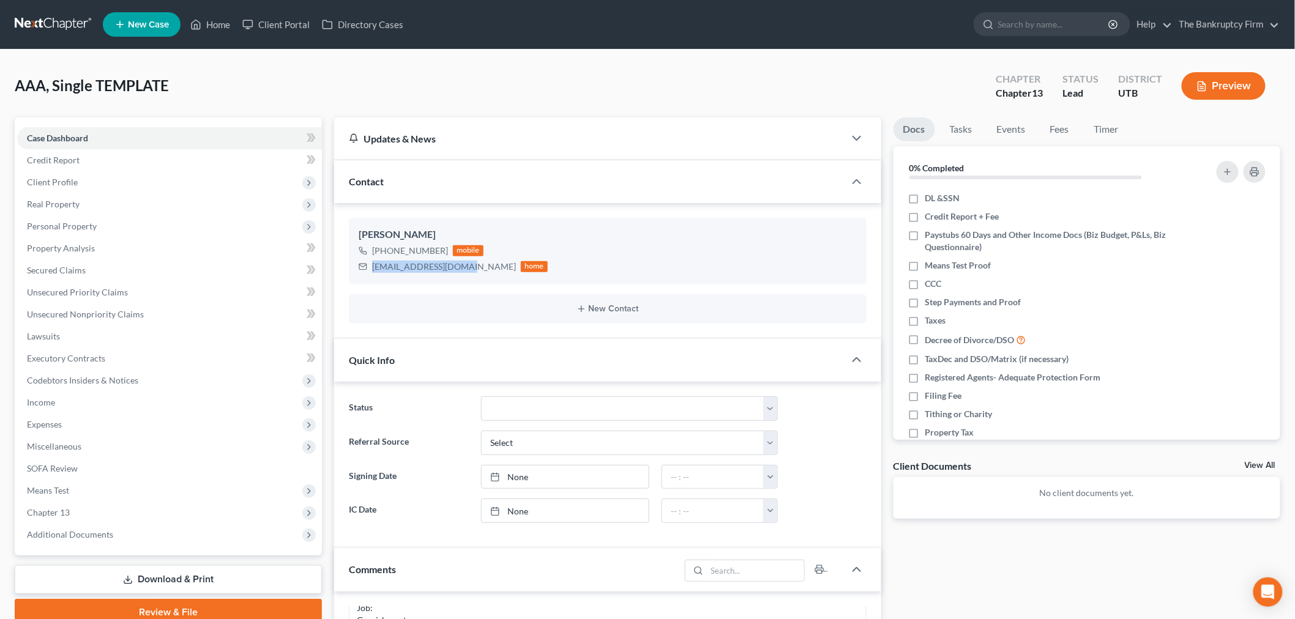
copy div "[PHONE_NUMBER]"
click at [145, 182] on span "Client Profile" at bounding box center [169, 182] width 305 height 22
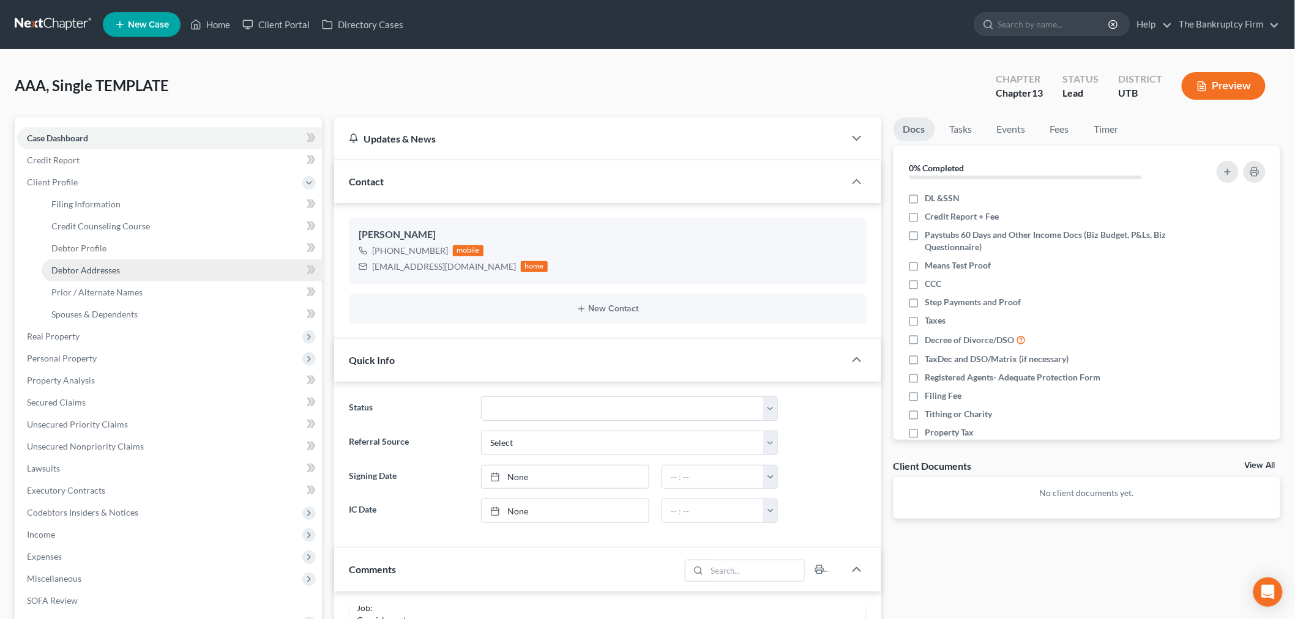
click at [145, 269] on link "Debtor Addresses" at bounding box center [182, 270] width 280 height 22
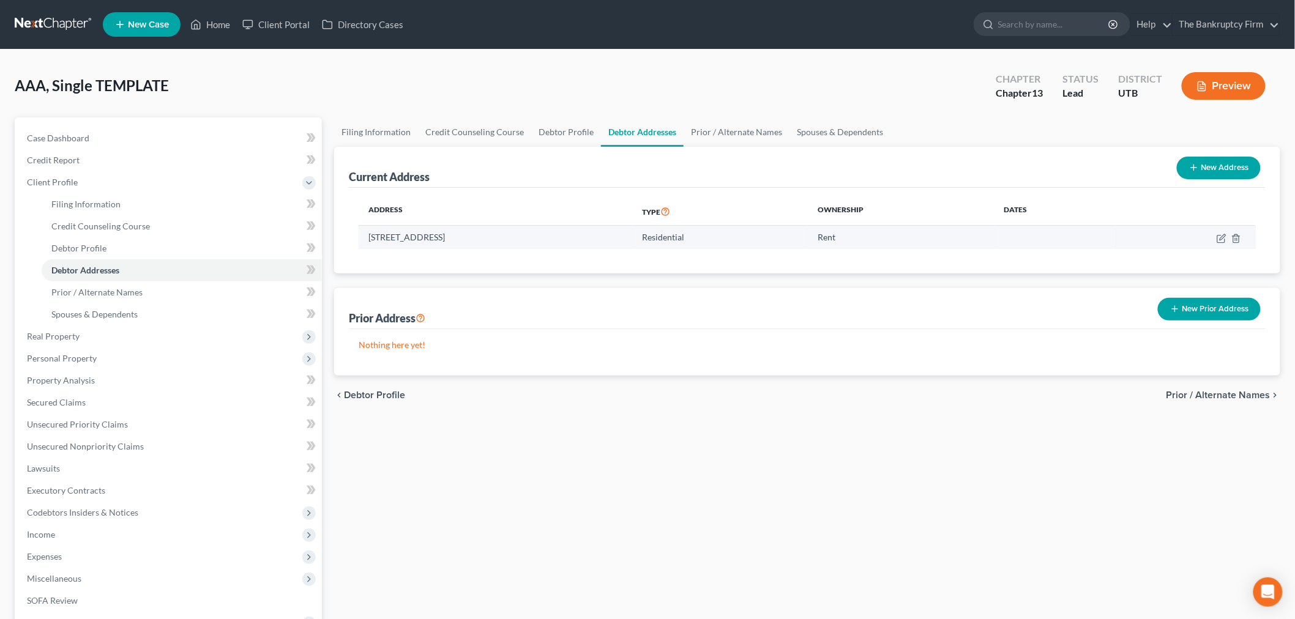
drag, startPoint x: 365, startPoint y: 236, endPoint x: 555, endPoint y: 231, distance: 190.4
click at [555, 231] on td "[STREET_ADDRESS]" at bounding box center [496, 237] width 274 height 23
copy td "[STREET_ADDRESS]"
click at [200, 29] on icon at bounding box center [195, 24] width 11 height 15
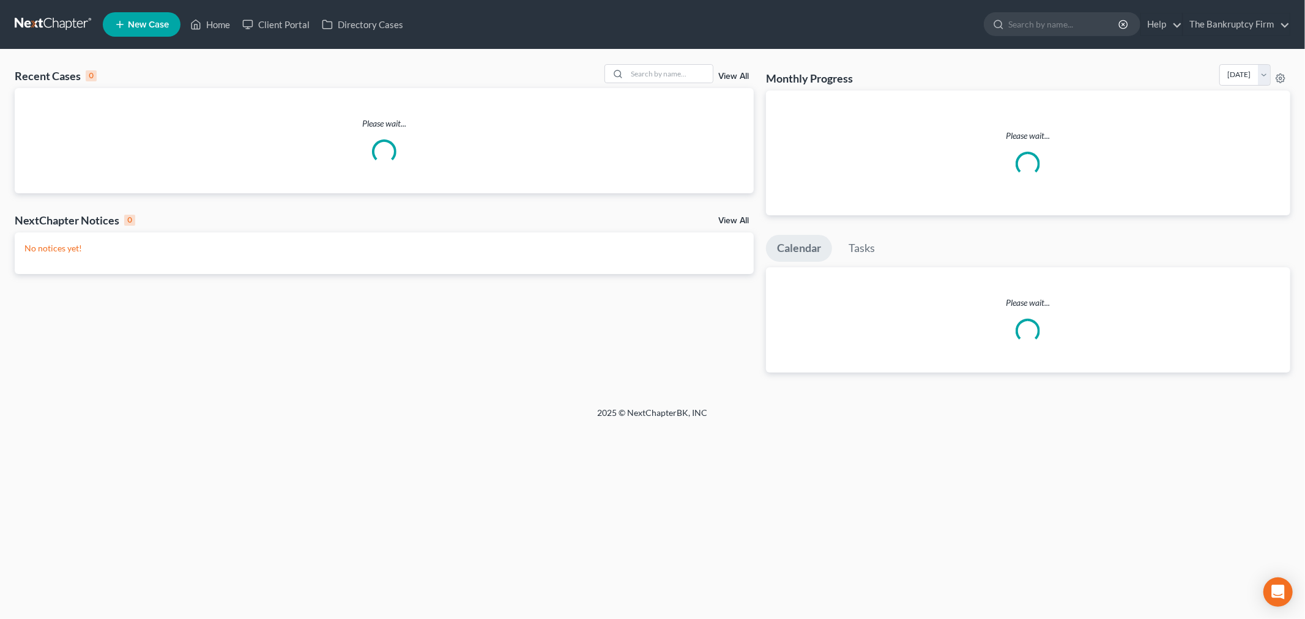
click at [710, 81] on div "View All" at bounding box center [679, 73] width 149 height 19
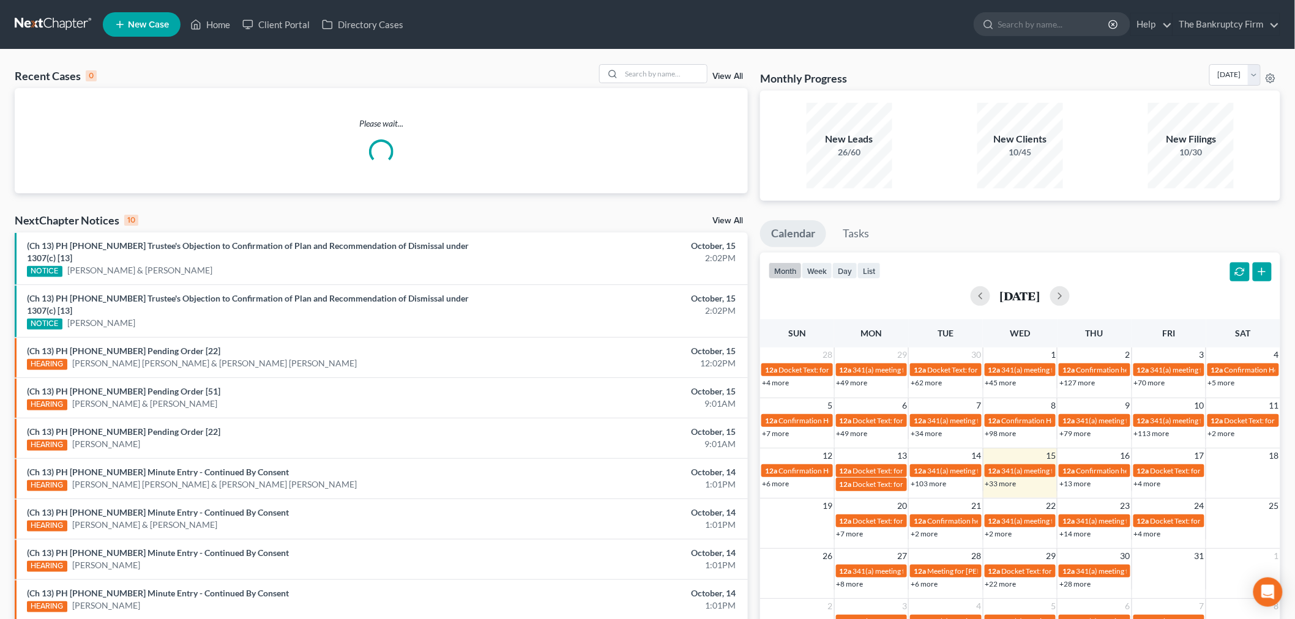
click at [720, 76] on link "View All" at bounding box center [727, 76] width 31 height 9
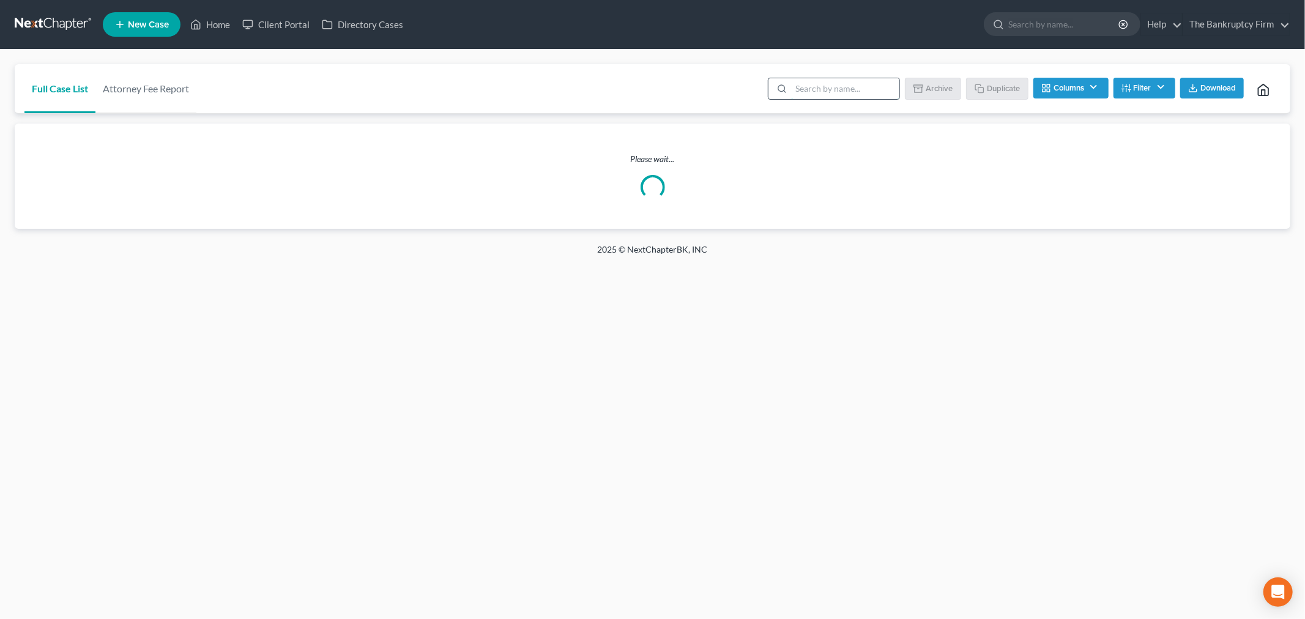
click at [809, 88] on input "search" at bounding box center [845, 88] width 108 height 21
type input "j"
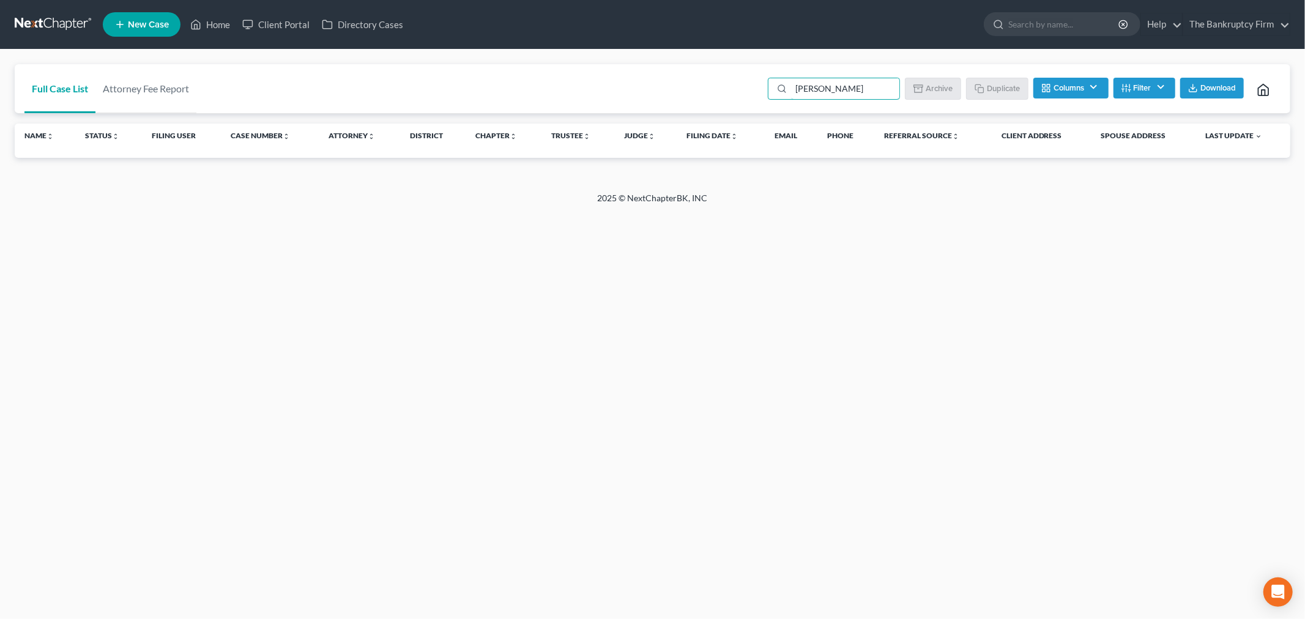
drag, startPoint x: 834, startPoint y: 88, endPoint x: 739, endPoint y: 81, distance: 95.7
click at [739, 81] on div "Full Case List Attorney Fee Report [PERSON_NAME] Batch Download Archive Un-arch…" at bounding box center [653, 89] width 1276 height 50
type input "[PERSON_NAME]"
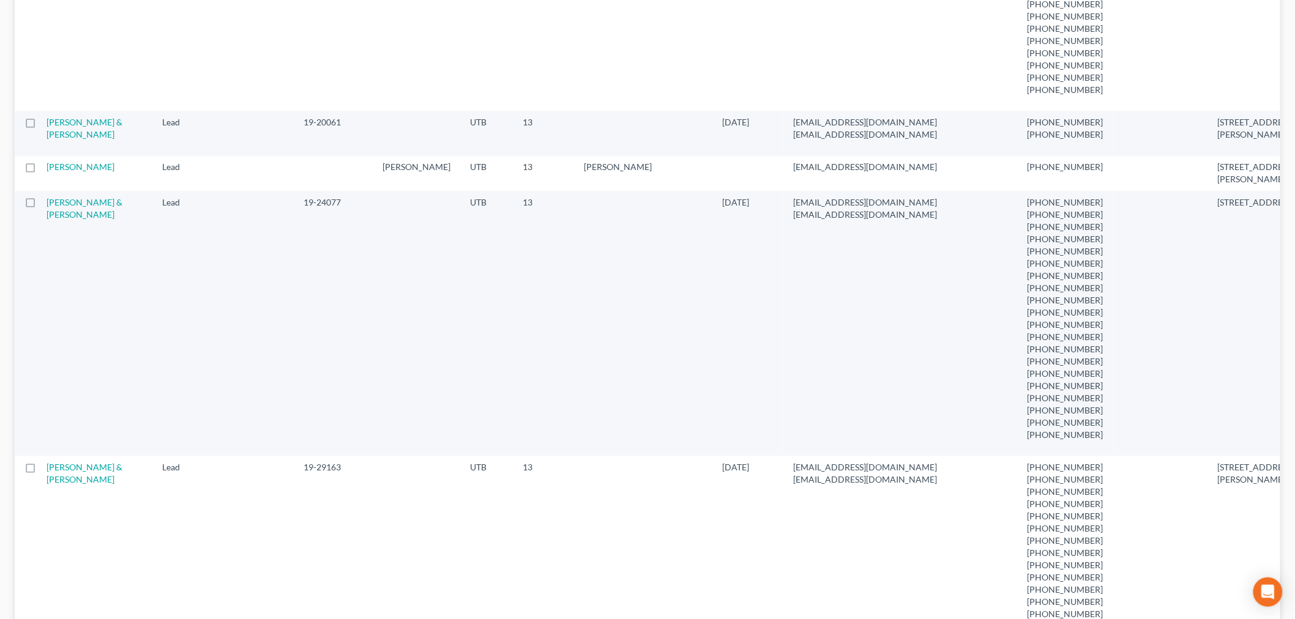
scroll to position [1020, 0]
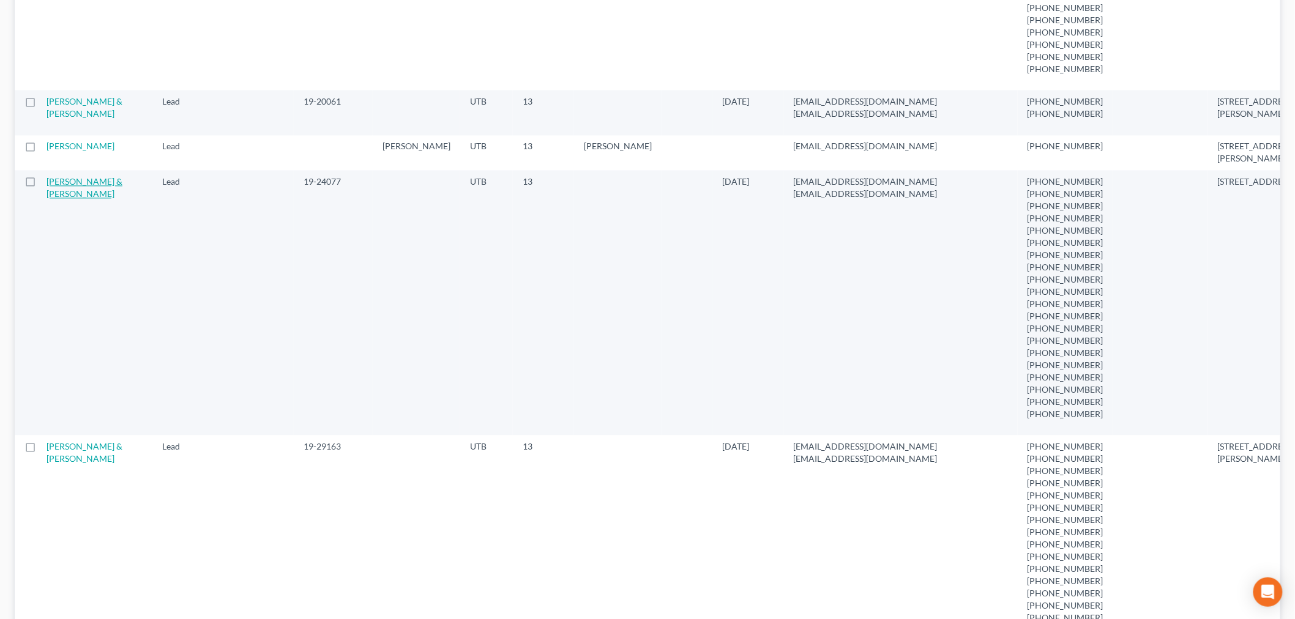
click at [70, 199] on link "[PERSON_NAME] & [PERSON_NAME]" at bounding box center [85, 187] width 76 height 23
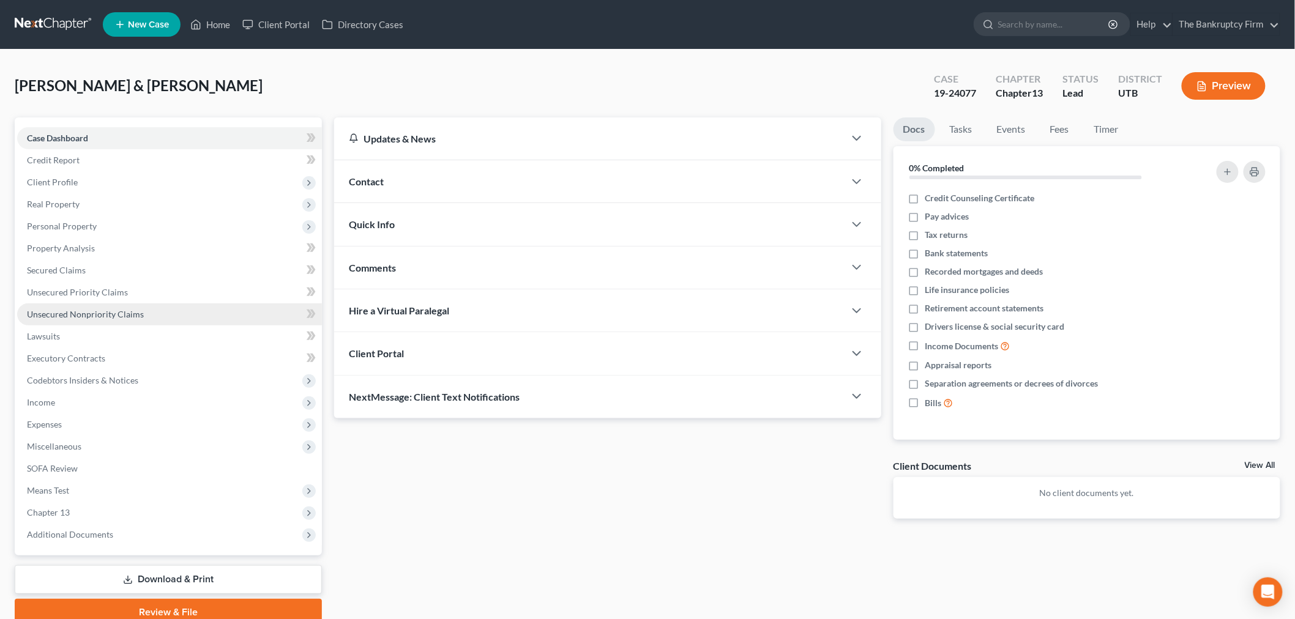
click at [95, 304] on link "Unsecured Nonpriority Claims" at bounding box center [169, 315] width 305 height 22
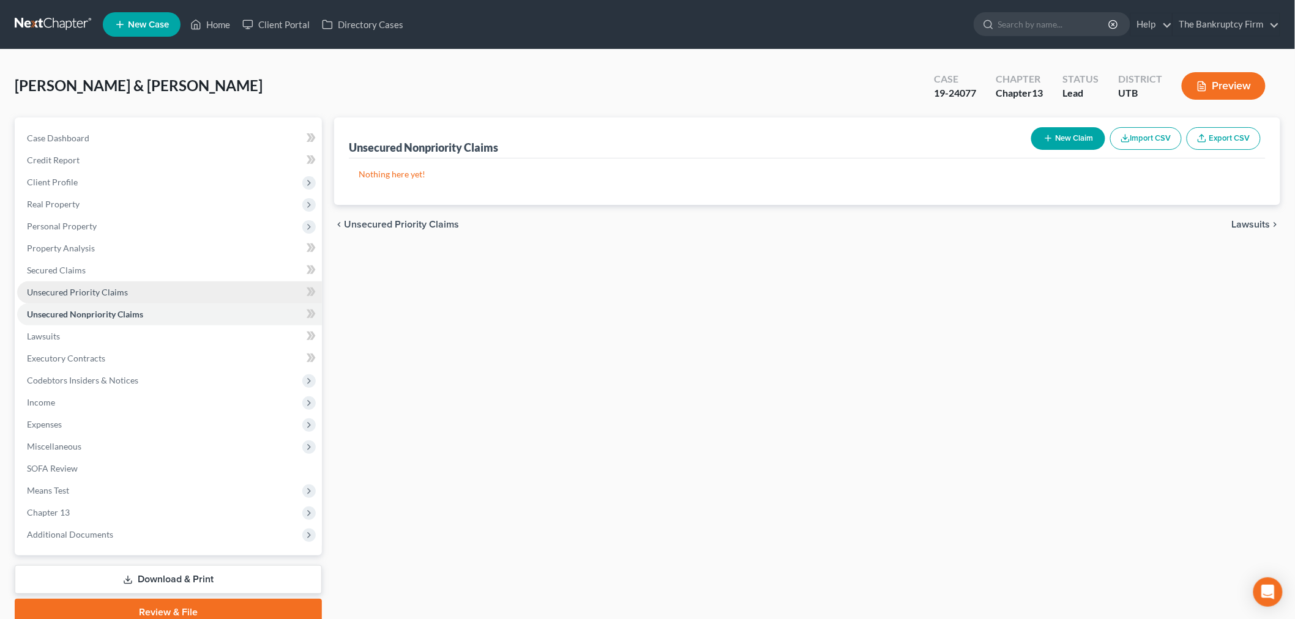
click at [139, 294] on link "Unsecured Priority Claims" at bounding box center [169, 293] width 305 height 22
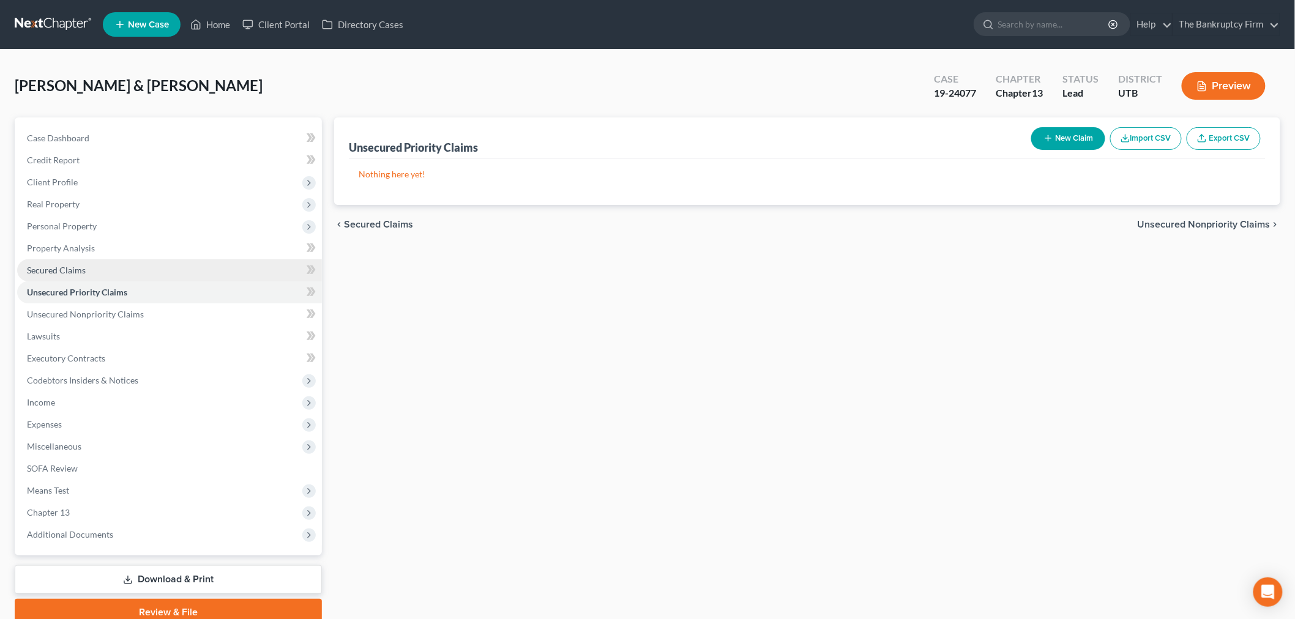
click at [140, 269] on link "Secured Claims" at bounding box center [169, 270] width 305 height 22
click at [147, 252] on link "Property Analysis" at bounding box center [169, 248] width 305 height 22
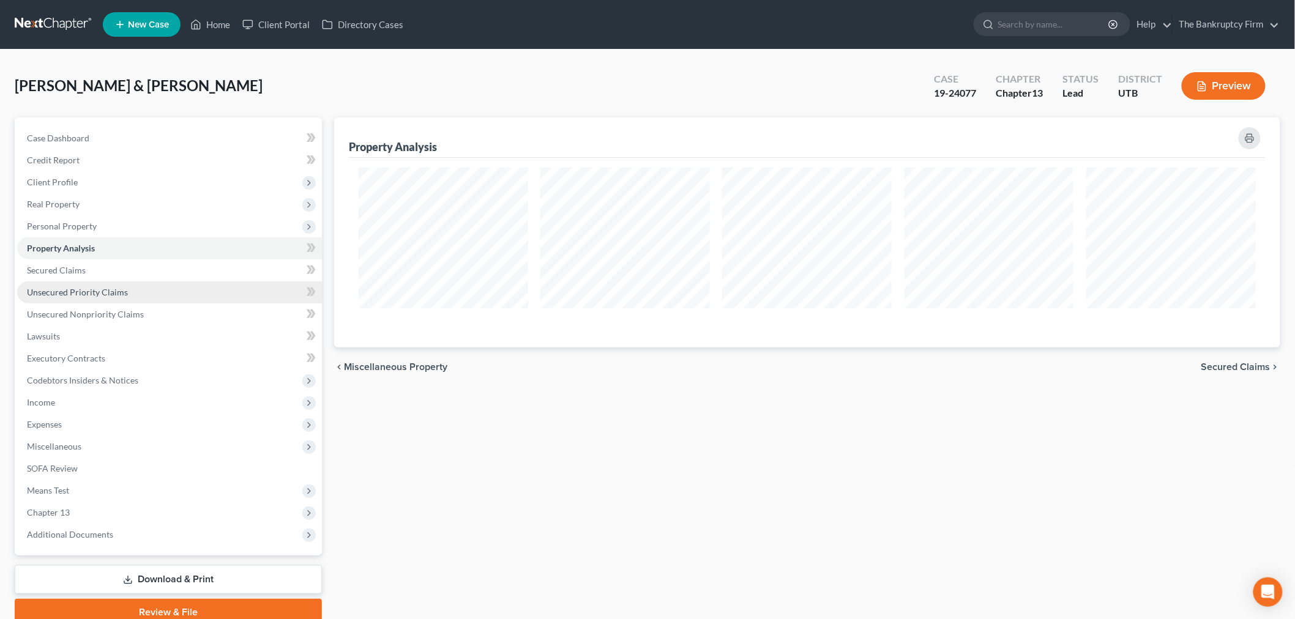
scroll to position [230, 946]
click at [151, 313] on link "Unsecured Nonpriority Claims" at bounding box center [169, 315] width 305 height 22
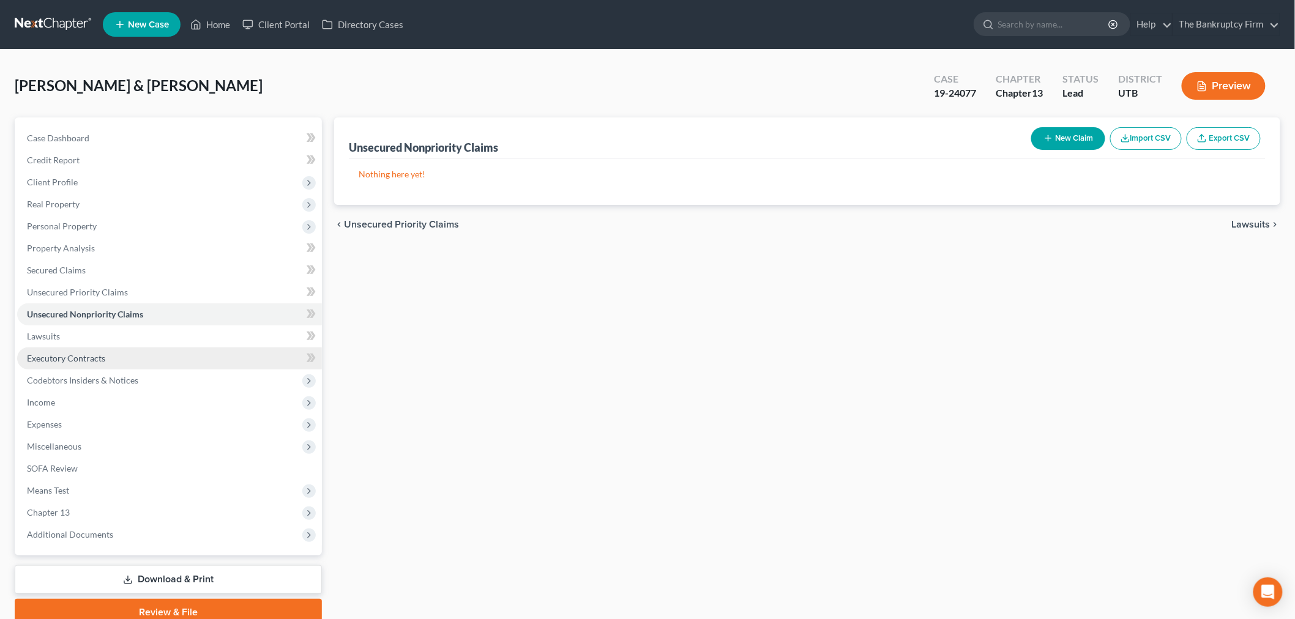
click at [144, 348] on link "Executory Contracts" at bounding box center [169, 359] width 305 height 22
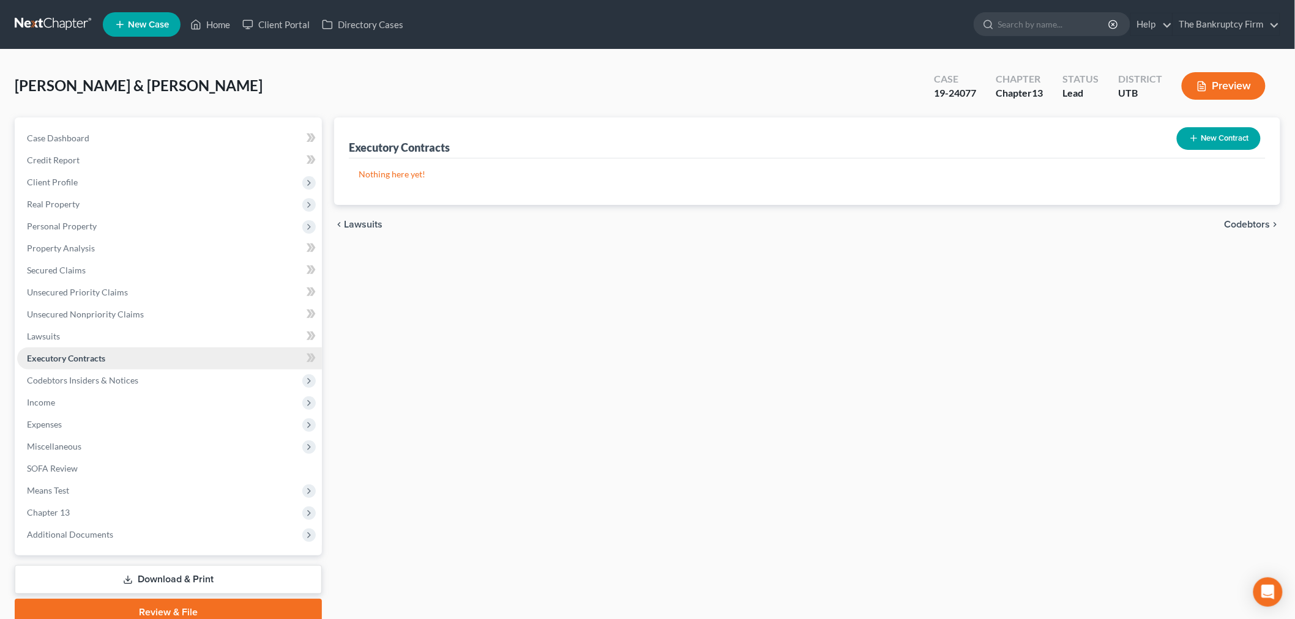
click at [146, 364] on link "Executory Contracts" at bounding box center [169, 359] width 305 height 22
drag, startPoint x: 119, startPoint y: 144, endPoint x: 129, endPoint y: 151, distance: 12.2
click at [120, 144] on link "Case Dashboard" at bounding box center [169, 138] width 305 height 22
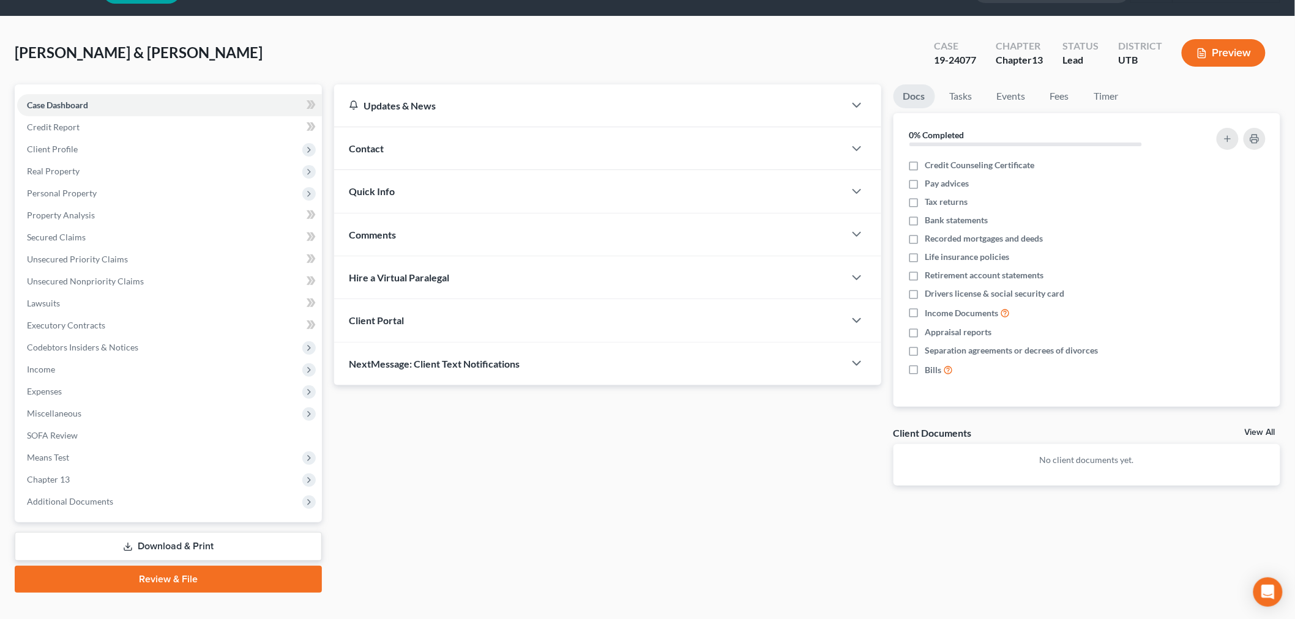
scroll to position [51, 0]
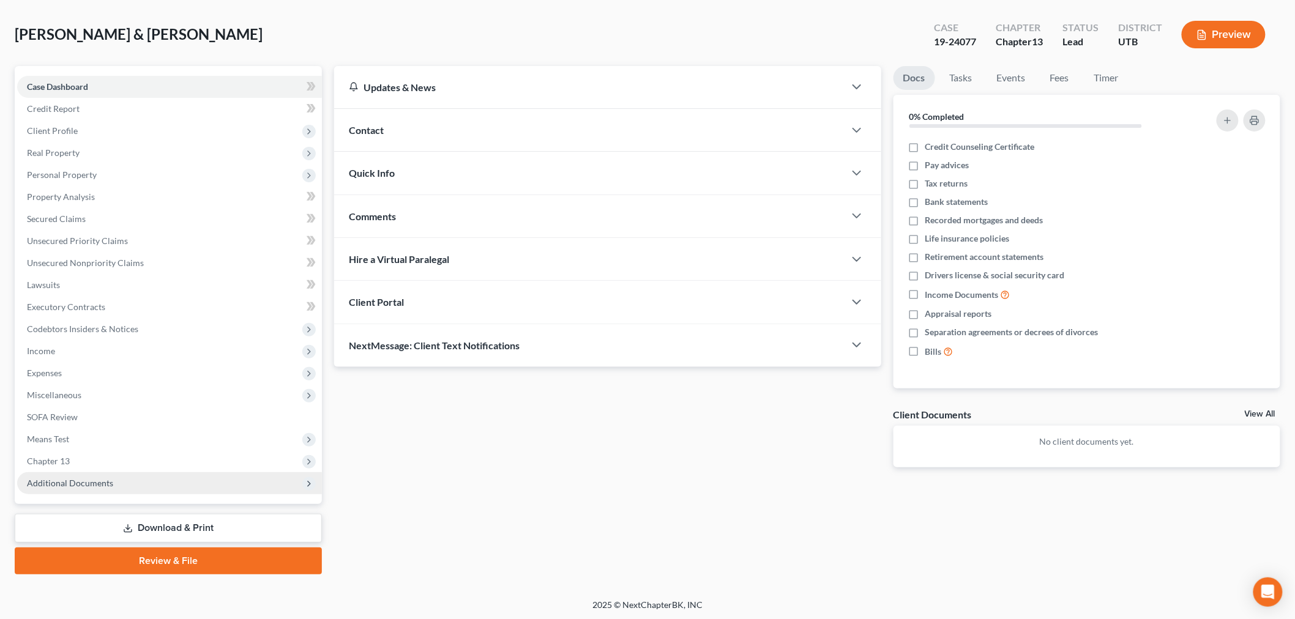
click at [193, 483] on span "Additional Documents" at bounding box center [169, 483] width 305 height 22
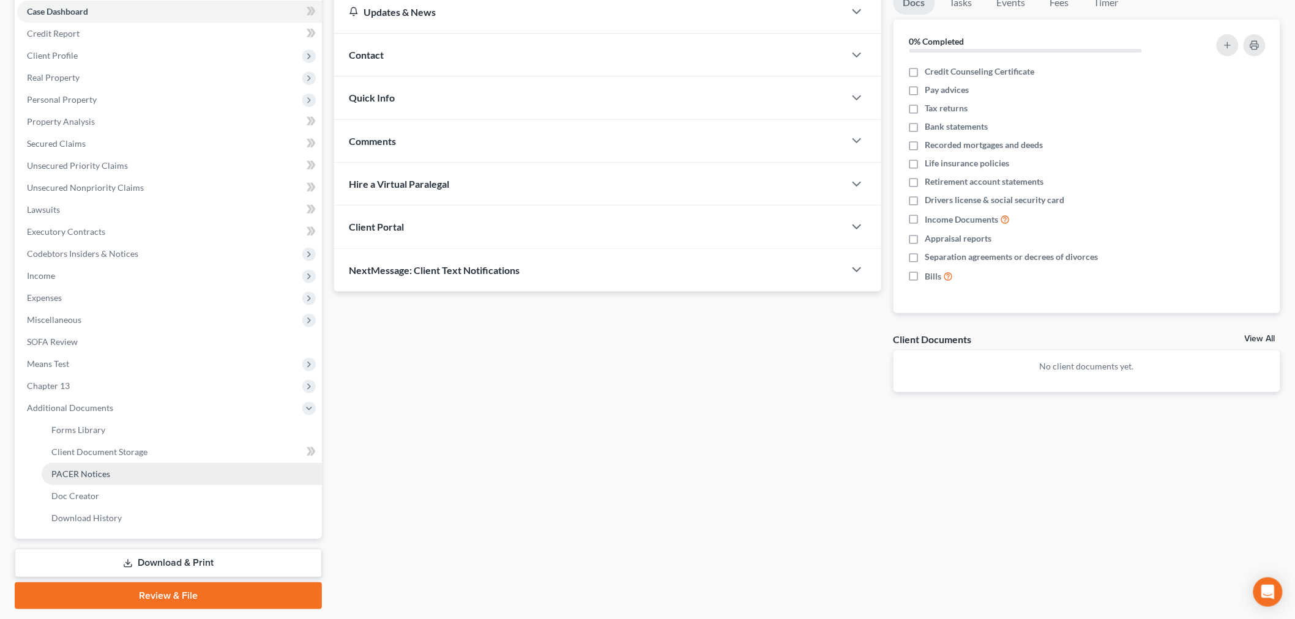
scroll to position [129, 0]
click at [159, 469] on link "PACER Notices" at bounding box center [182, 472] width 280 height 22
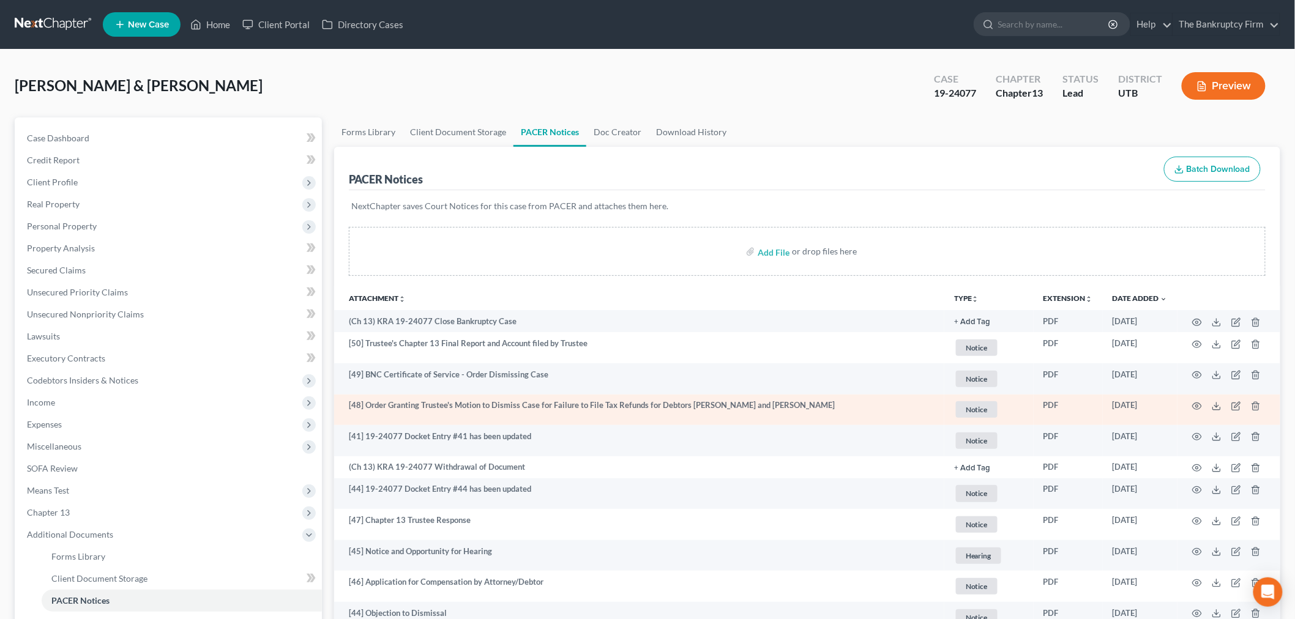
scroll to position [162, 0]
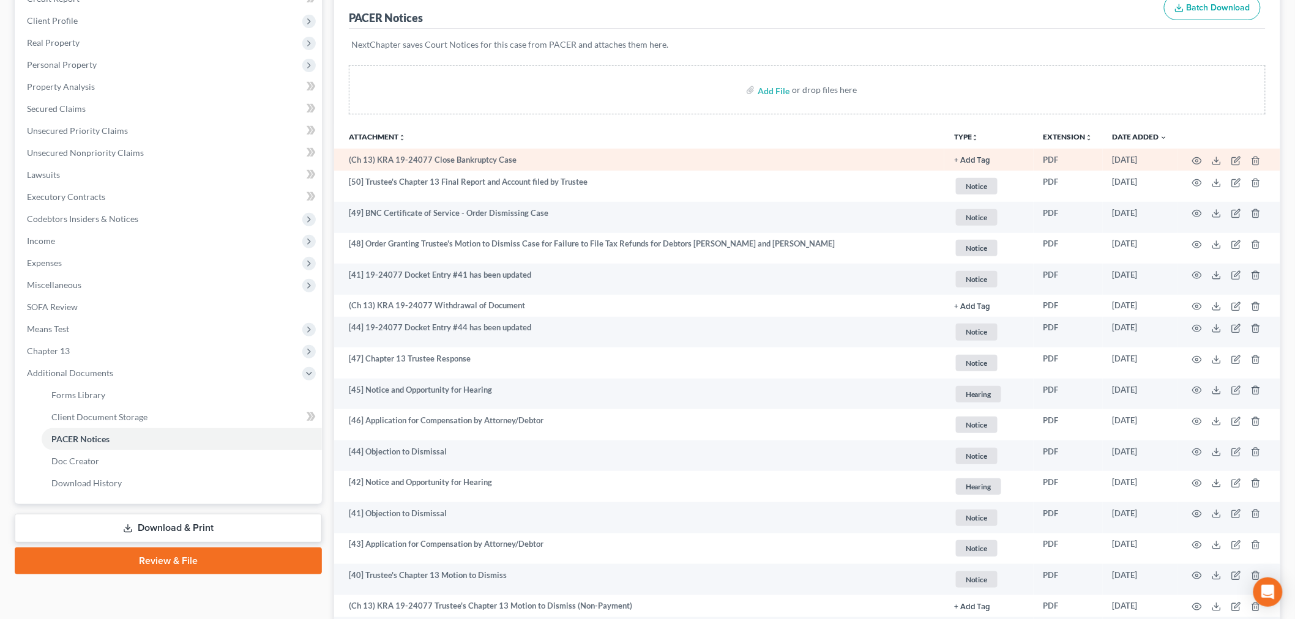
click at [595, 153] on td "(Ch 13) KRA 19-24077 Close Bankruptcy Case" at bounding box center [639, 160] width 610 height 22
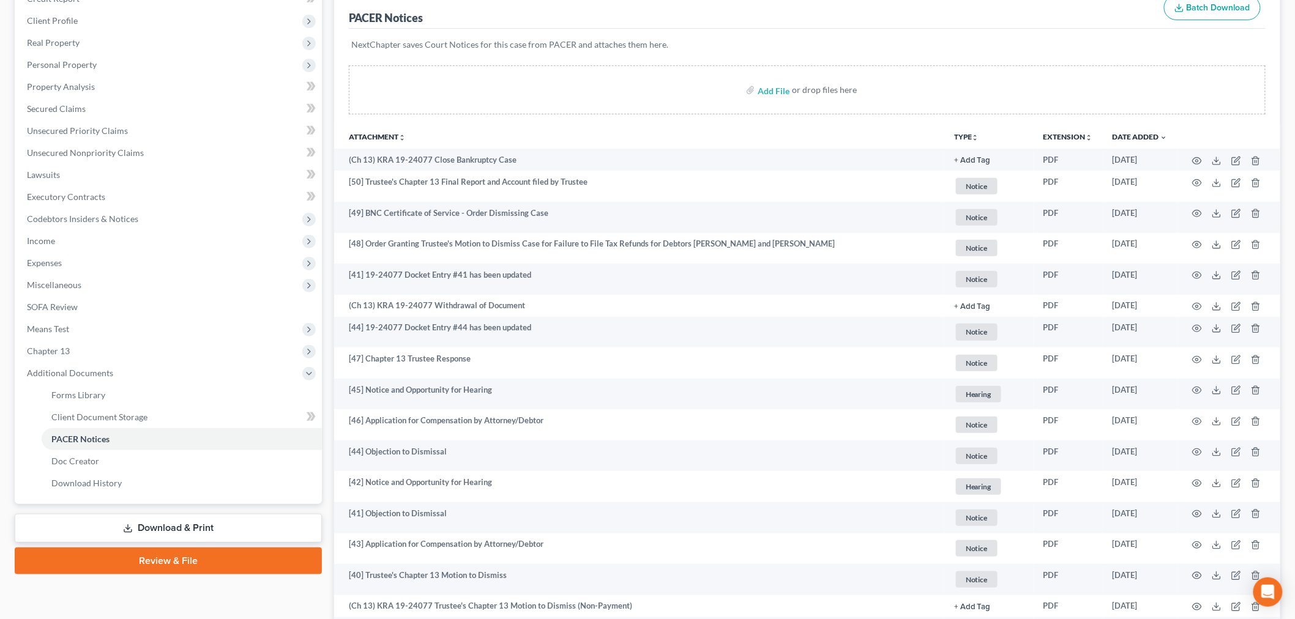
drag, startPoint x: 595, startPoint y: 136, endPoint x: 629, endPoint y: 124, distance: 35.5
click at [629, 124] on th "Attachment unfold_more expand_more expand_less" at bounding box center [639, 136] width 610 height 24
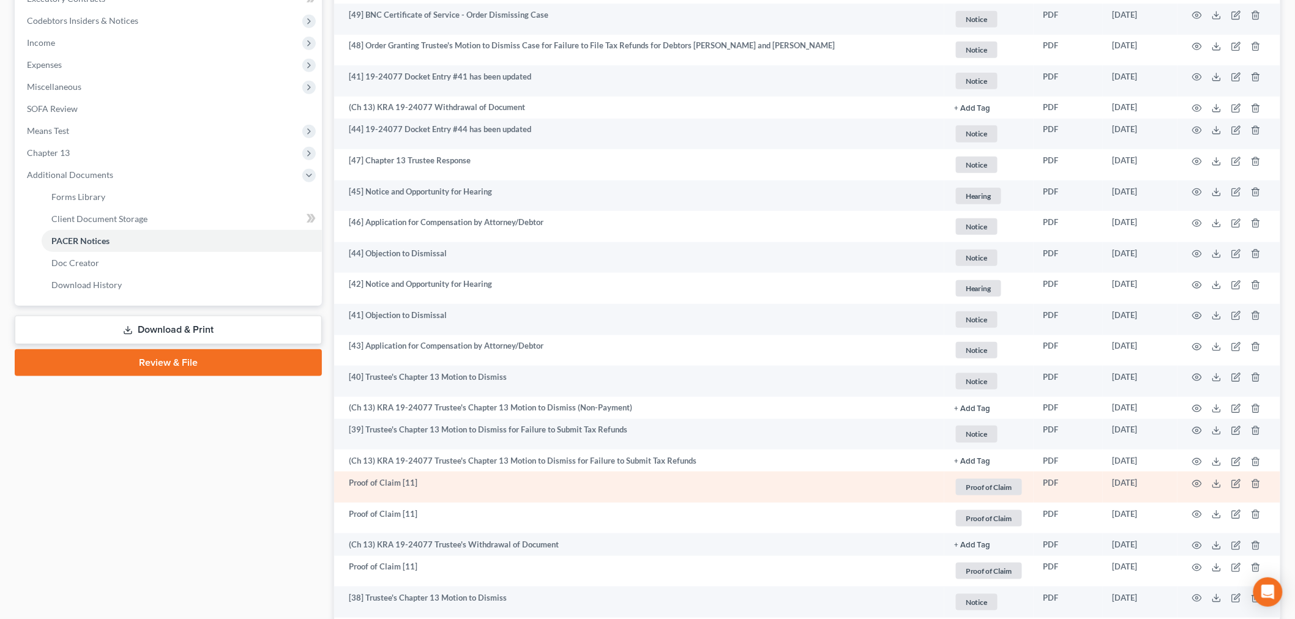
scroll to position [454, 0]
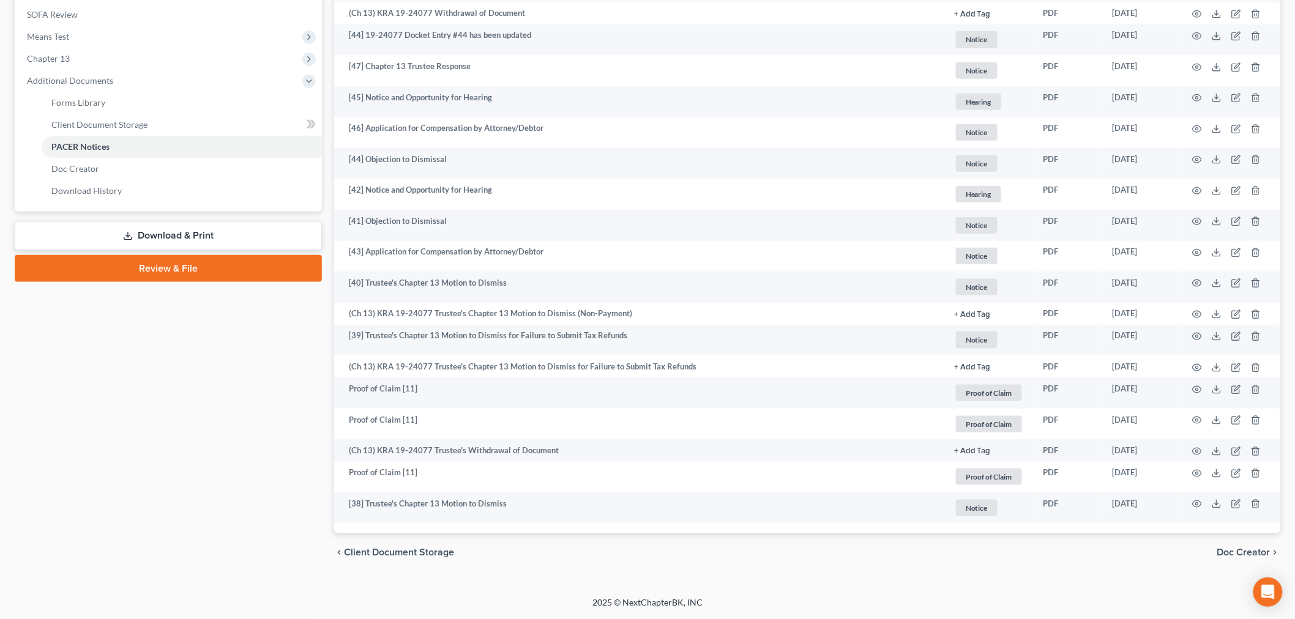
click at [394, 555] on span "Client Document Storage" at bounding box center [399, 553] width 110 height 10
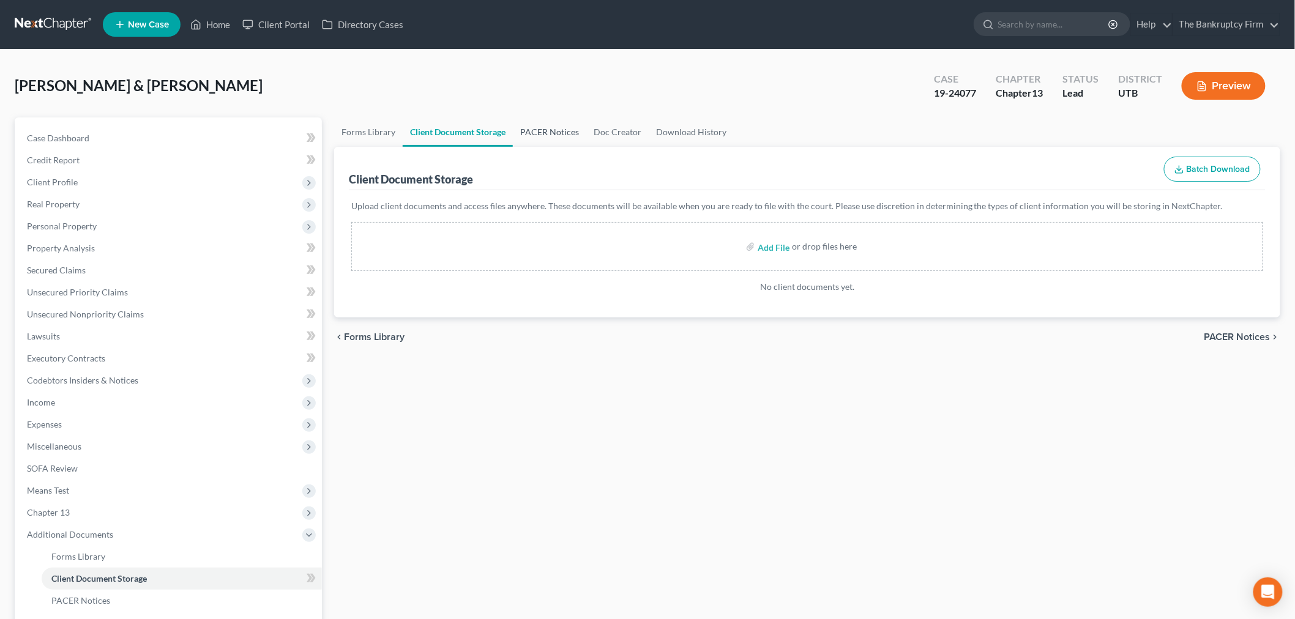
click at [563, 125] on link "PACER Notices" at bounding box center [549, 132] width 73 height 29
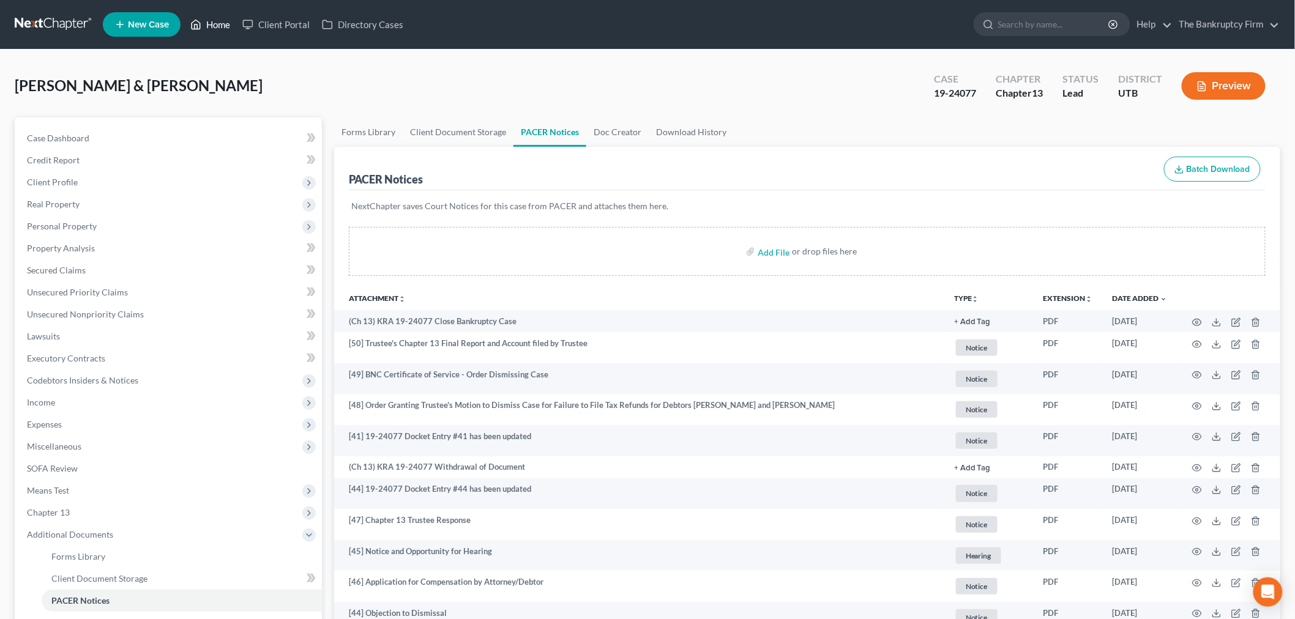
click at [198, 17] on icon at bounding box center [195, 24] width 11 height 15
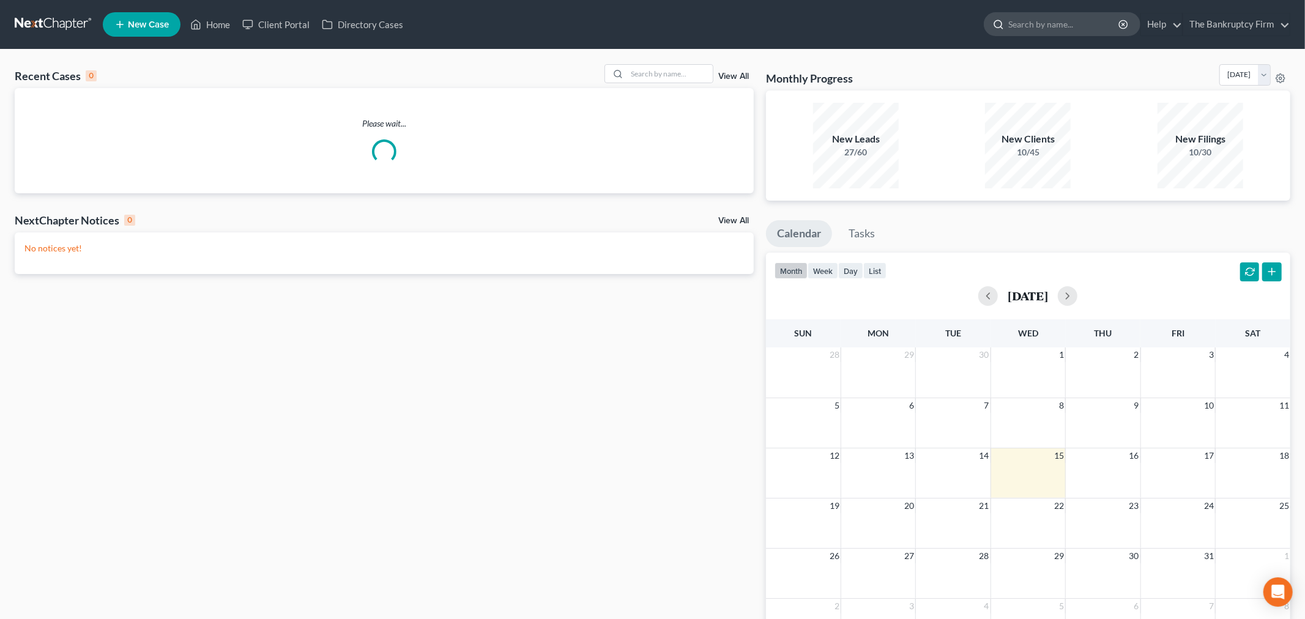
click at [1042, 19] on input "search" at bounding box center [1065, 24] width 112 height 23
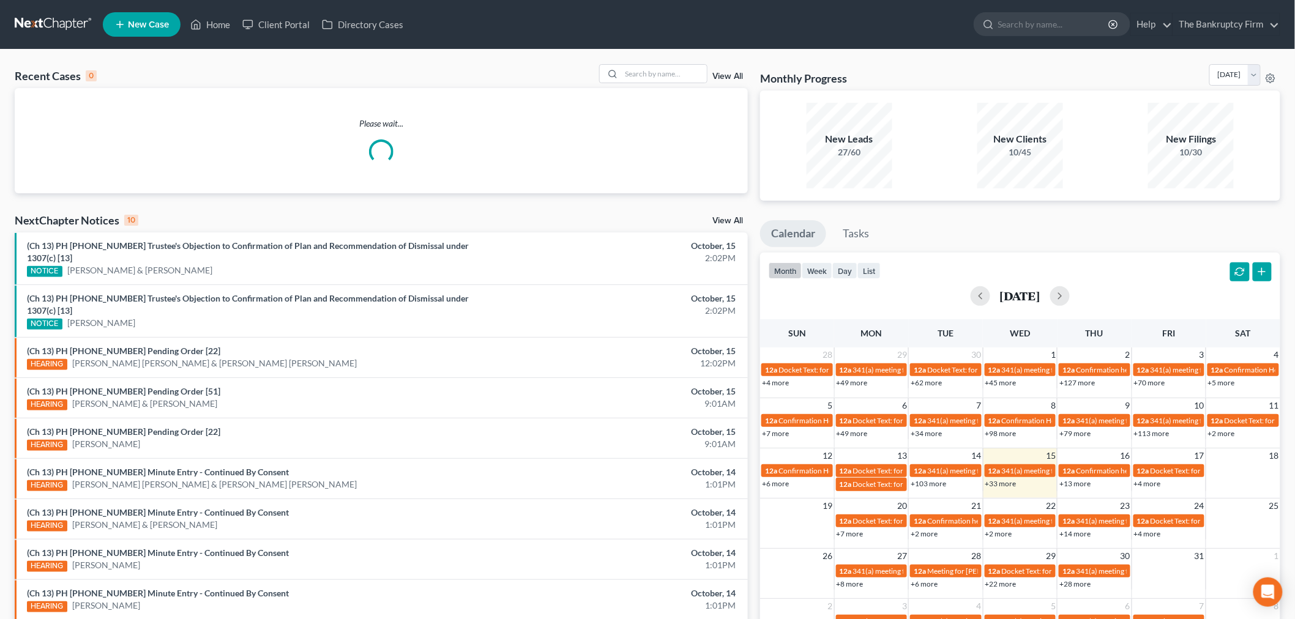
drag, startPoint x: 1054, startPoint y: 24, endPoint x: 1080, endPoint y: 39, distance: 30.1
click at [1062, 27] on input "search" at bounding box center [1054, 24] width 112 height 23
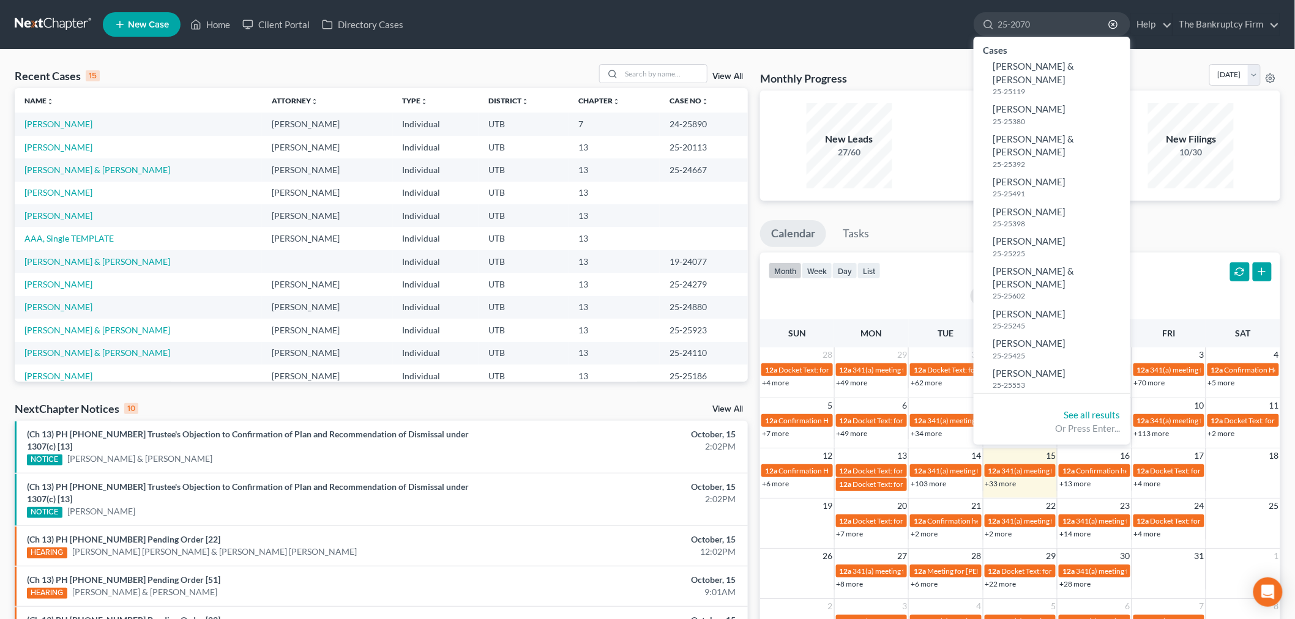
type input "25-20700"
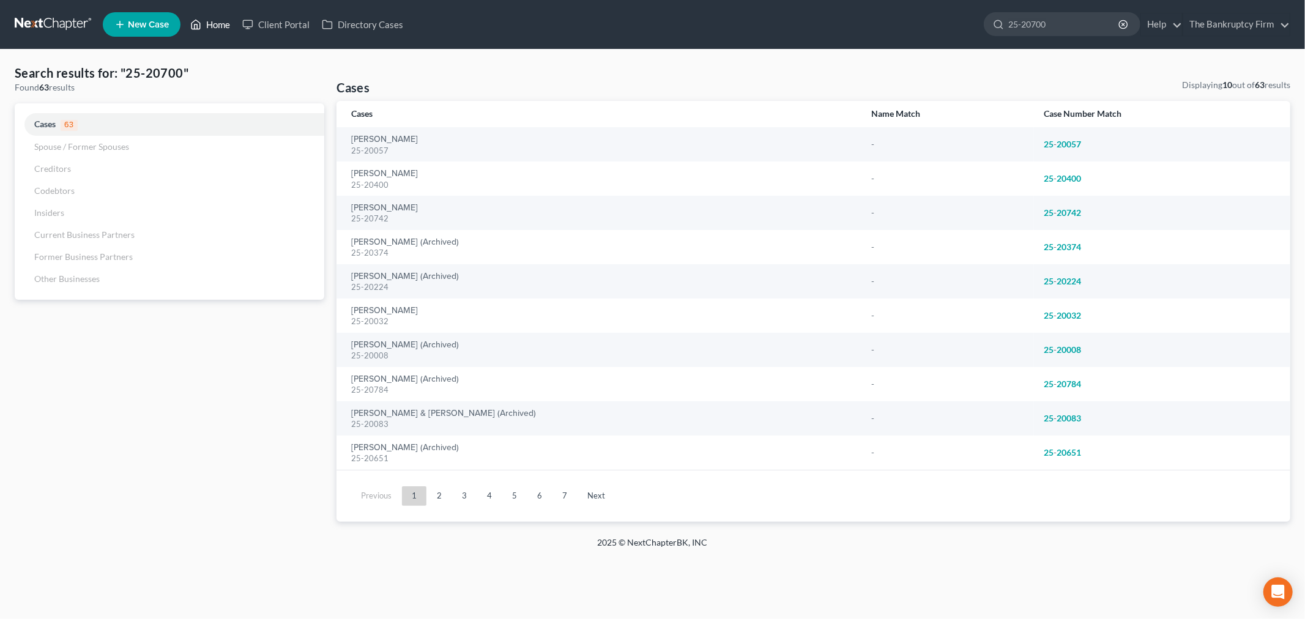
click at [215, 25] on link "Home" at bounding box center [210, 24] width 52 height 22
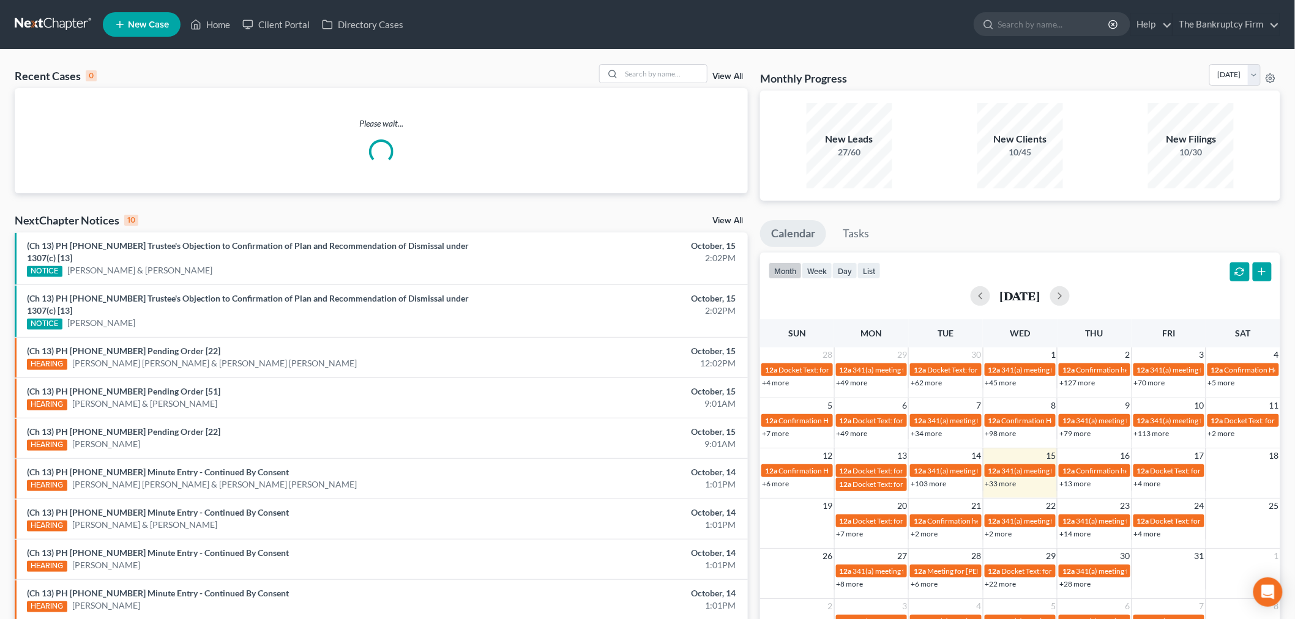
click at [723, 73] on link "View All" at bounding box center [727, 76] width 31 height 9
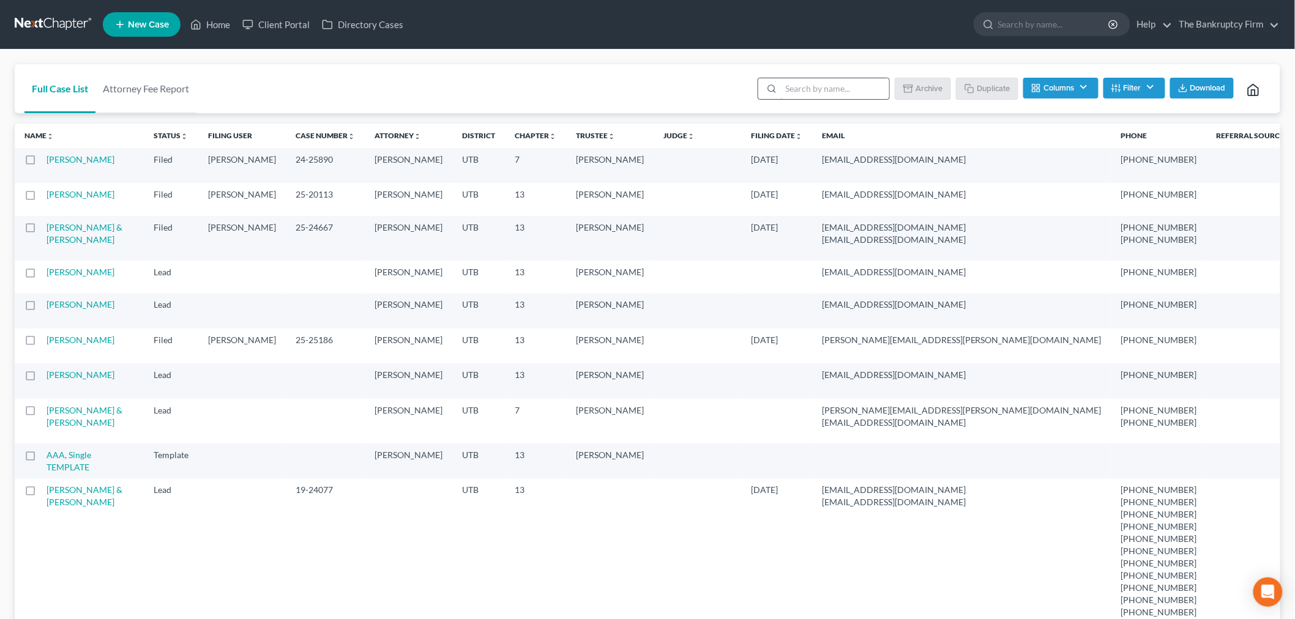
click at [820, 89] on input "search" at bounding box center [835, 88] width 108 height 21
type input "[PERSON_NAME]"
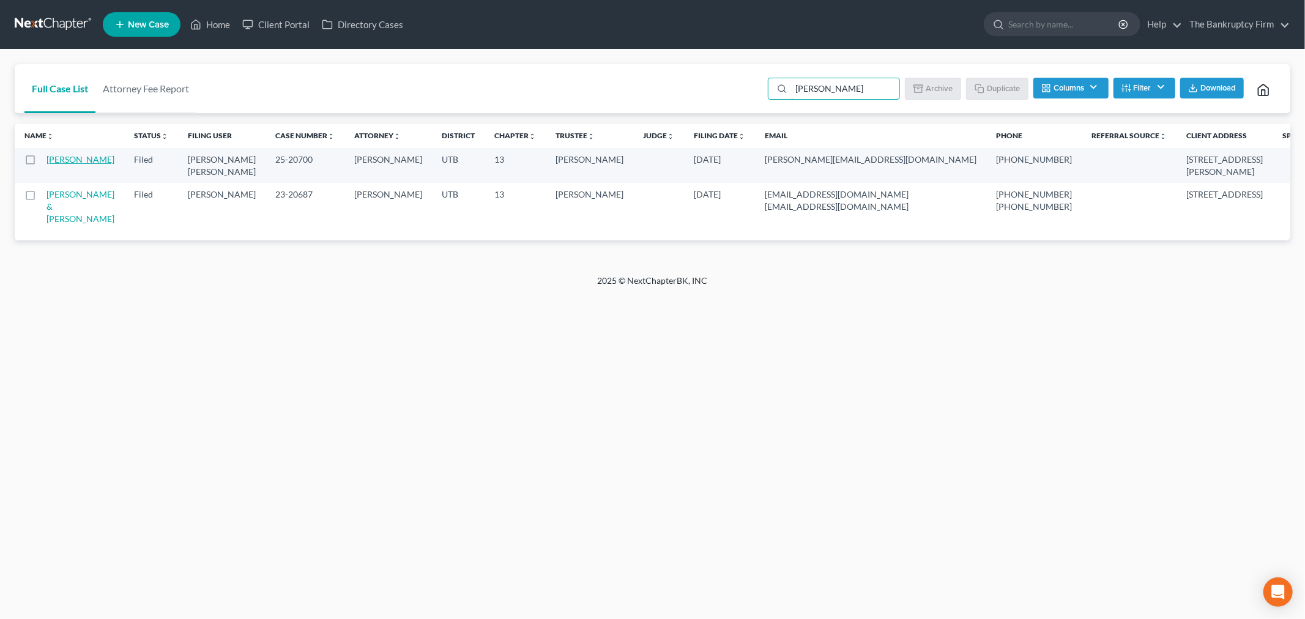
click at [76, 162] on link "[PERSON_NAME]" at bounding box center [81, 159] width 68 height 10
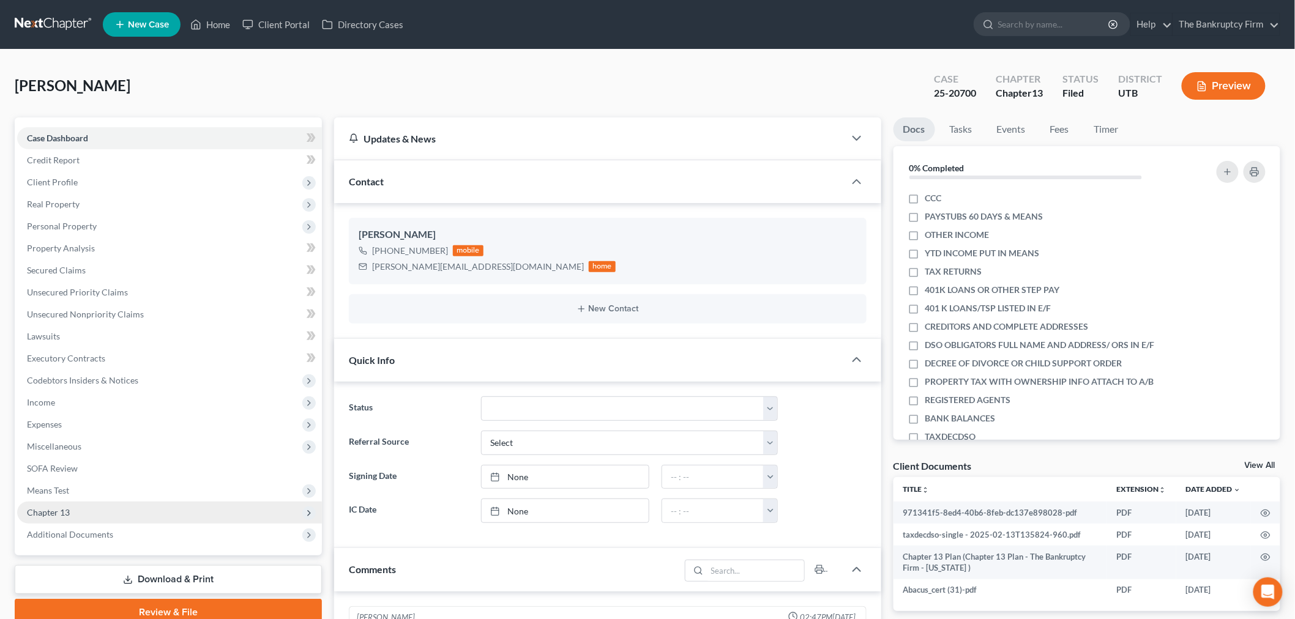
scroll to position [95, 0]
click at [138, 521] on span "Chapter 13" at bounding box center [169, 513] width 305 height 22
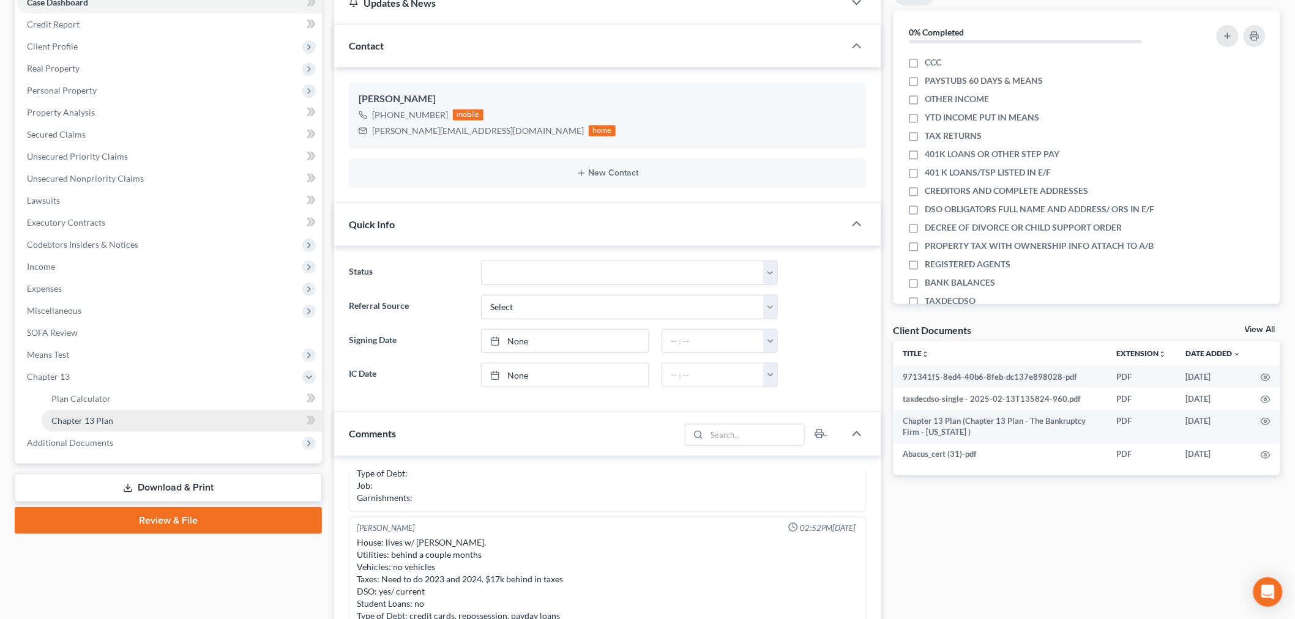
click at [154, 418] on link "Chapter 13 Plan" at bounding box center [182, 421] width 280 height 22
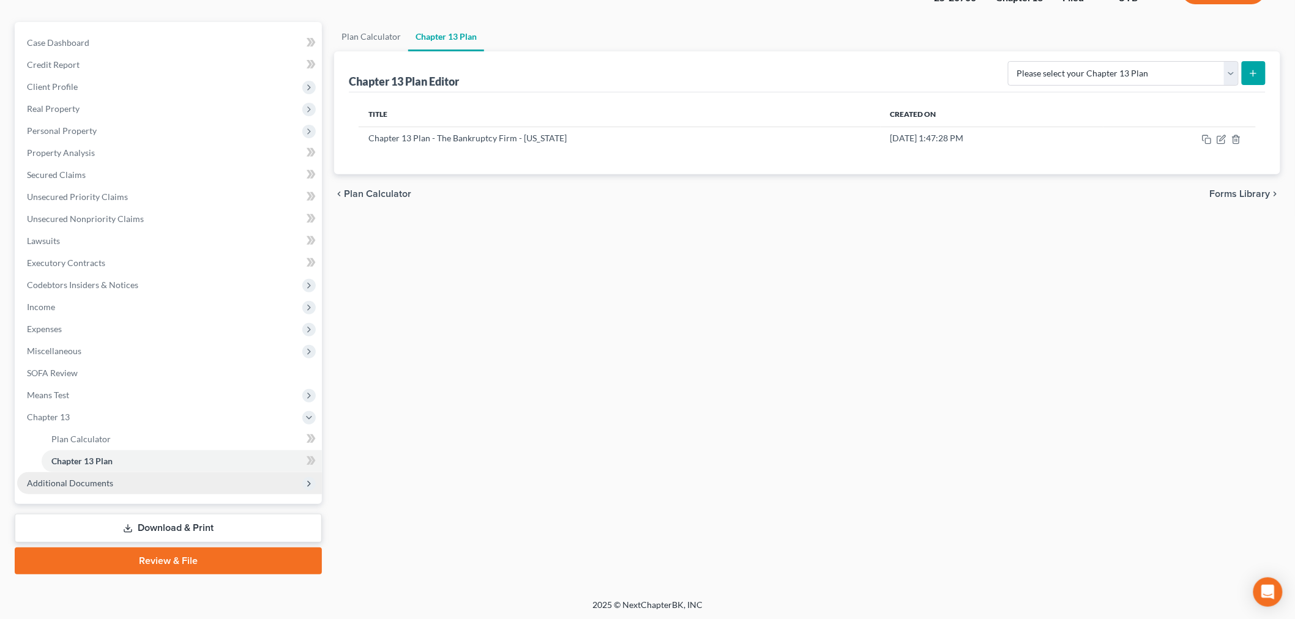
click at [105, 488] on span "Additional Documents" at bounding box center [169, 483] width 305 height 22
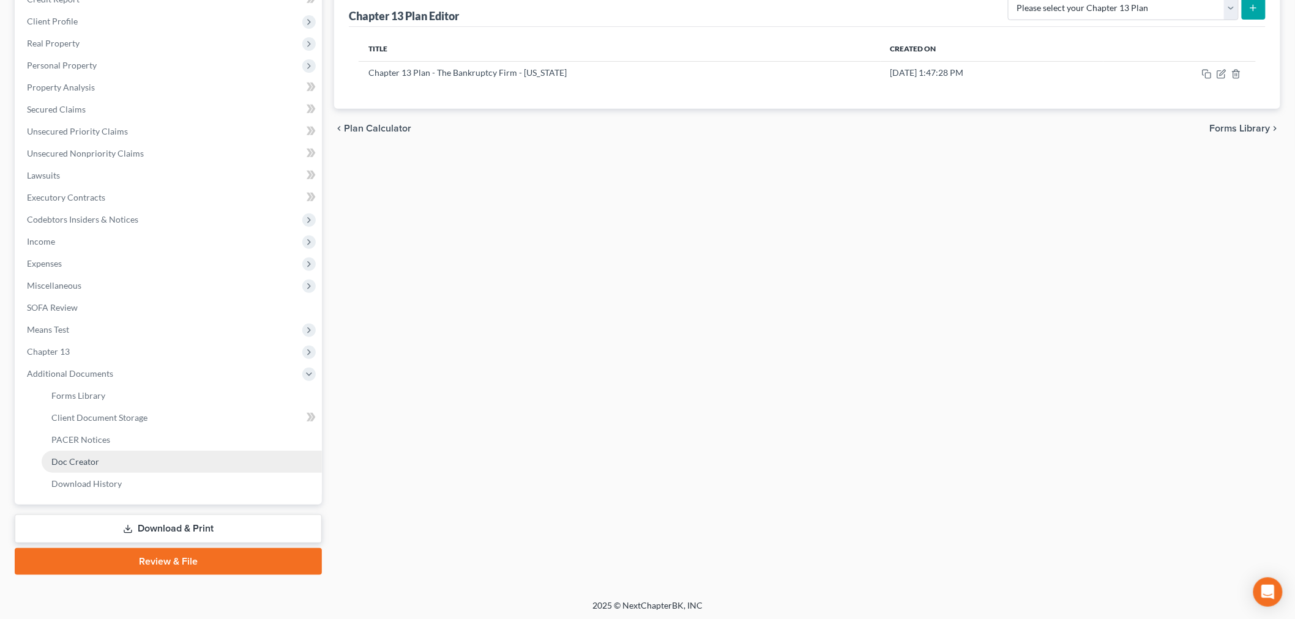
scroll to position [162, 0]
click at [130, 447] on link "PACER Notices" at bounding box center [182, 439] width 280 height 22
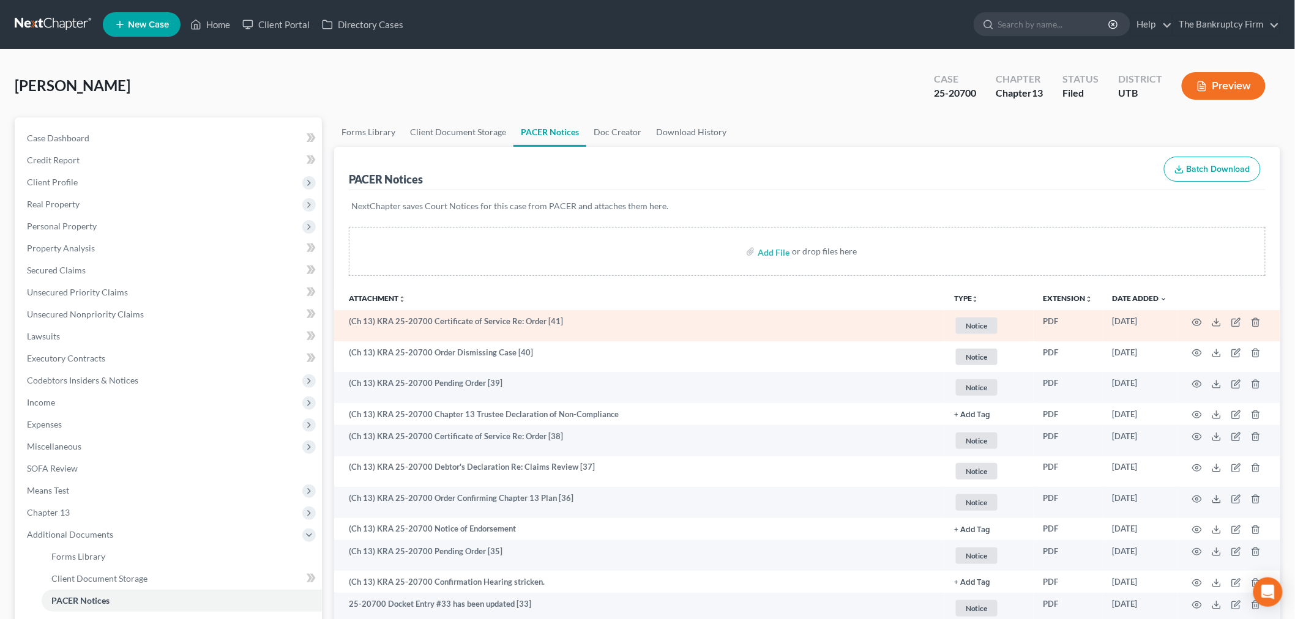
drag, startPoint x: 1092, startPoint y: 325, endPoint x: 840, endPoint y: 331, distance: 252.2
click at [1159, 323] on tr "(Ch 13) KRA 25-20700 Certificate of Service Re: Order [41] Notice + Add Tag Not…" at bounding box center [807, 325] width 946 height 31
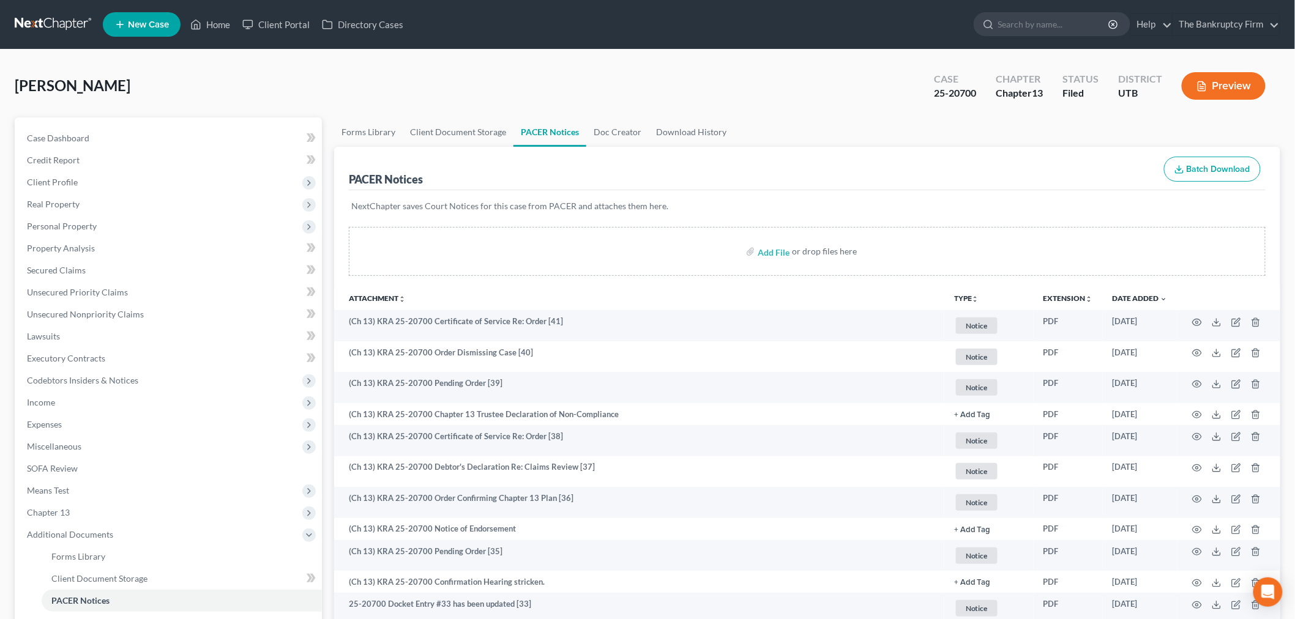
click at [794, 261] on div "Add File or drop files here" at bounding box center [807, 251] width 917 height 49
click at [1160, 342] on tr "(Ch 13) KRA 25-20700 Order Dismissing Case [40] Notice + Add Tag Notice × Selec…" at bounding box center [807, 357] width 946 height 31
drag, startPoint x: 214, startPoint y: 20, endPoint x: 818, endPoint y: 76, distance: 606.0
click at [214, 20] on link "Home" at bounding box center [210, 24] width 52 height 22
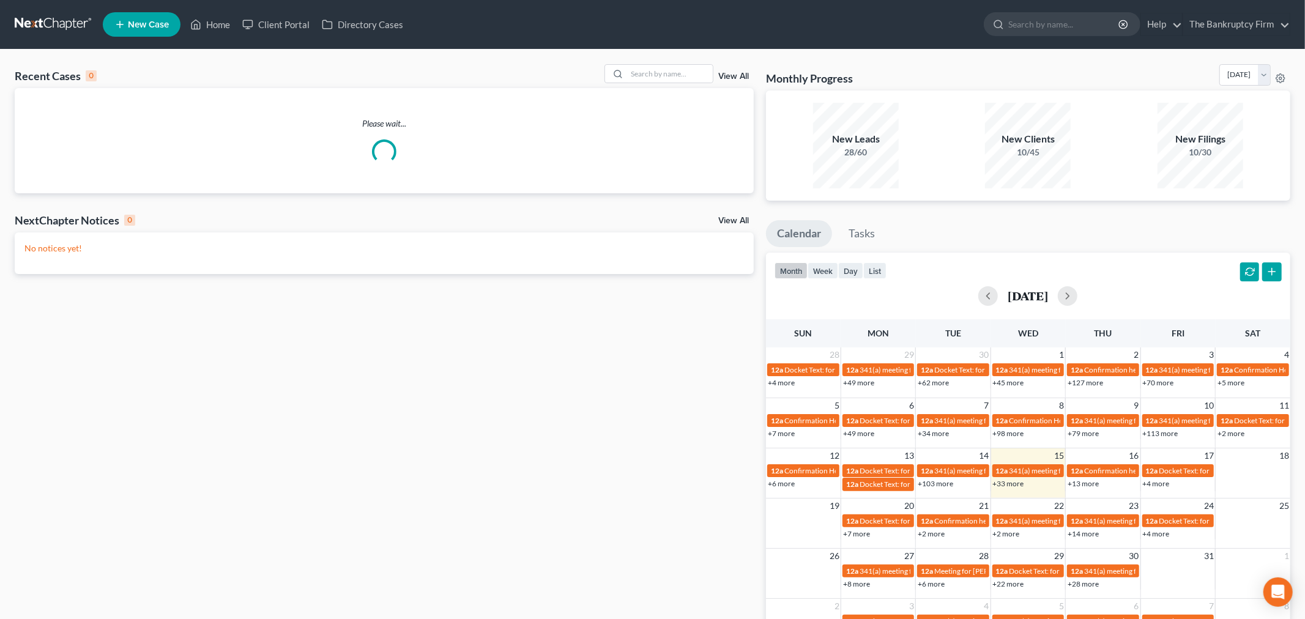
drag, startPoint x: 744, startPoint y: 80, endPoint x: 736, endPoint y: 80, distance: 7.4
click at [743, 80] on div "View All" at bounding box center [679, 73] width 149 height 19
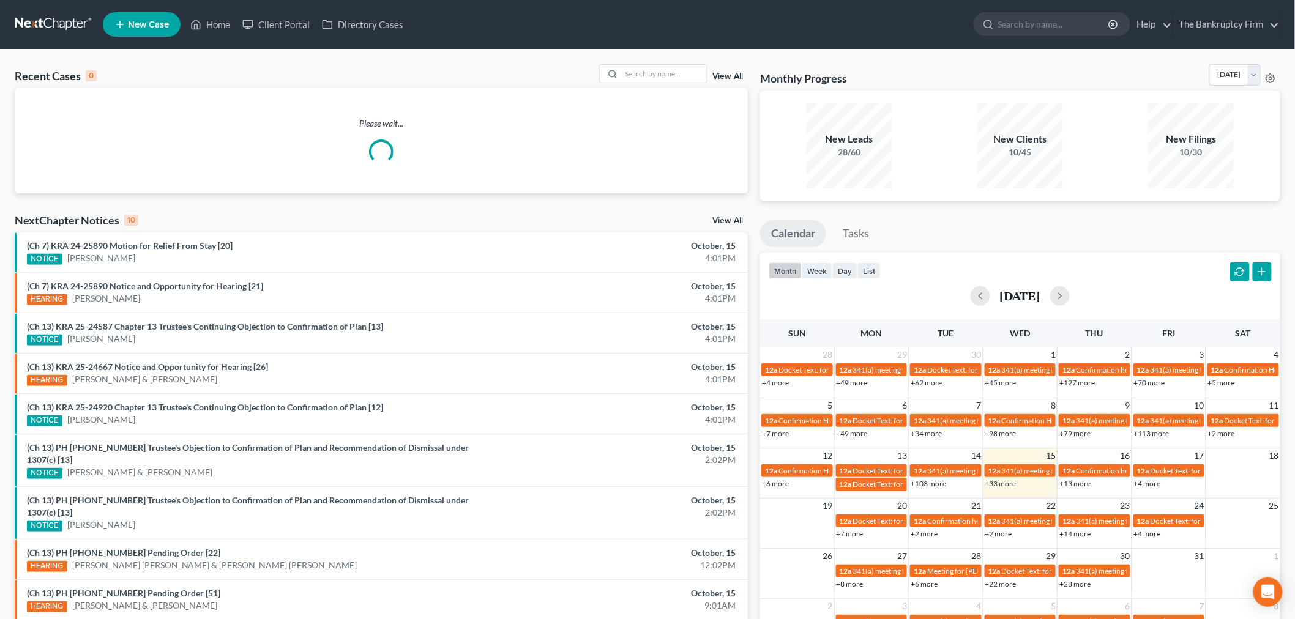
click at [733, 77] on link "View All" at bounding box center [727, 76] width 31 height 9
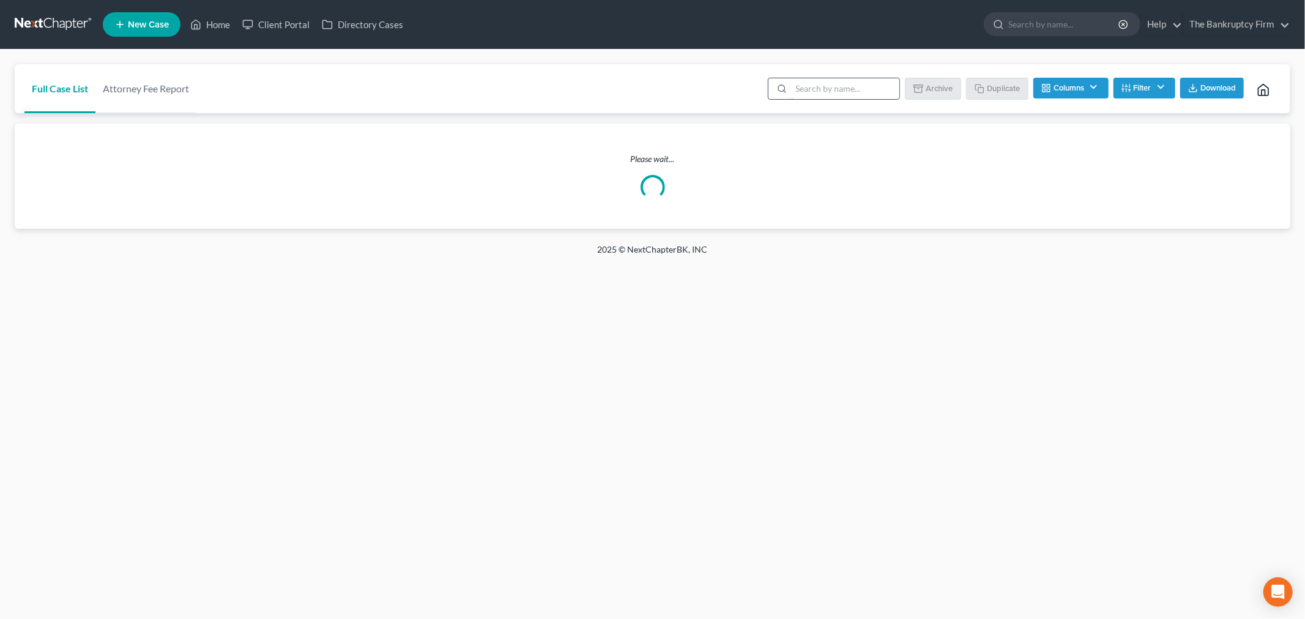
click at [834, 83] on input "search" at bounding box center [845, 88] width 108 height 21
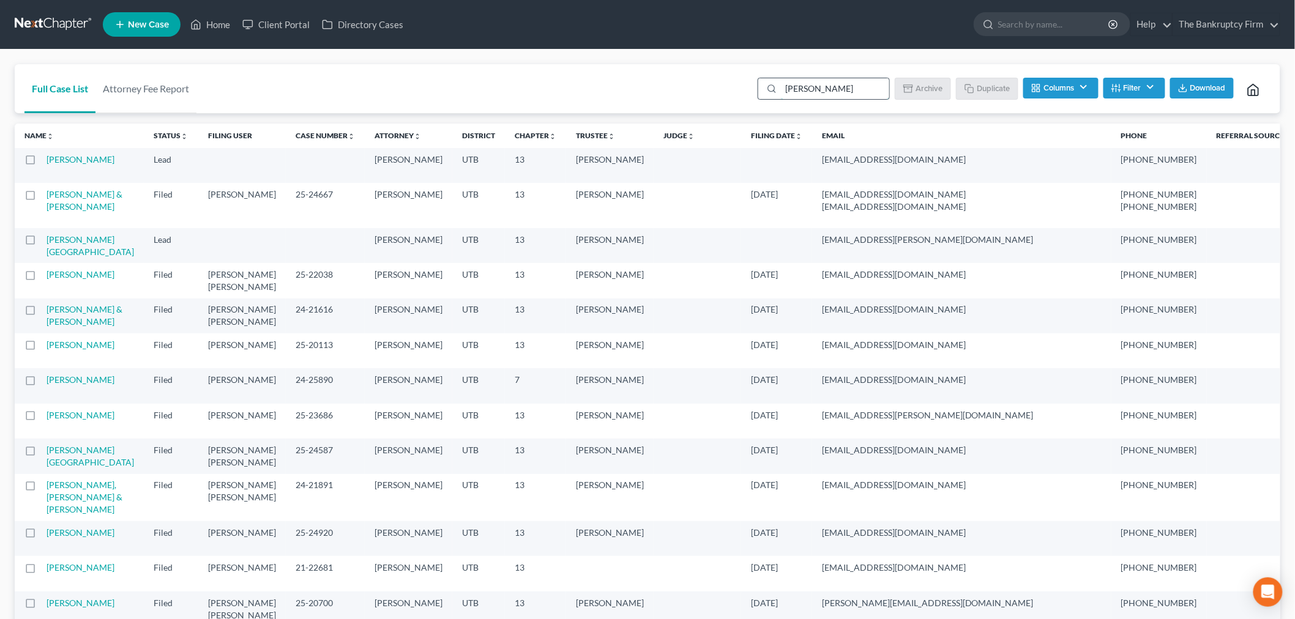
type input "[PERSON_NAME]"
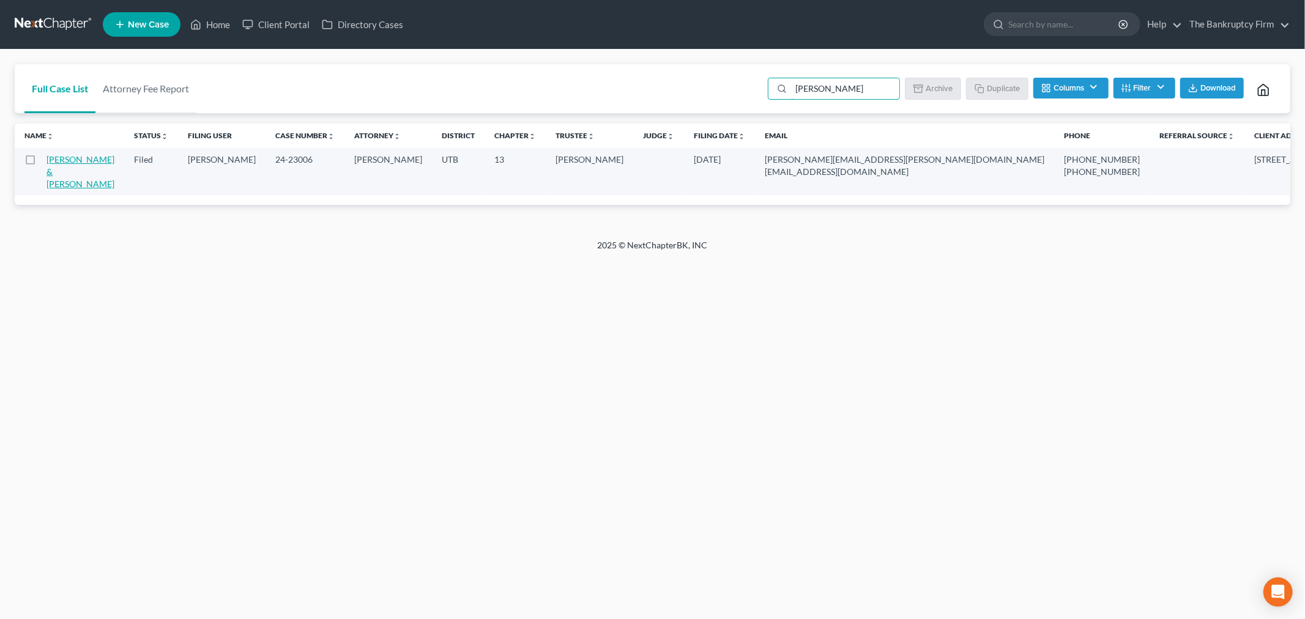
click at [92, 163] on link "[PERSON_NAME] & [PERSON_NAME]" at bounding box center [81, 171] width 68 height 35
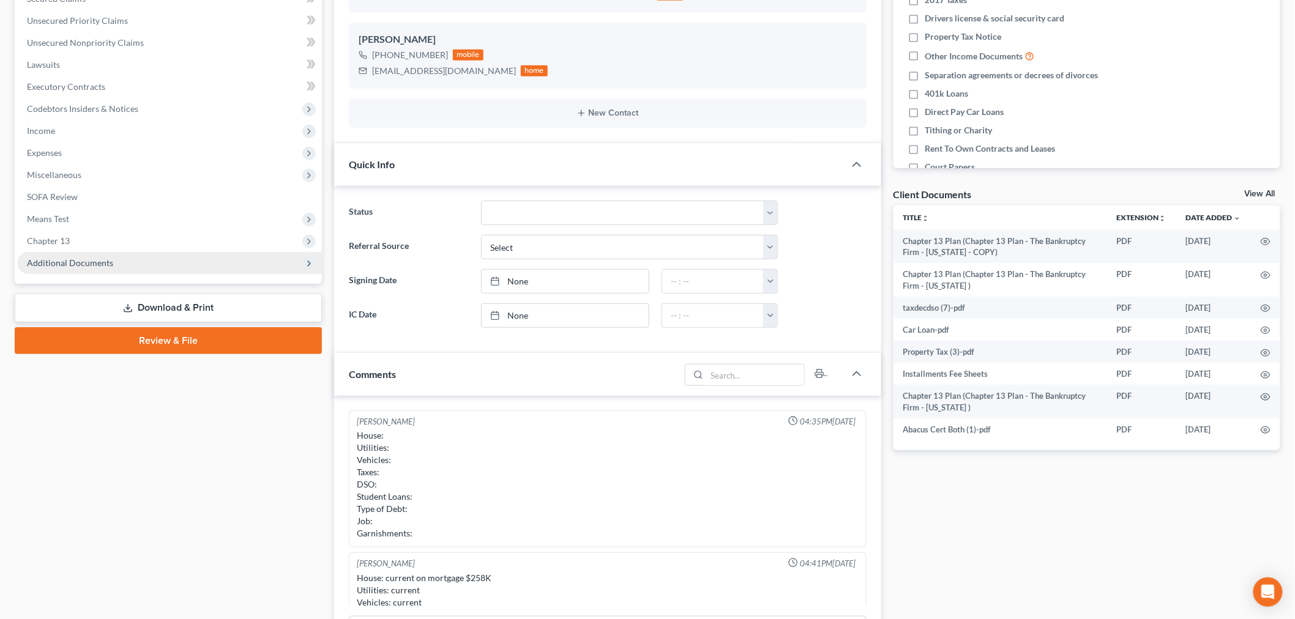
scroll to position [95, 0]
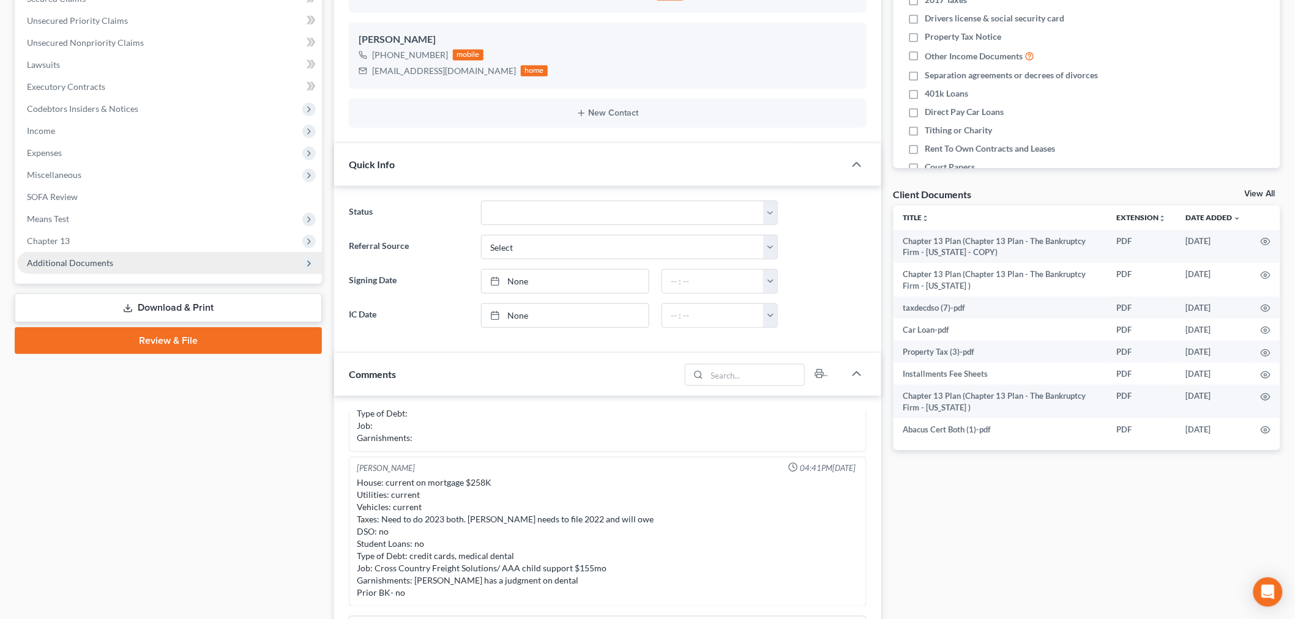
click at [129, 271] on span "Additional Documents" at bounding box center [169, 263] width 305 height 22
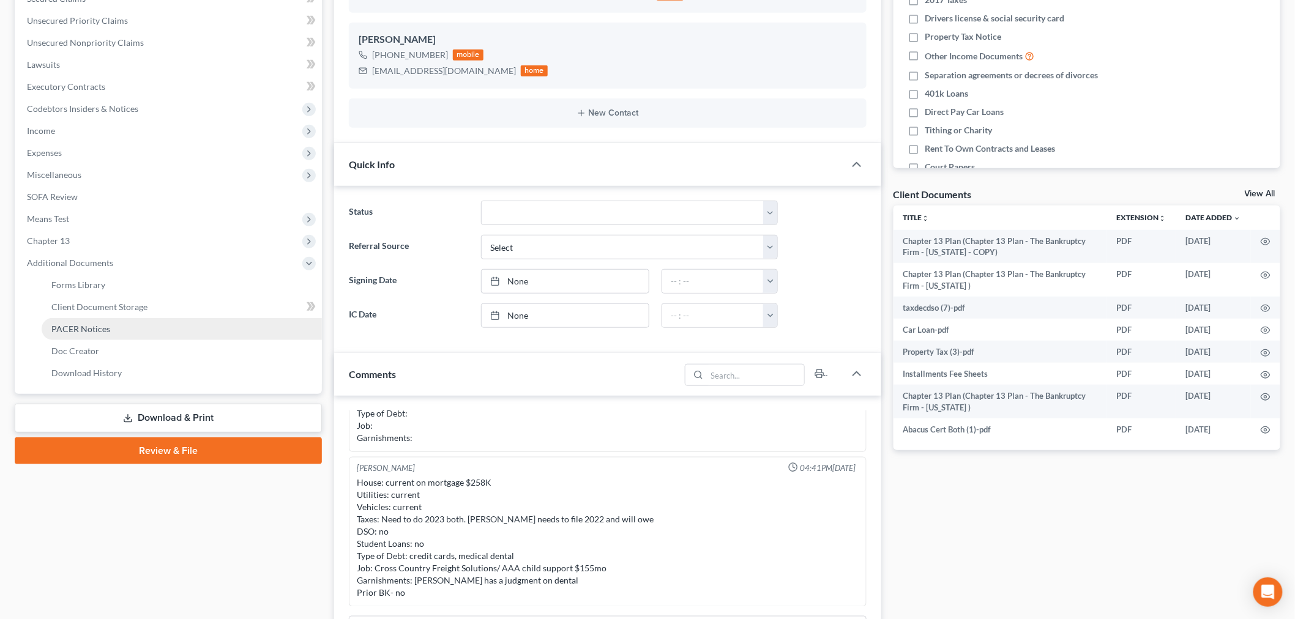
click at [124, 322] on link "PACER Notices" at bounding box center [182, 329] width 280 height 22
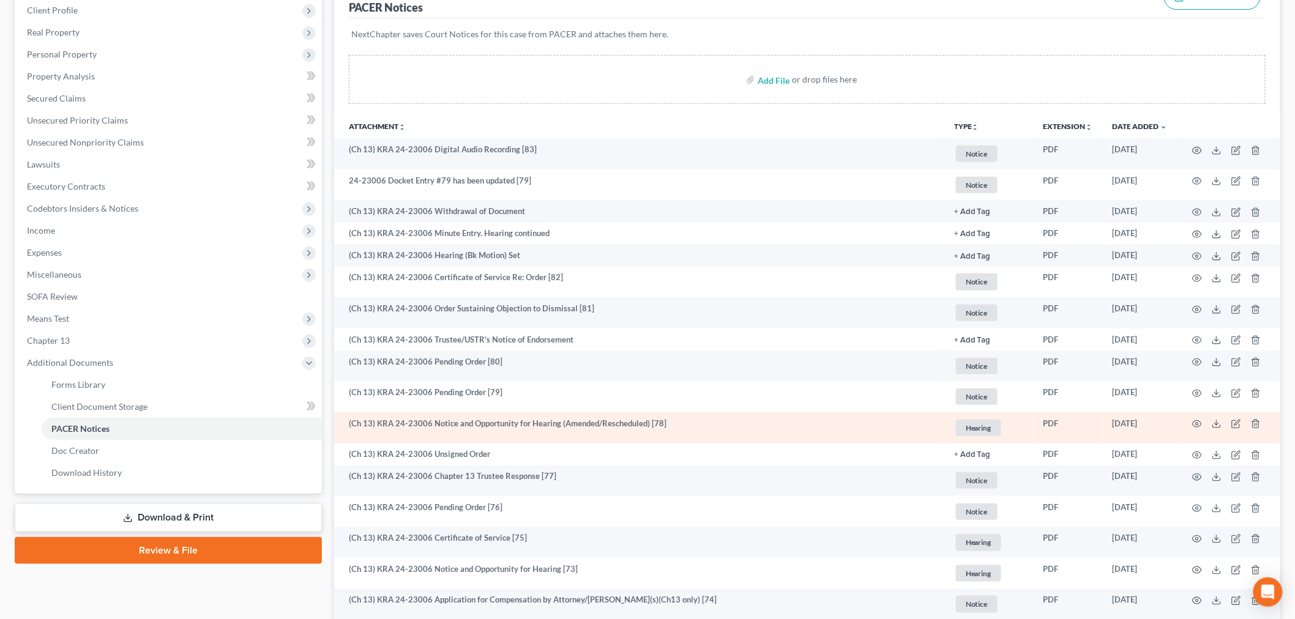
scroll to position [204, 0]
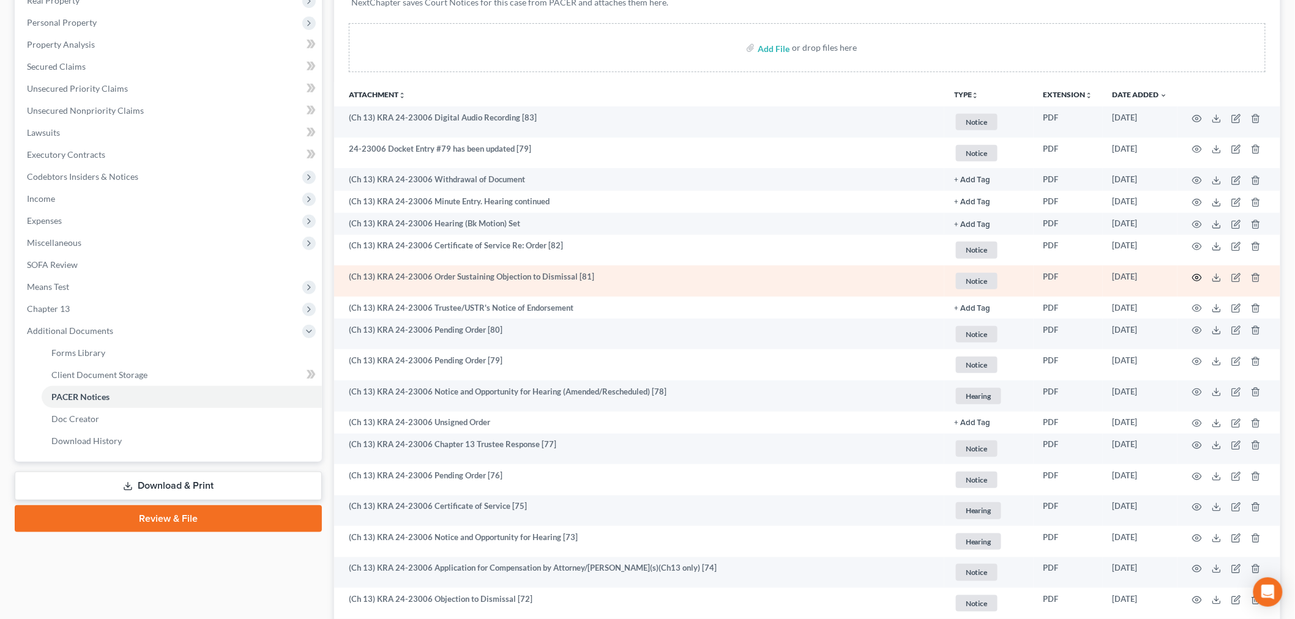
click at [1200, 278] on icon "button" at bounding box center [1197, 278] width 10 height 10
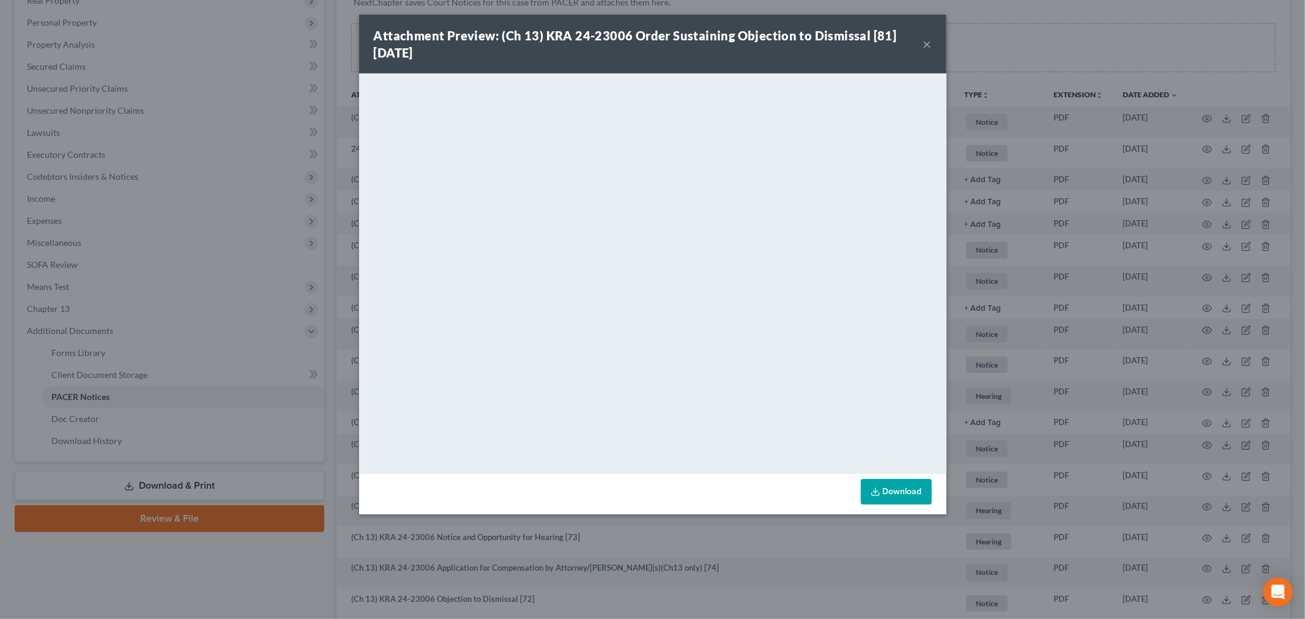
click at [925, 47] on button "×" at bounding box center [928, 44] width 9 height 15
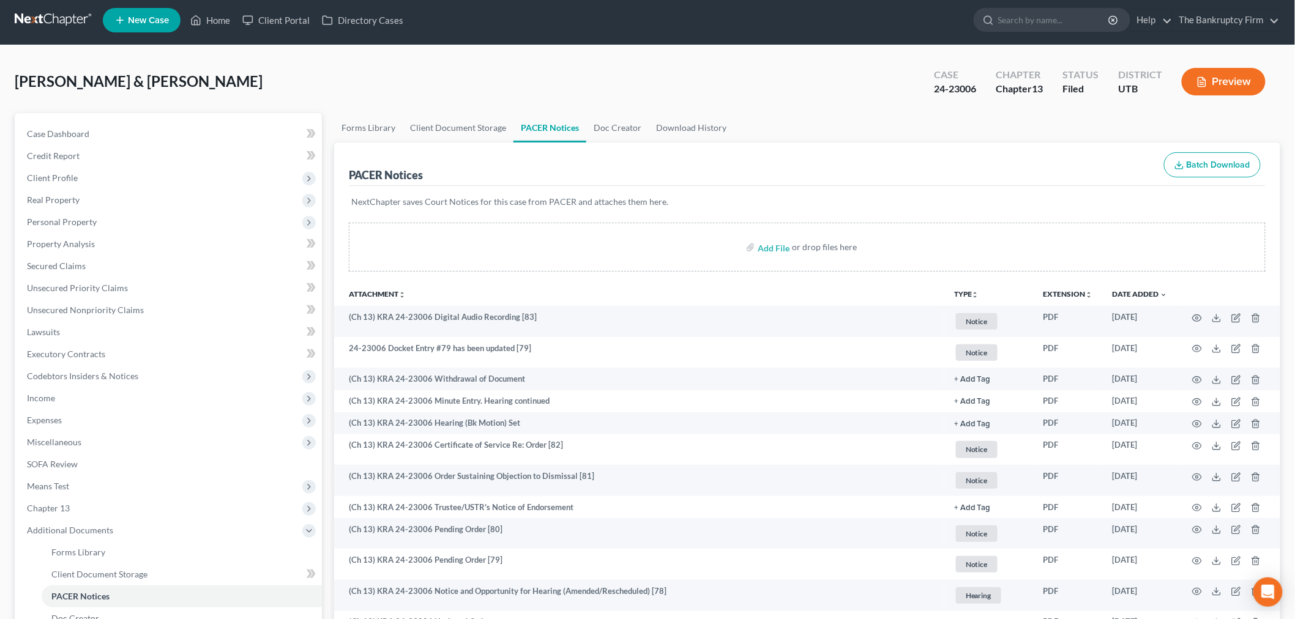
scroll to position [0, 0]
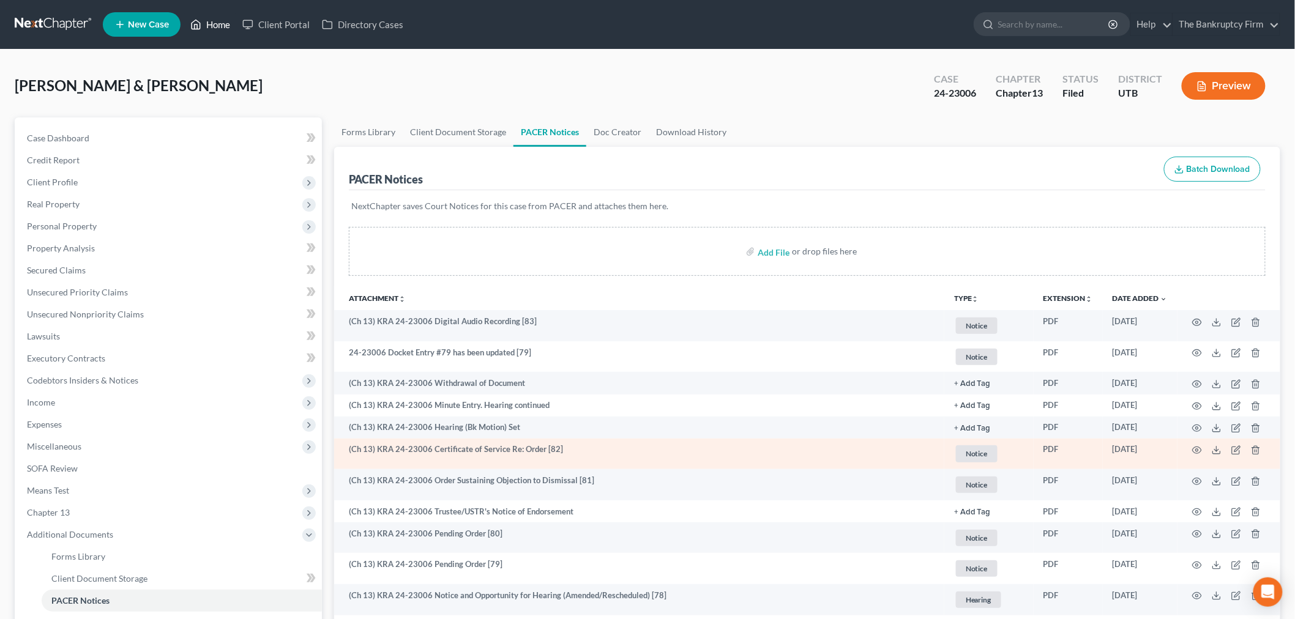
click at [204, 26] on link "Home" at bounding box center [210, 24] width 52 height 22
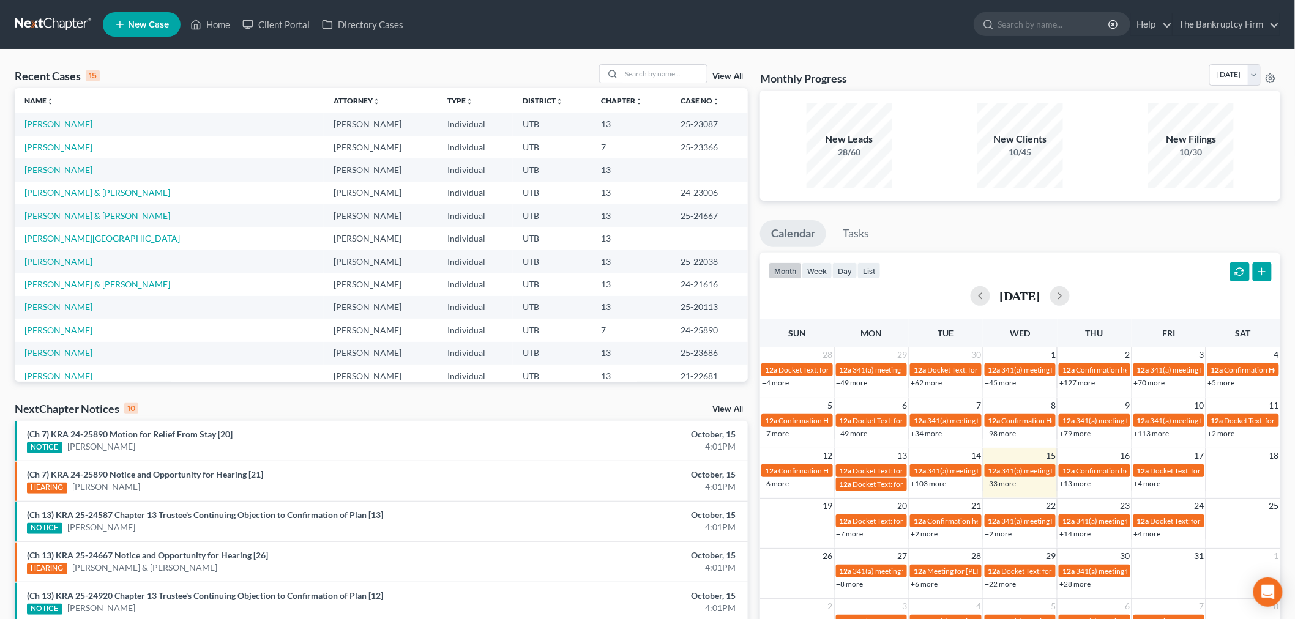
click at [728, 77] on link "View All" at bounding box center [727, 76] width 31 height 9
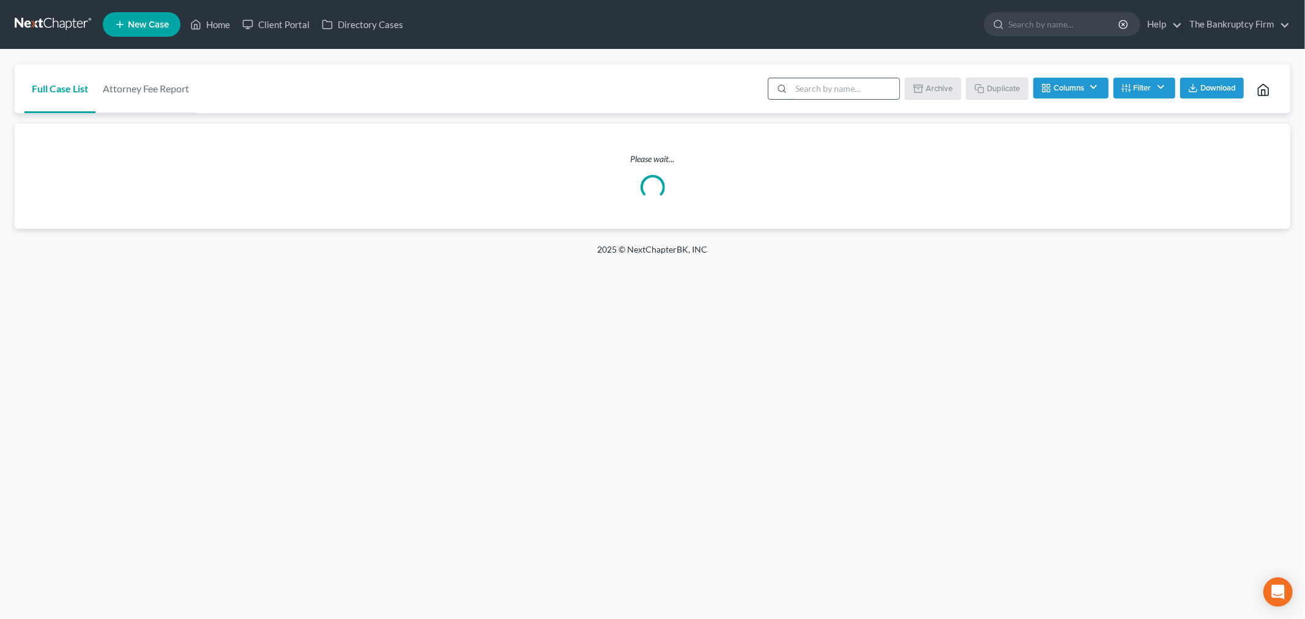
click at [800, 83] on input "search" at bounding box center [845, 88] width 108 height 21
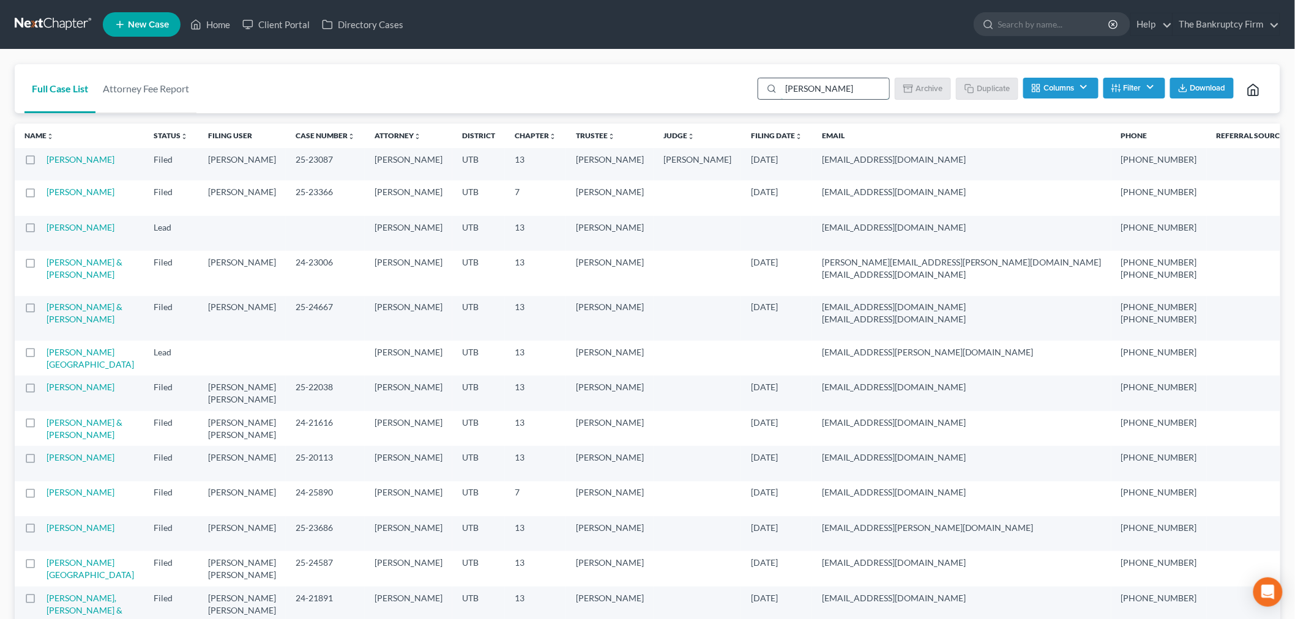
type input "[PERSON_NAME]"
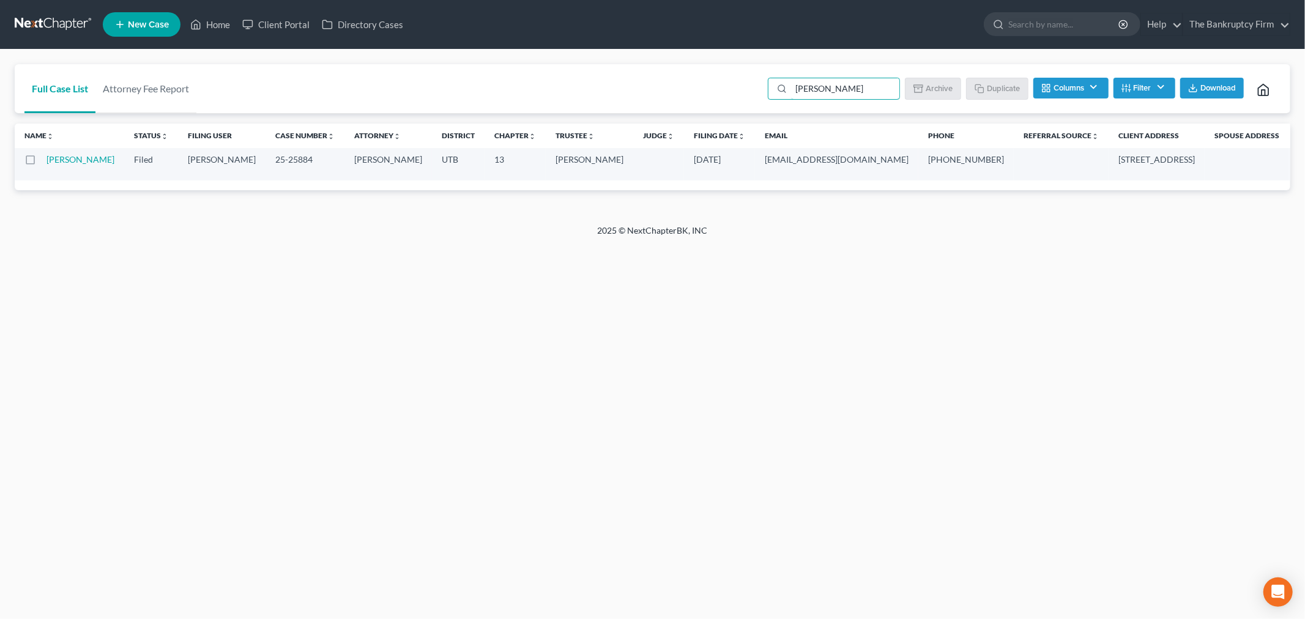
click at [64, 164] on td "[PERSON_NAME]" at bounding box center [86, 164] width 78 height 32
click at [59, 162] on link "[PERSON_NAME]" at bounding box center [81, 159] width 68 height 10
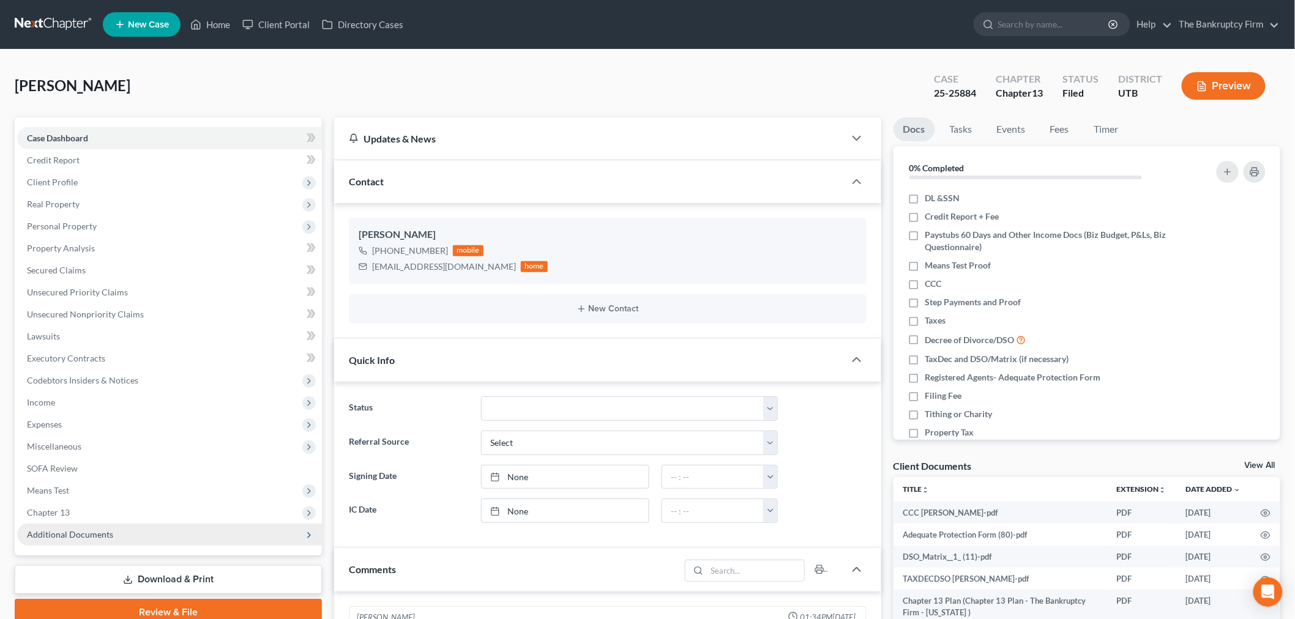
click at [92, 526] on span "Additional Documents" at bounding box center [169, 535] width 305 height 22
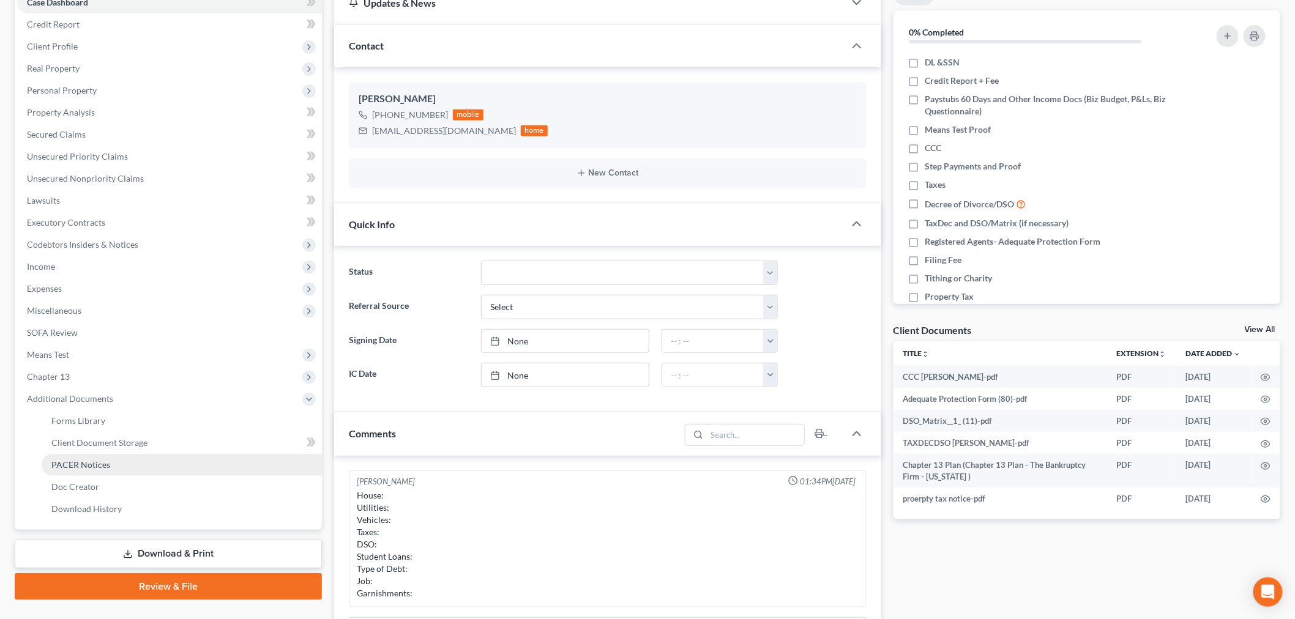
click at [106, 468] on span "PACER Notices" at bounding box center [80, 465] width 59 height 10
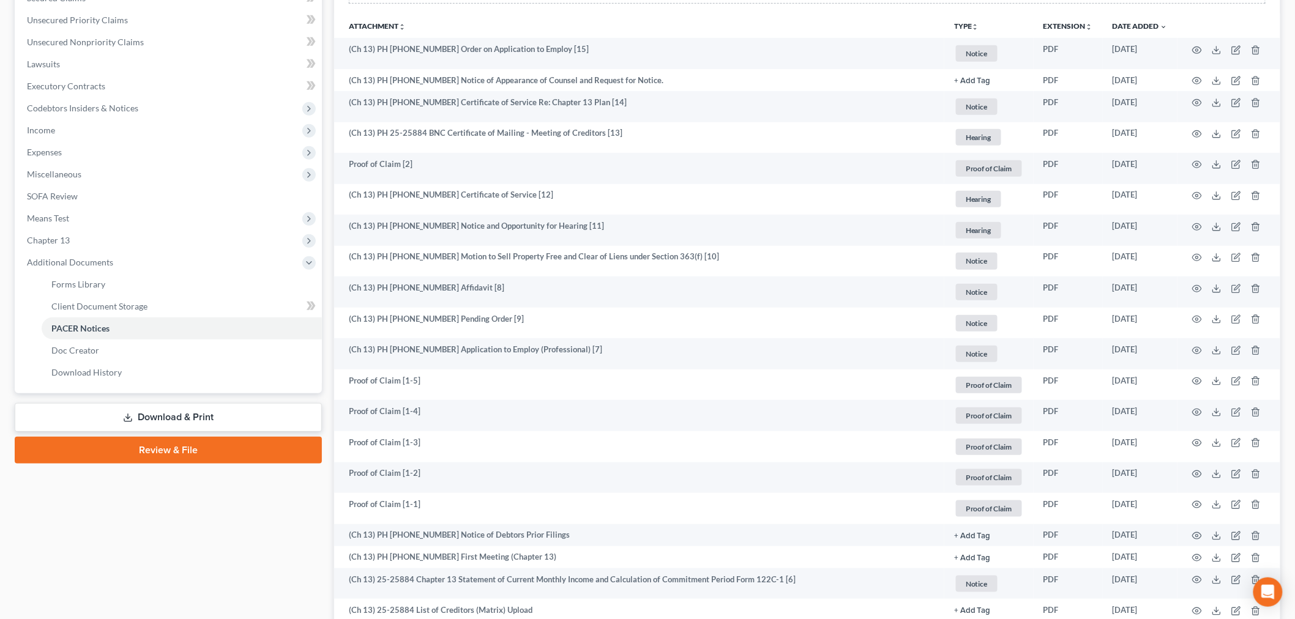
scroll to position [516, 0]
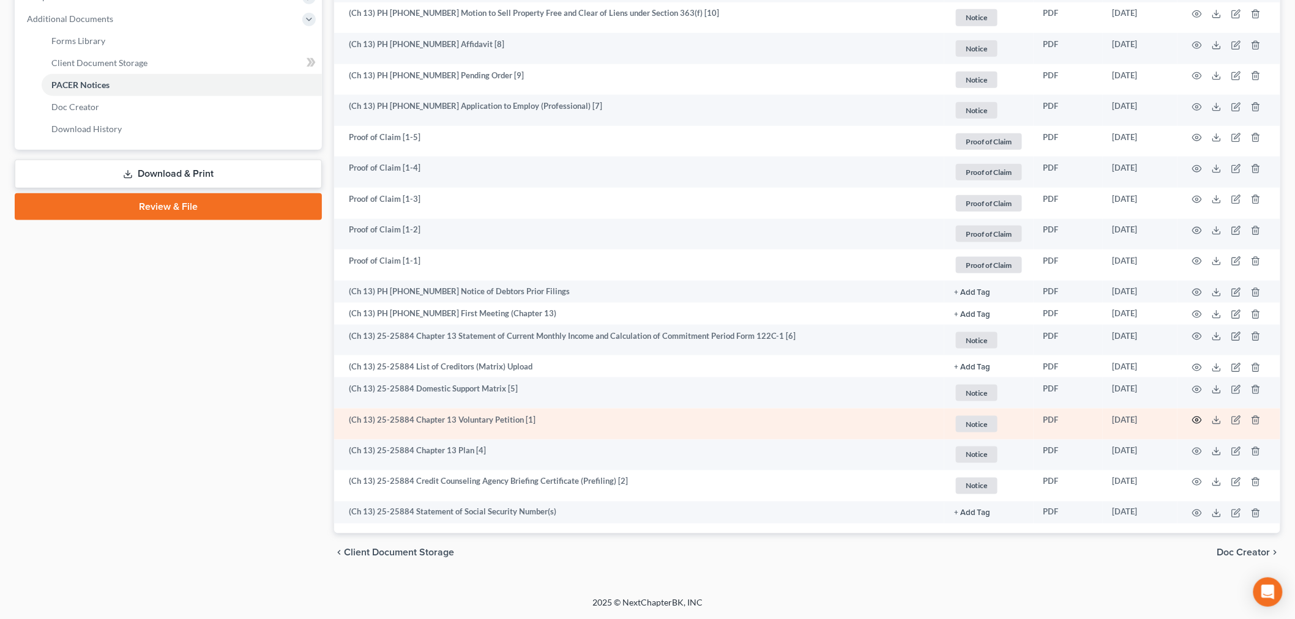
click at [1201, 419] on icon "button" at bounding box center [1197, 421] width 10 height 10
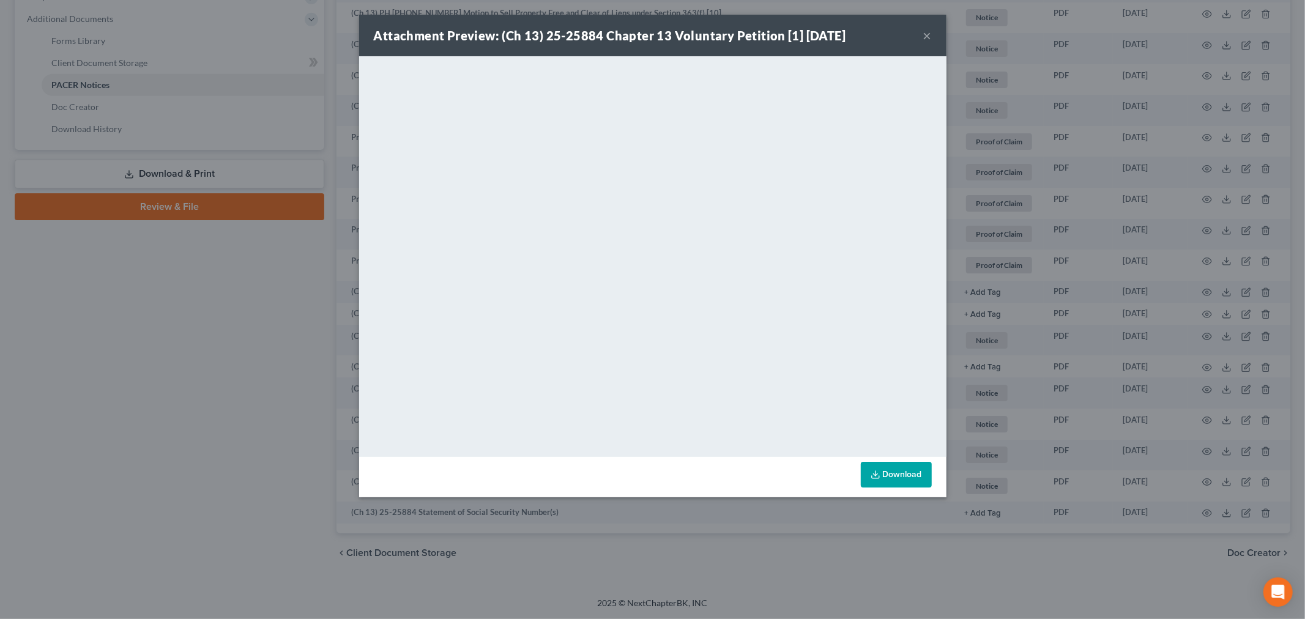
drag, startPoint x: 930, startPoint y: 31, endPoint x: 695, endPoint y: 35, distance: 235.0
click at [930, 31] on button "×" at bounding box center [928, 35] width 9 height 15
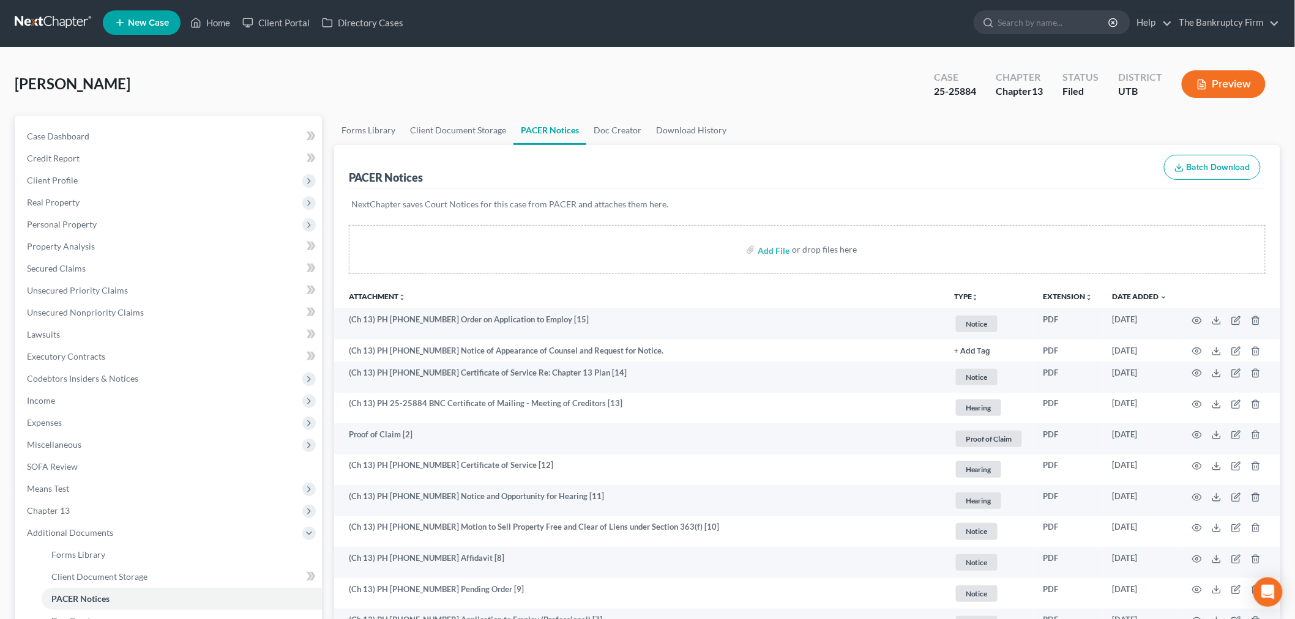
scroll to position [0, 0]
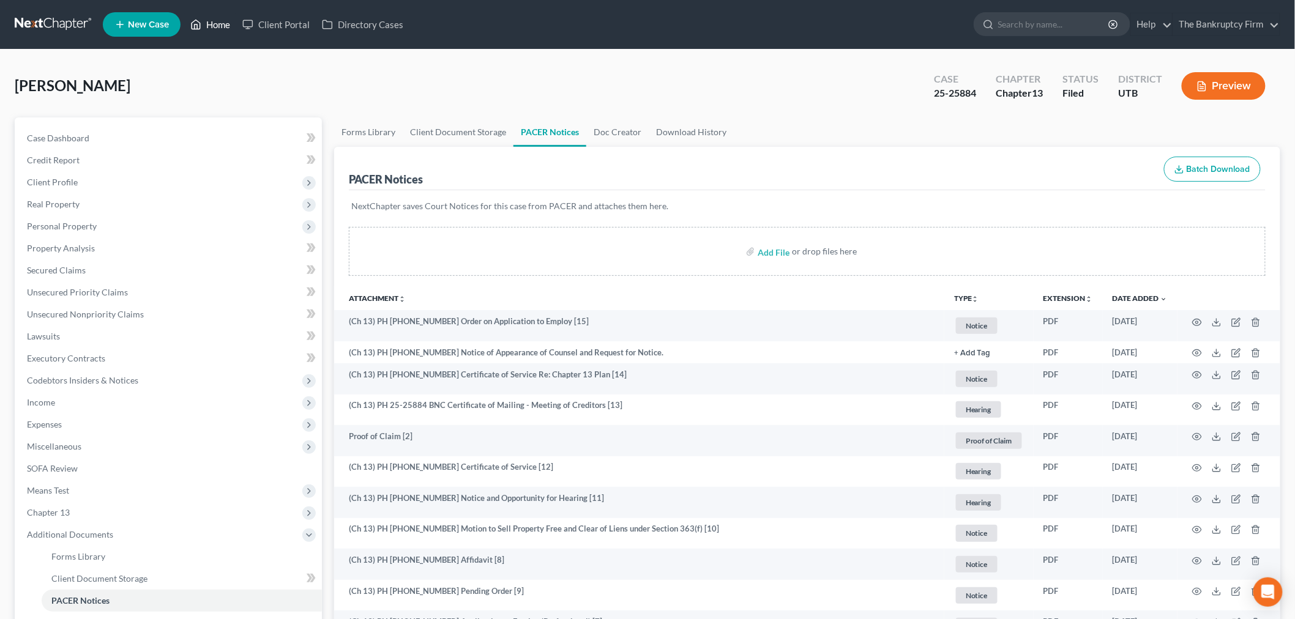
click at [200, 20] on icon at bounding box center [195, 24] width 11 height 15
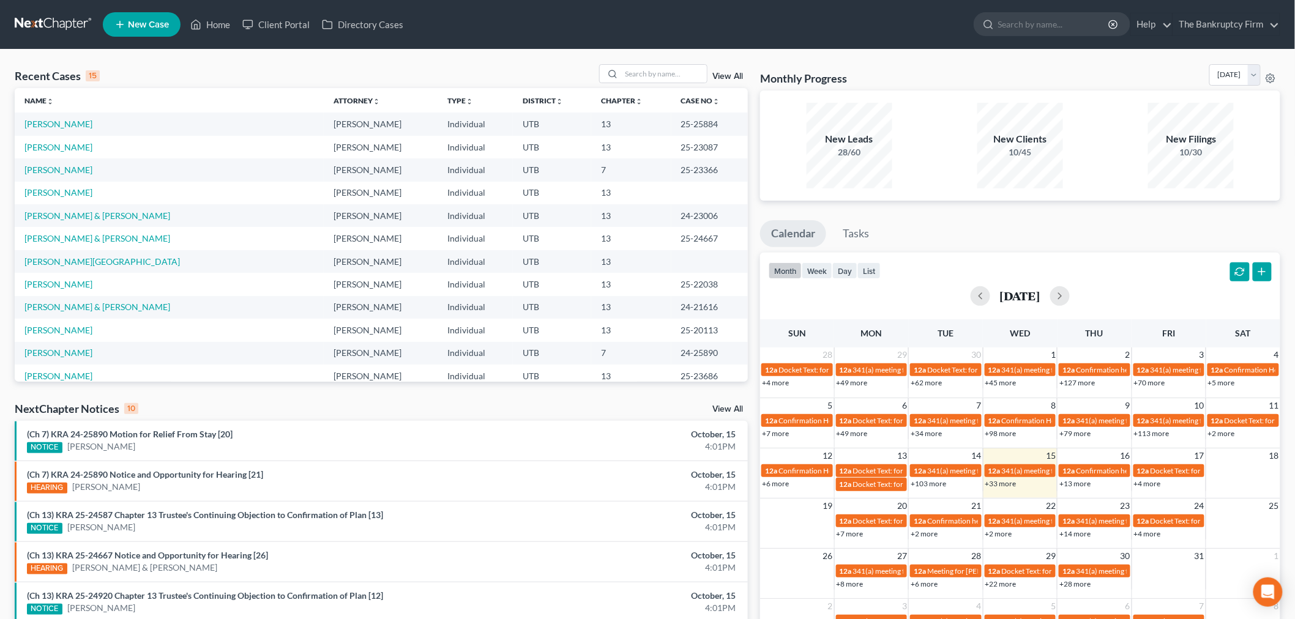
click at [717, 80] on link "View All" at bounding box center [727, 76] width 31 height 9
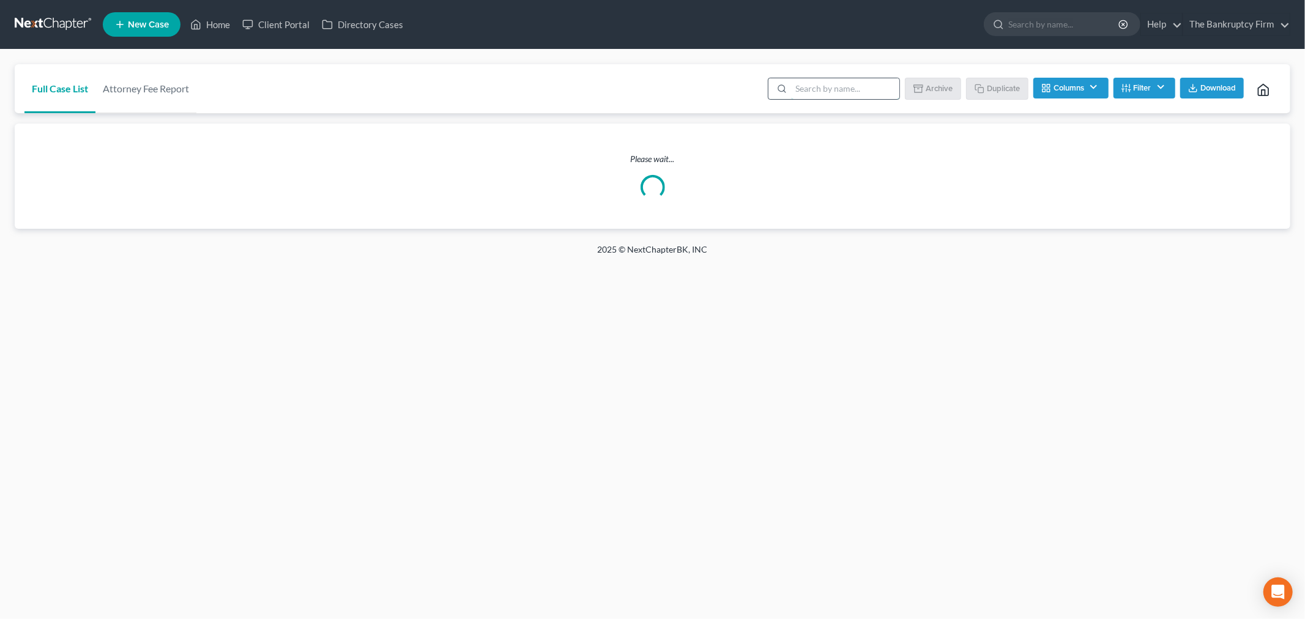
click at [857, 90] on input "search" at bounding box center [845, 88] width 108 height 21
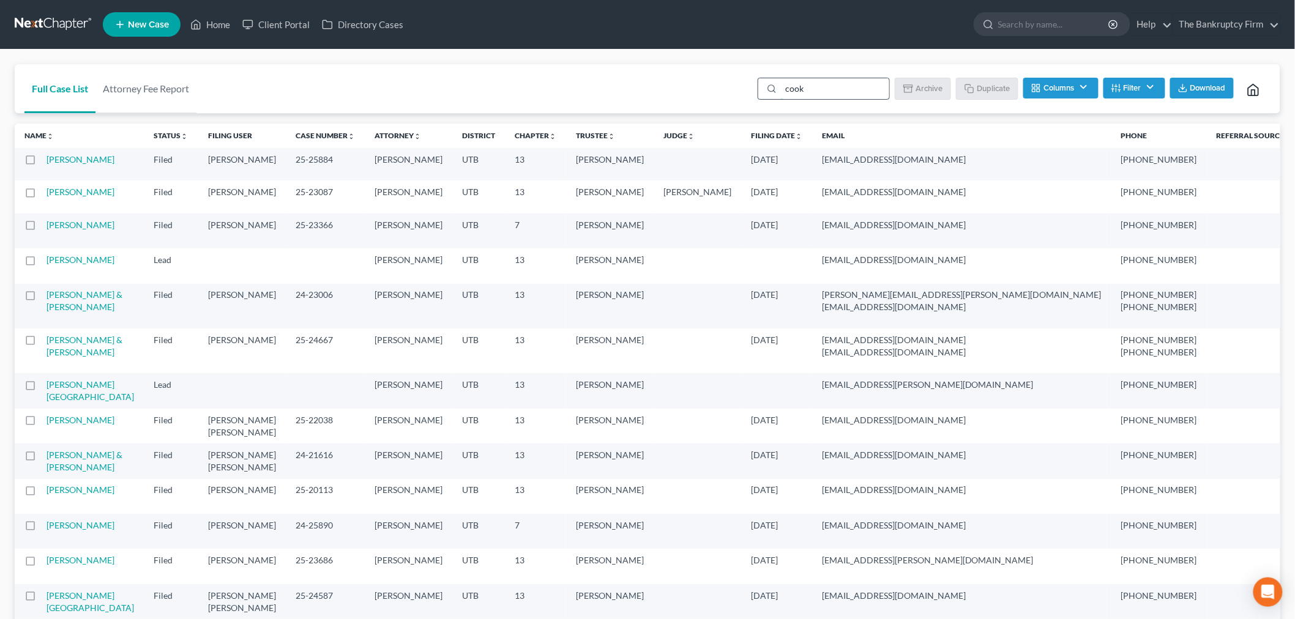
type input "[PERSON_NAME]"
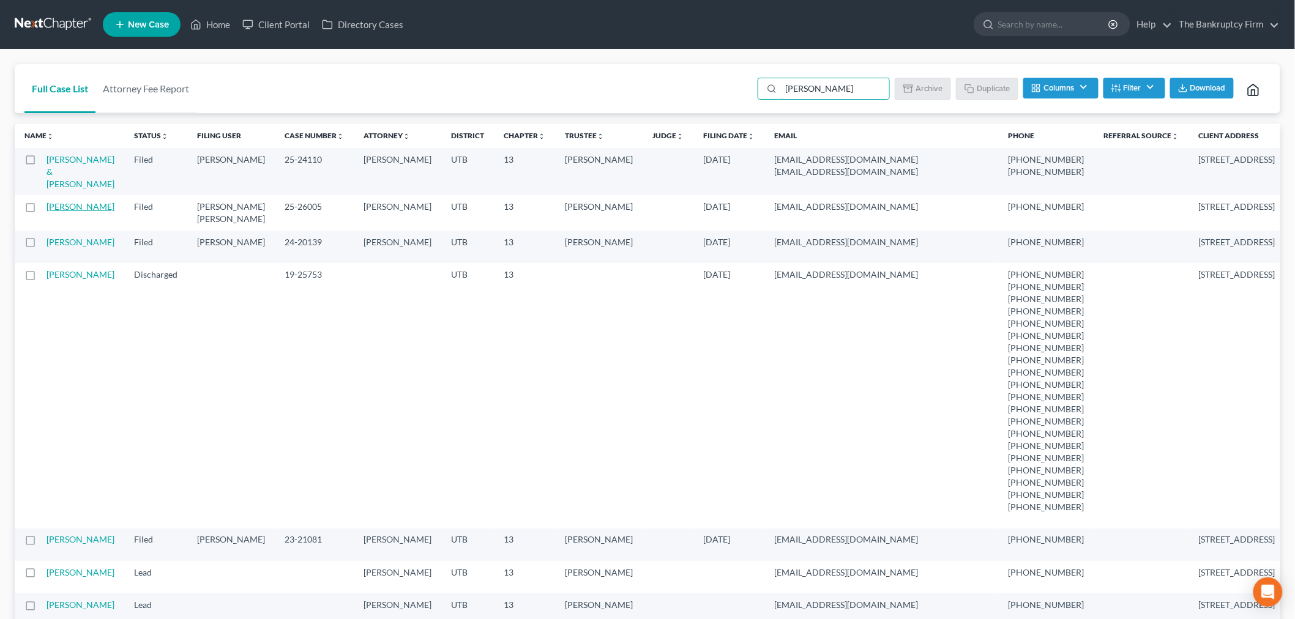
click at [74, 204] on link "[PERSON_NAME]" at bounding box center [81, 206] width 68 height 10
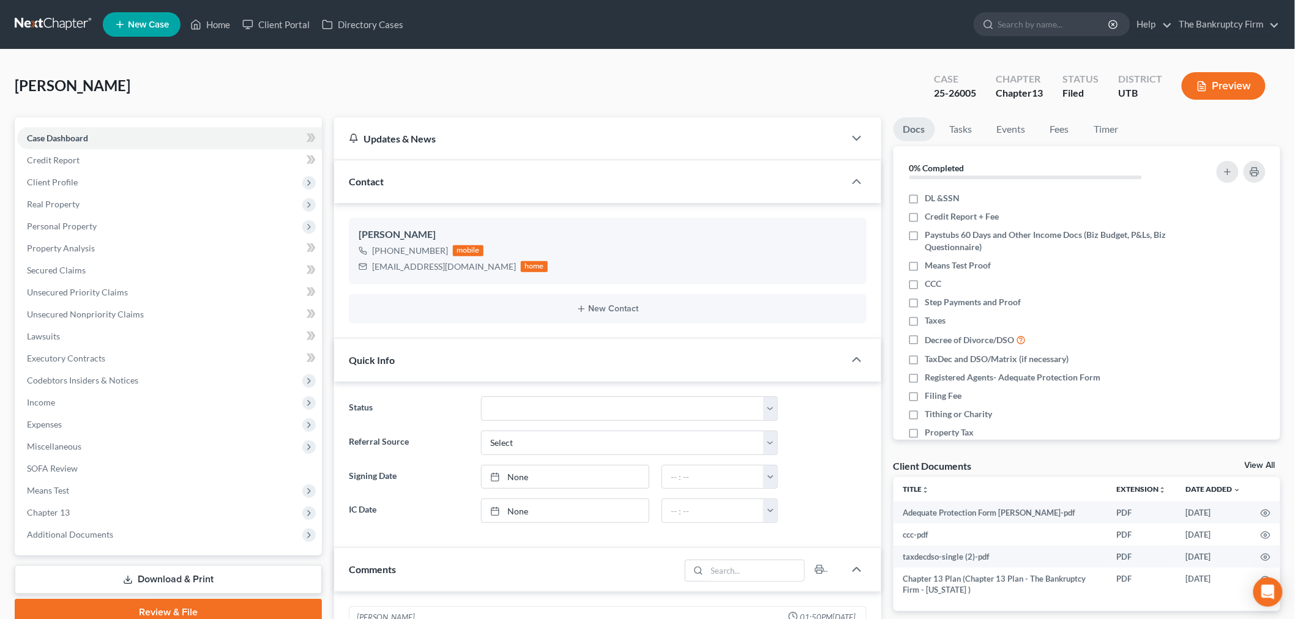
scroll to position [97, 0]
click at [157, 531] on span "Additional Documents" at bounding box center [169, 535] width 305 height 22
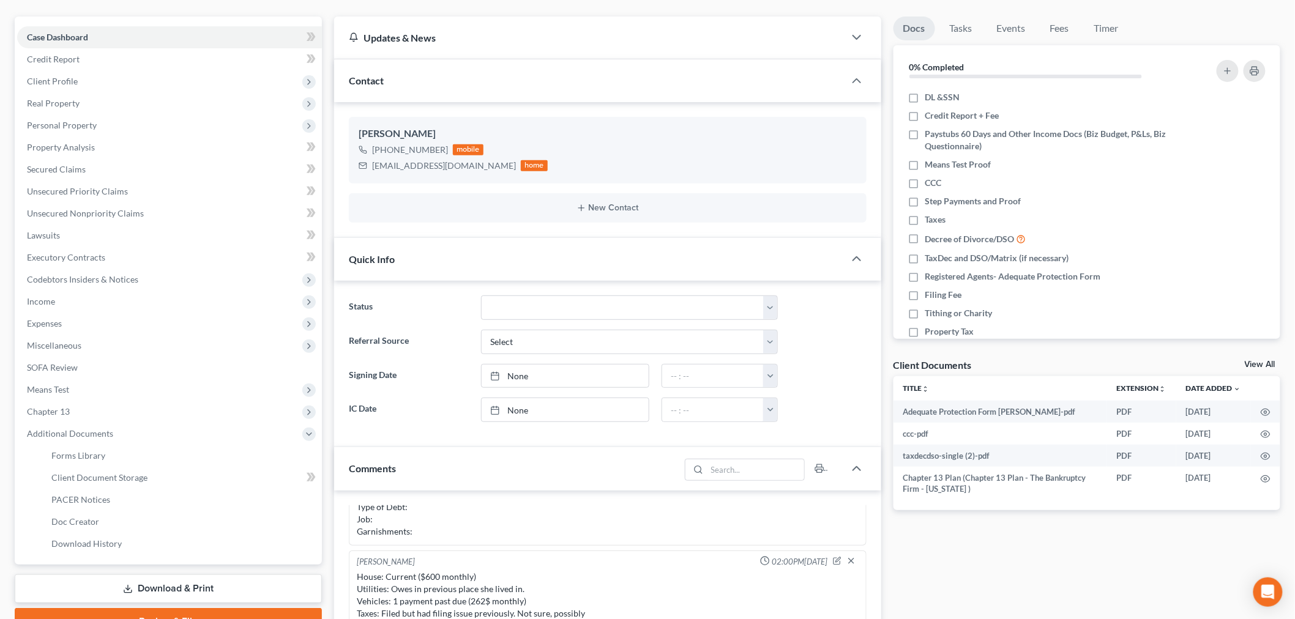
scroll to position [272, 0]
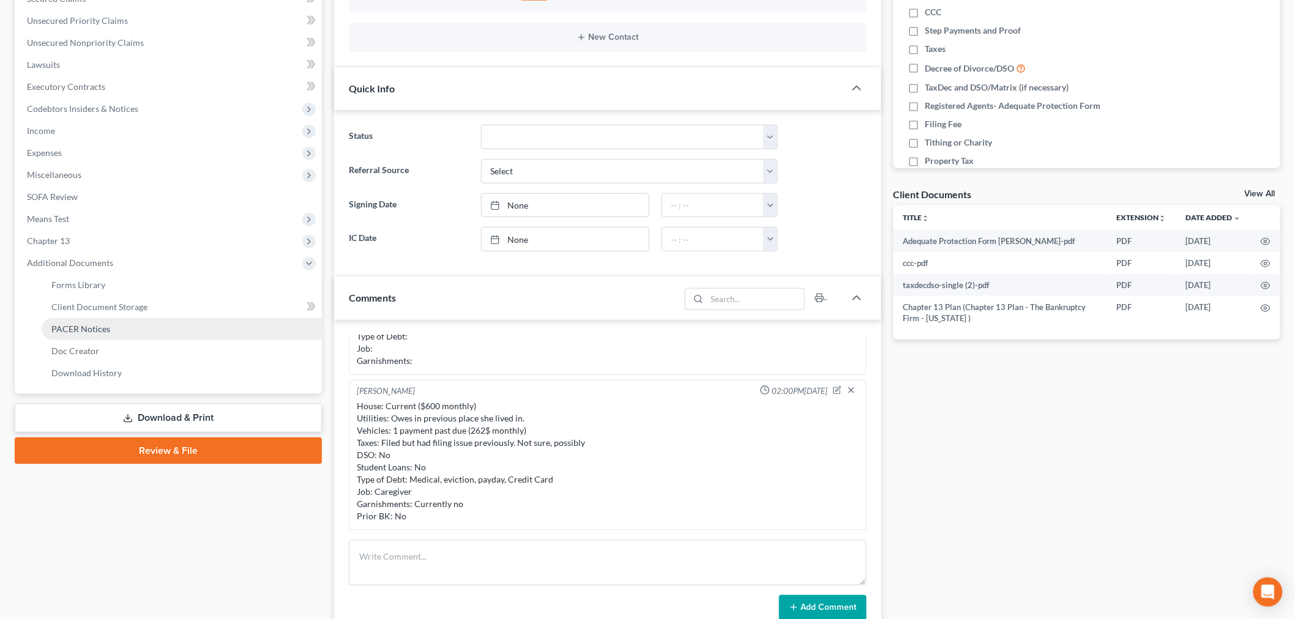
click at [151, 330] on link "PACER Notices" at bounding box center [182, 329] width 280 height 22
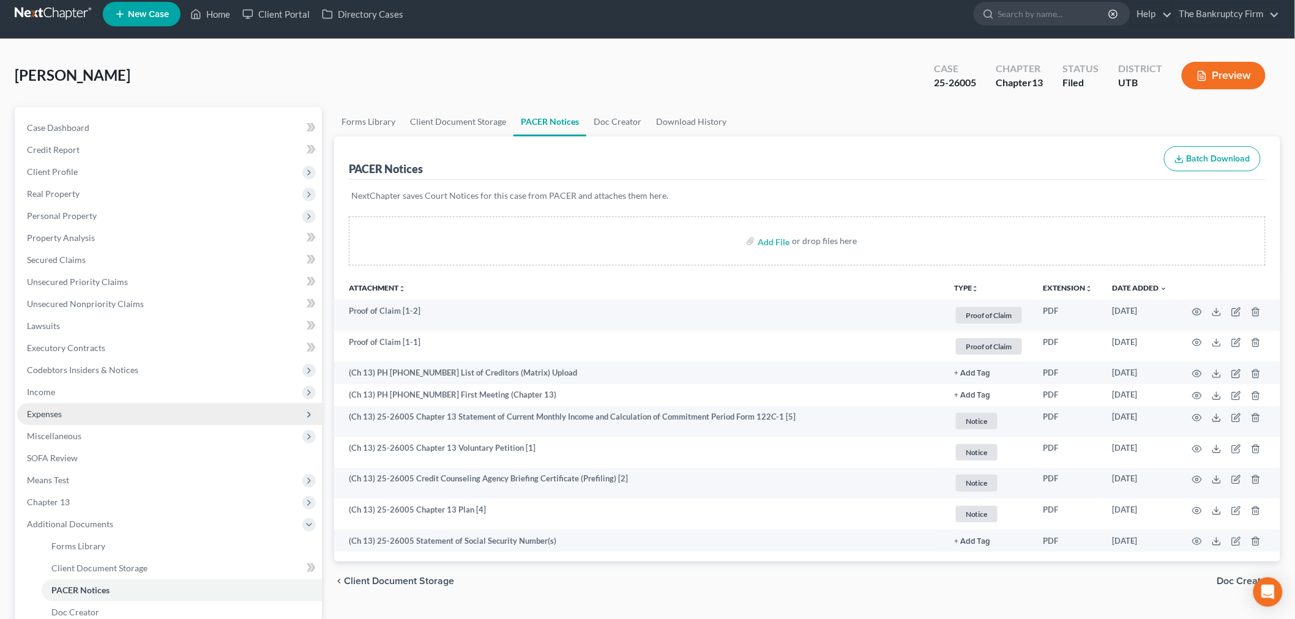
scroll to position [162, 0]
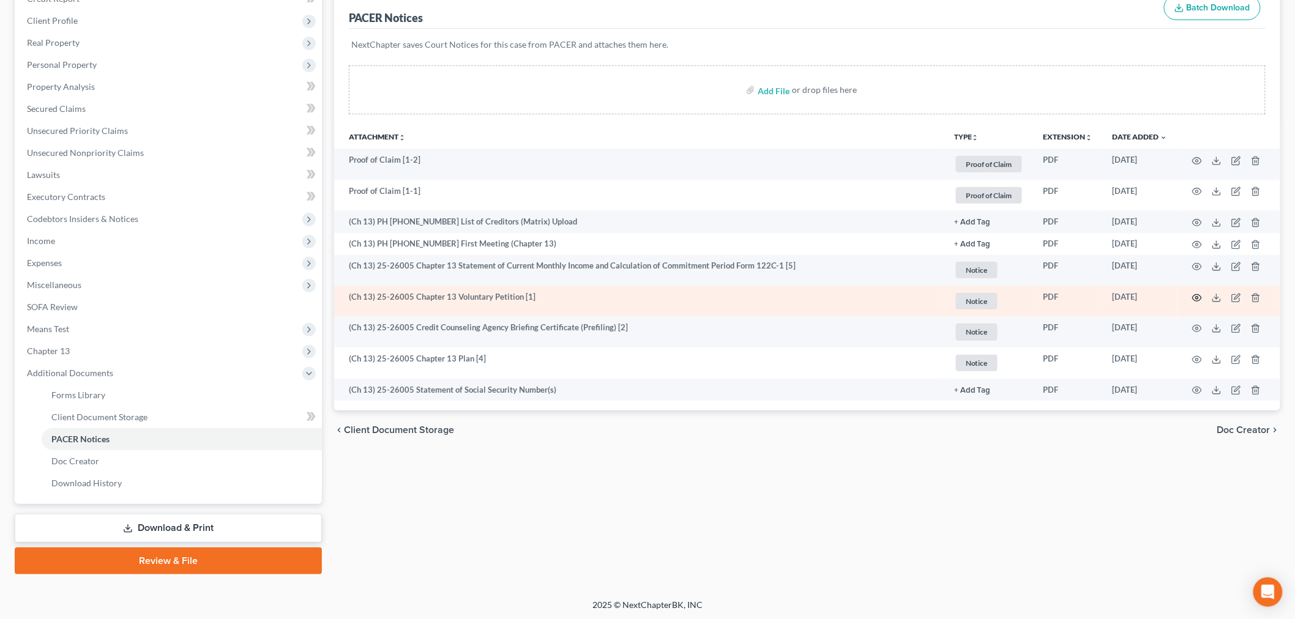
click at [1196, 301] on icon "button" at bounding box center [1197, 297] width 9 height 7
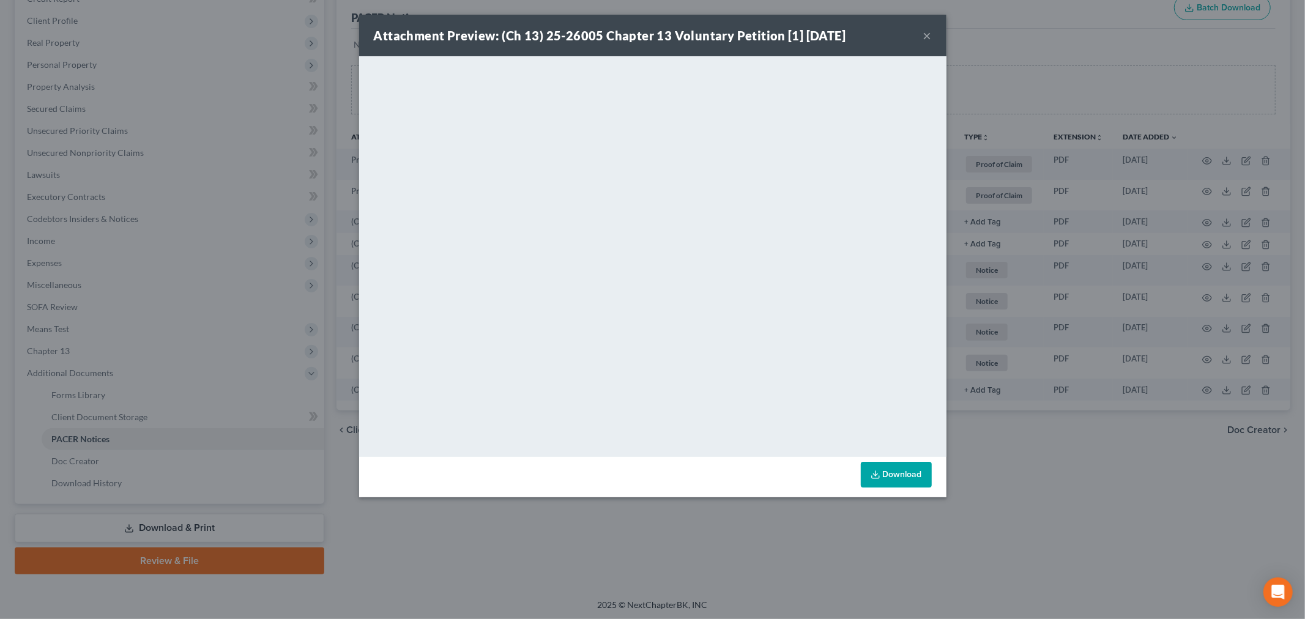
click at [924, 34] on button "×" at bounding box center [928, 35] width 9 height 15
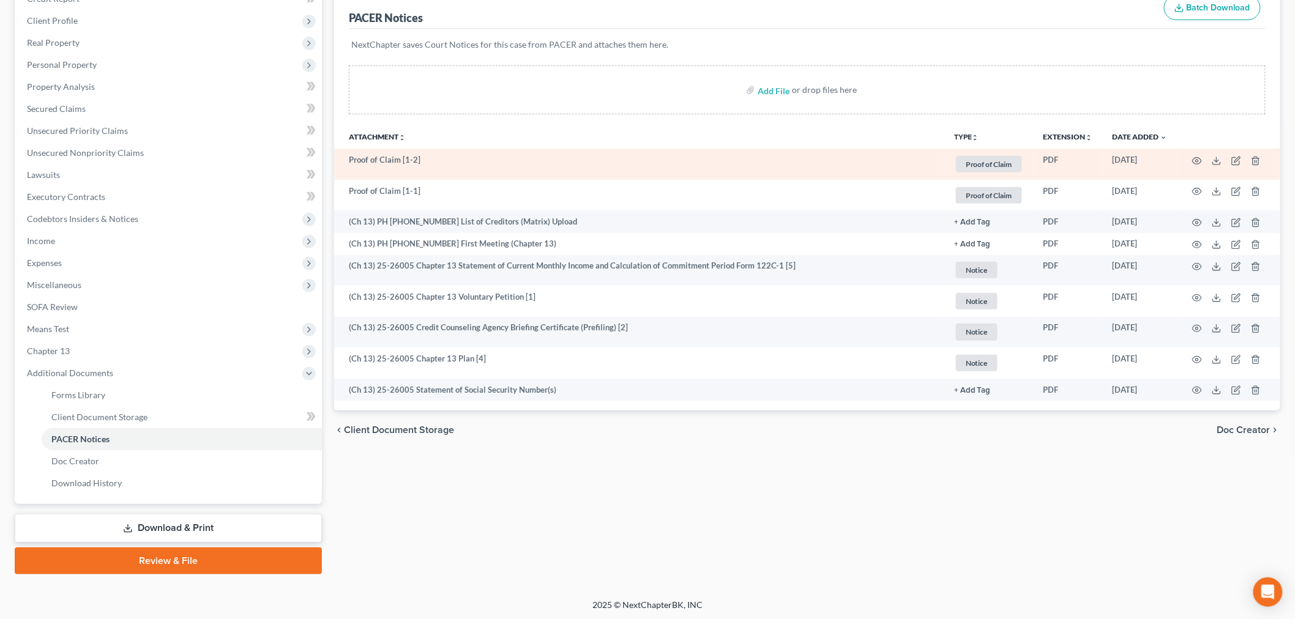
scroll to position [0, 0]
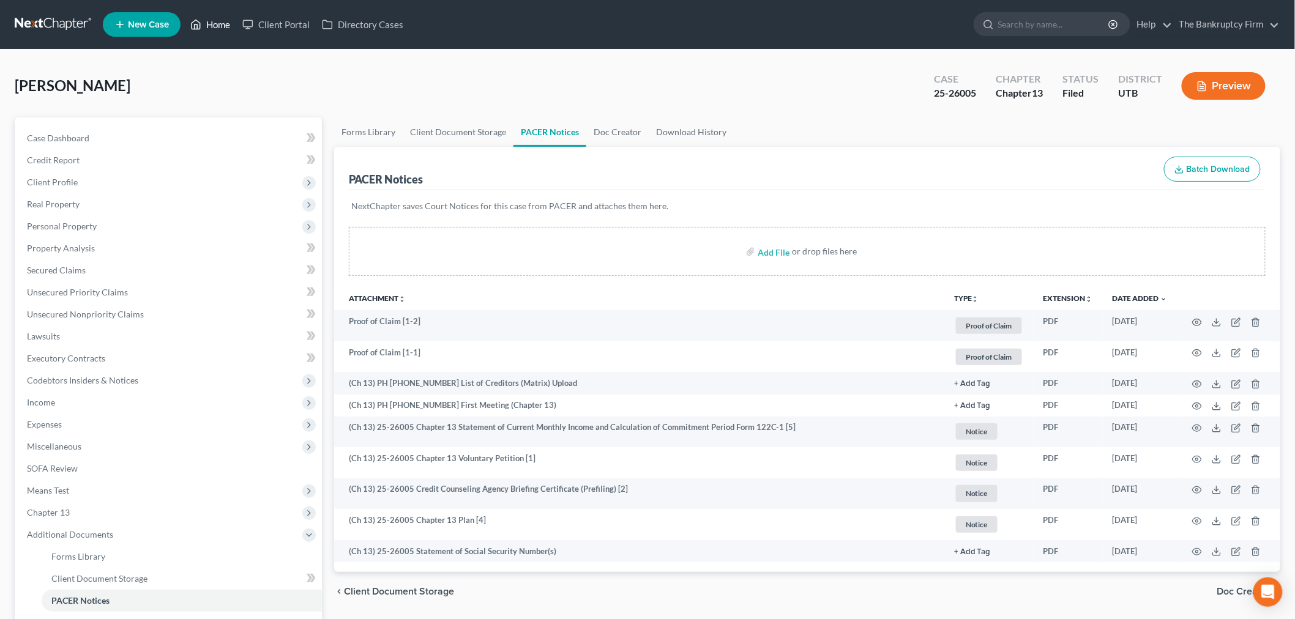
click at [201, 25] on icon at bounding box center [195, 24] width 11 height 15
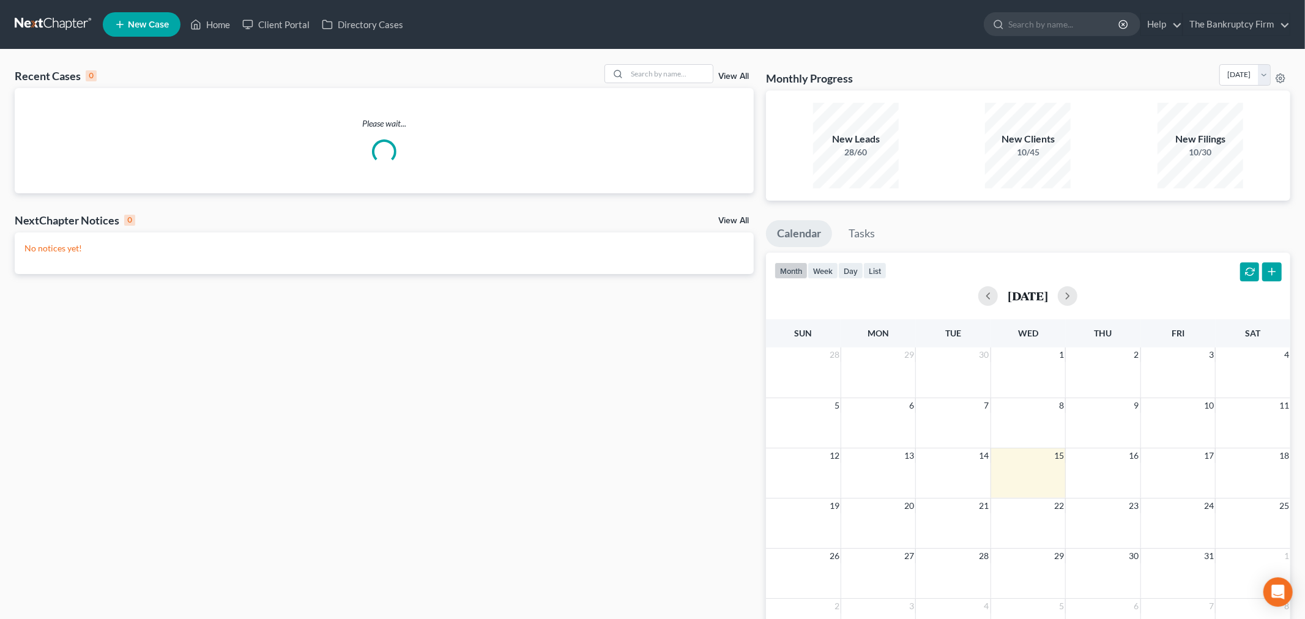
click at [720, 75] on link "View All" at bounding box center [734, 76] width 31 height 9
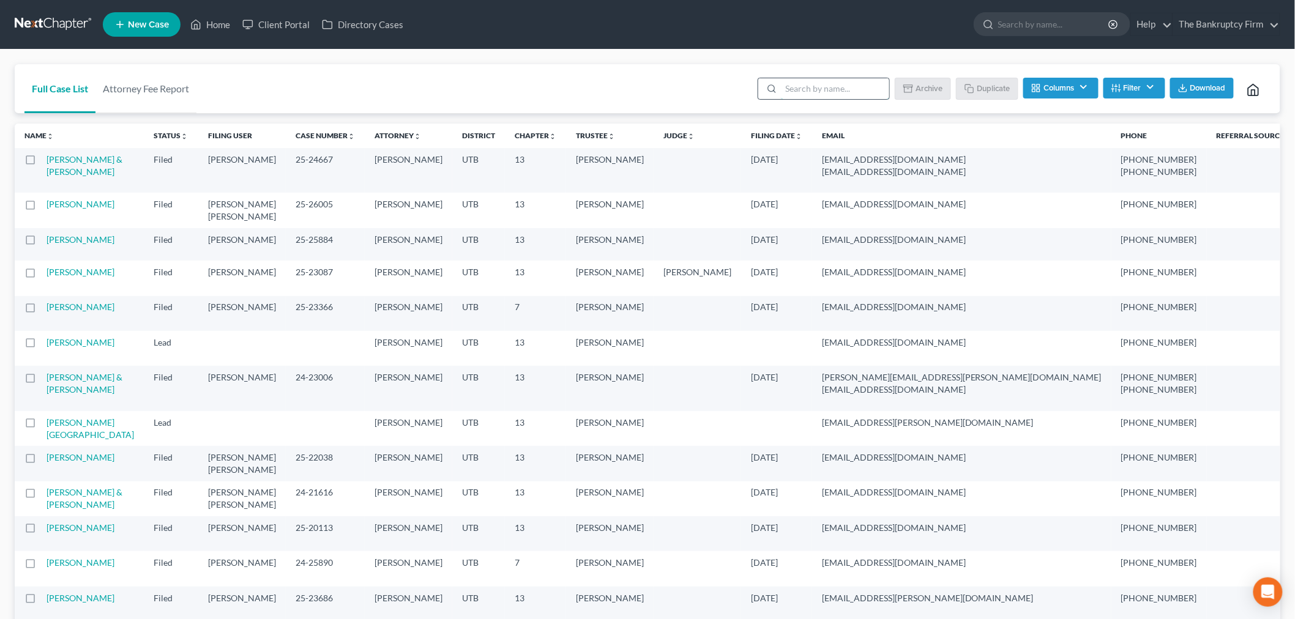
click at [835, 94] on input "search" at bounding box center [835, 88] width 108 height 21
type input "mccur"
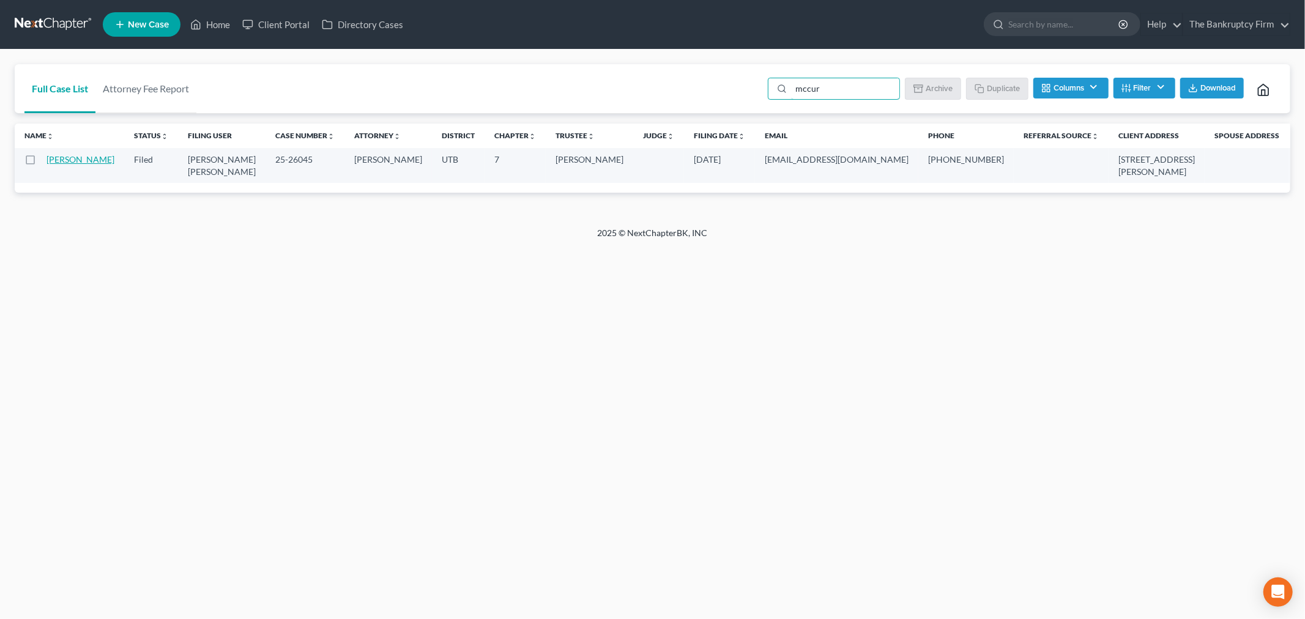
click at [55, 159] on link "[PERSON_NAME]" at bounding box center [81, 159] width 68 height 10
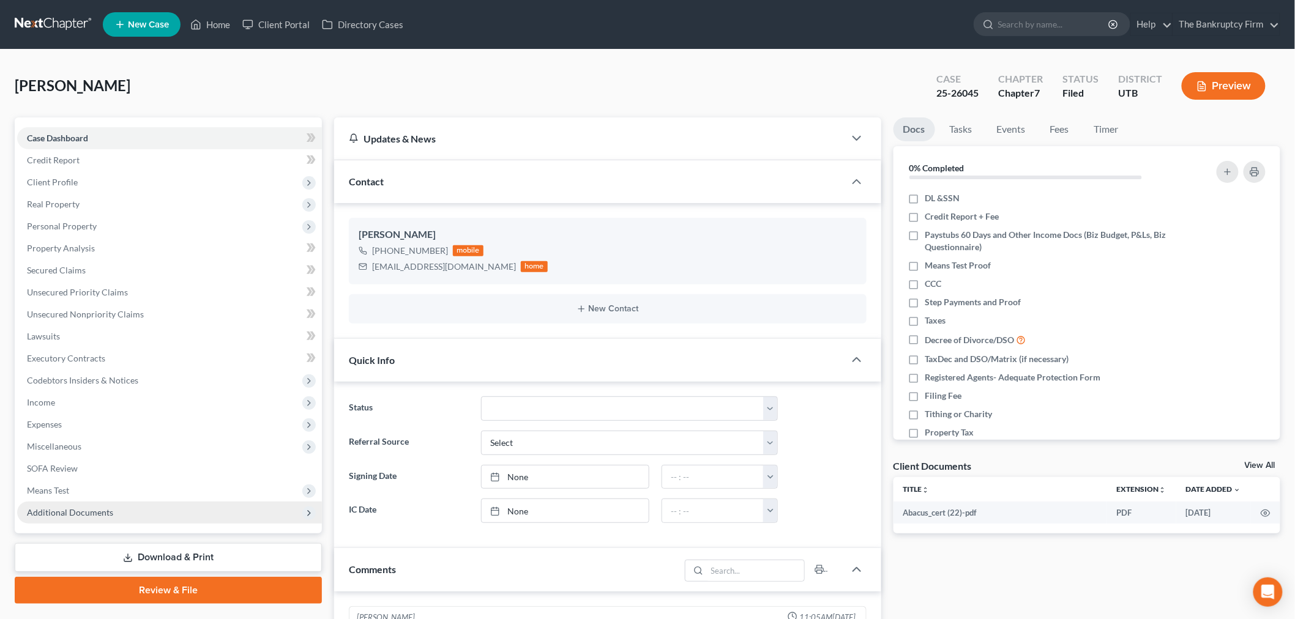
scroll to position [141, 0]
click at [141, 503] on span "Additional Documents" at bounding box center [169, 513] width 305 height 22
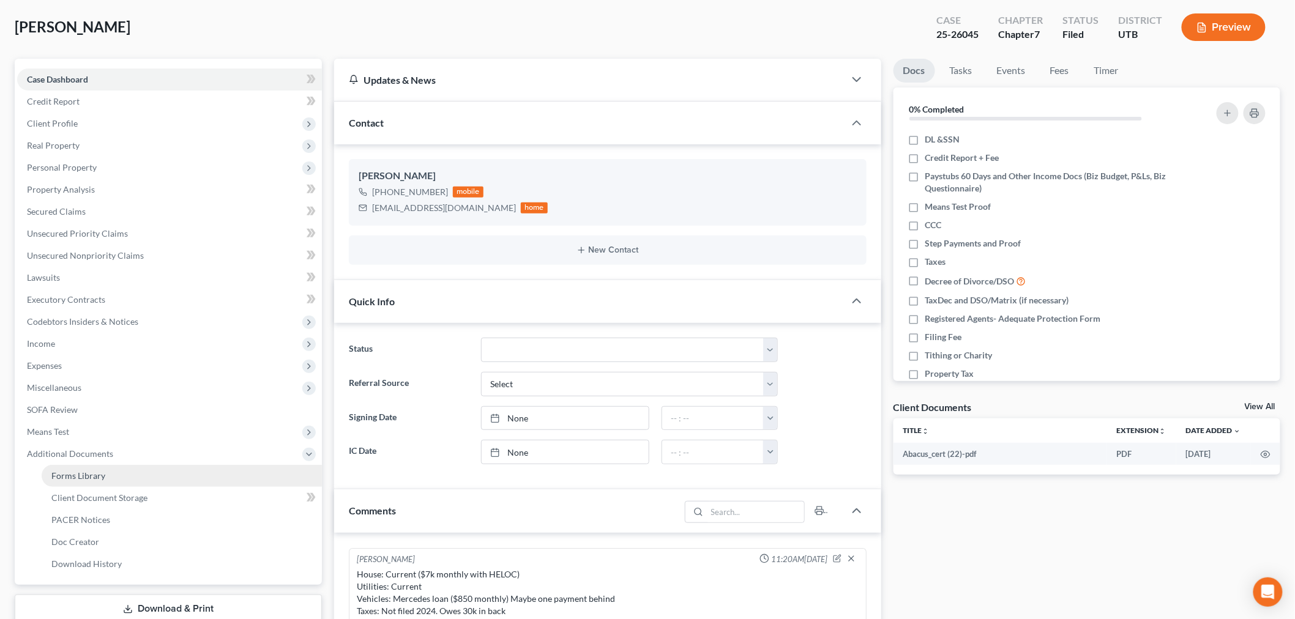
scroll to position [68, 0]
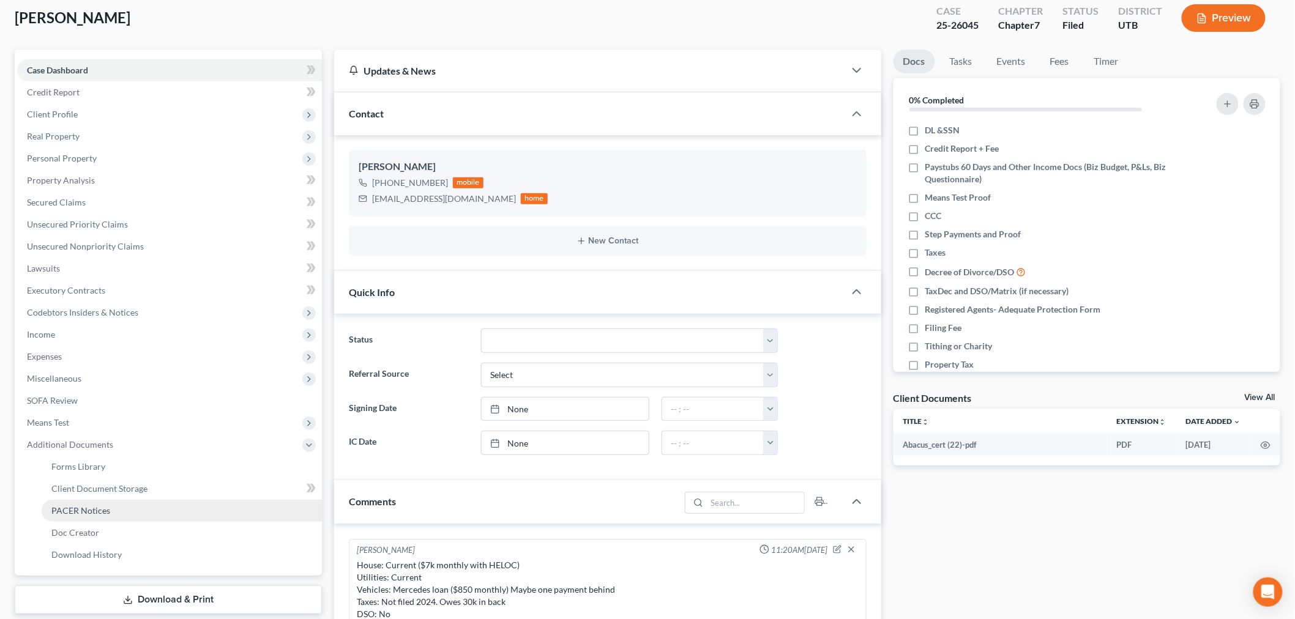
click at [126, 500] on link "PACER Notices" at bounding box center [182, 511] width 280 height 22
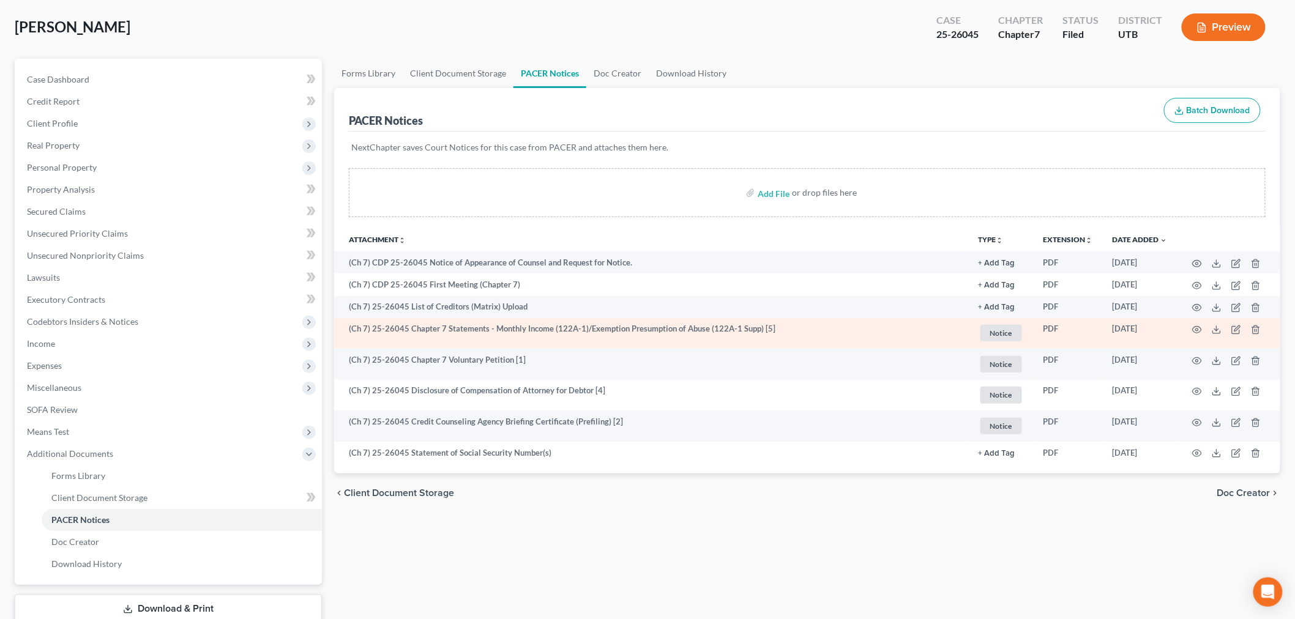
scroll to position [68, 0]
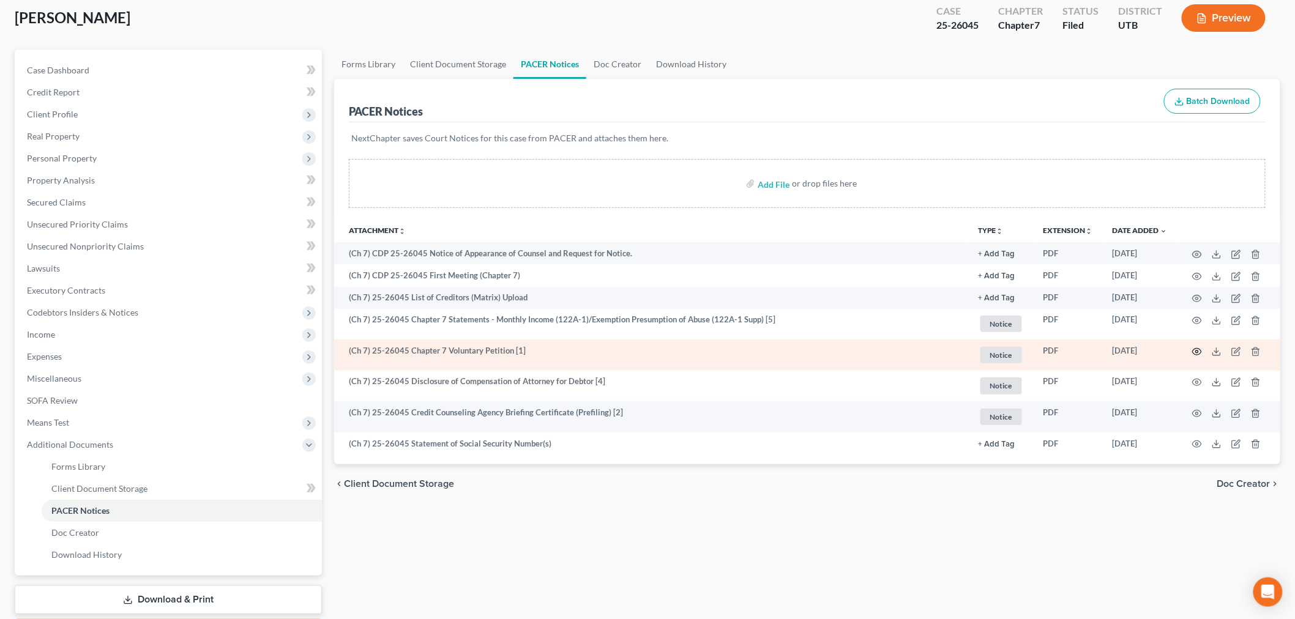
click at [1196, 355] on icon "button" at bounding box center [1197, 352] width 10 height 10
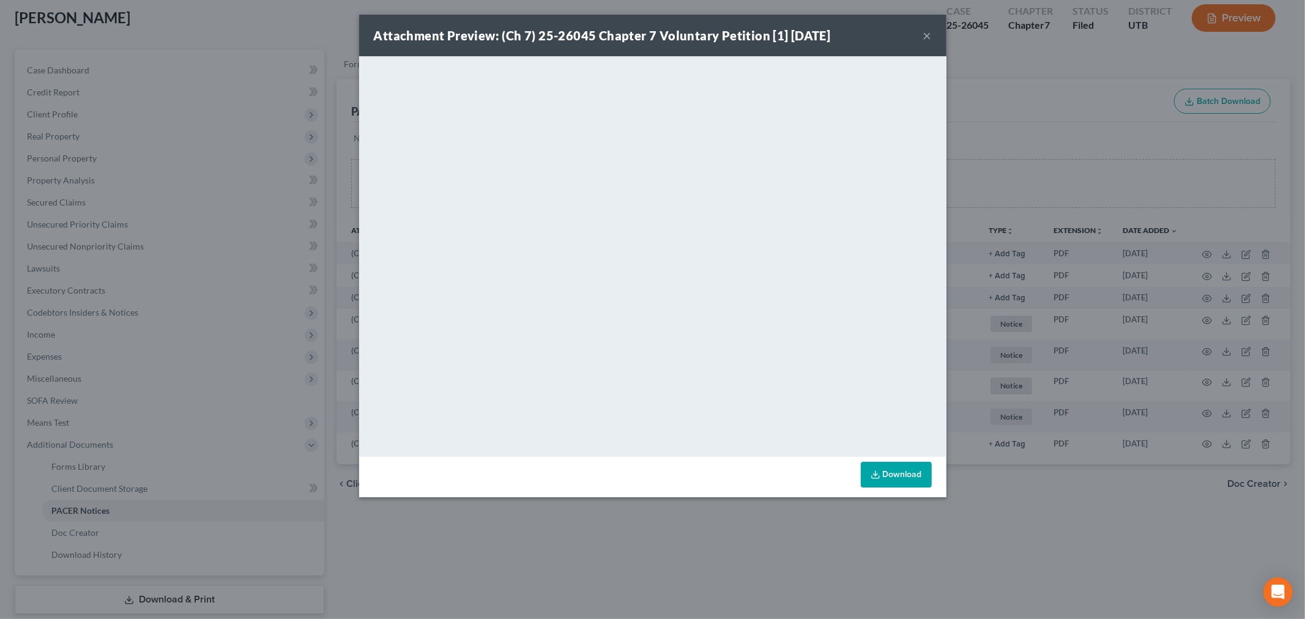
drag, startPoint x: 925, startPoint y: 37, endPoint x: 917, endPoint y: 37, distance: 8.6
click at [925, 37] on button "×" at bounding box center [928, 35] width 9 height 15
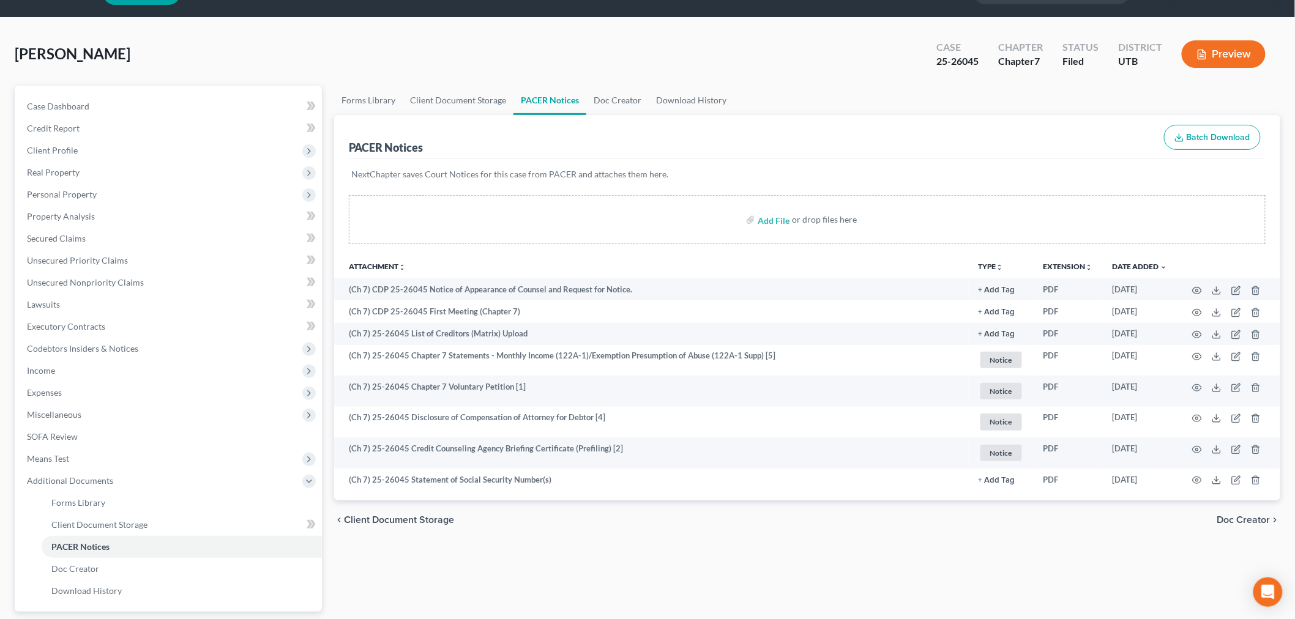
scroll to position [0, 0]
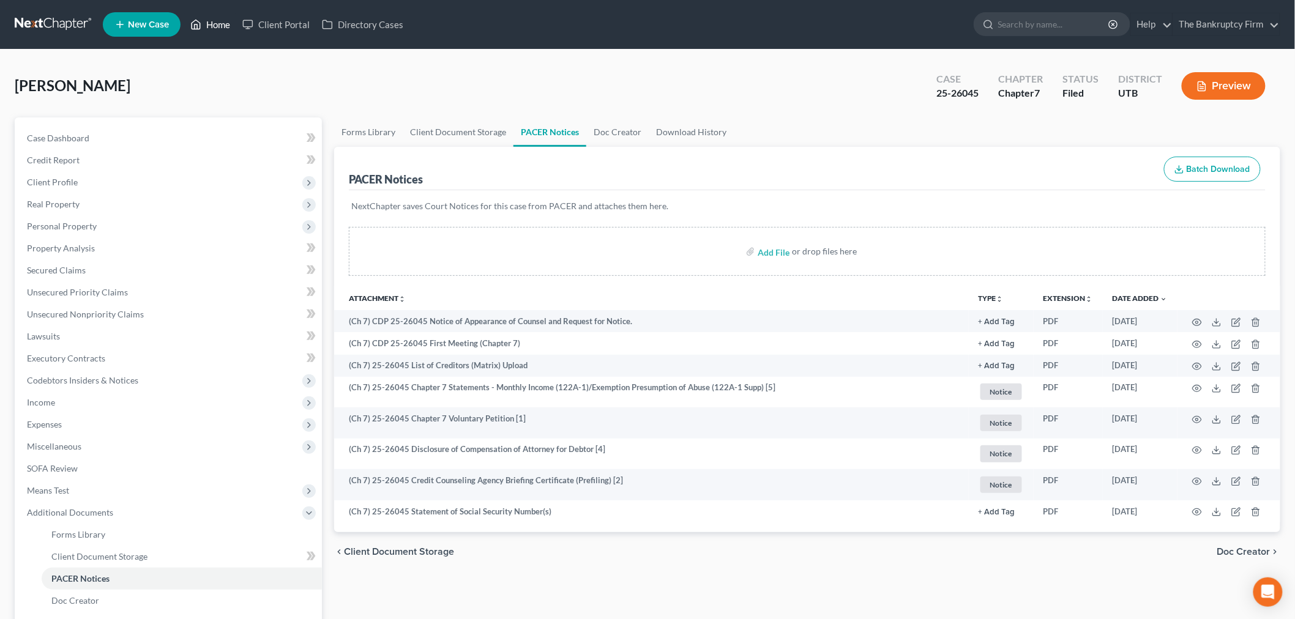
click at [215, 21] on link "Home" at bounding box center [210, 24] width 52 height 22
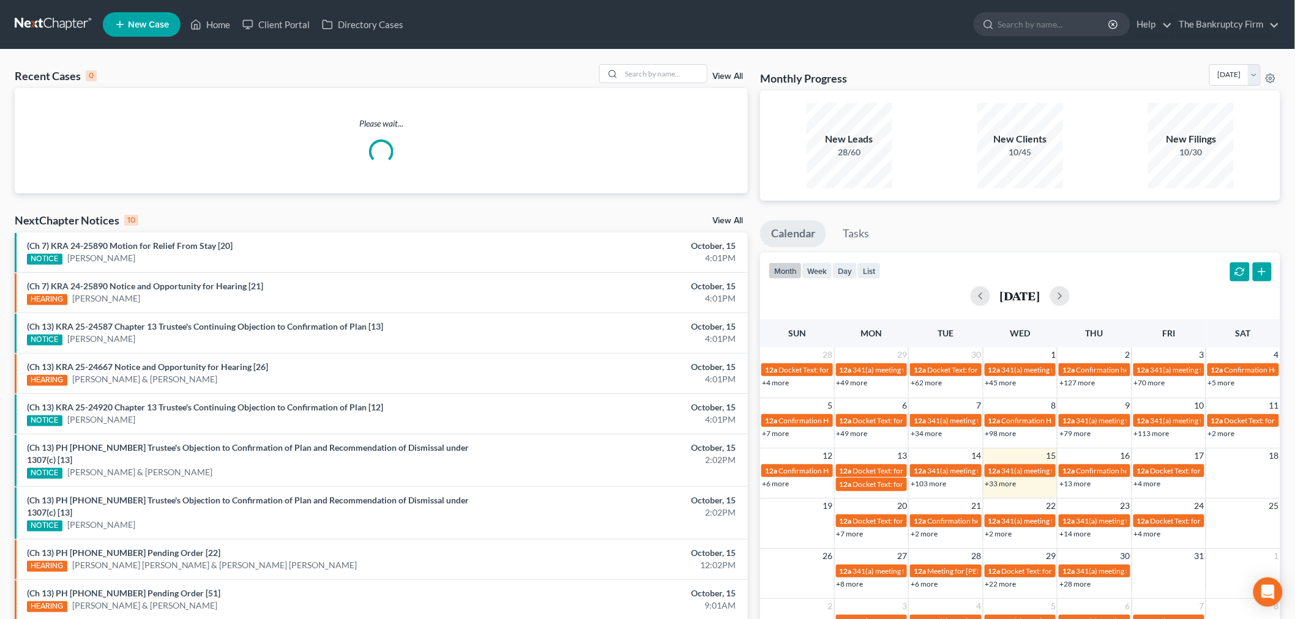
click at [733, 77] on link "View All" at bounding box center [727, 76] width 31 height 9
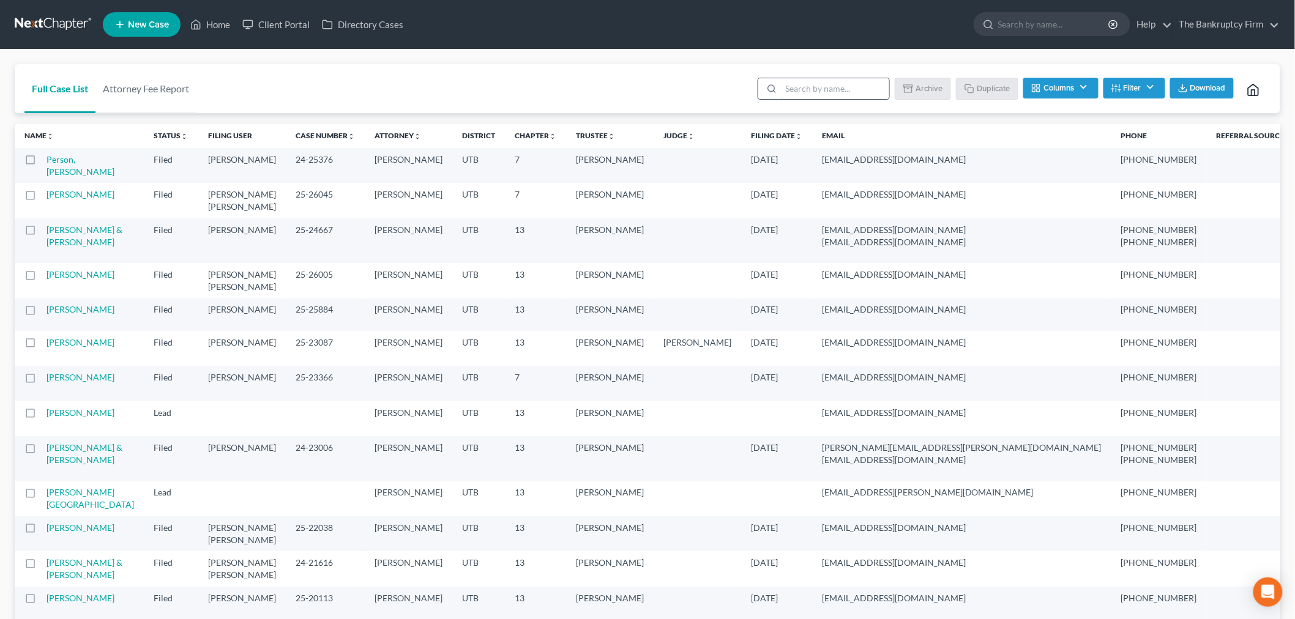
click at [853, 84] on input "search" at bounding box center [835, 88] width 108 height 21
type input "[PERSON_NAME]"
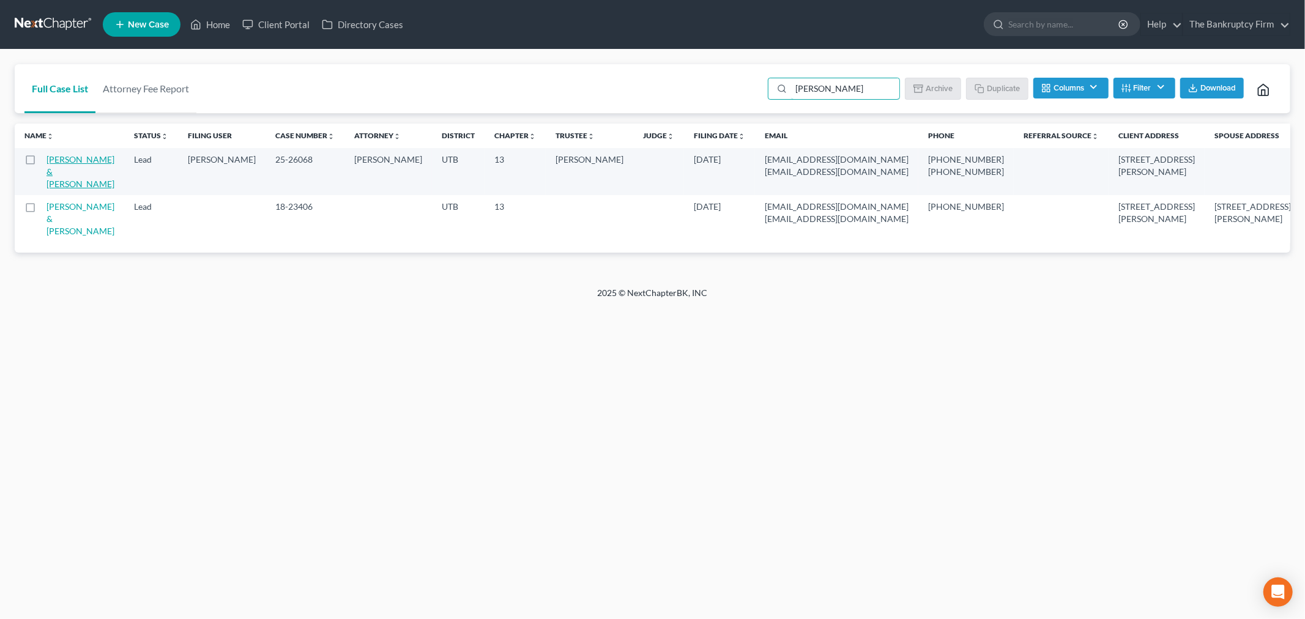
click at [62, 171] on link "[PERSON_NAME] & [PERSON_NAME]" at bounding box center [81, 171] width 68 height 35
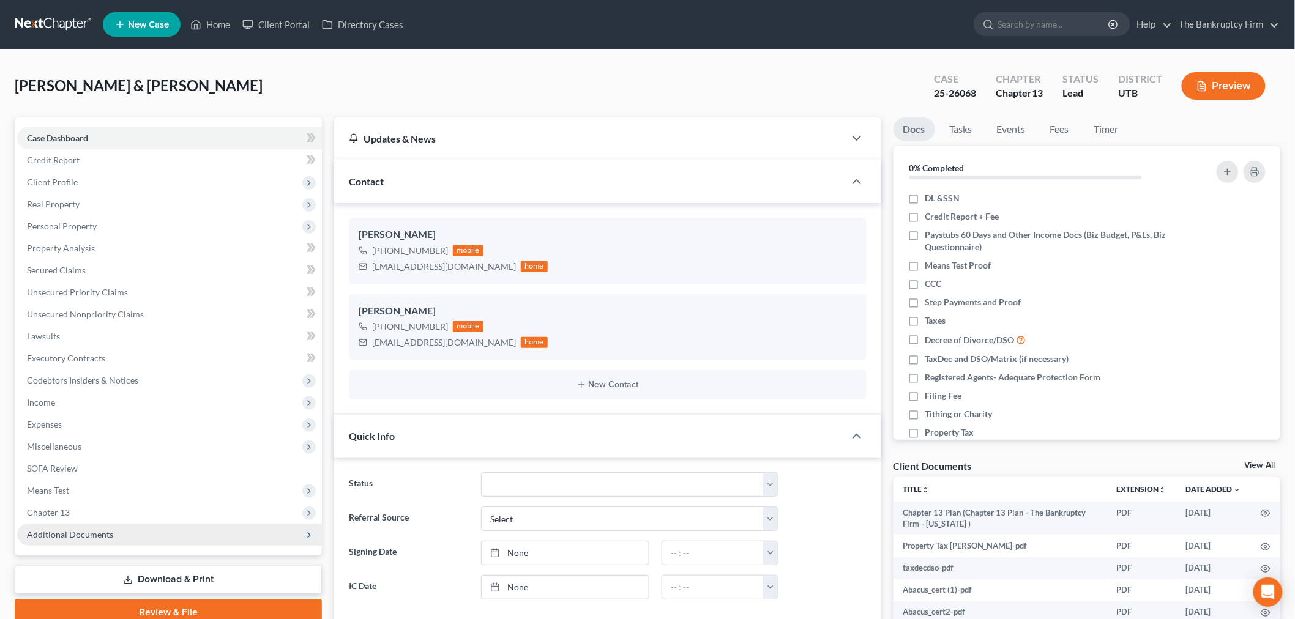
scroll to position [59, 0]
click at [91, 527] on span "Additional Documents" at bounding box center [169, 535] width 305 height 22
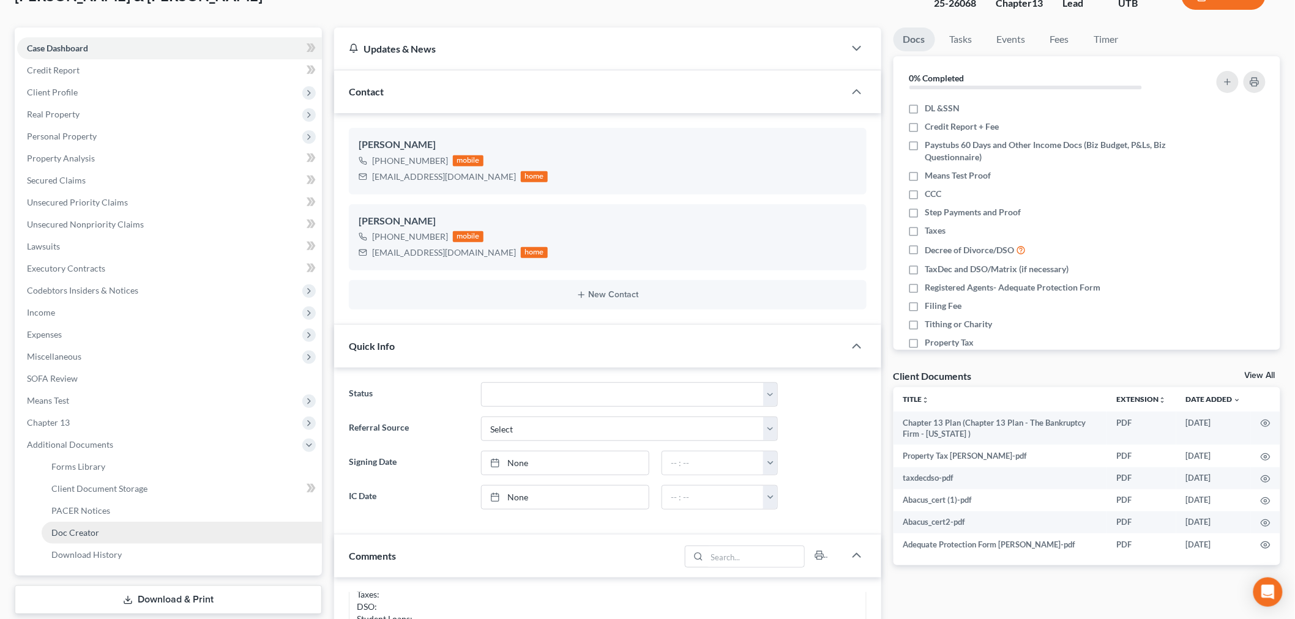
scroll to position [204, 0]
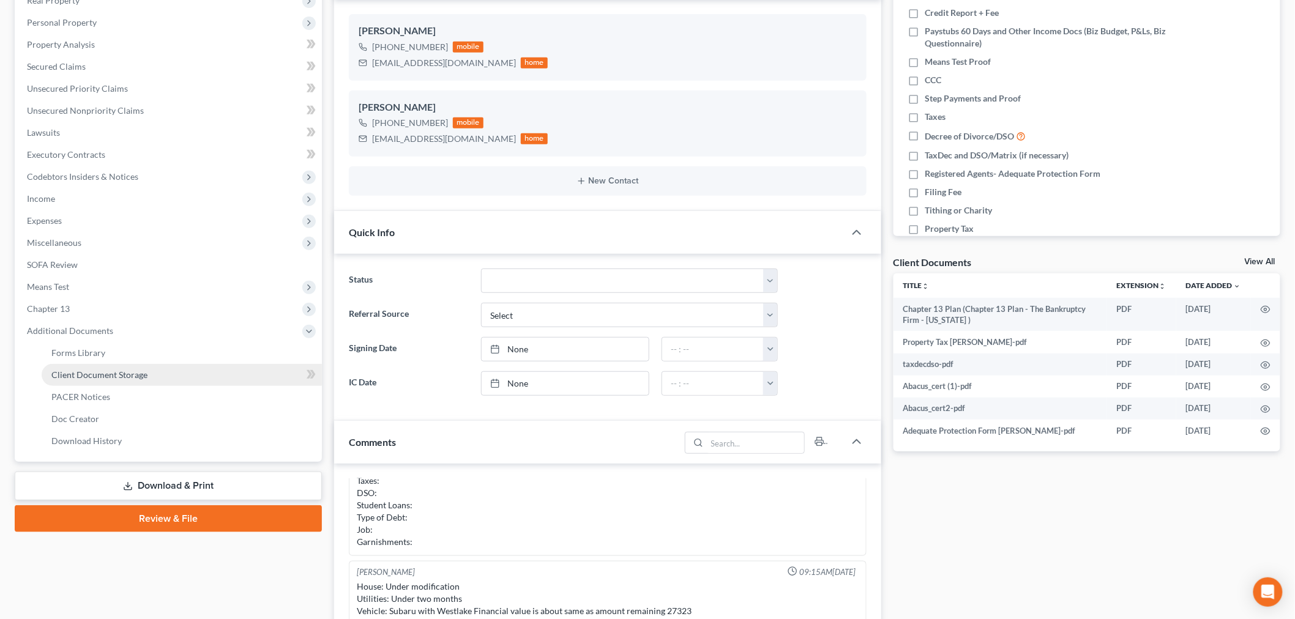
click at [133, 376] on span "Client Document Storage" at bounding box center [99, 375] width 96 height 10
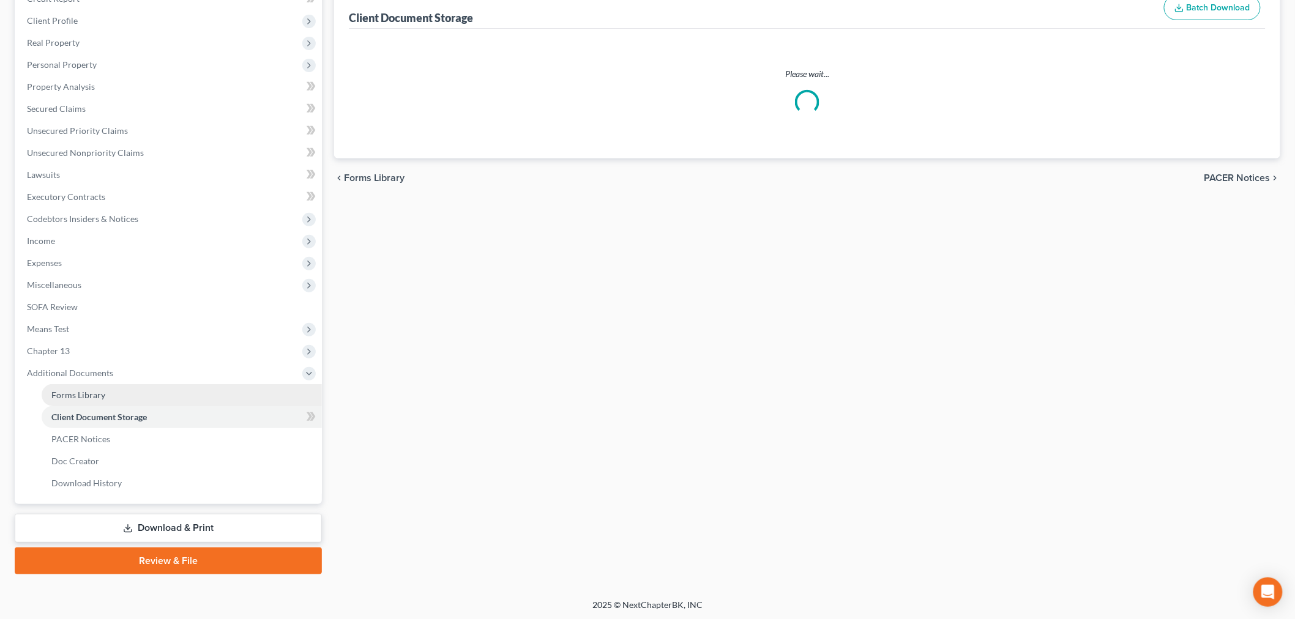
scroll to position [59, 0]
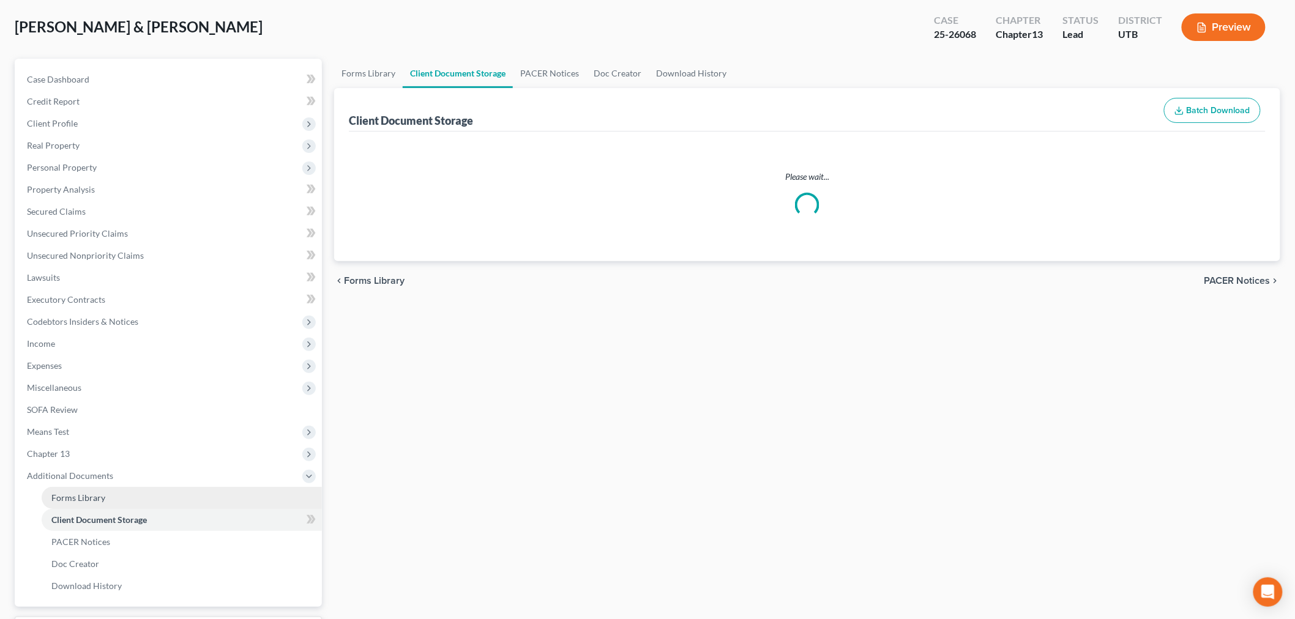
select select "26"
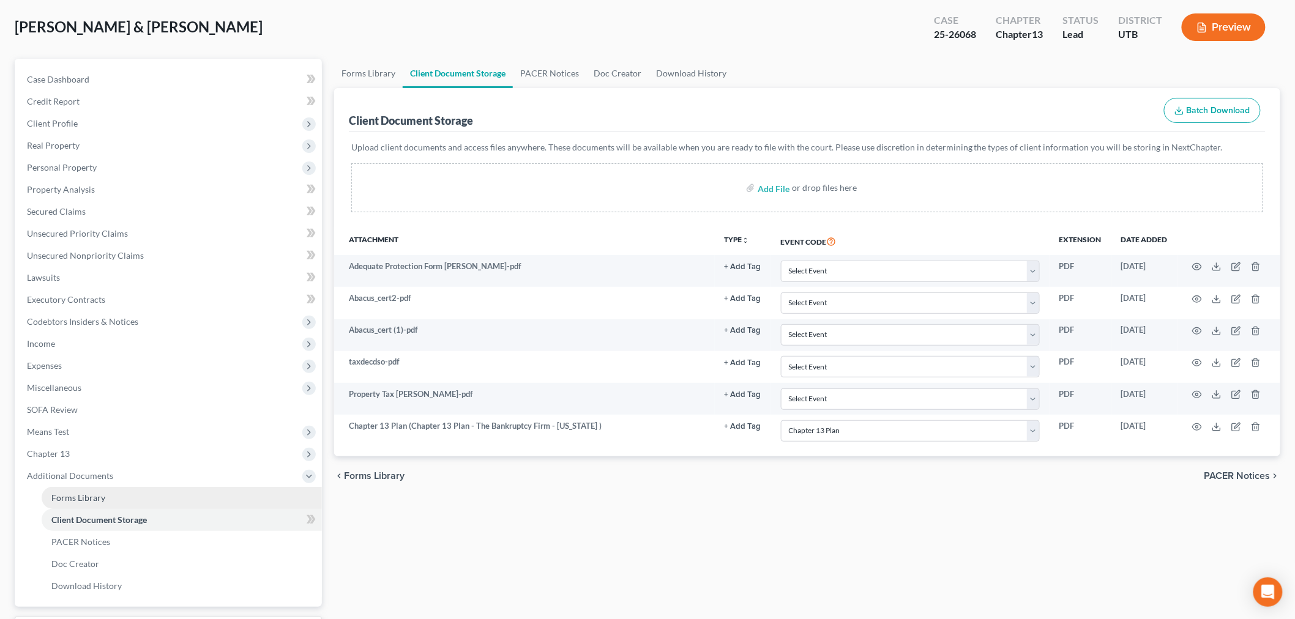
scroll to position [0, 0]
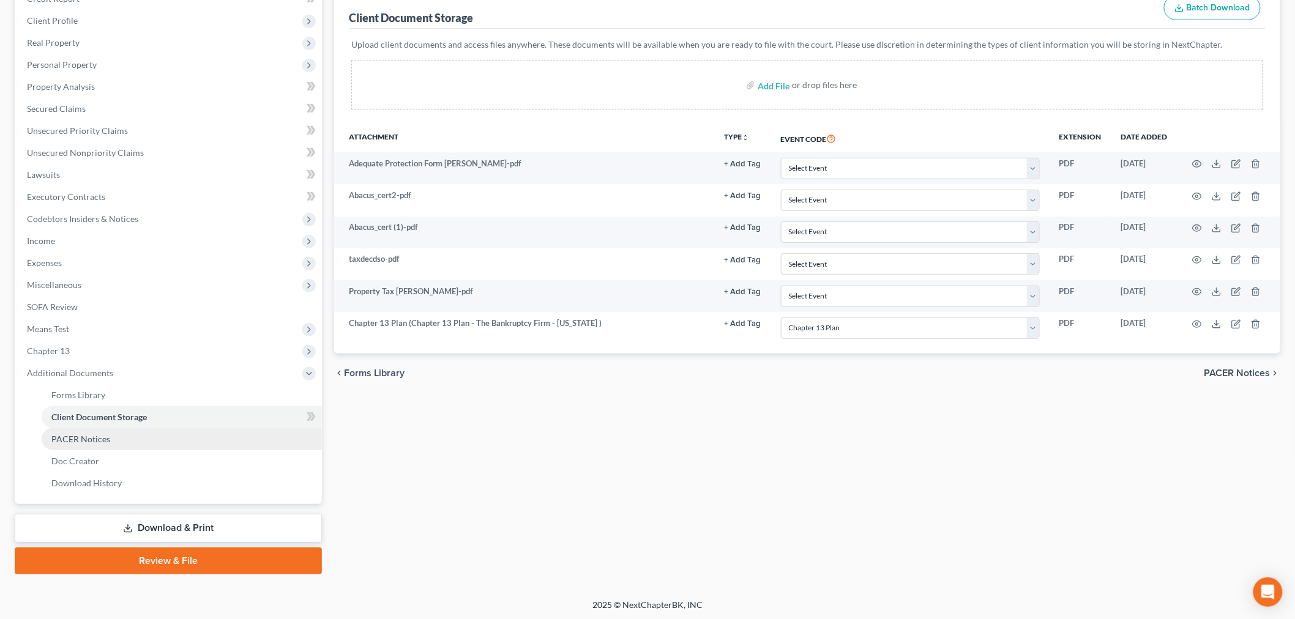
click at [133, 439] on link "PACER Notices" at bounding box center [182, 439] width 280 height 22
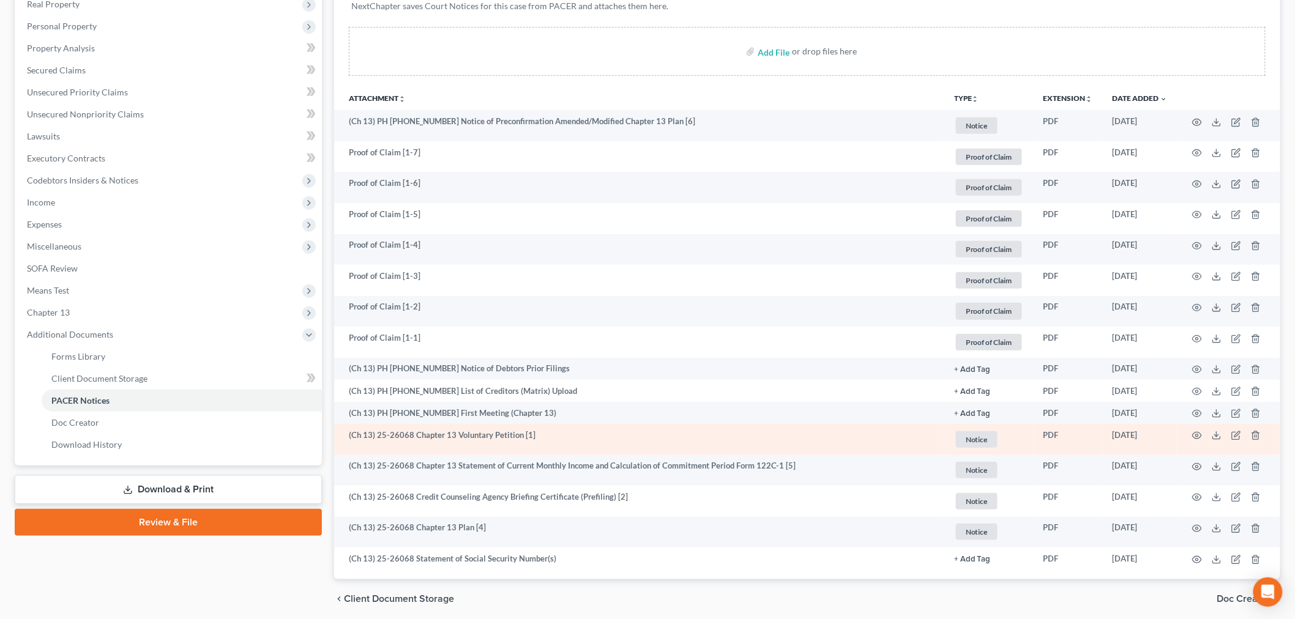
scroll to position [247, 0]
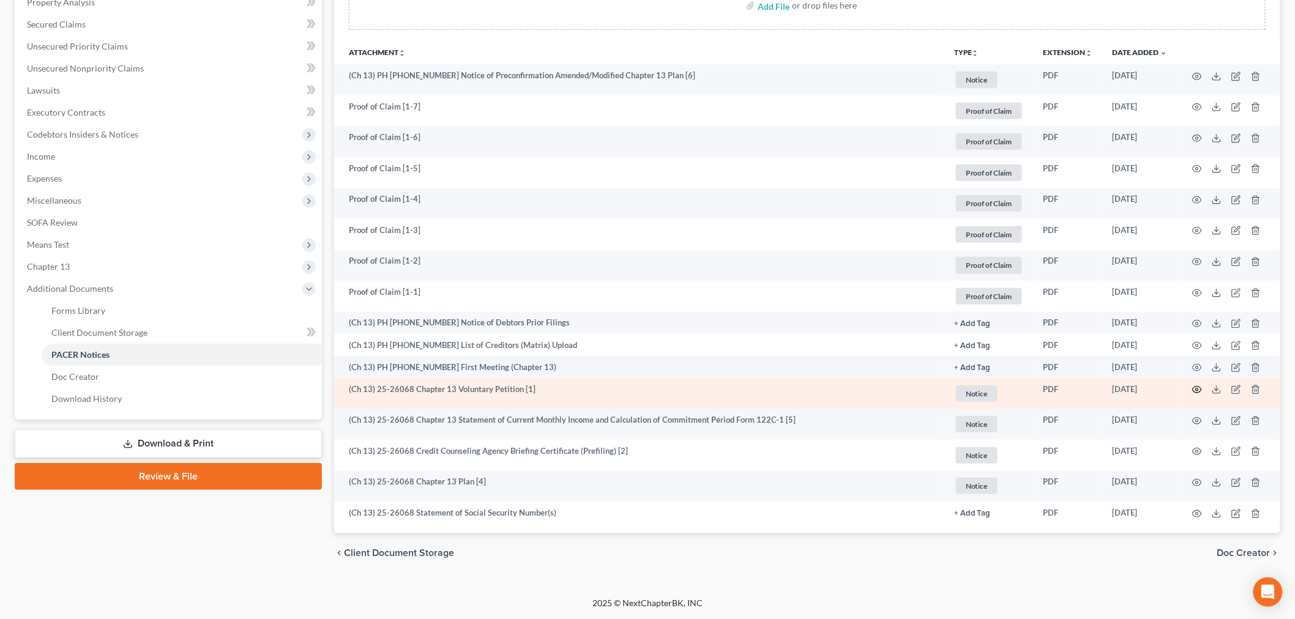
click at [1194, 393] on icon "button" at bounding box center [1197, 390] width 10 height 10
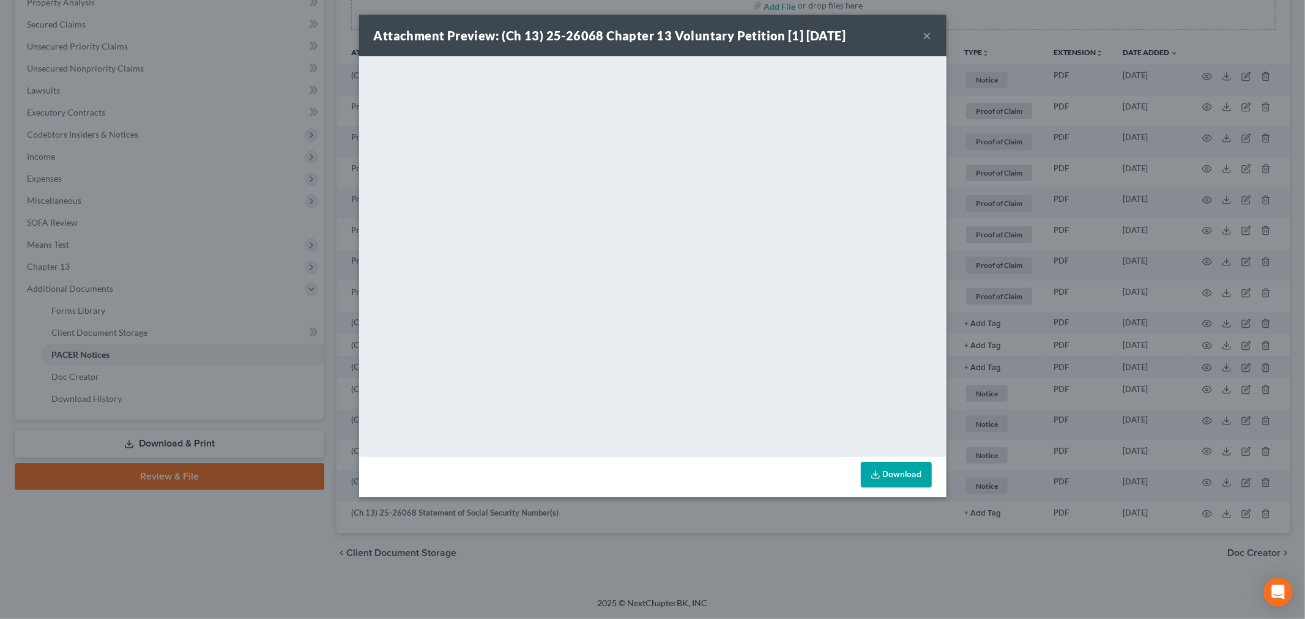
drag, startPoint x: 925, startPoint y: 29, endPoint x: 461, endPoint y: 10, distance: 464.3
click at [925, 29] on button "×" at bounding box center [928, 35] width 9 height 15
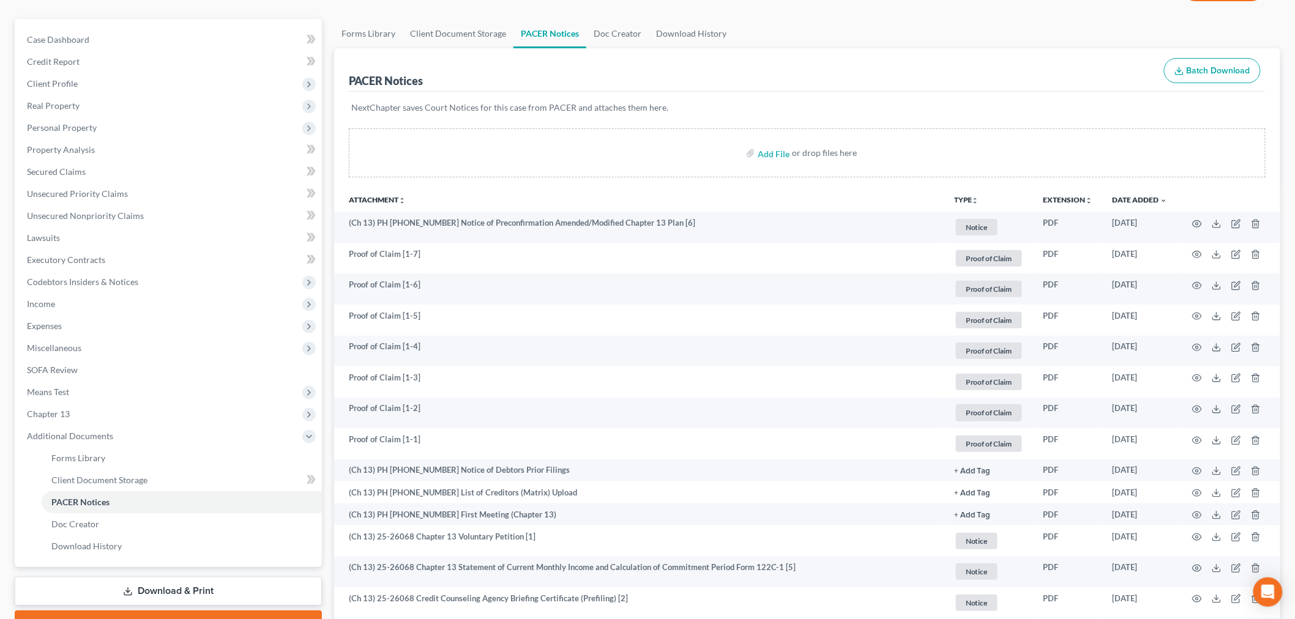
scroll to position [0, 0]
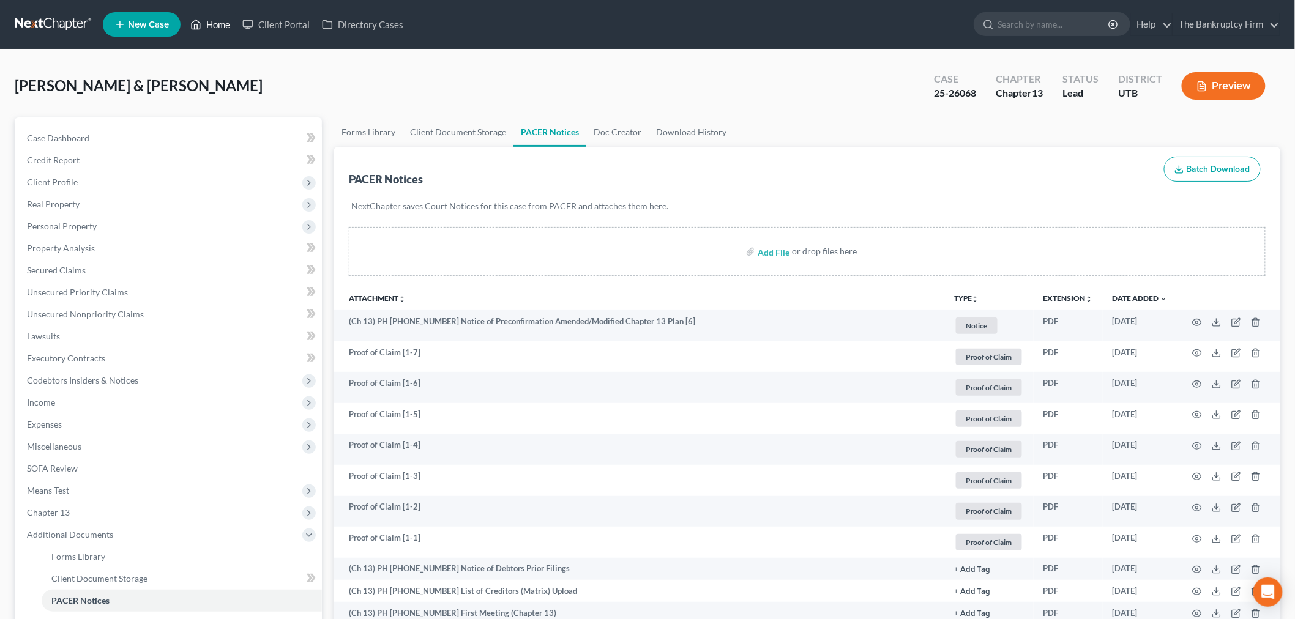
click at [222, 26] on link "Home" at bounding box center [210, 24] width 52 height 22
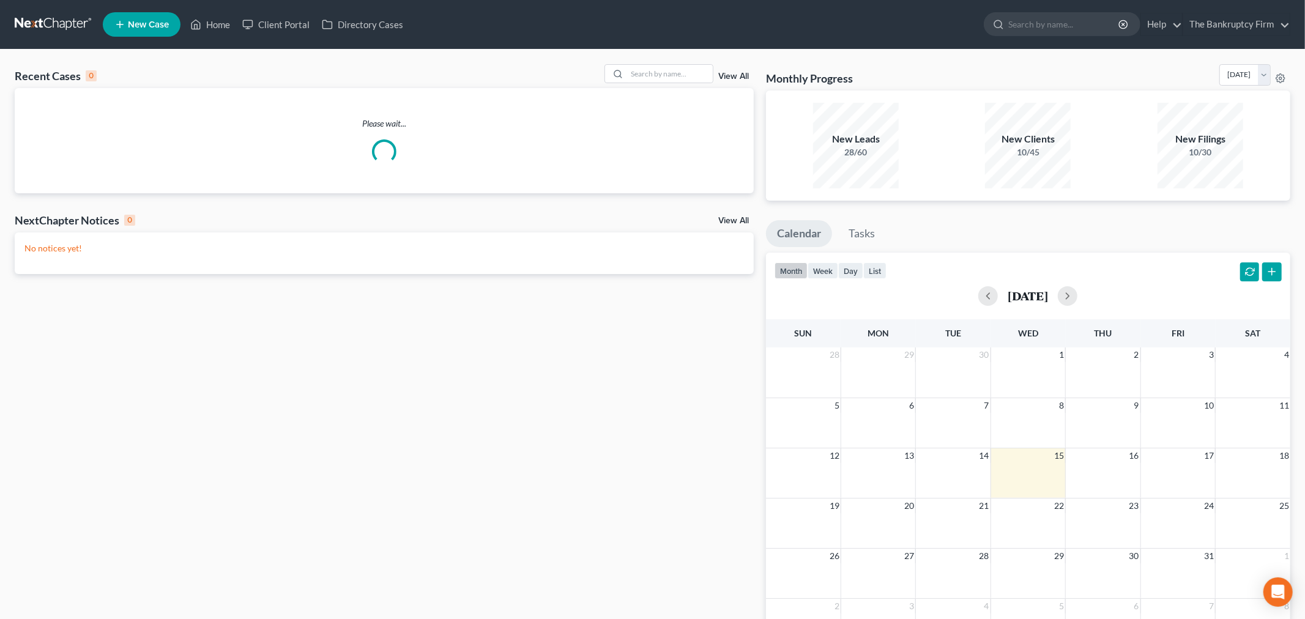
click at [730, 77] on link "View All" at bounding box center [734, 76] width 31 height 9
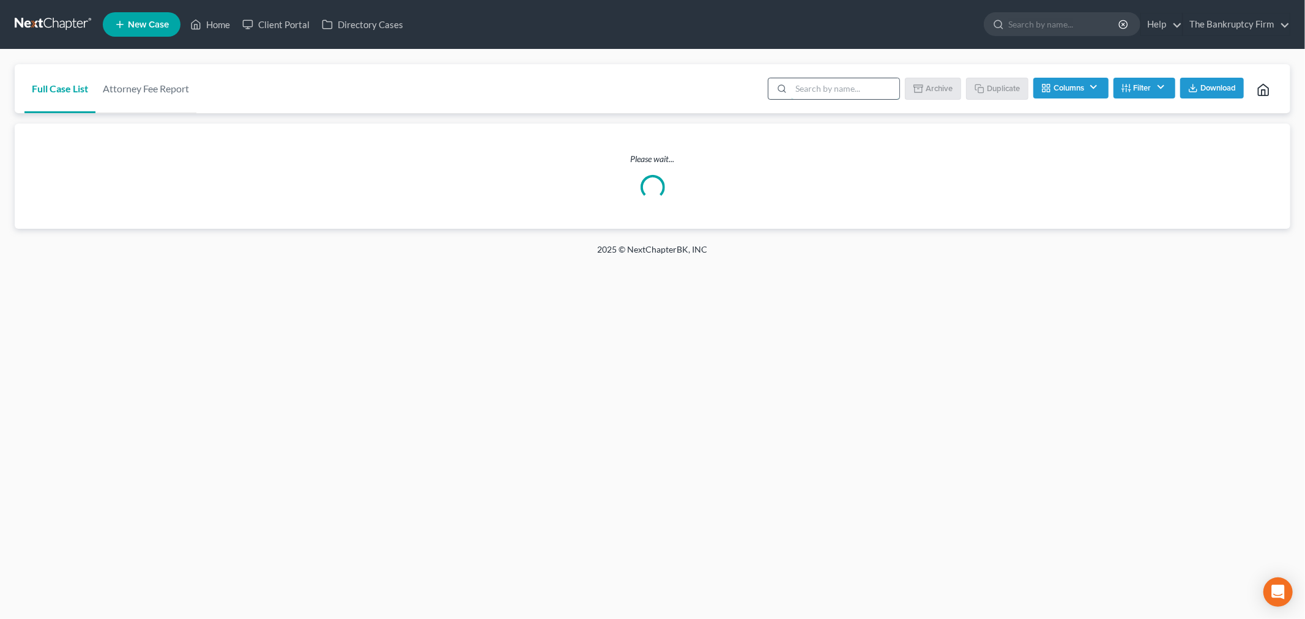
click at [827, 86] on input "search" at bounding box center [845, 88] width 108 height 21
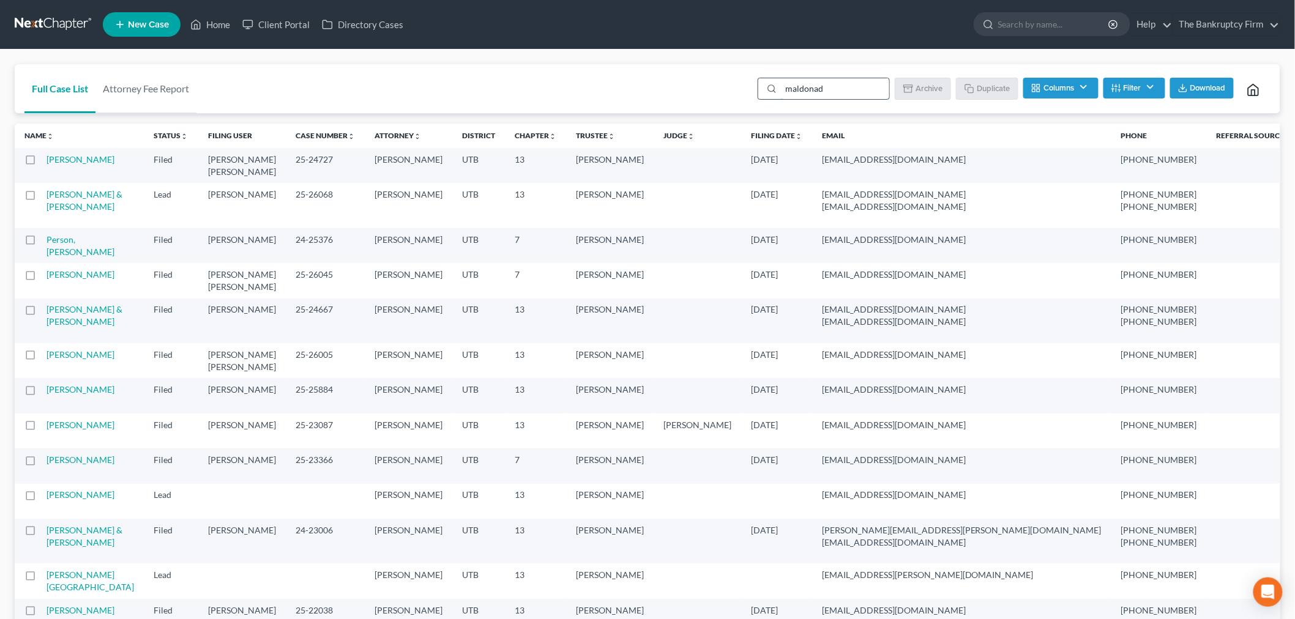
type input "[PERSON_NAME]"
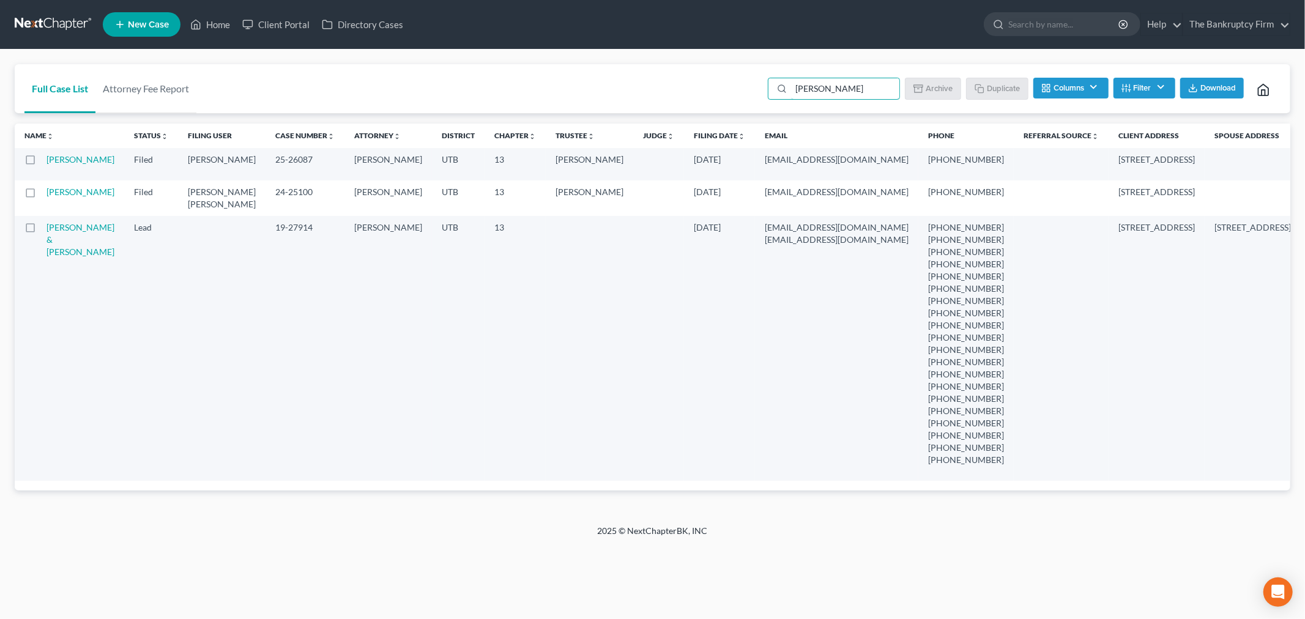
click at [60, 155] on link "[PERSON_NAME]" at bounding box center [81, 159] width 68 height 10
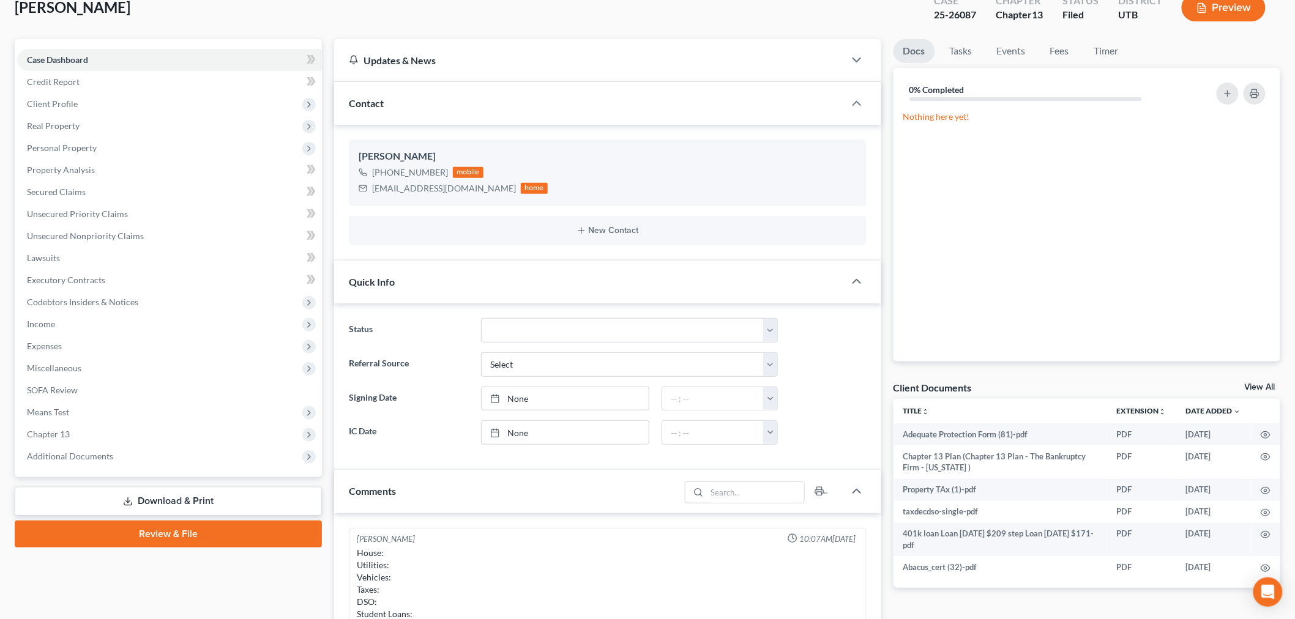
scroll to position [204, 0]
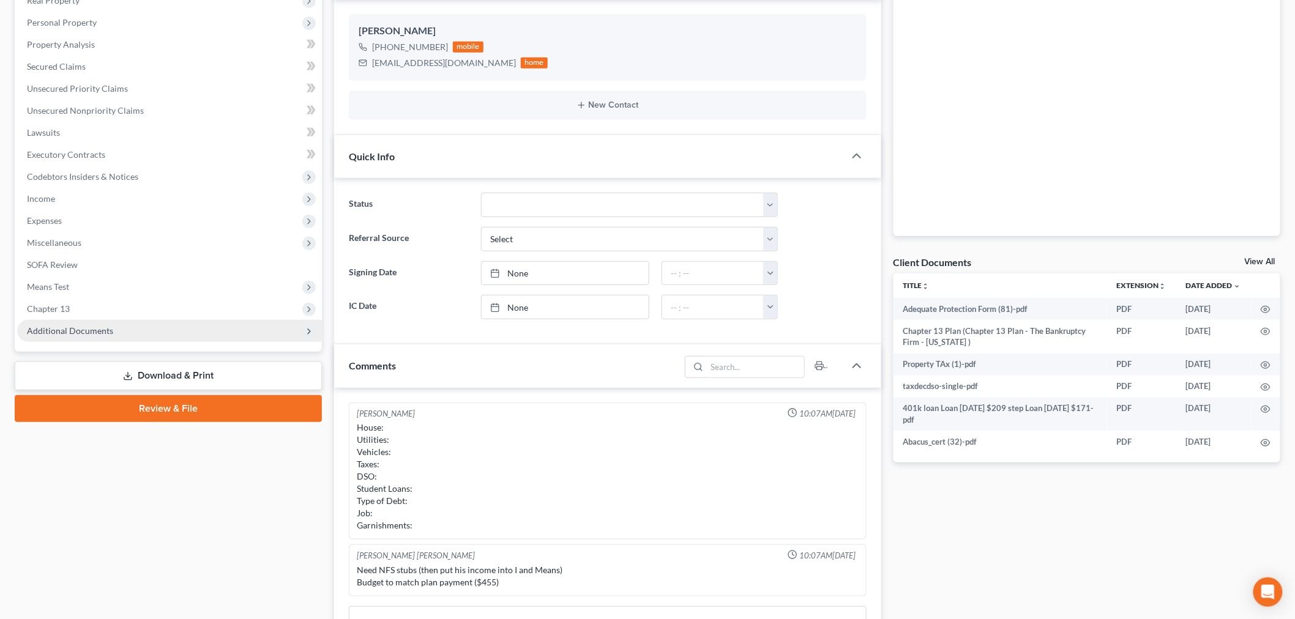
click at [119, 322] on span "Additional Documents" at bounding box center [169, 331] width 305 height 22
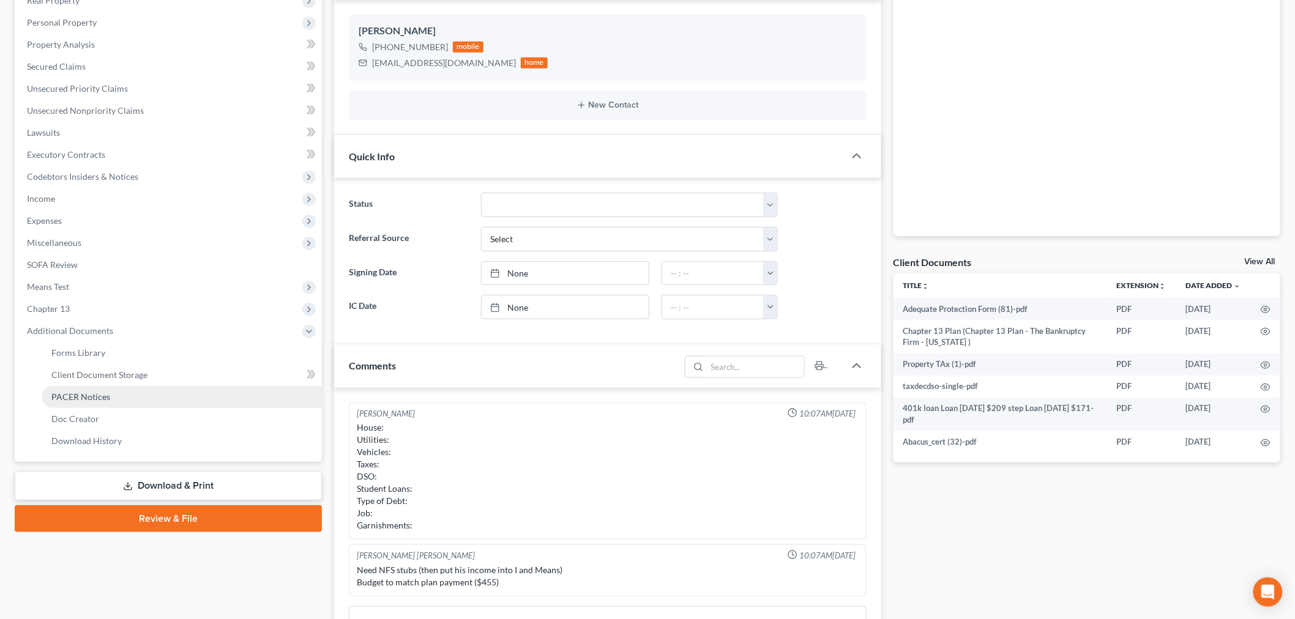
click at [97, 399] on span "PACER Notices" at bounding box center [80, 397] width 59 height 10
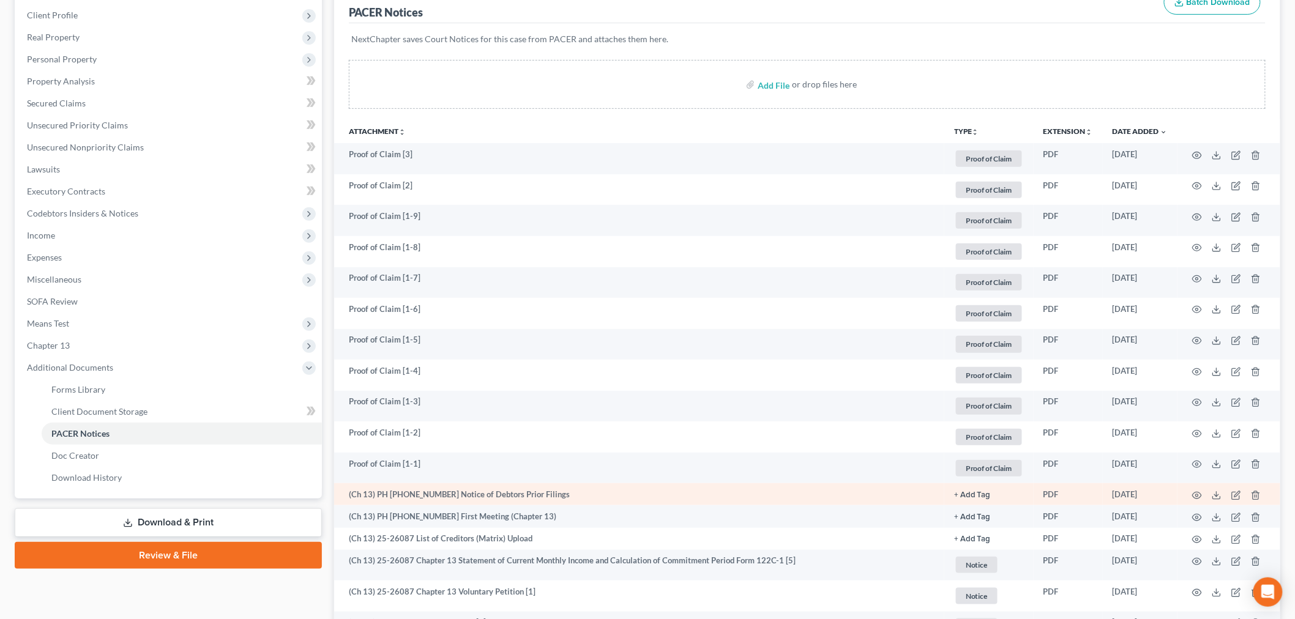
scroll to position [339, 0]
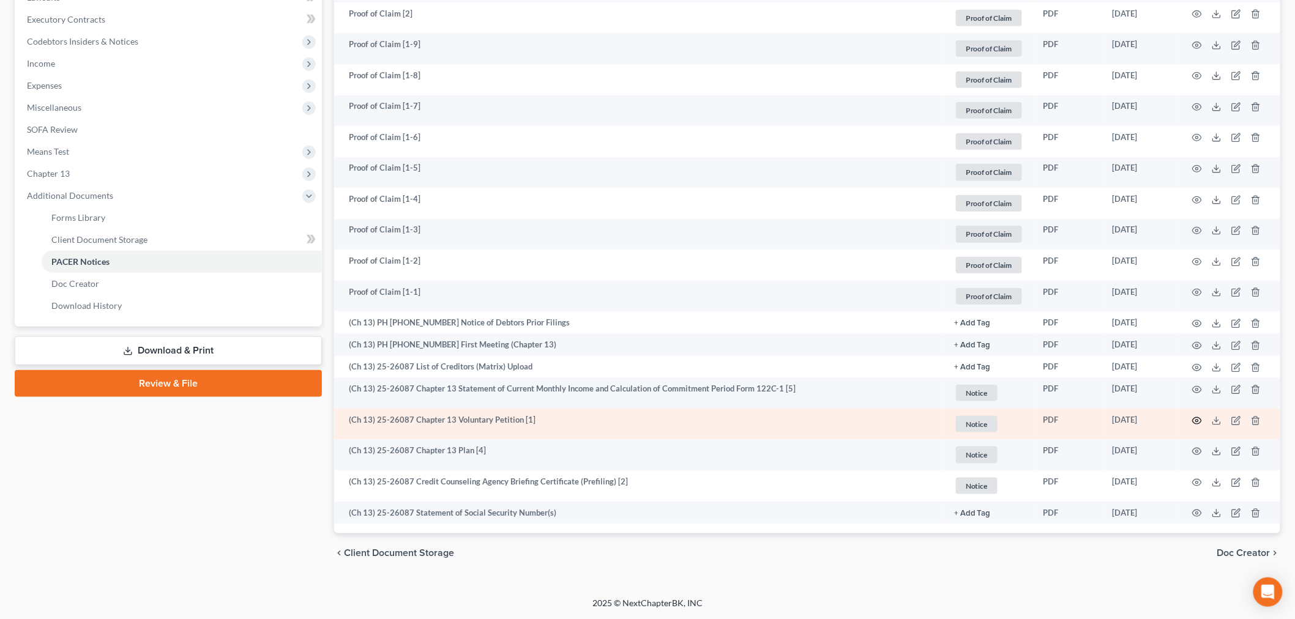
click at [1195, 419] on icon "button" at bounding box center [1197, 421] width 10 height 10
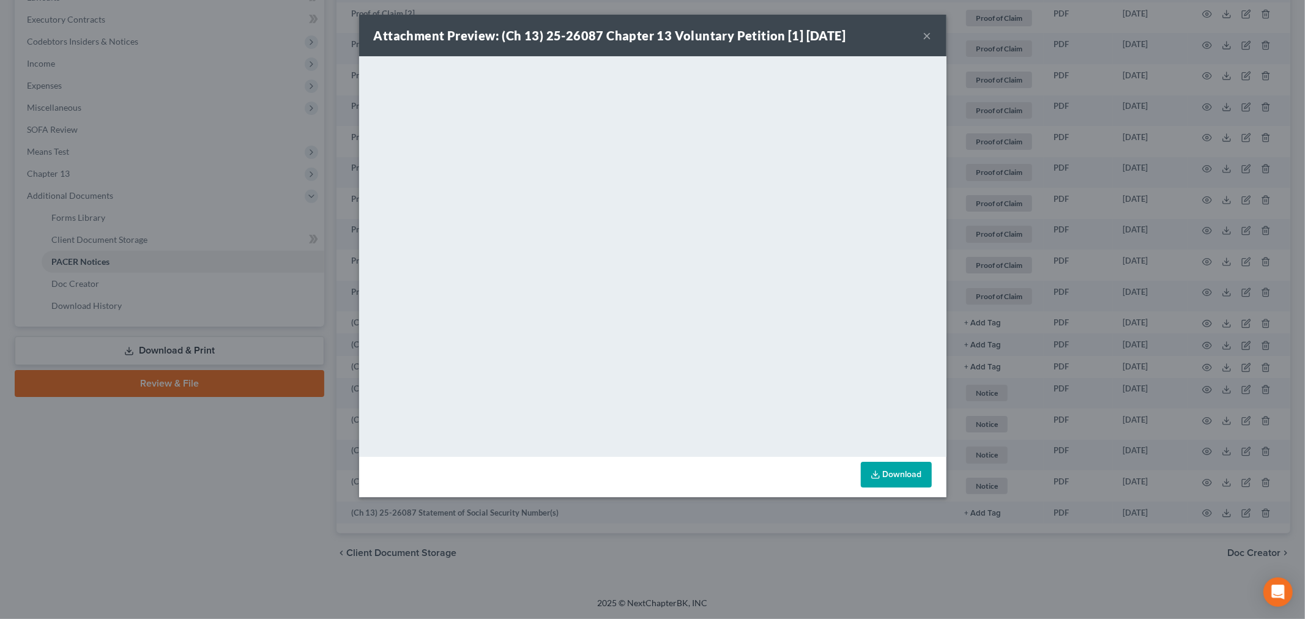
drag, startPoint x: 931, startPoint y: 32, endPoint x: 816, endPoint y: 14, distance: 116.4
click at [931, 32] on button "×" at bounding box center [928, 35] width 9 height 15
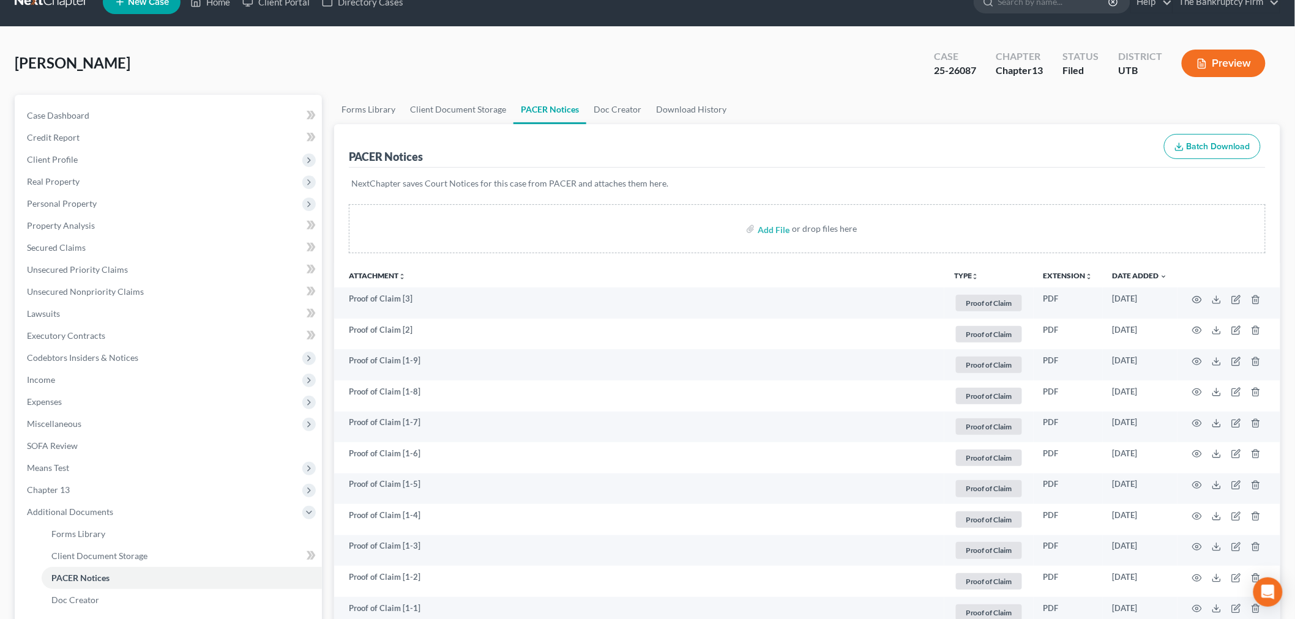
scroll to position [0, 0]
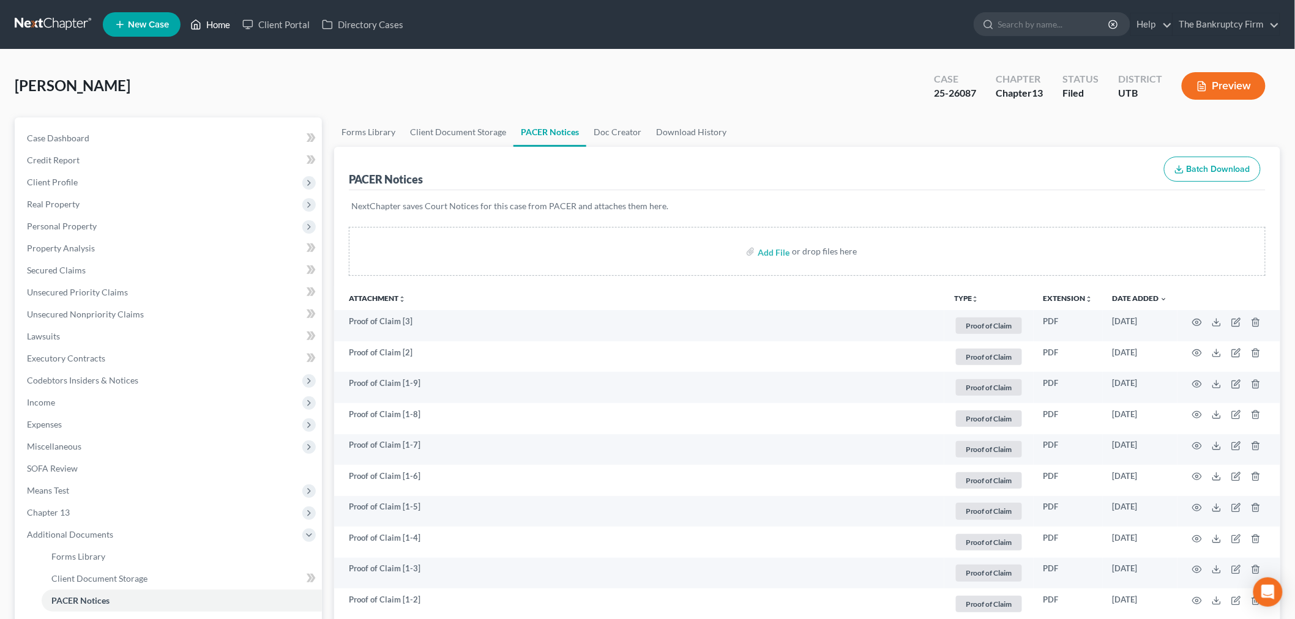
click at [229, 25] on link "Home" at bounding box center [210, 24] width 52 height 22
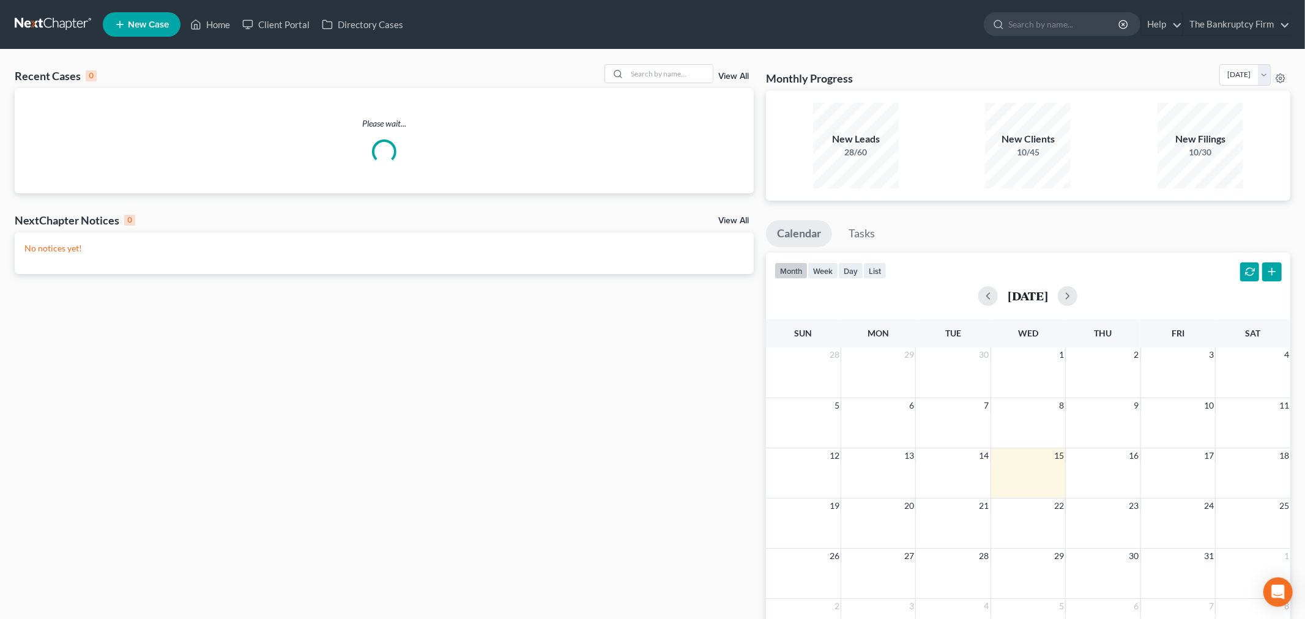
click at [728, 78] on link "View All" at bounding box center [734, 76] width 31 height 9
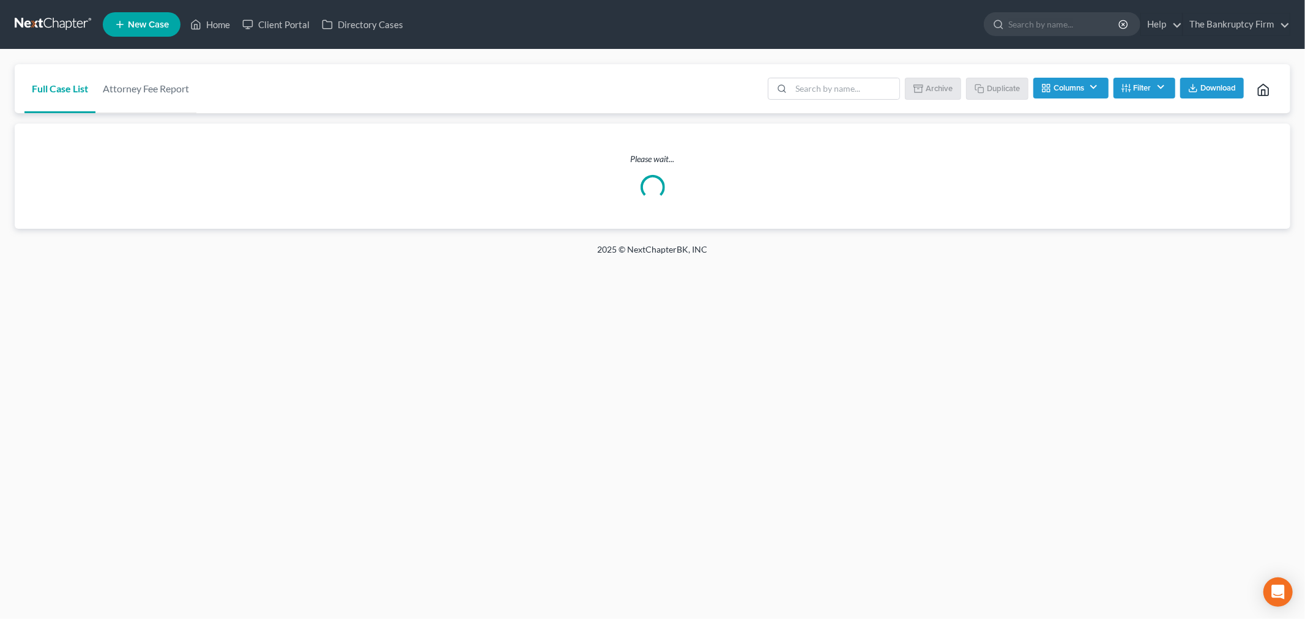
click at [730, 78] on div "Full Case List Attorney Fee Report Batch Download Archive Un-archive Duplicate …" at bounding box center [653, 89] width 1276 height 50
click at [818, 78] on input "search" at bounding box center [845, 88] width 108 height 21
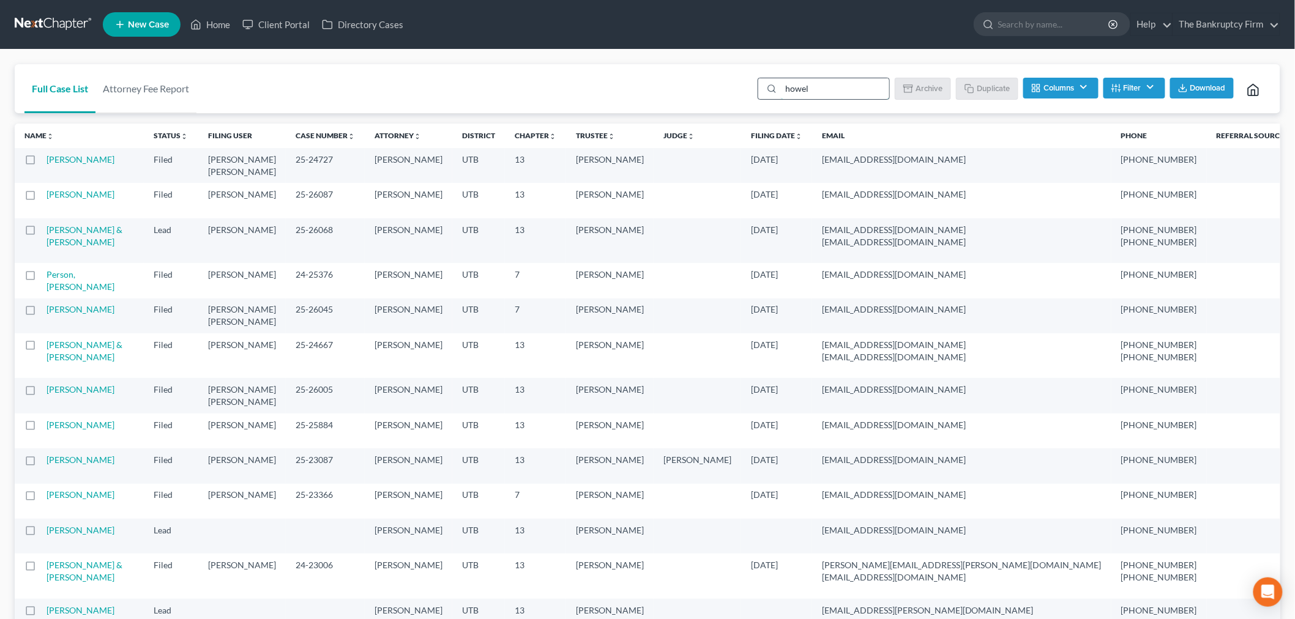
type input "[PERSON_NAME]"
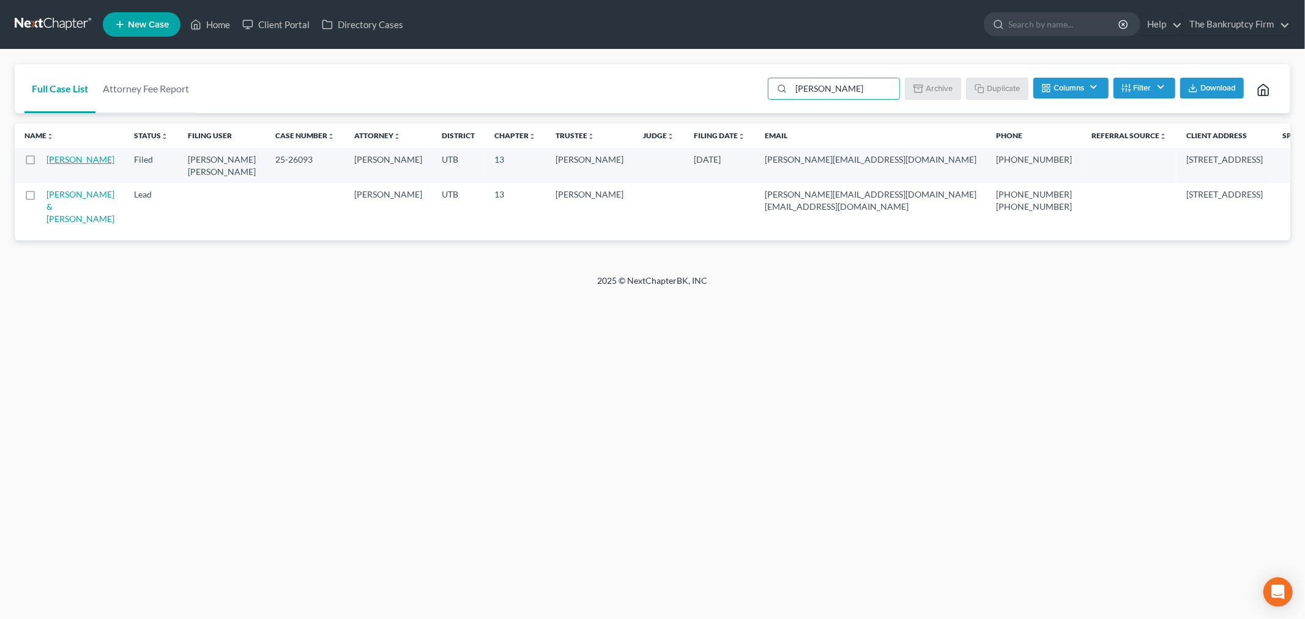
click at [66, 161] on link "[PERSON_NAME]" at bounding box center [81, 159] width 68 height 10
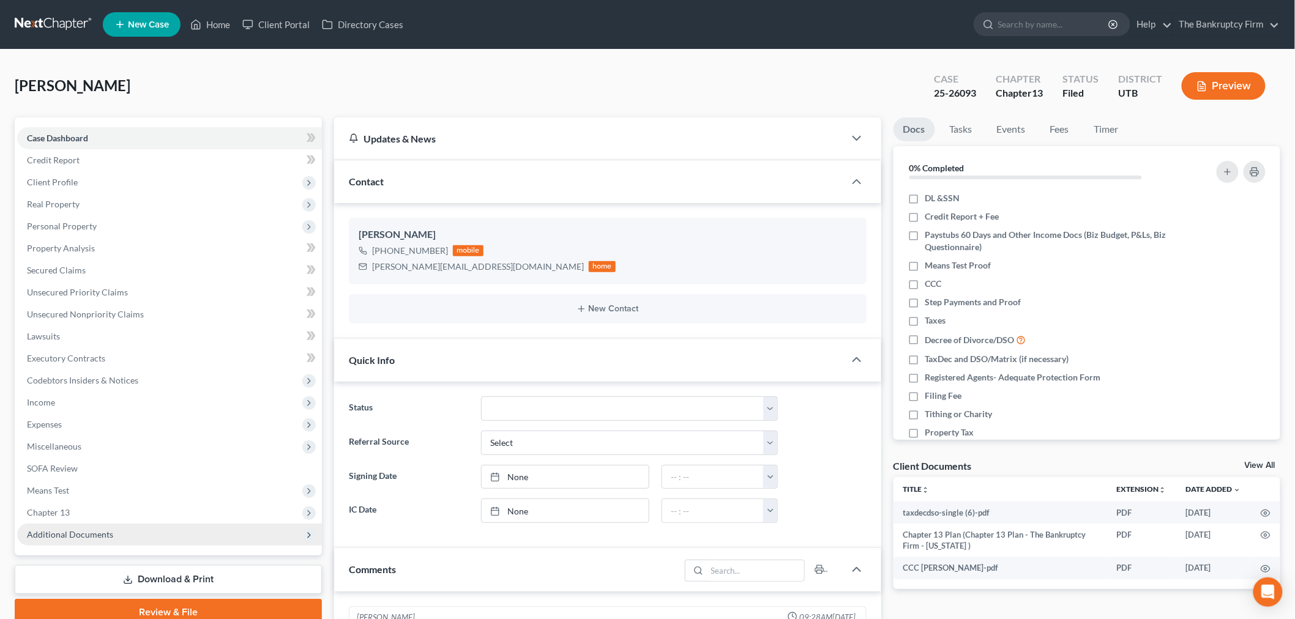
click at [154, 536] on span "Additional Documents" at bounding box center [169, 535] width 305 height 22
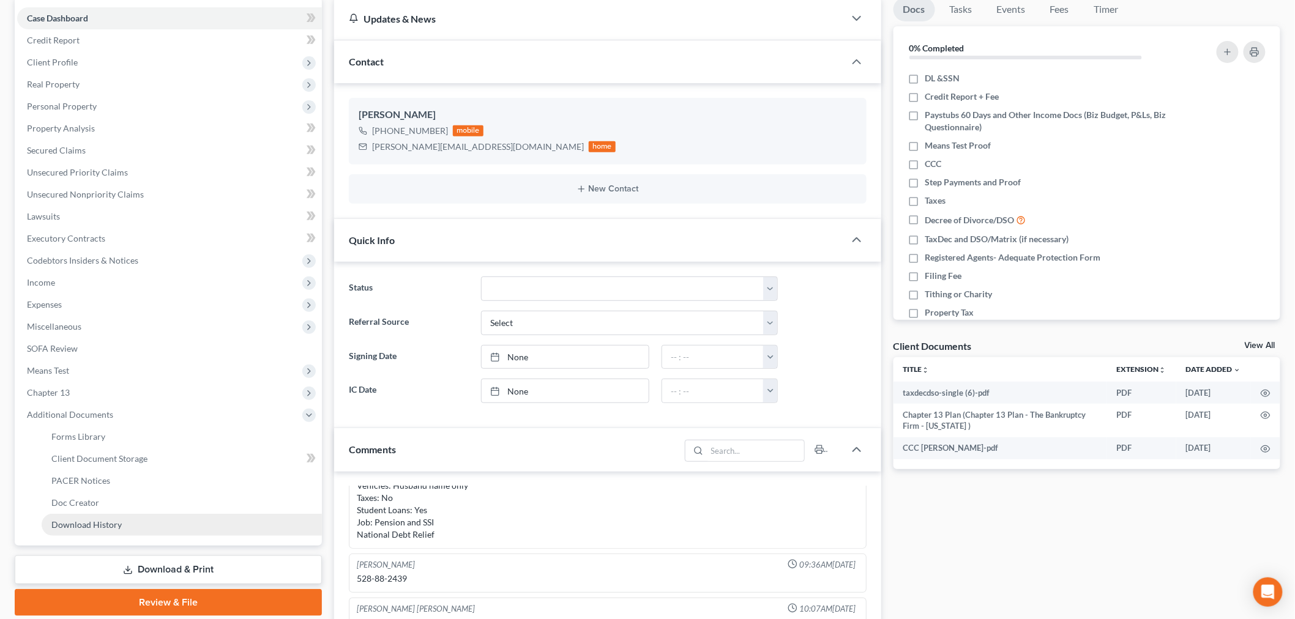
scroll to position [136, 0]
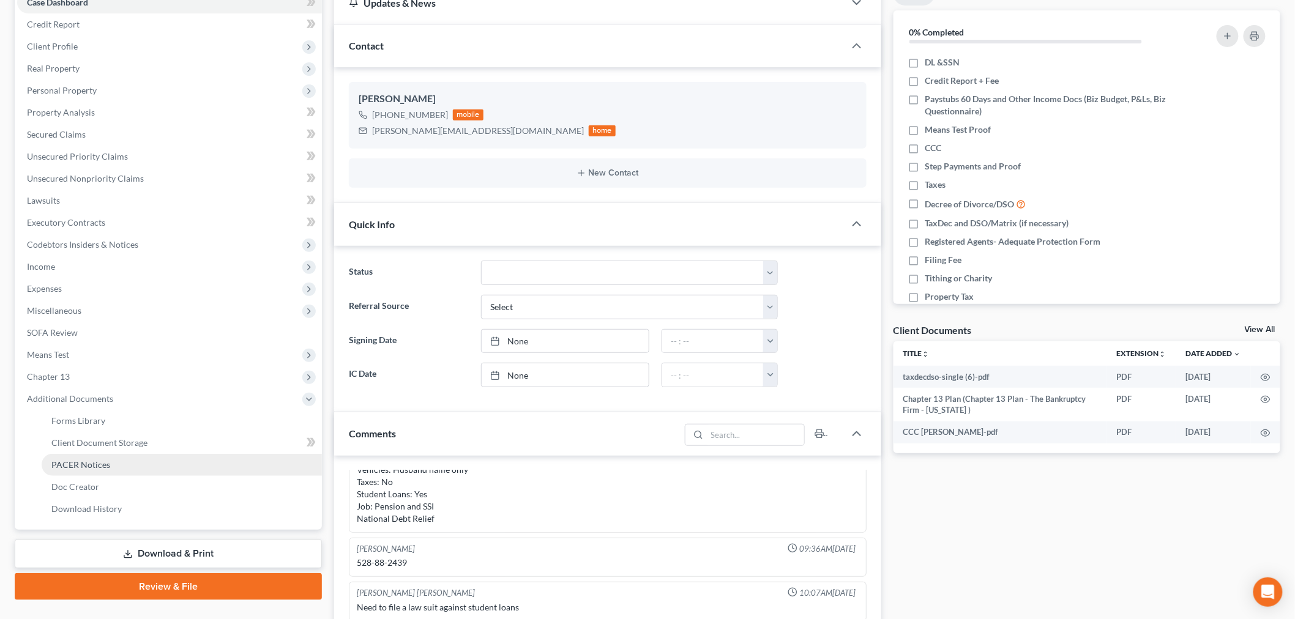
click at [151, 466] on link "PACER Notices" at bounding box center [182, 465] width 280 height 22
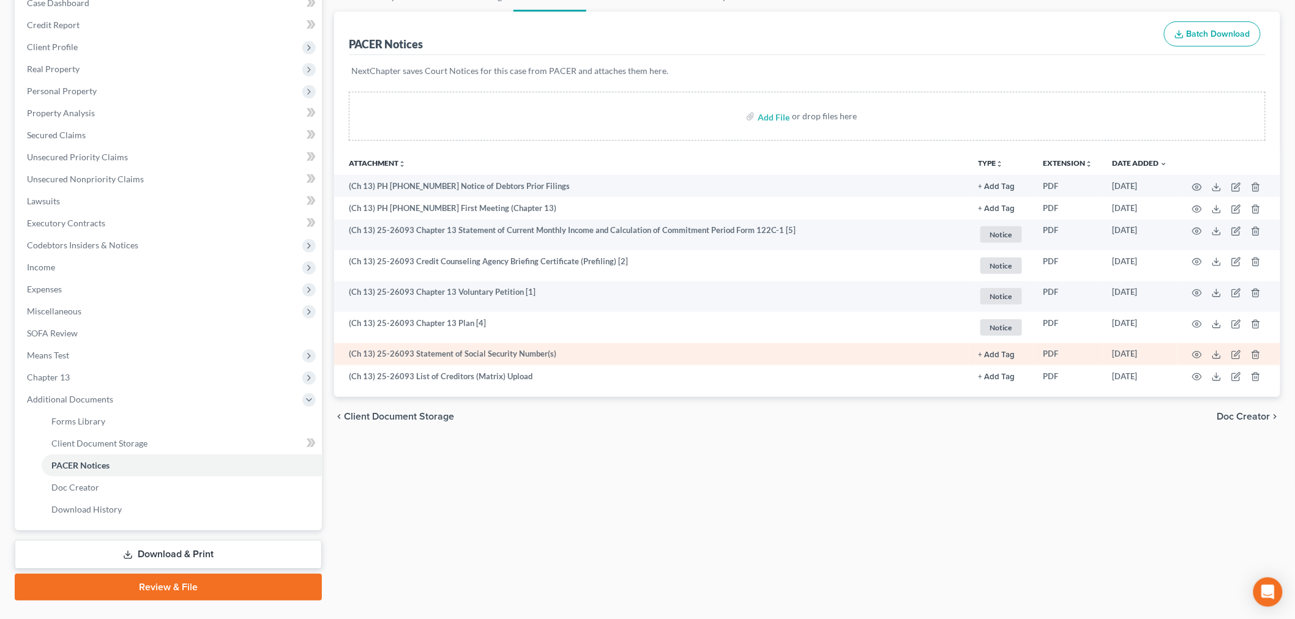
scroll to position [136, 0]
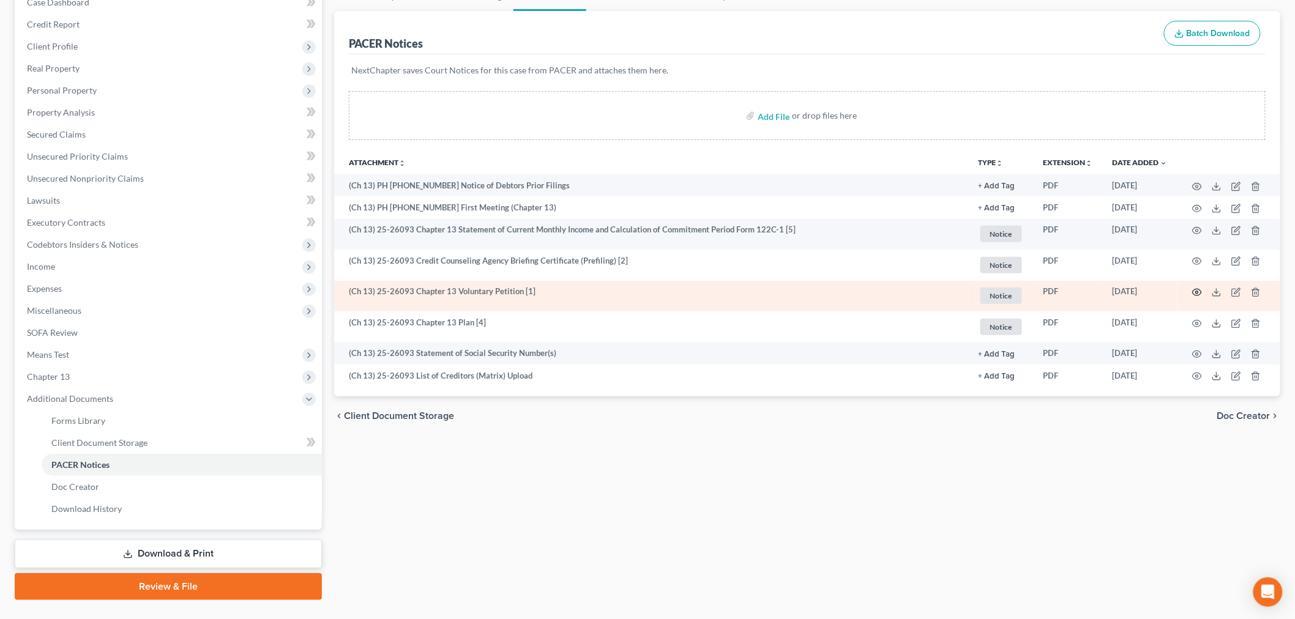
click at [1196, 291] on circle "button" at bounding box center [1197, 292] width 2 height 2
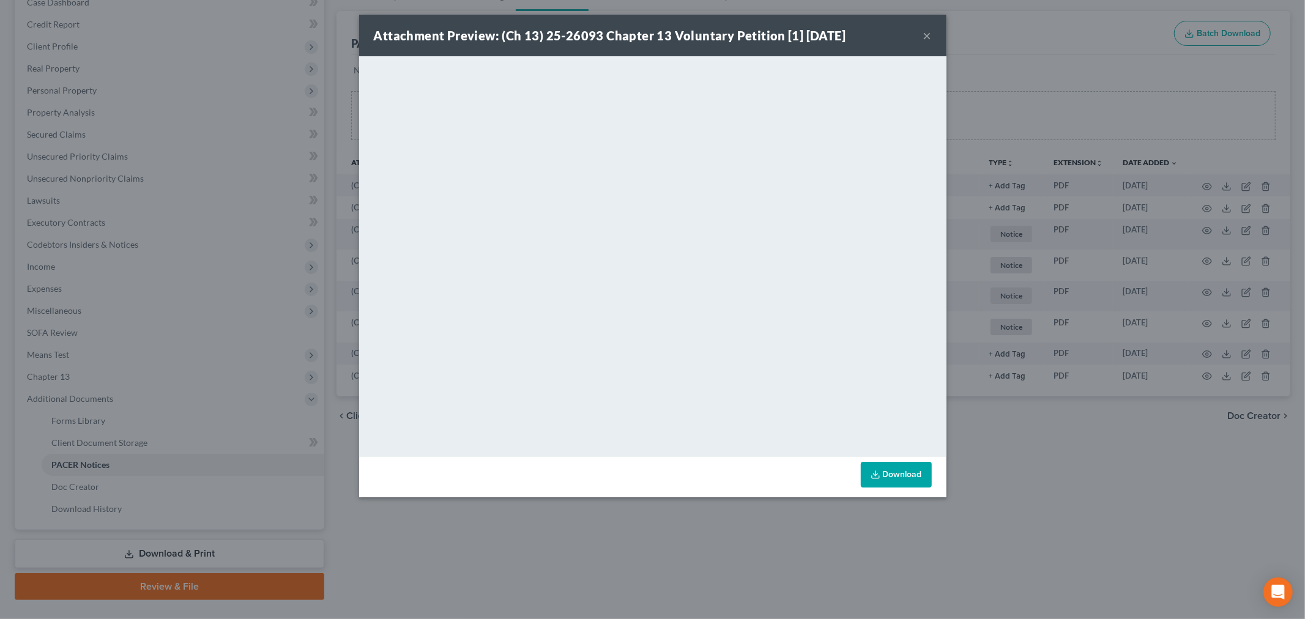
click at [928, 35] on button "×" at bounding box center [928, 35] width 9 height 15
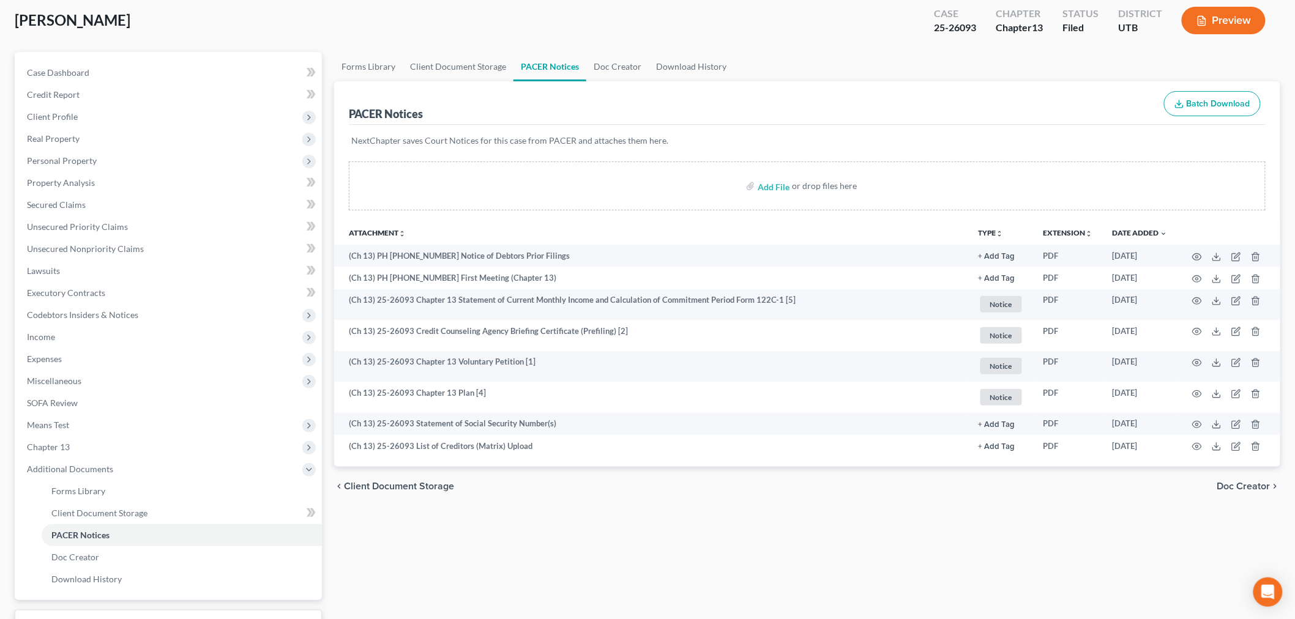
scroll to position [0, 0]
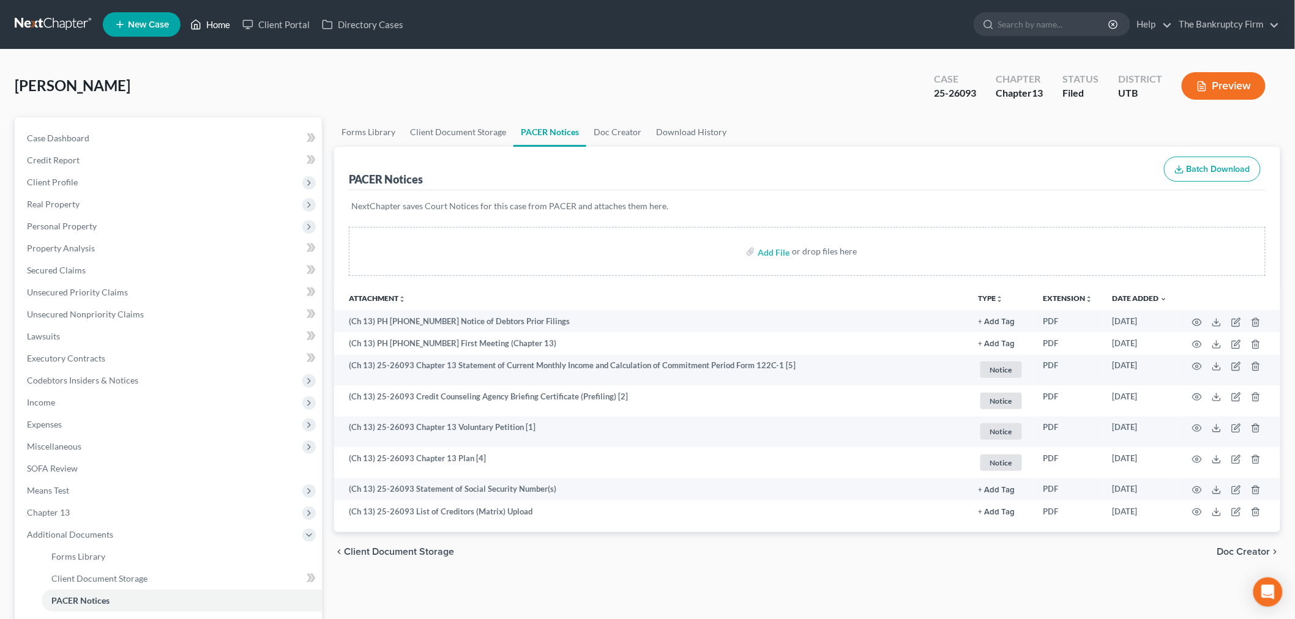
click at [218, 22] on link "Home" at bounding box center [210, 24] width 52 height 22
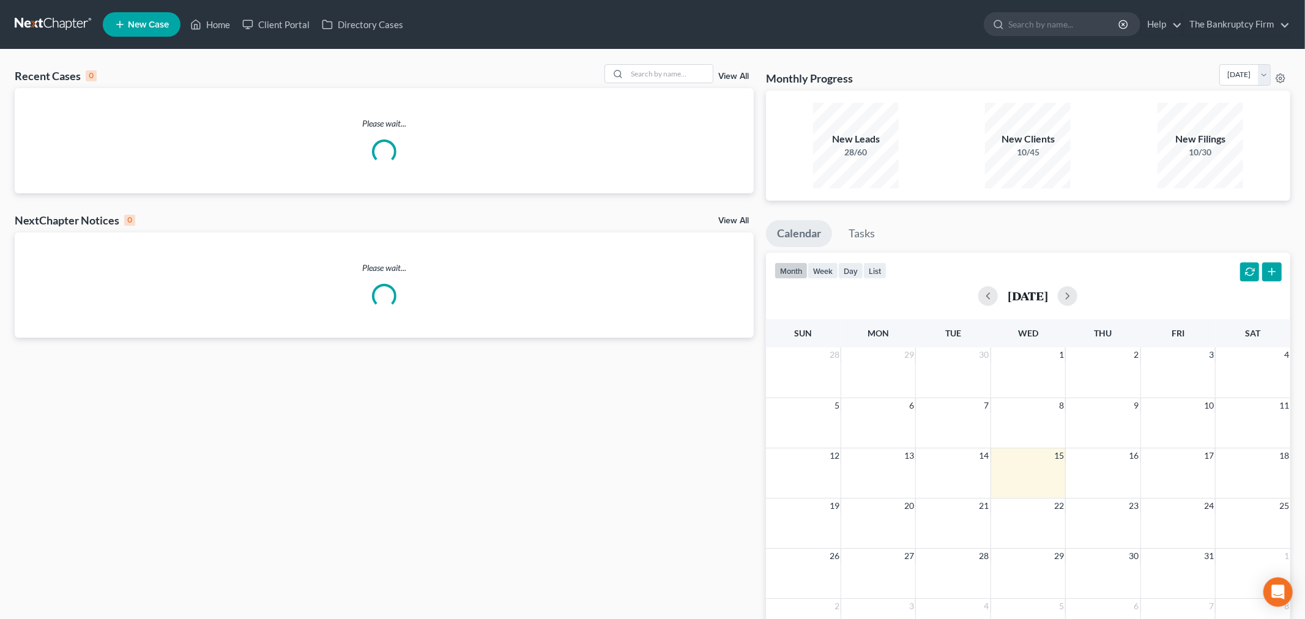
click at [731, 80] on link "View All" at bounding box center [734, 76] width 31 height 9
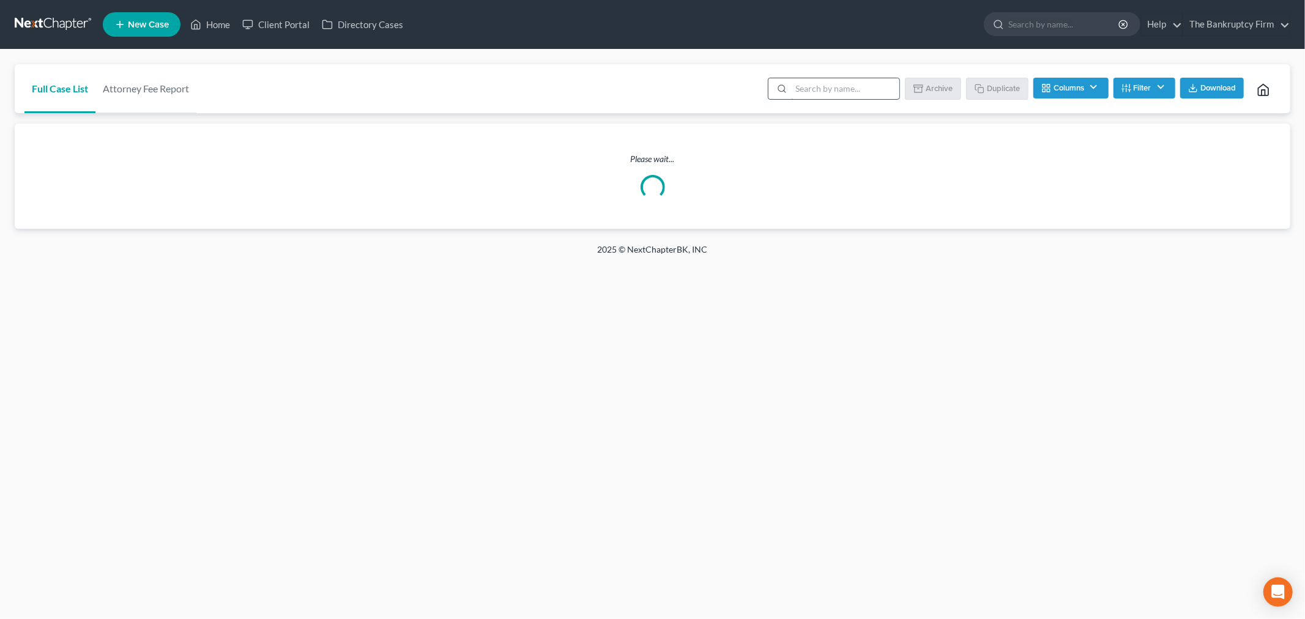
click at [810, 92] on input "search" at bounding box center [845, 88] width 108 height 21
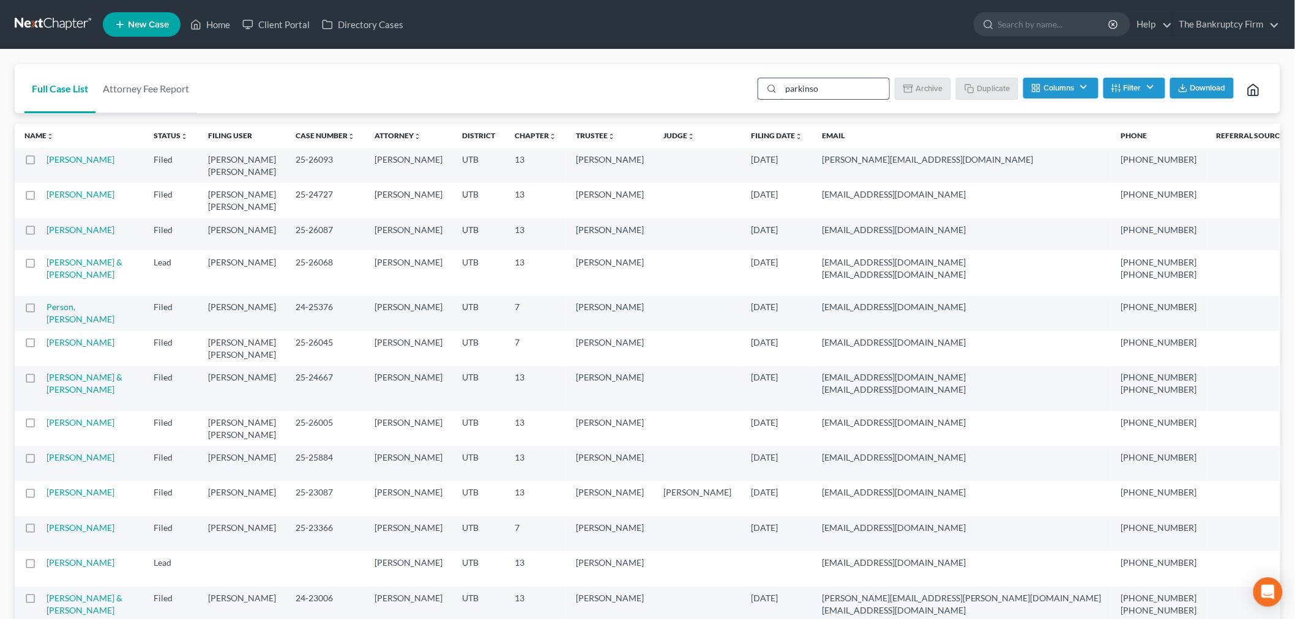
type input "[PERSON_NAME]"
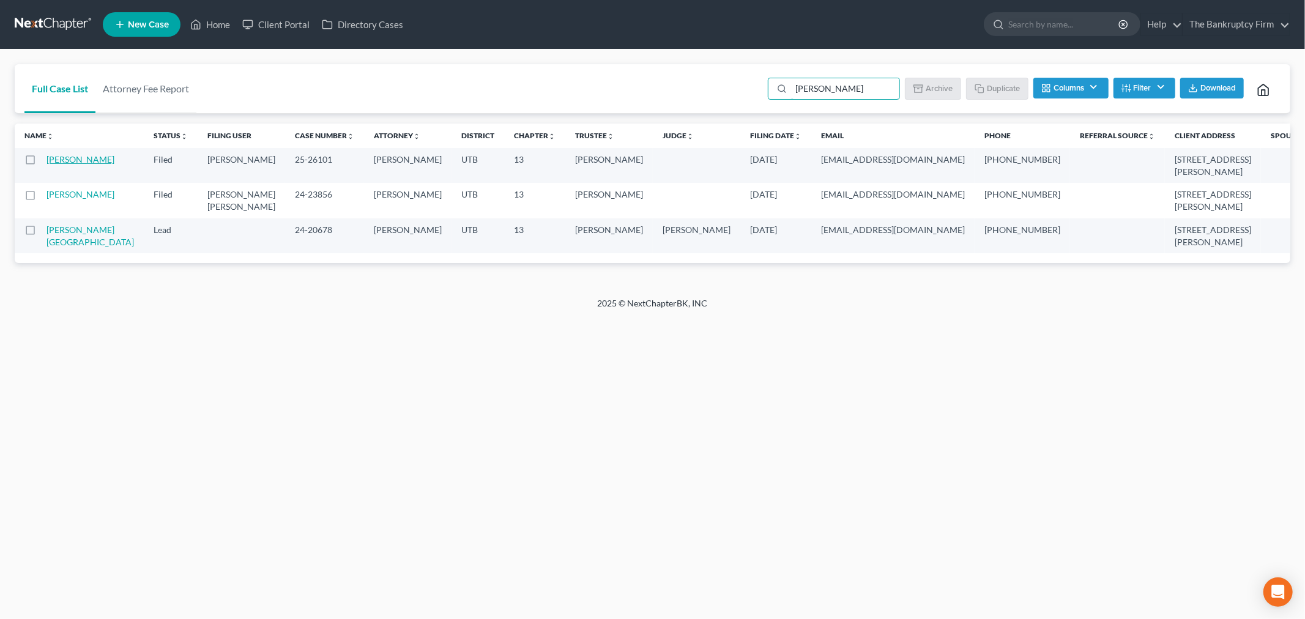
click at [64, 160] on link "[PERSON_NAME]" at bounding box center [81, 159] width 68 height 10
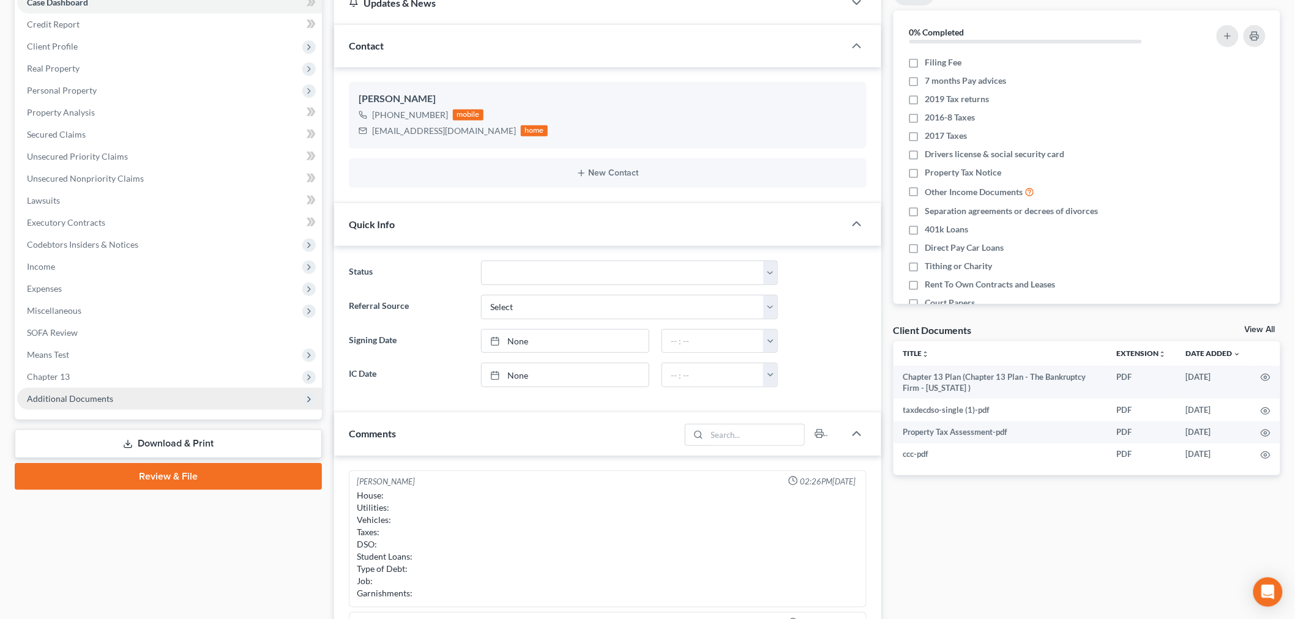
click at [124, 397] on span "Additional Documents" at bounding box center [169, 399] width 305 height 22
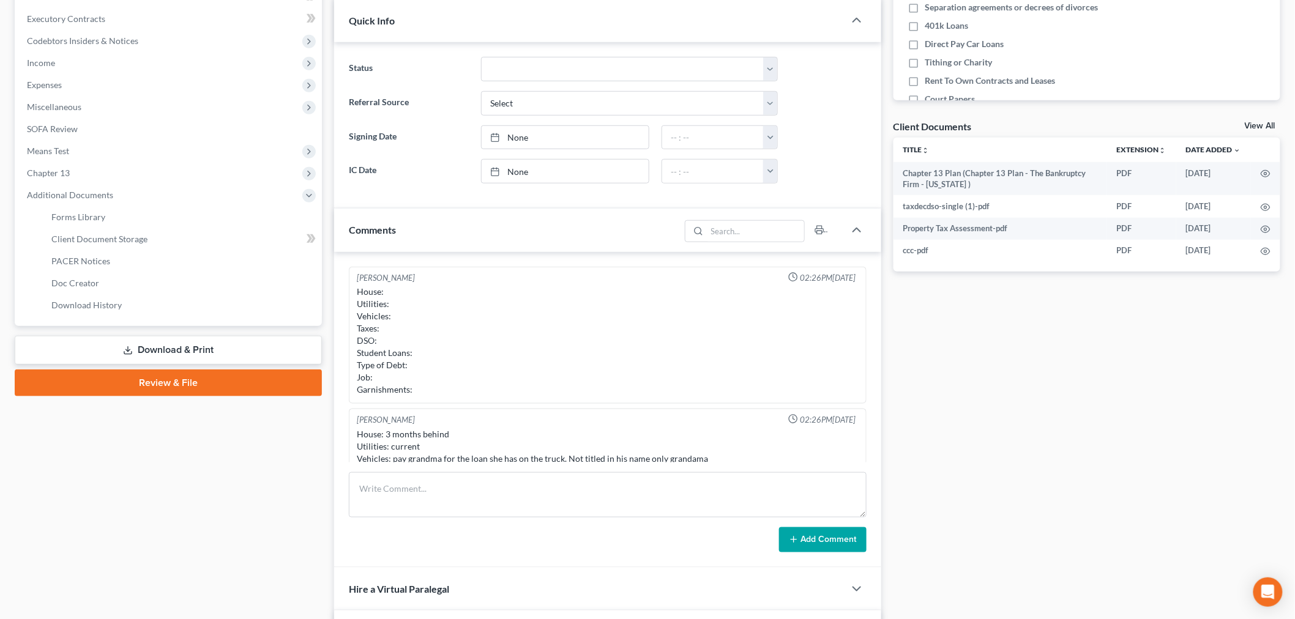
scroll to position [83, 0]
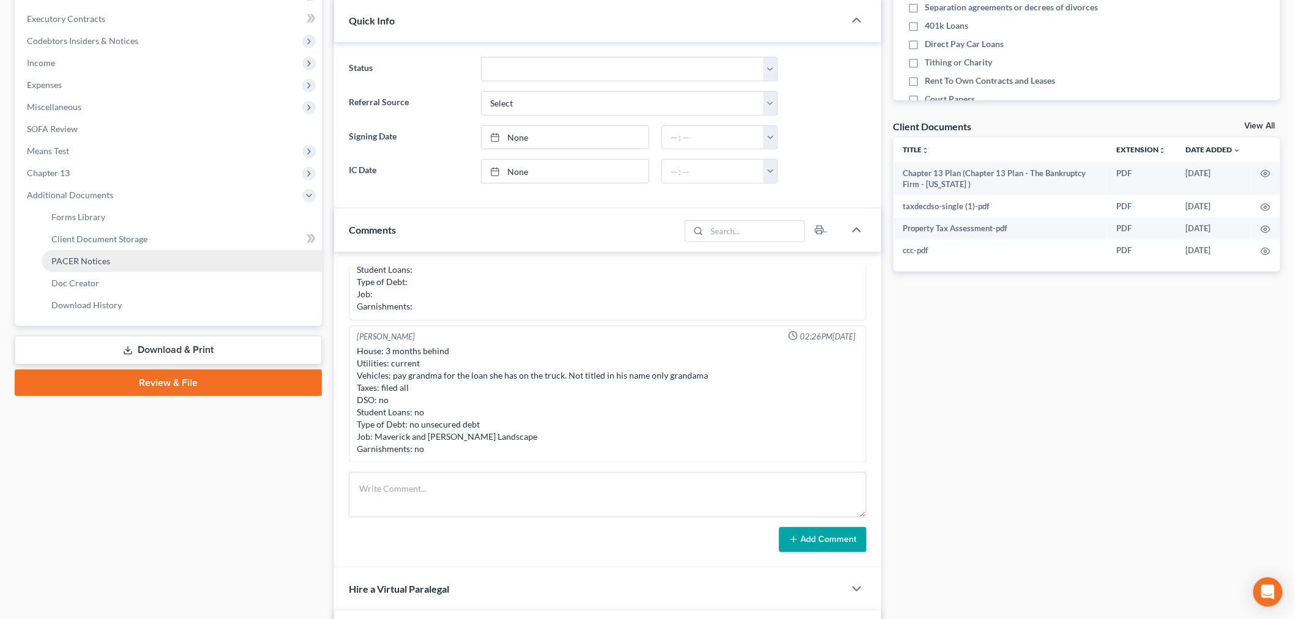
click at [113, 255] on link "PACER Notices" at bounding box center [182, 261] width 280 height 22
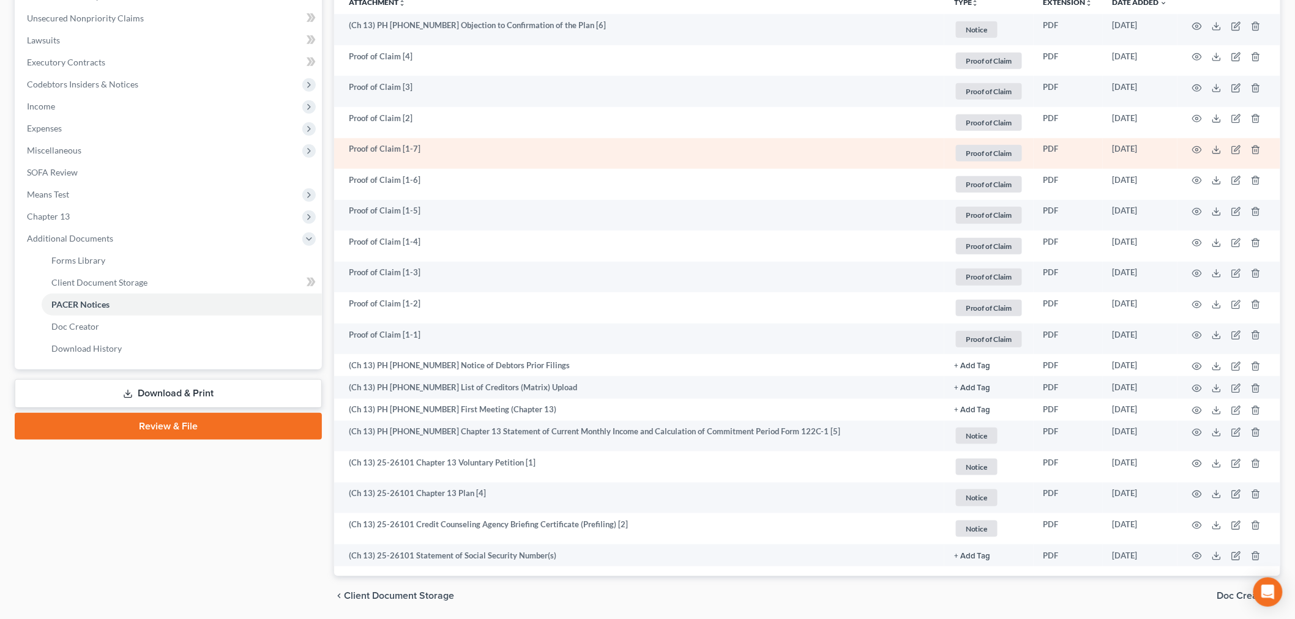
scroll to position [339, 0]
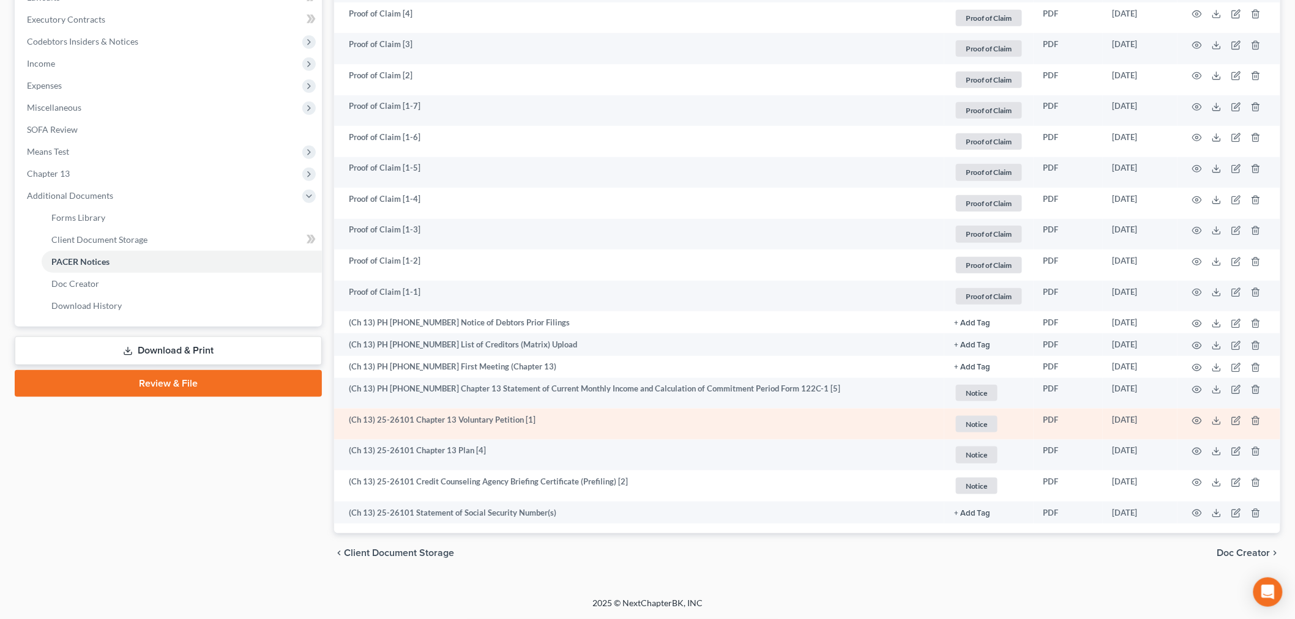
click at [1189, 419] on td at bounding box center [1229, 424] width 103 height 31
click at [1192, 419] on icon "button" at bounding box center [1197, 421] width 10 height 10
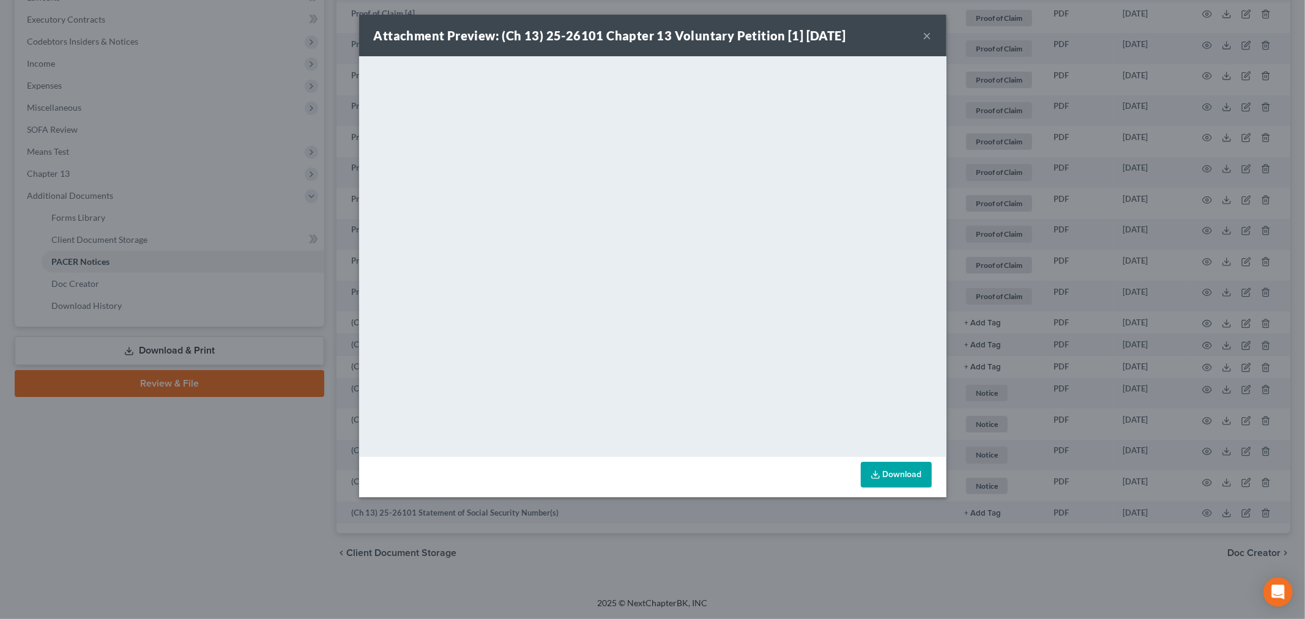
drag, startPoint x: 929, startPoint y: 31, endPoint x: 782, endPoint y: 617, distance: 604.0
click at [929, 31] on button "×" at bounding box center [928, 35] width 9 height 15
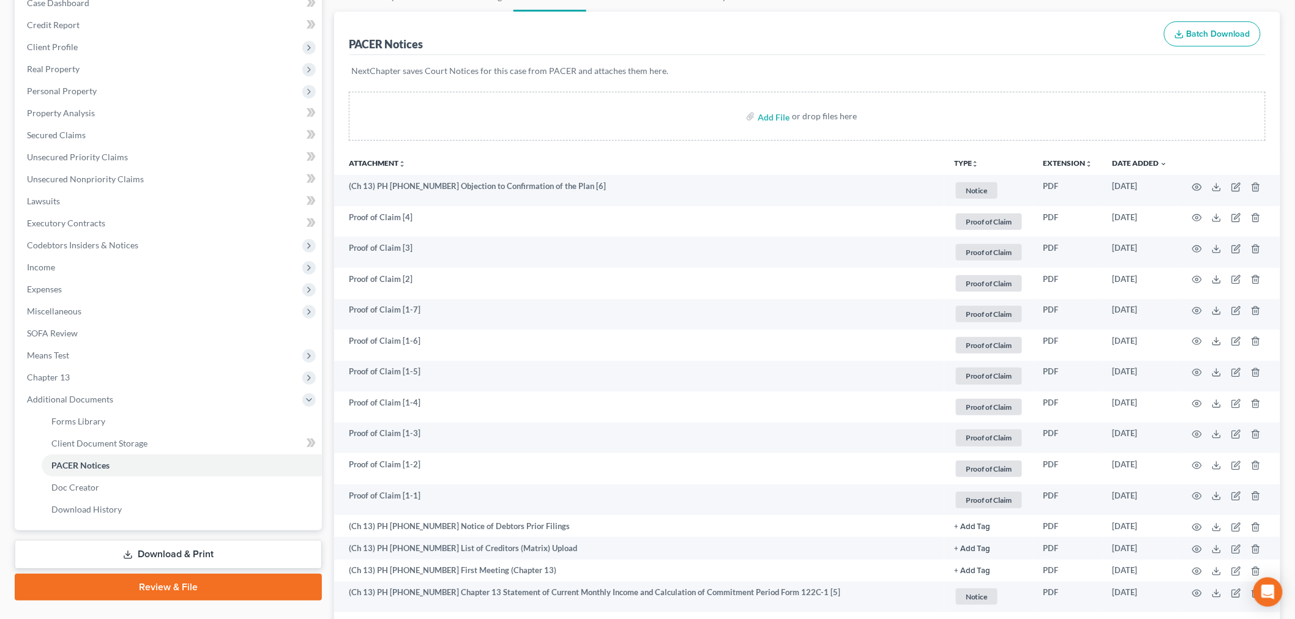
scroll to position [0, 0]
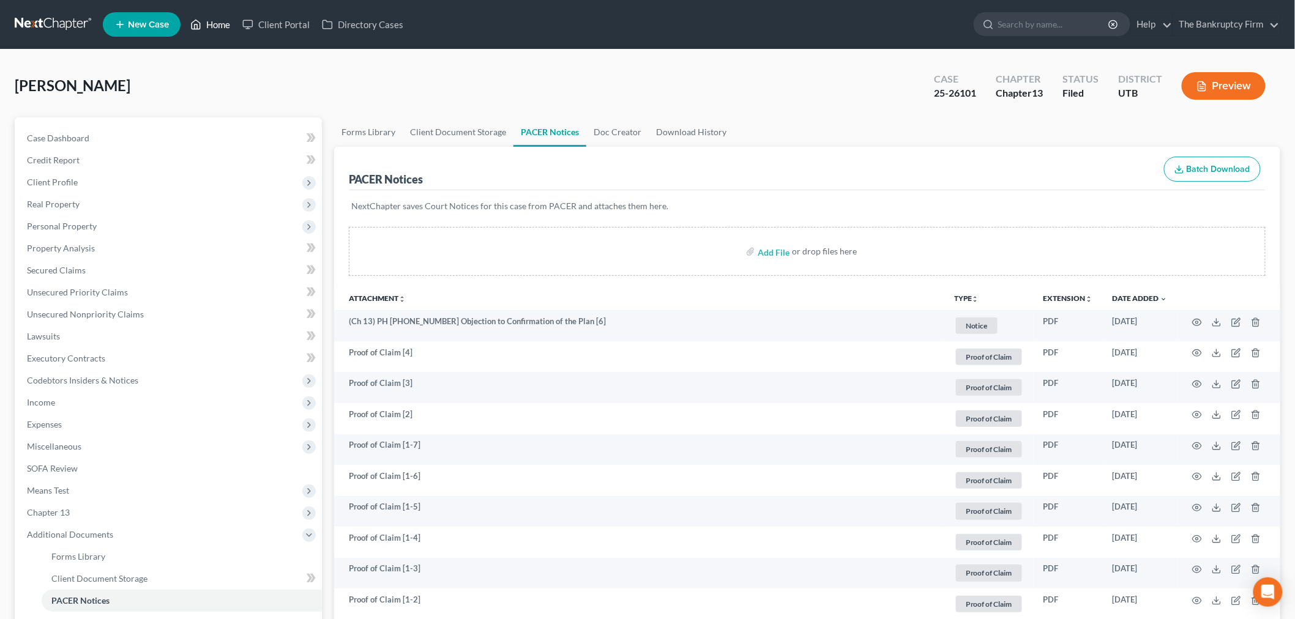
drag, startPoint x: 211, startPoint y: 19, endPoint x: 720, endPoint y: 58, distance: 510.7
click at [211, 19] on link "Home" at bounding box center [210, 24] width 52 height 22
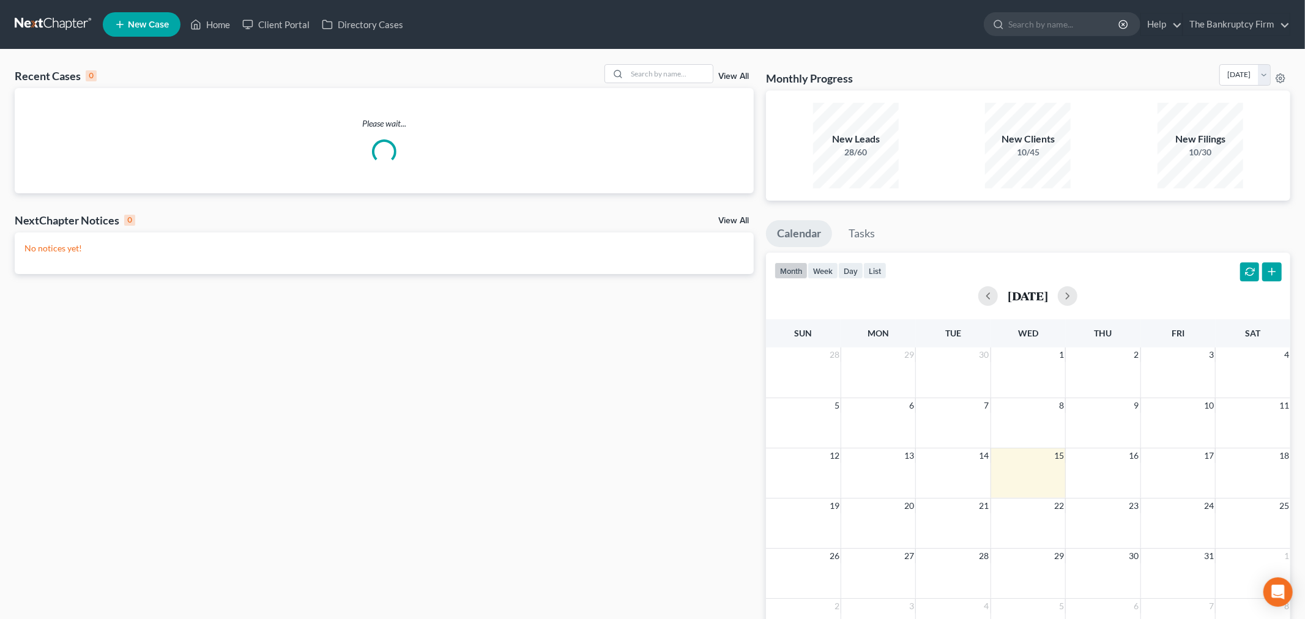
click at [721, 75] on link "View All" at bounding box center [734, 76] width 31 height 9
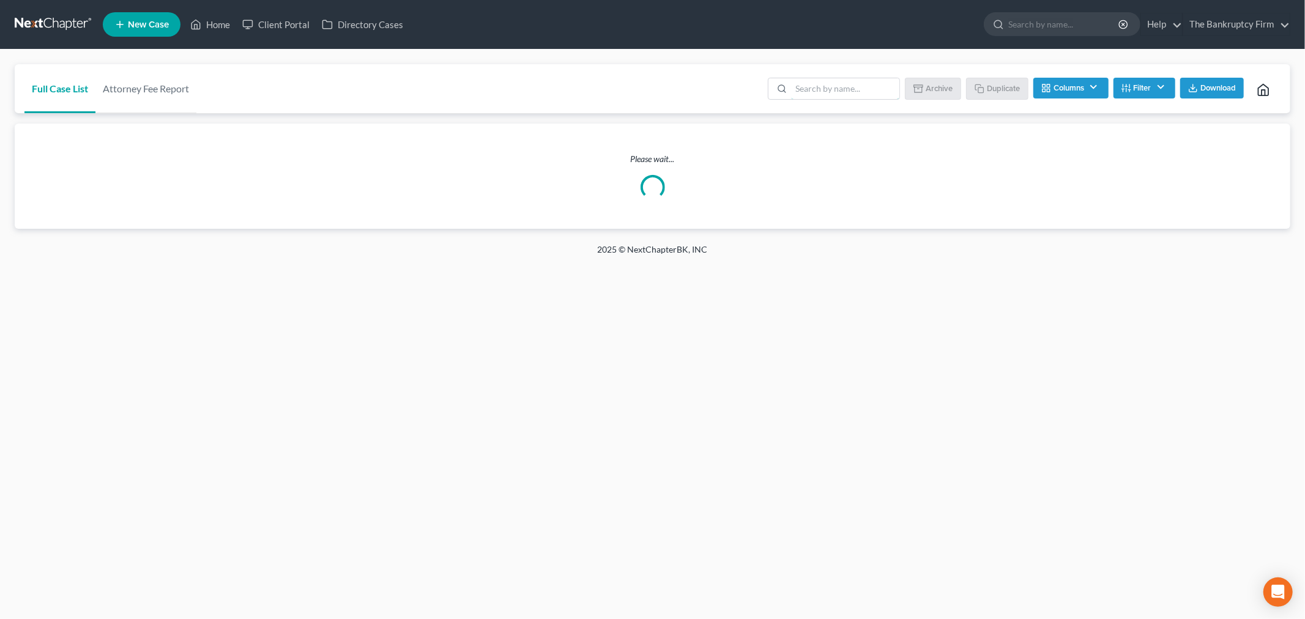
drag, startPoint x: 827, startPoint y: 88, endPoint x: 837, endPoint y: 64, distance: 25.2
click at [831, 72] on div "Batch Download Archive Un-archive Duplicate Columns Attorney Case Number Area O…" at bounding box center [1021, 88] width 520 height 49
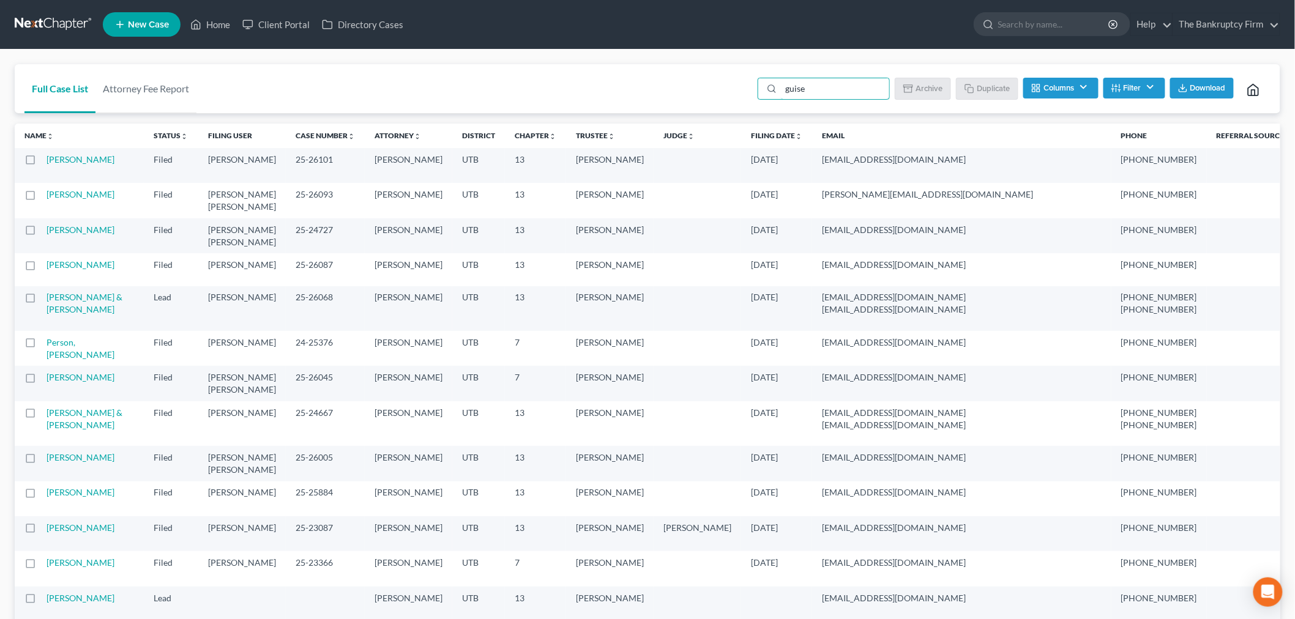
type input "guise"
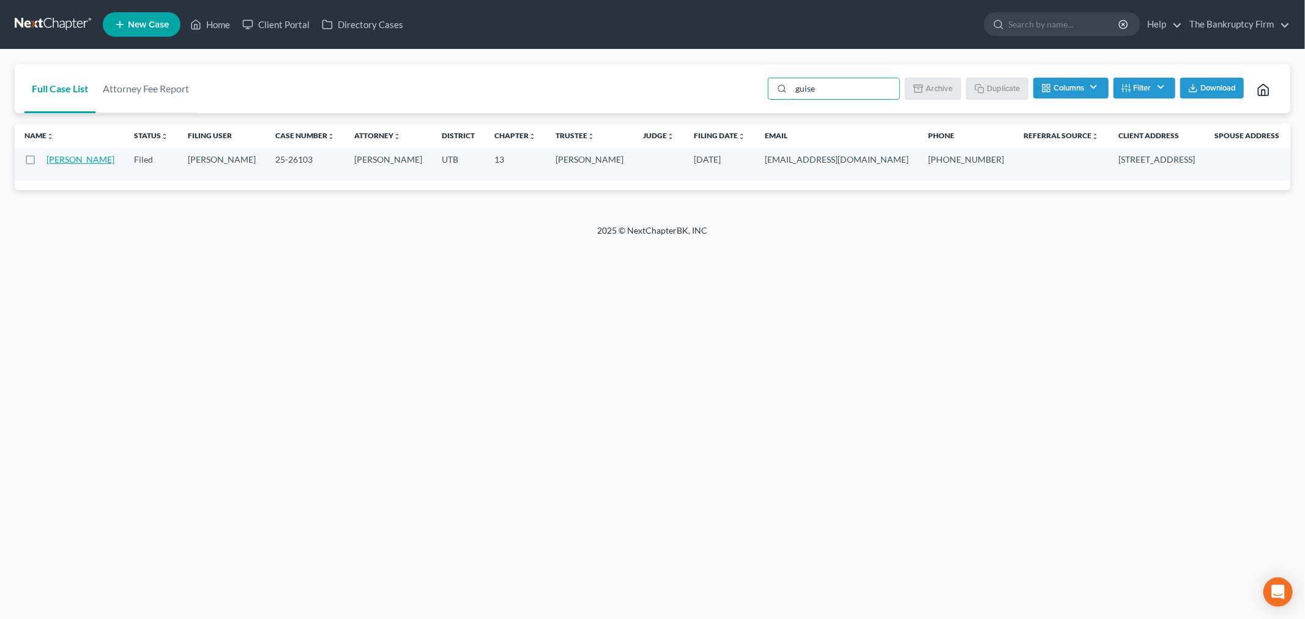
click at [57, 160] on link "[PERSON_NAME]" at bounding box center [81, 159] width 68 height 10
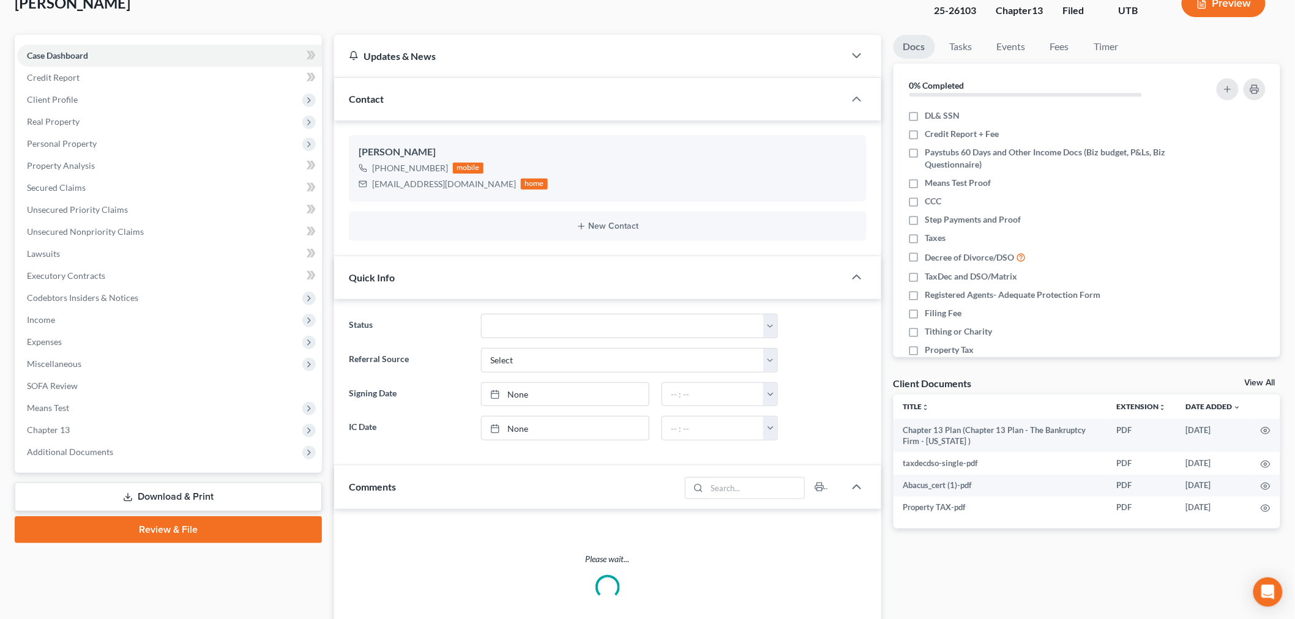
scroll to position [136, 0]
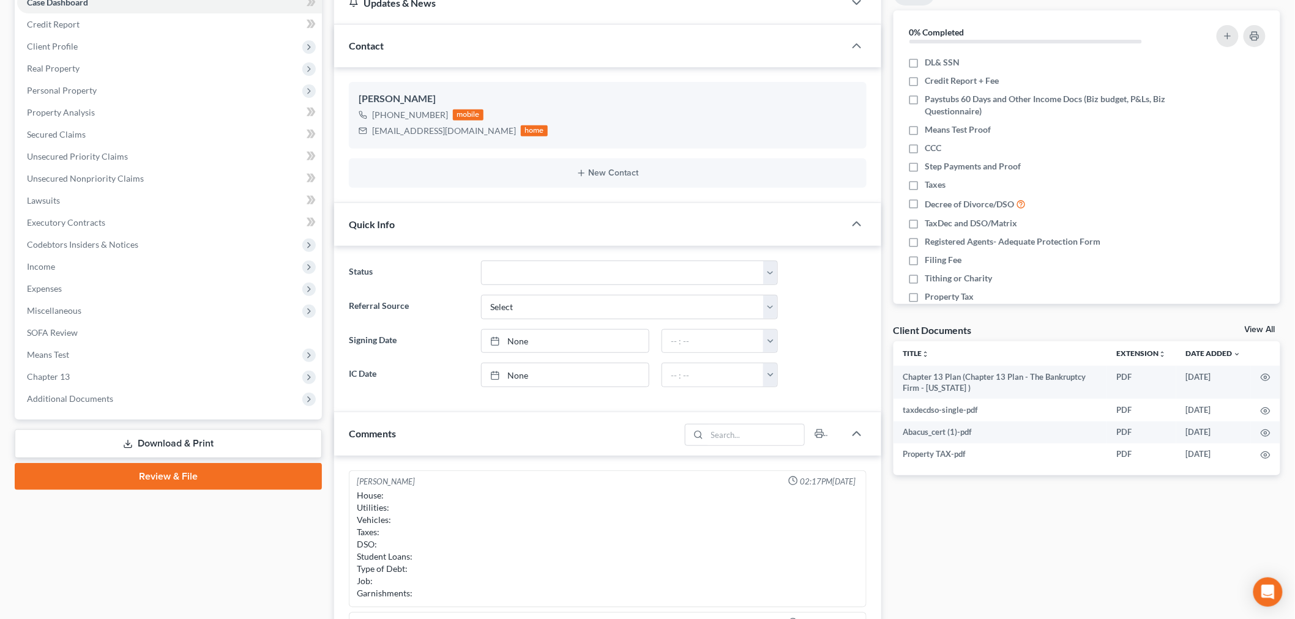
click at [111, 401] on span "Additional Documents" at bounding box center [169, 399] width 305 height 22
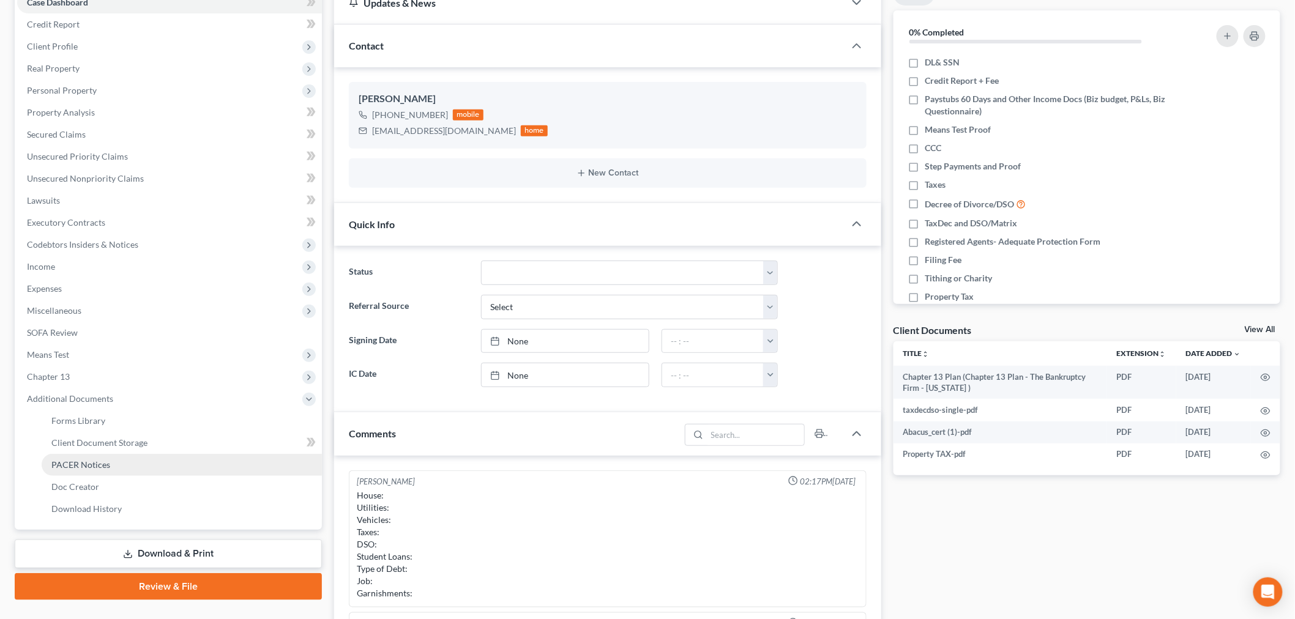
scroll to position [95, 0]
click at [72, 471] on link "PACER Notices" at bounding box center [182, 465] width 280 height 22
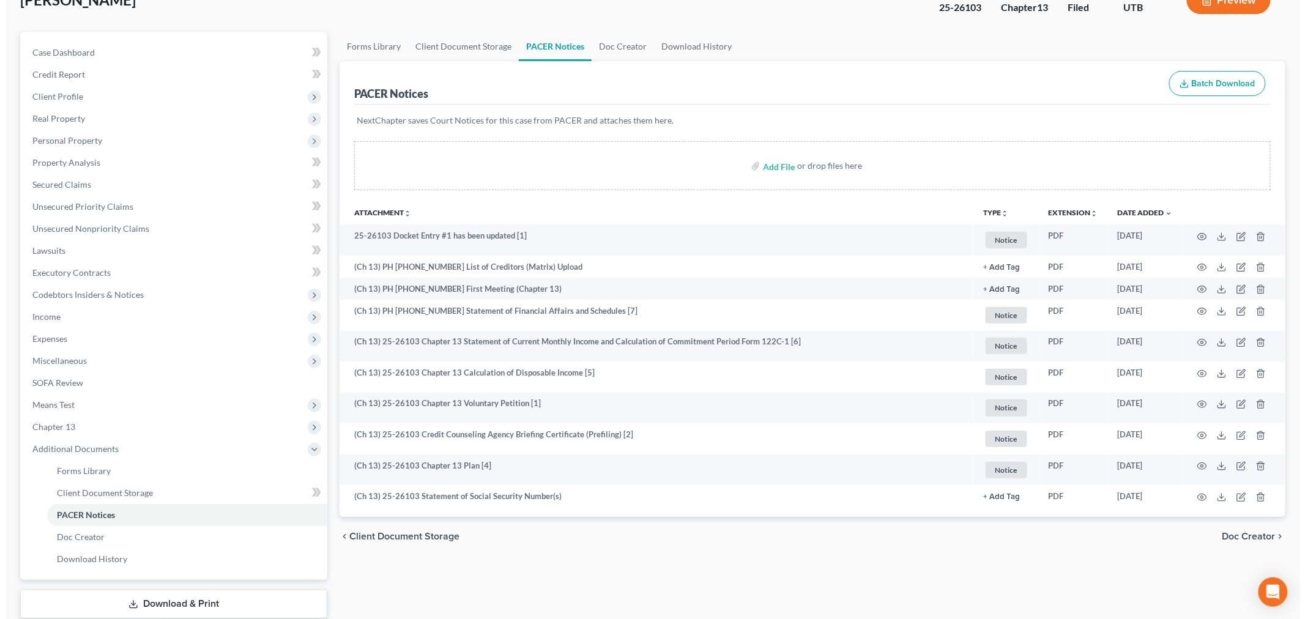
scroll to position [162, 0]
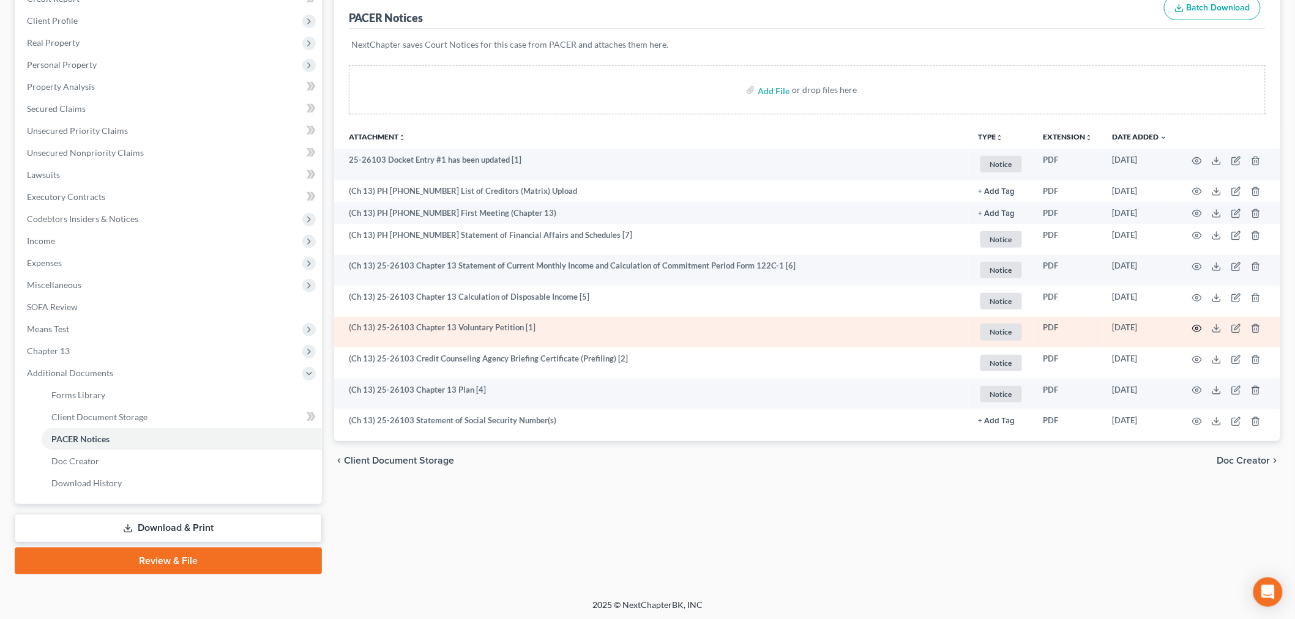
click at [1196, 330] on icon "button" at bounding box center [1197, 329] width 10 height 10
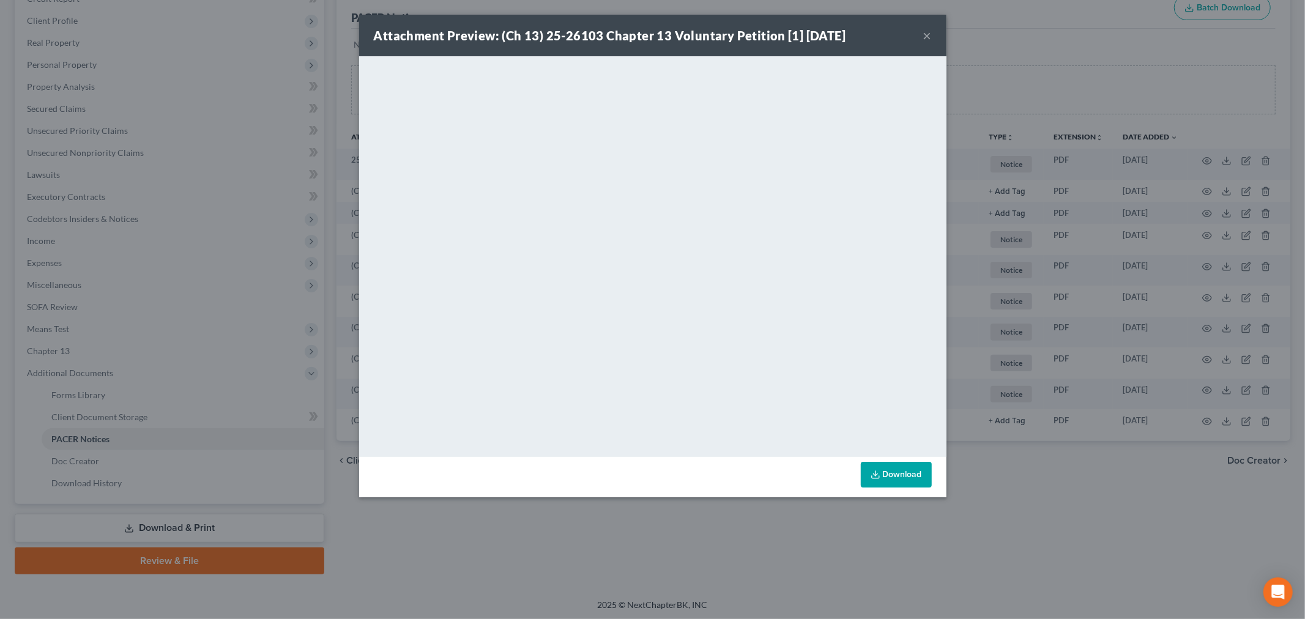
click at [928, 39] on button "×" at bounding box center [928, 35] width 9 height 15
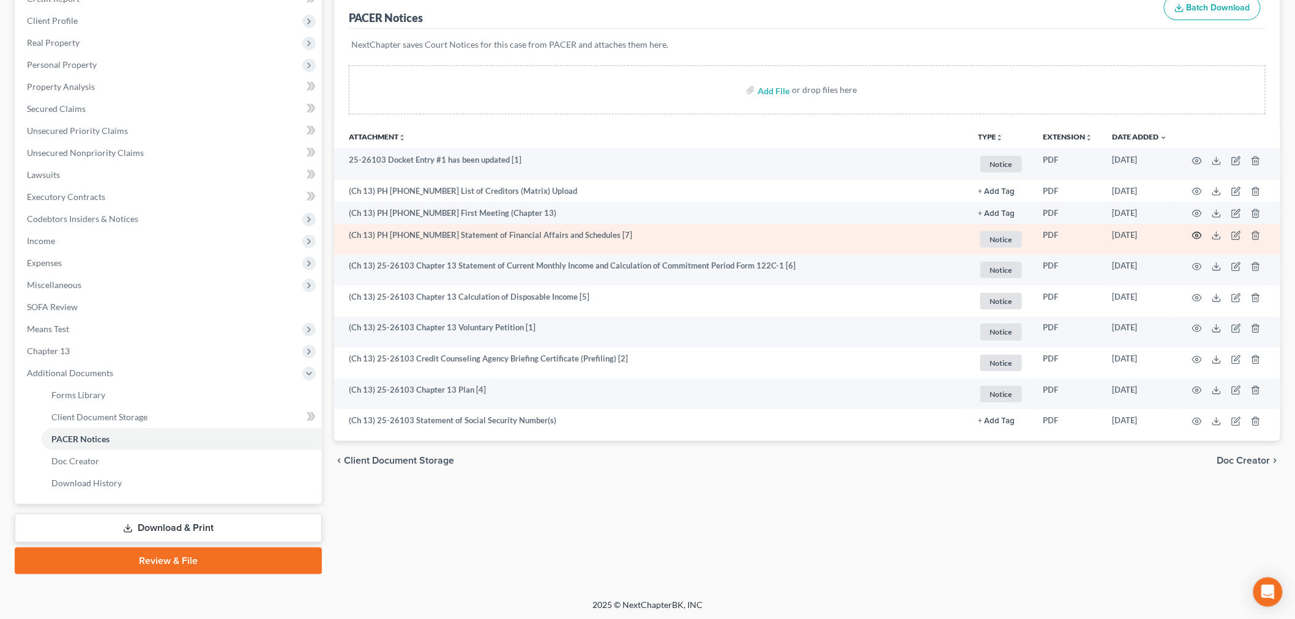
click at [1195, 239] on icon "button" at bounding box center [1197, 236] width 9 height 7
